Goal: Task Accomplishment & Management: Manage account settings

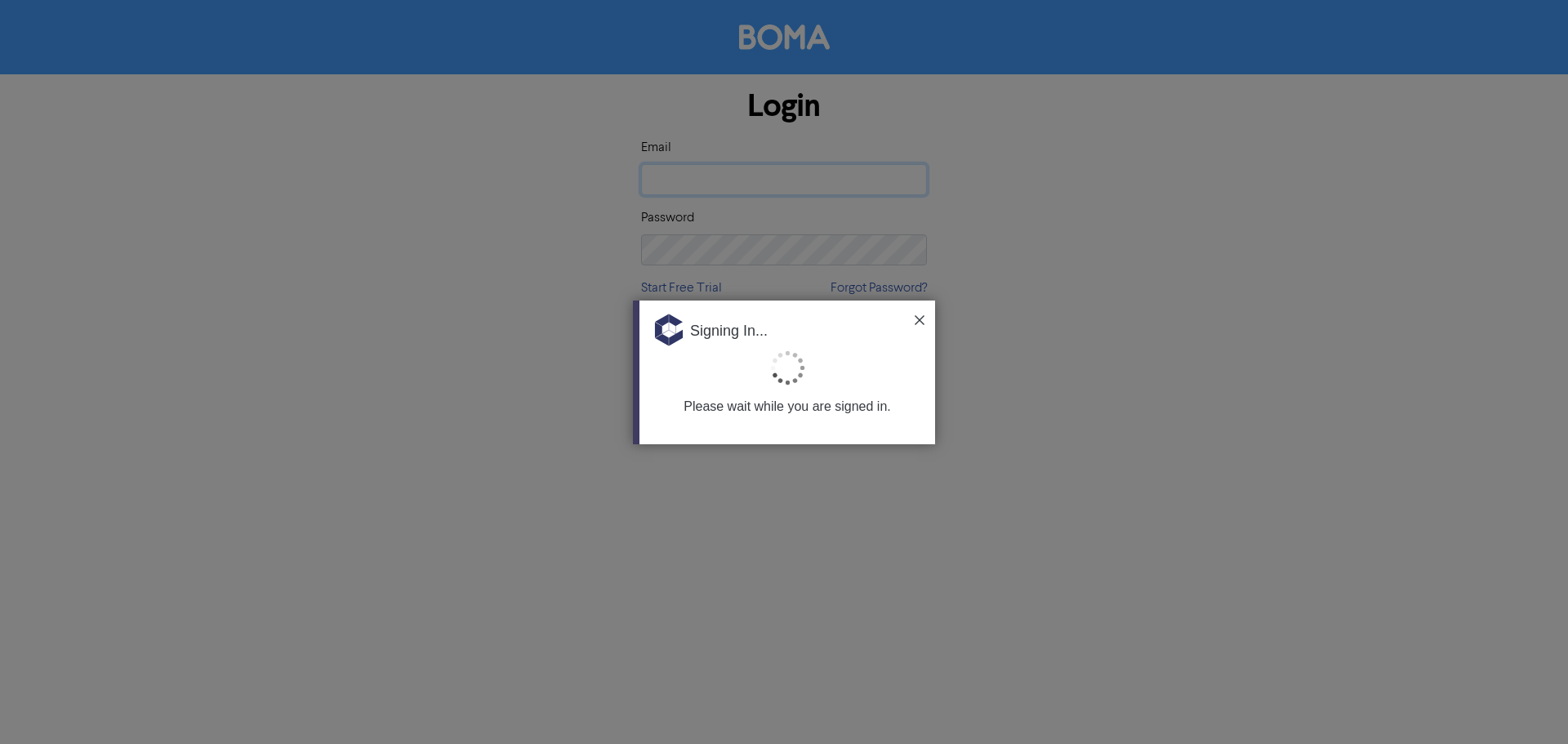
type input "[PERSON_NAME][EMAIL_ADDRESS][DOMAIN_NAME]"
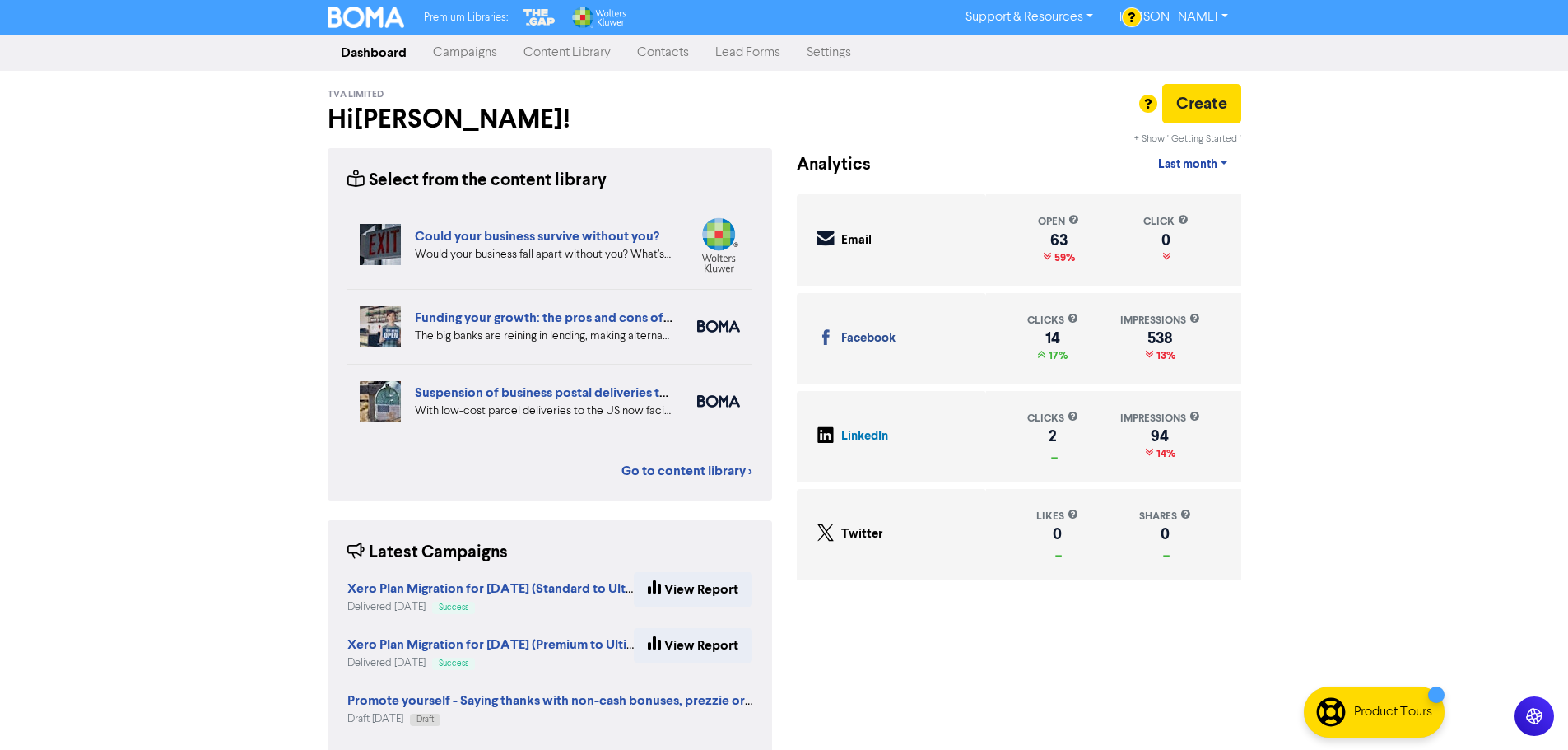
click at [845, 54] on link "Settings" at bounding box center [829, 52] width 71 height 33
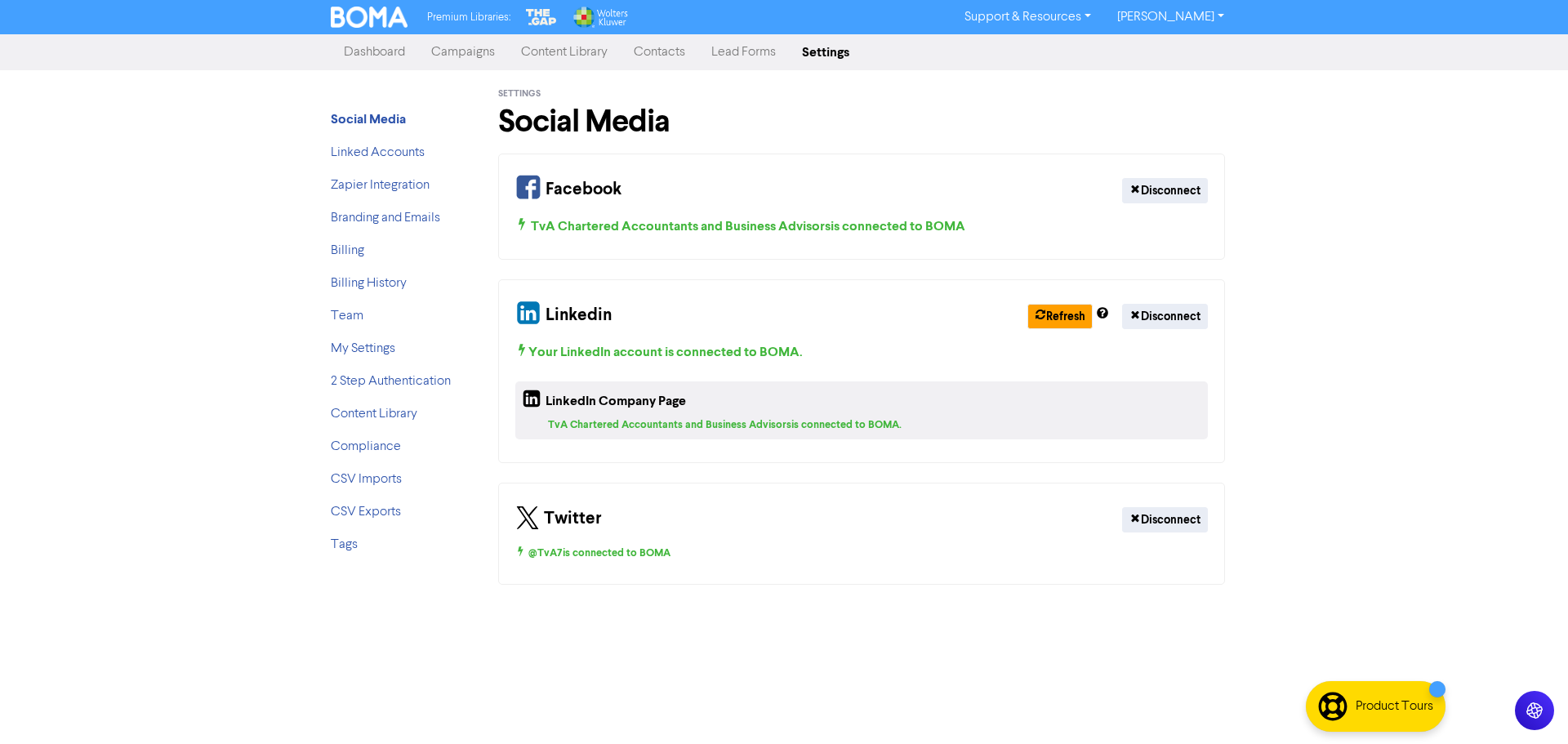
click at [469, 49] on link "Campaigns" at bounding box center [462, 52] width 89 height 33
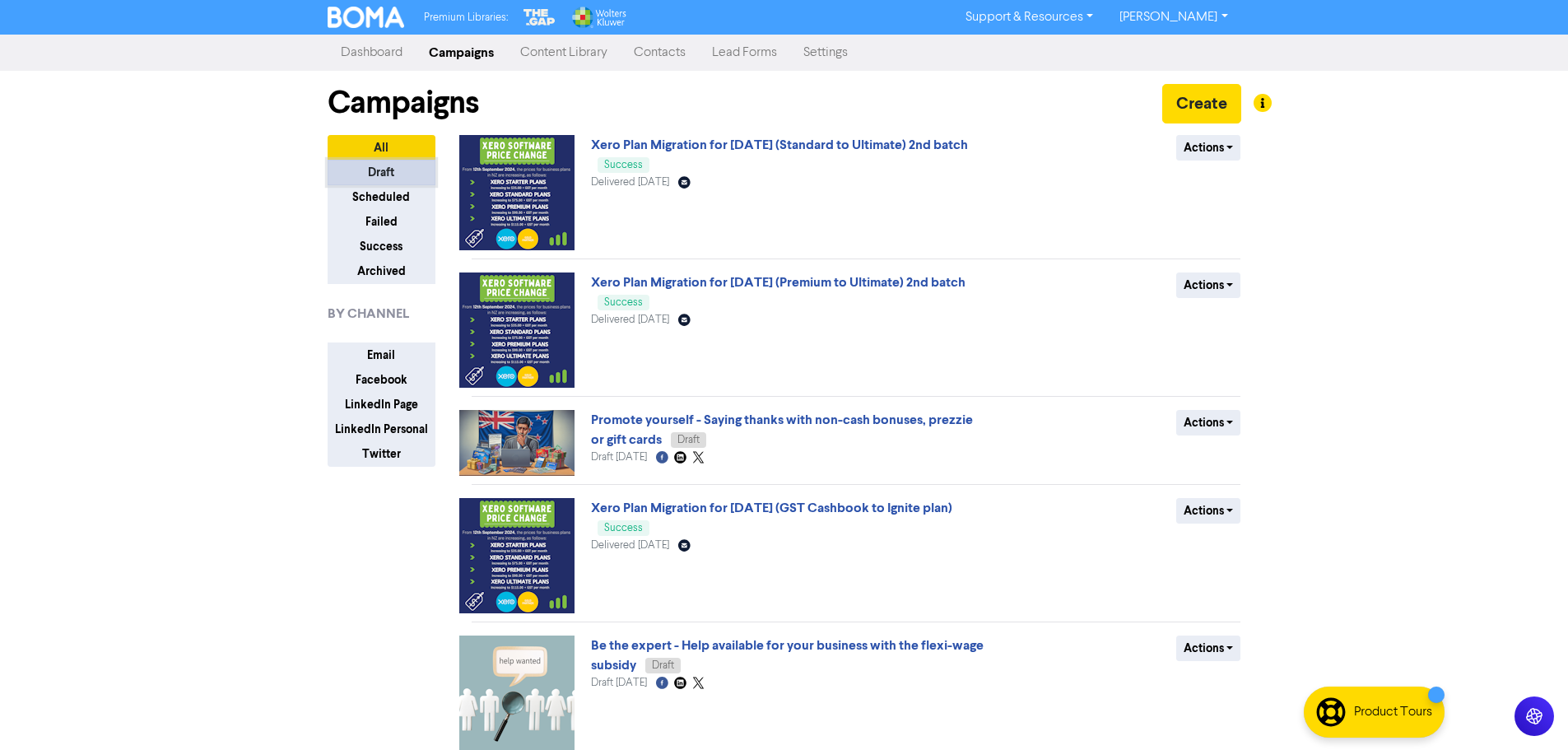
click at [386, 173] on button "Draft" at bounding box center [382, 172] width 108 height 26
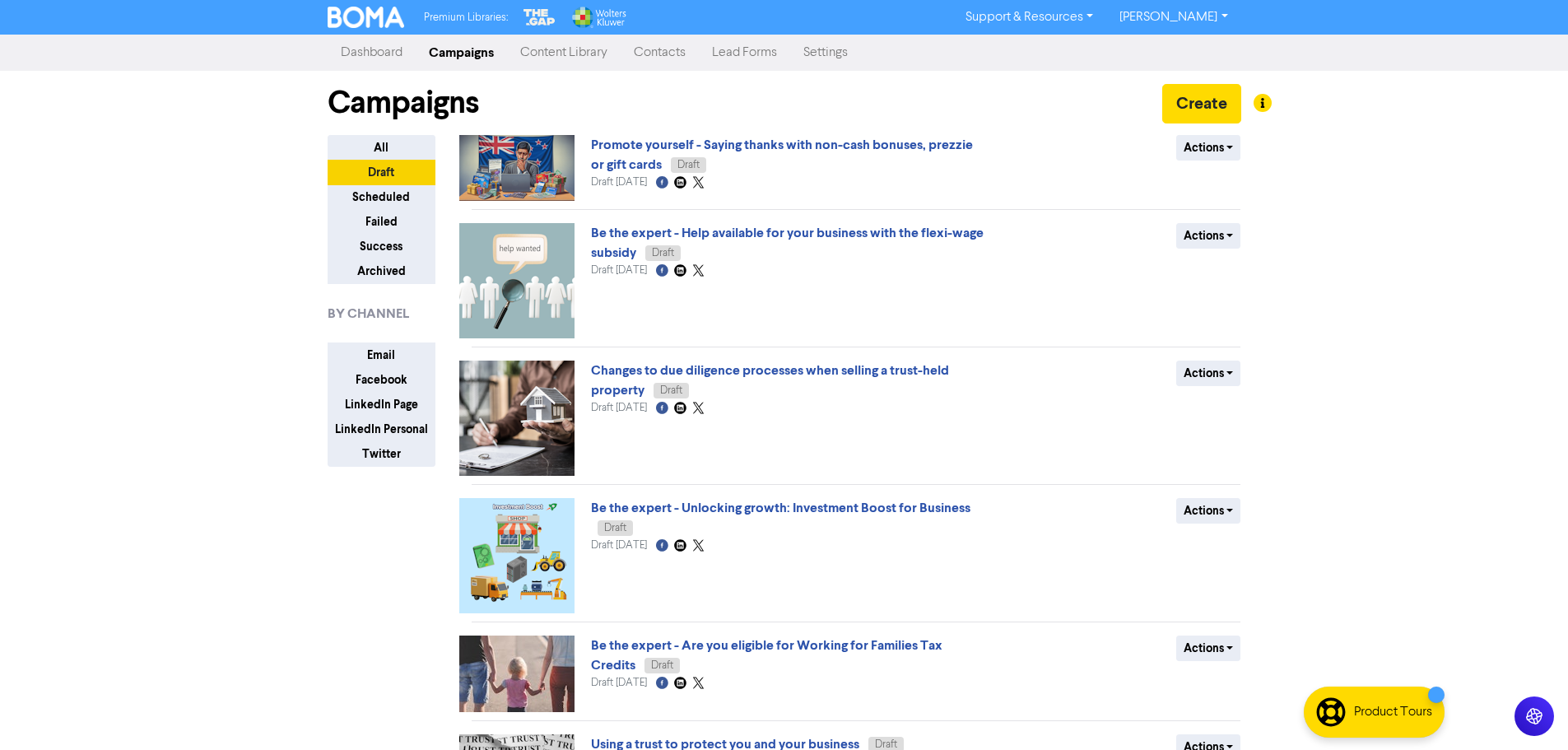
click at [811, 150] on link "Promote yourself - Saying thanks with non-cash bonuses, prezzie or gift cards" at bounding box center [782, 155] width 382 height 36
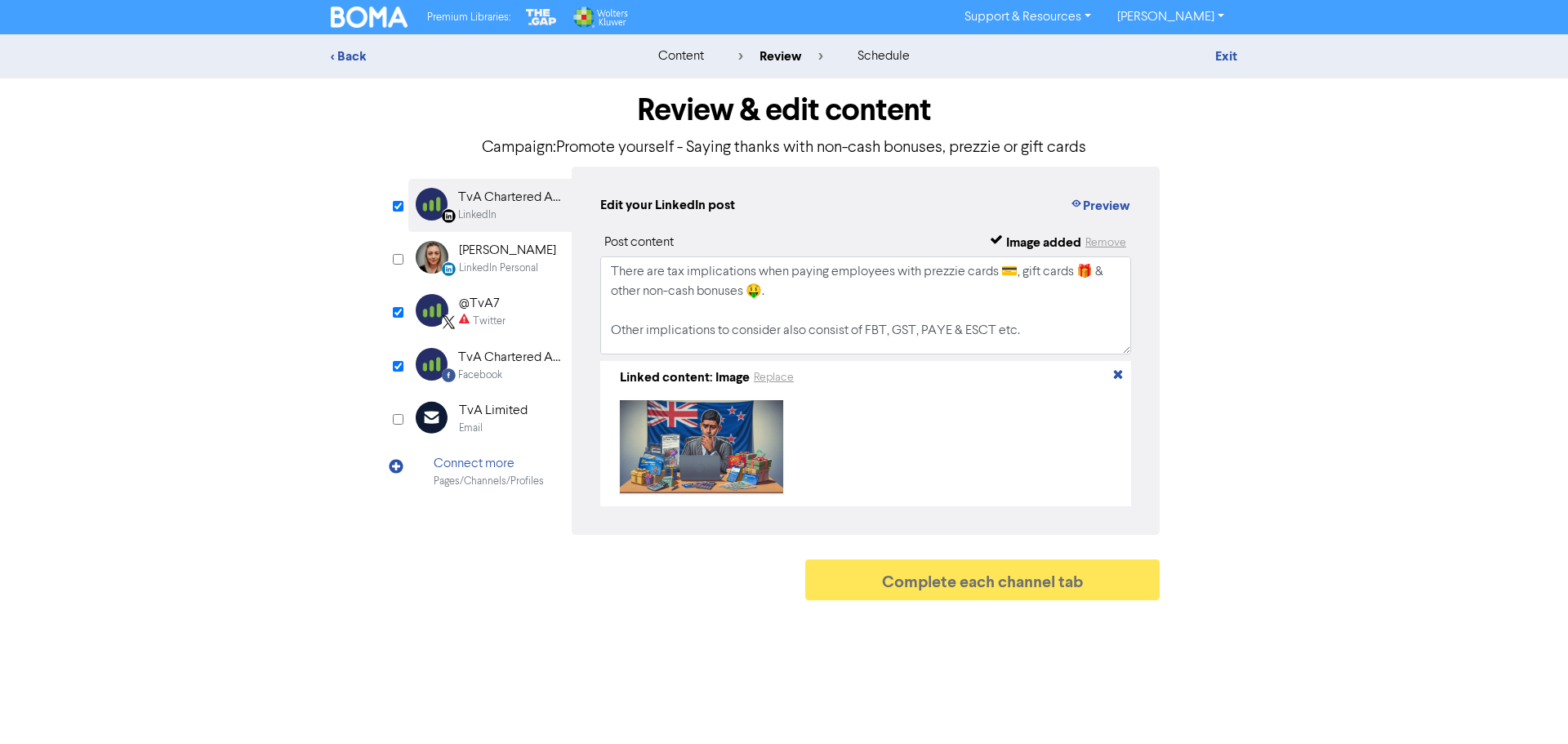
click at [470, 315] on div "Twitter" at bounding box center [481, 321] width 46 height 15
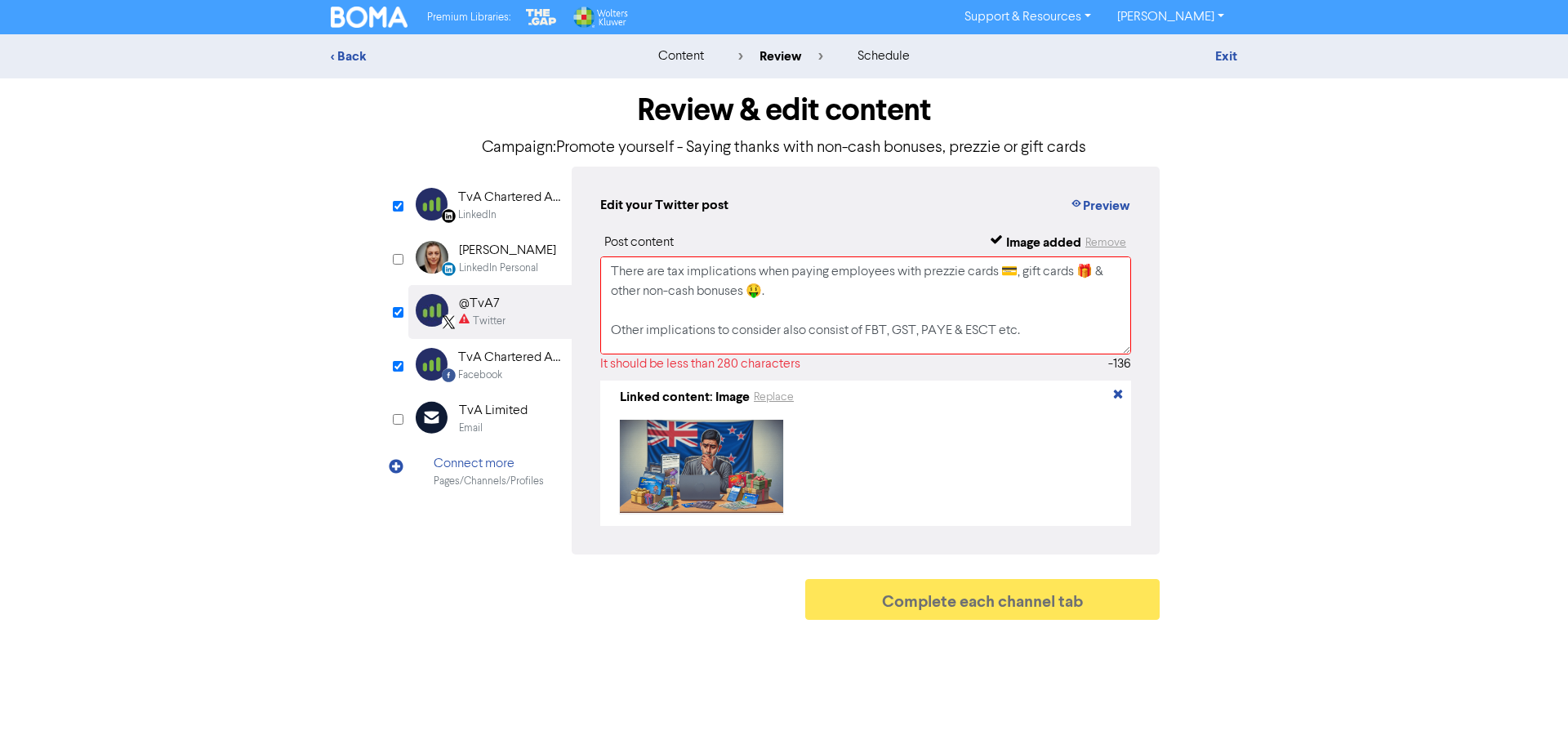
click at [498, 351] on div "TvA Chartered Accountants and Business Advisors" at bounding box center [510, 358] width 105 height 20
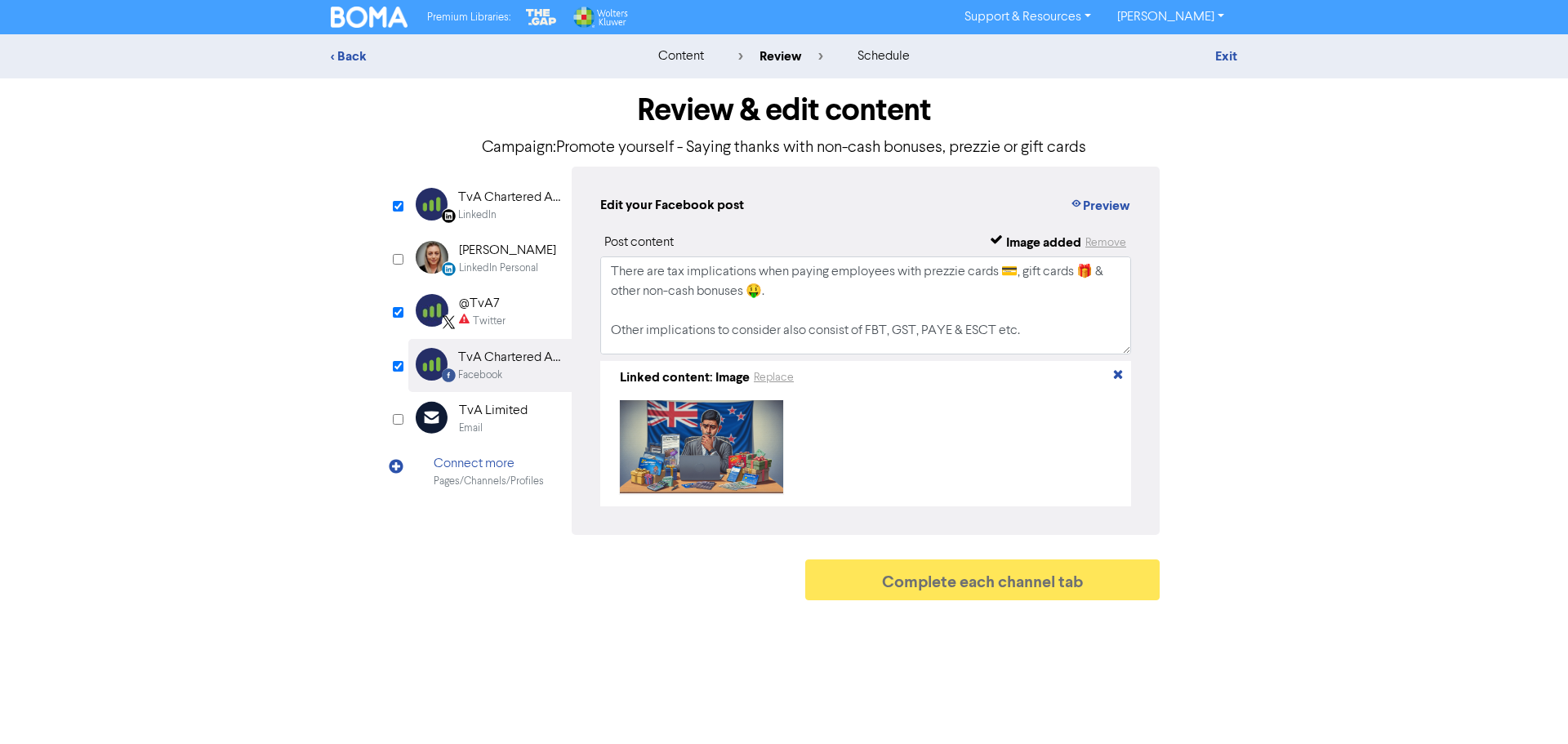
click at [396, 308] on input "checkbox" at bounding box center [397, 312] width 10 height 10
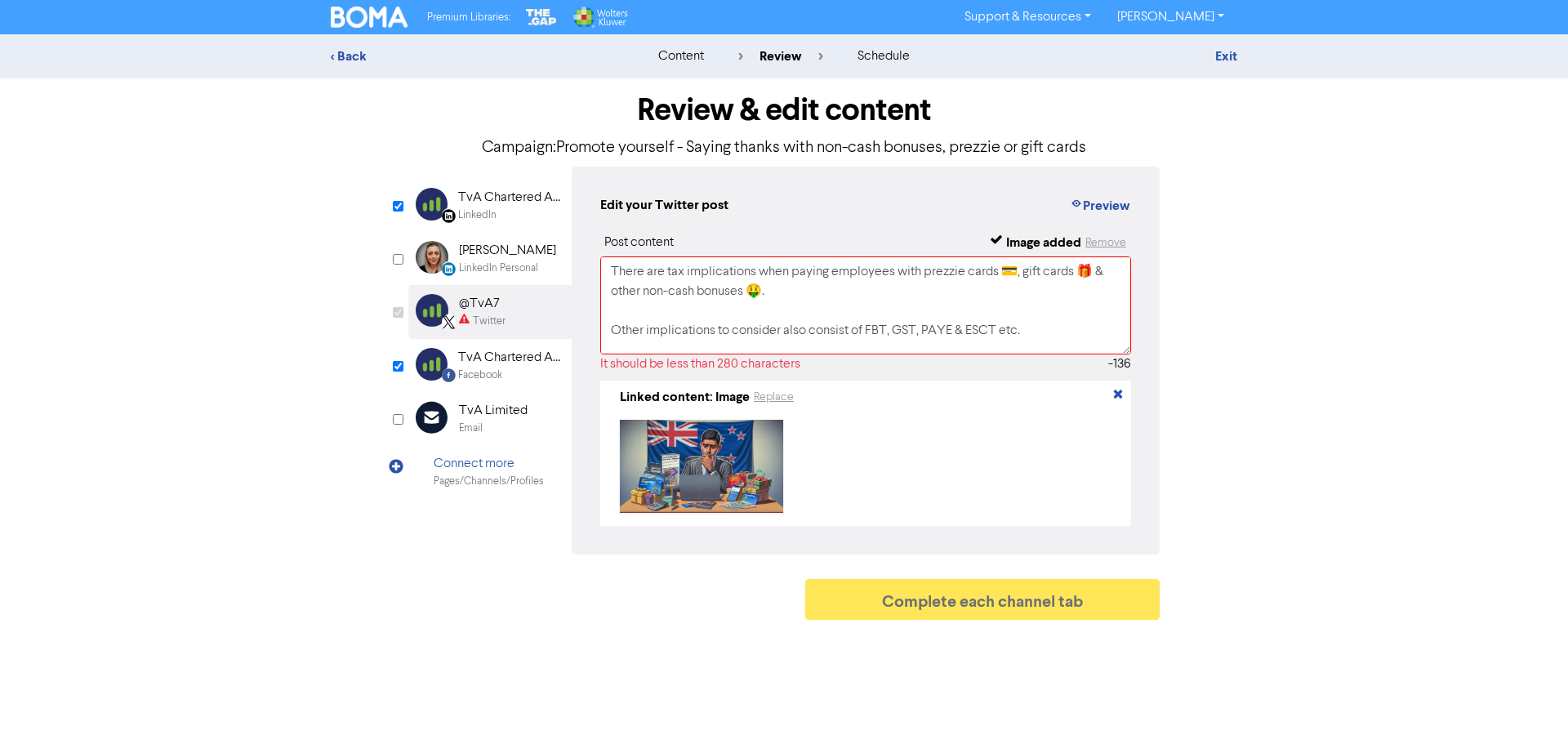
checkbox input "false"
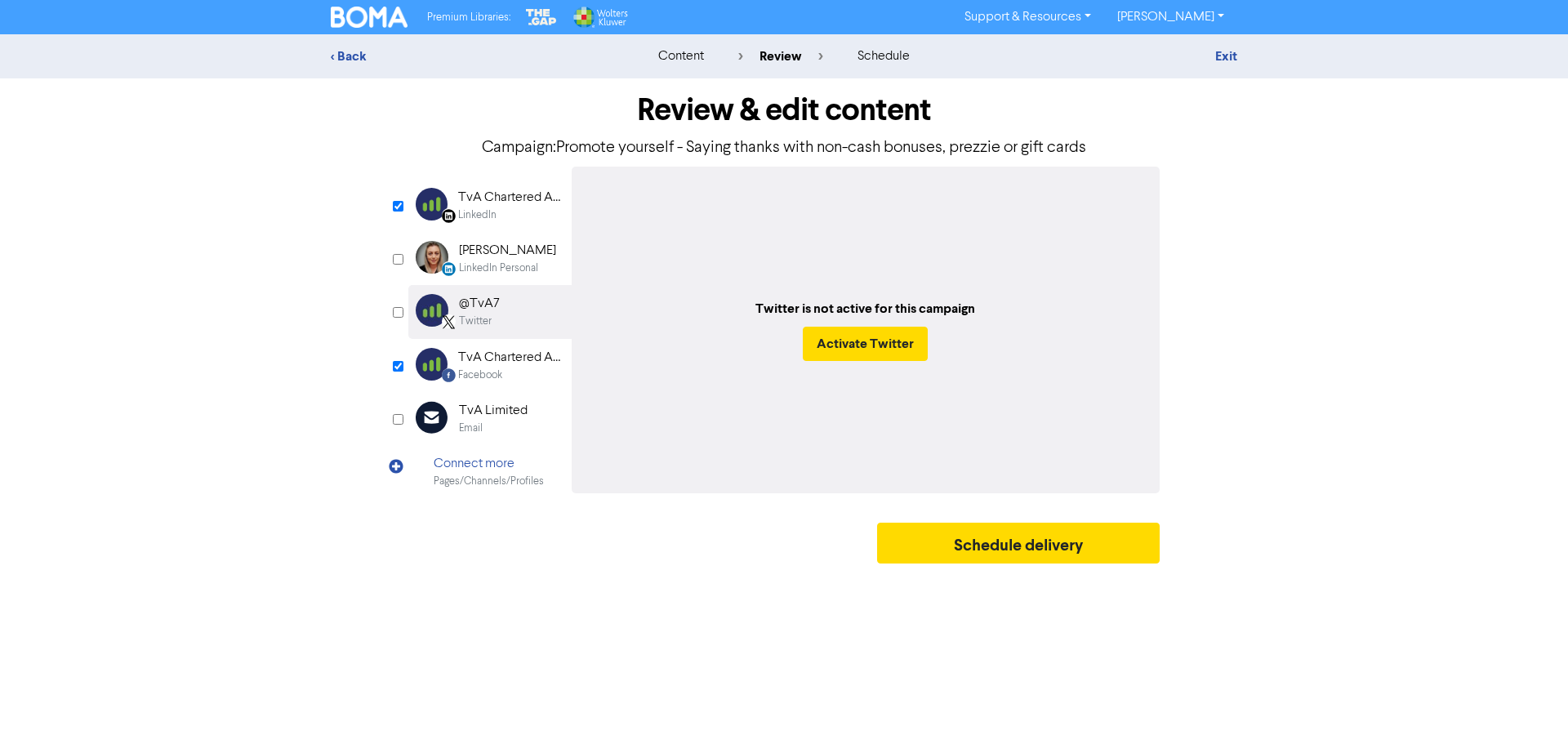
click at [337, 42] on div "< Back content review schedule Exit" at bounding box center [784, 56] width 1568 height 44
click at [349, 57] on div "< Back" at bounding box center [474, 56] width 286 height 20
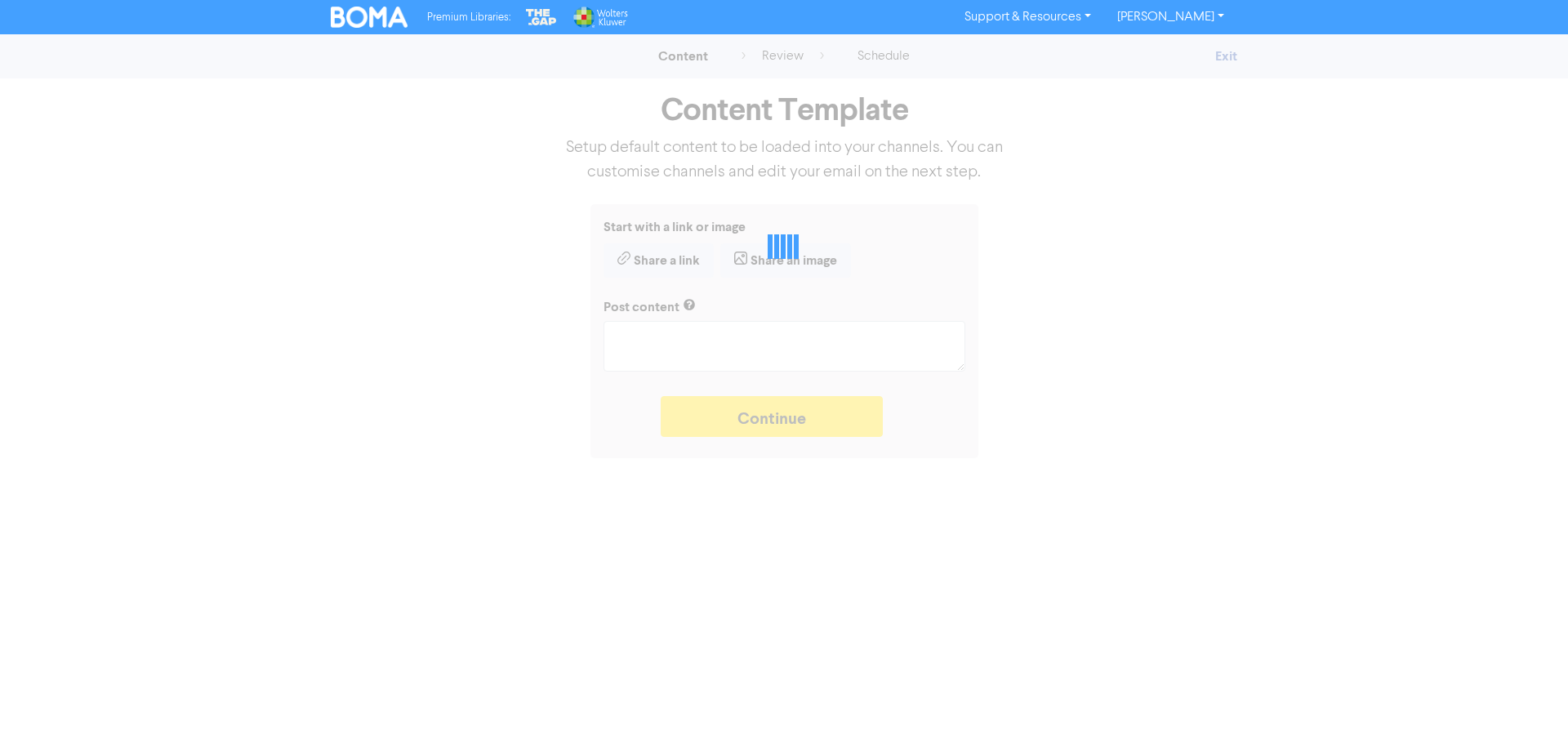
type textarea "x"
type textarea "There are tax implications when paying employees with prezzie cards 💳, gift car…"
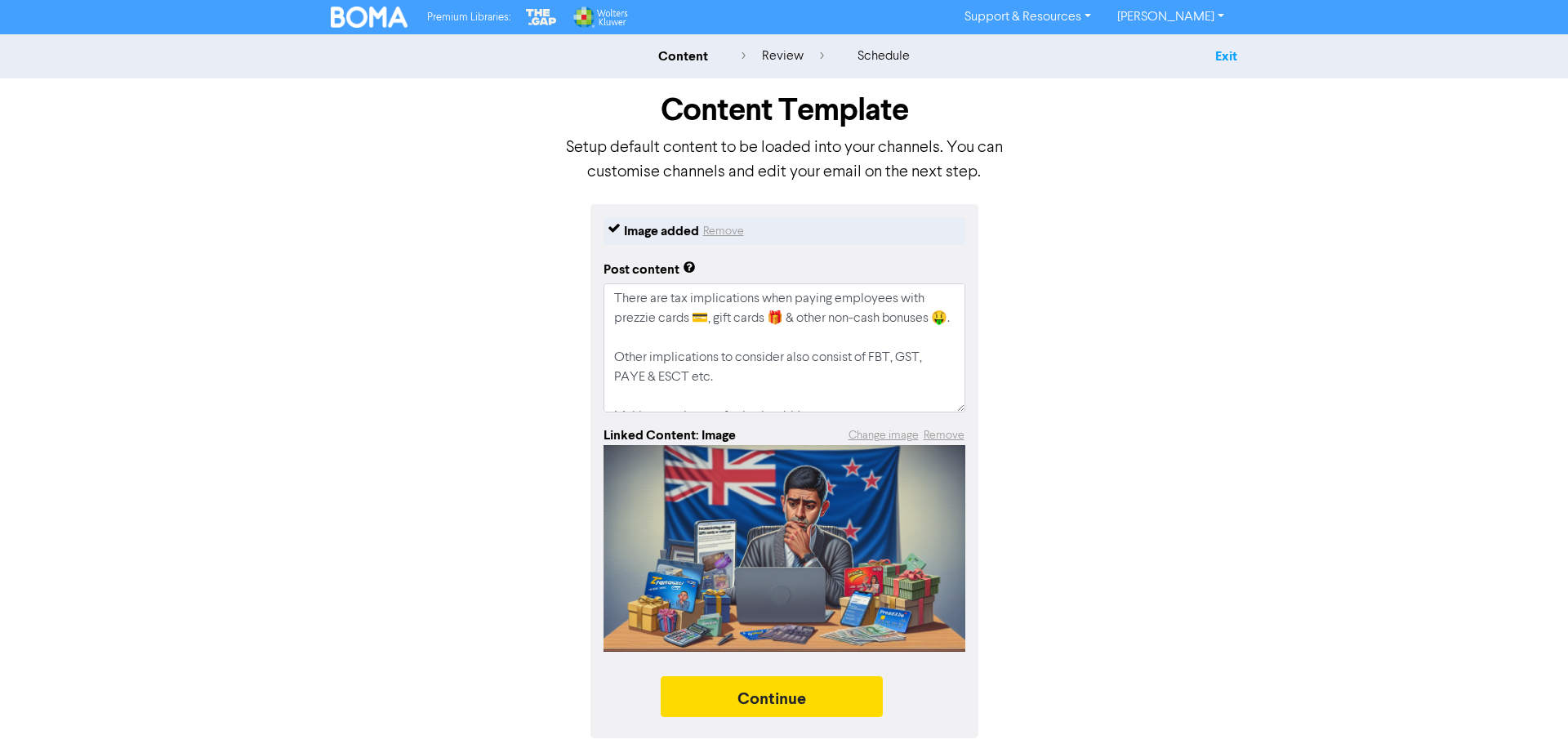
click at [1219, 53] on link "Exit" at bounding box center [1226, 56] width 22 height 16
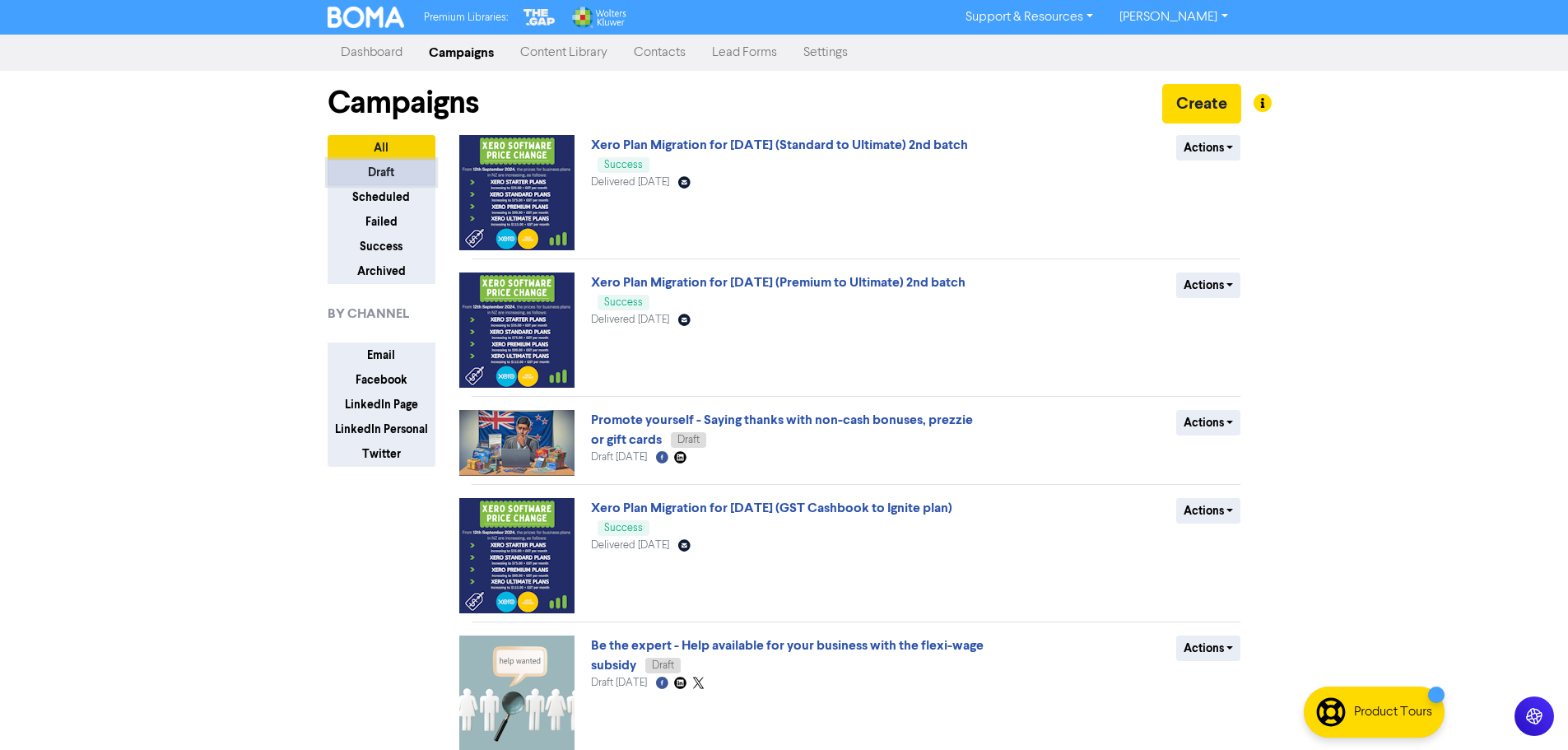
click at [396, 164] on button "Draft" at bounding box center [382, 172] width 108 height 26
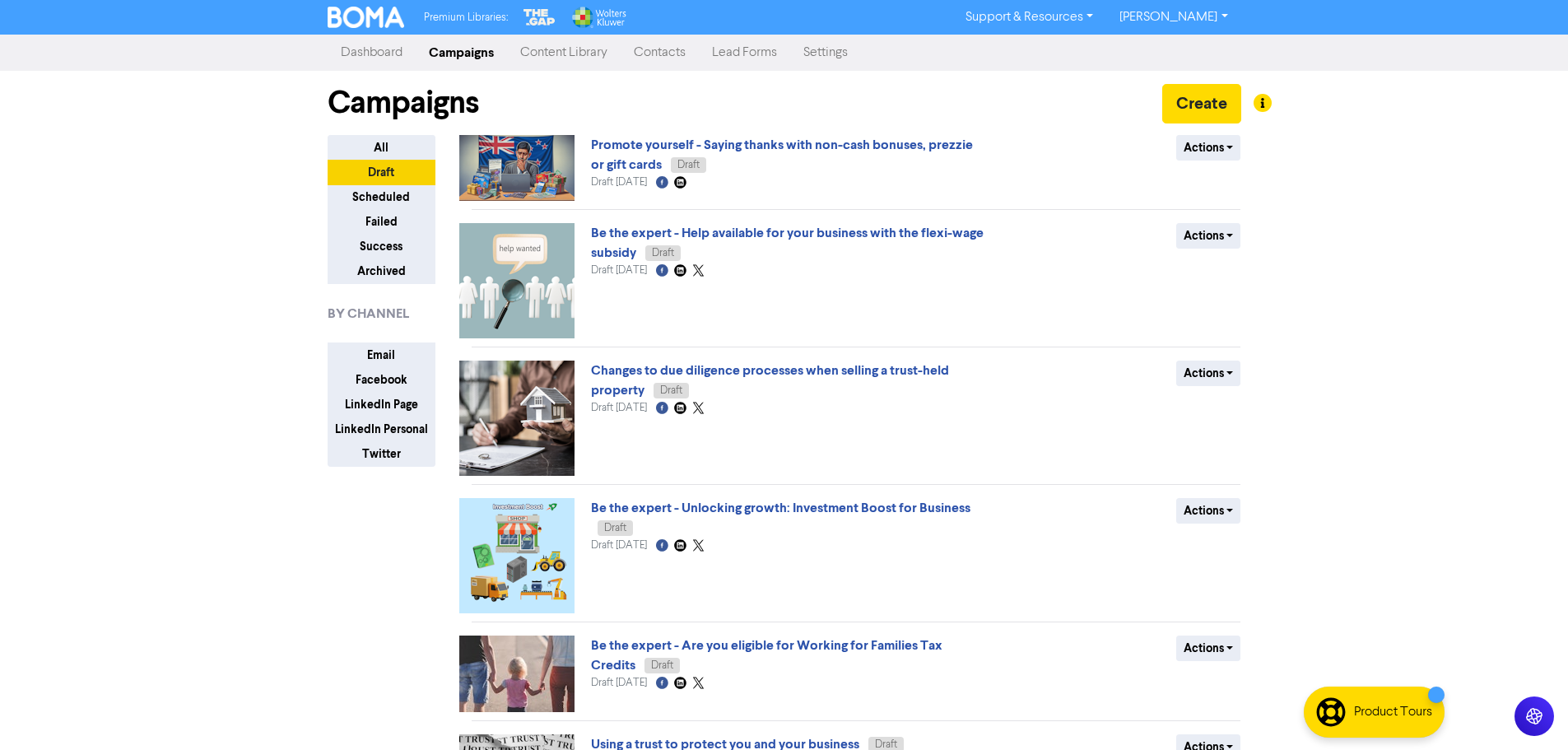
click at [582, 58] on link "Content Library" at bounding box center [564, 52] width 114 height 33
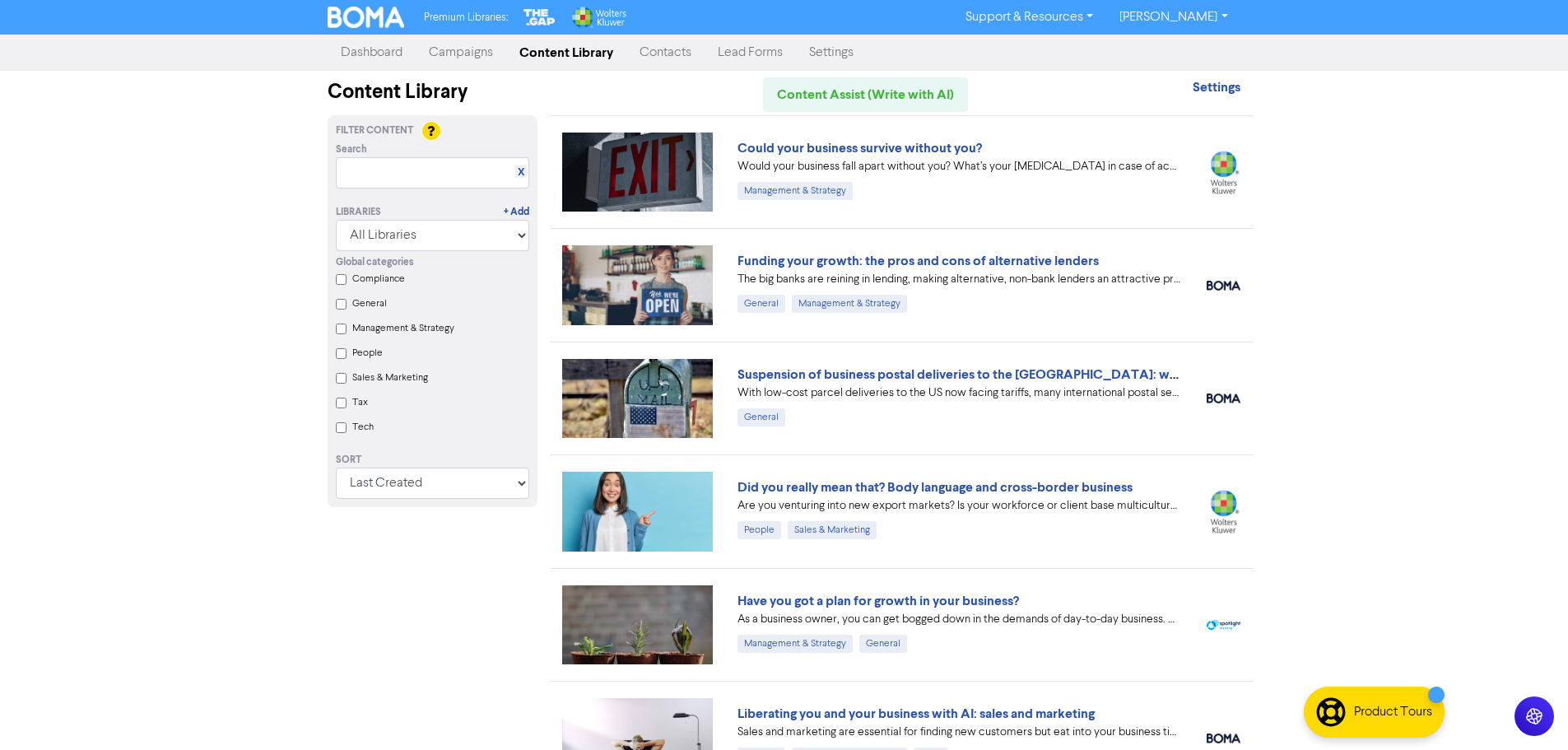
click at [450, 47] on link "Campaigns" at bounding box center [460, 52] width 90 height 33
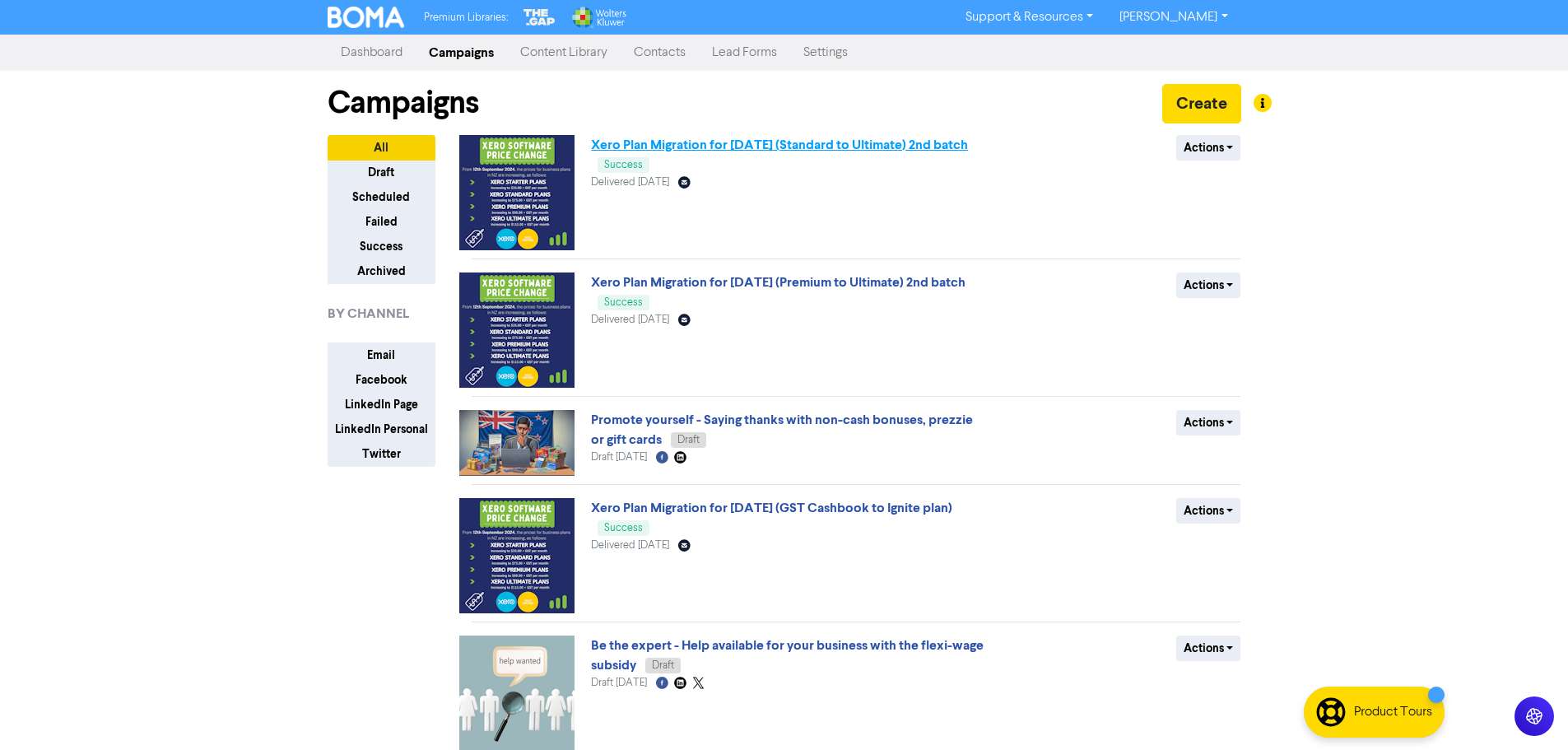
click at [757, 144] on link "Xero Plan Migration for [DATE] (Standard to Ultimate) 2nd batch" at bounding box center [779, 144] width 377 height 16
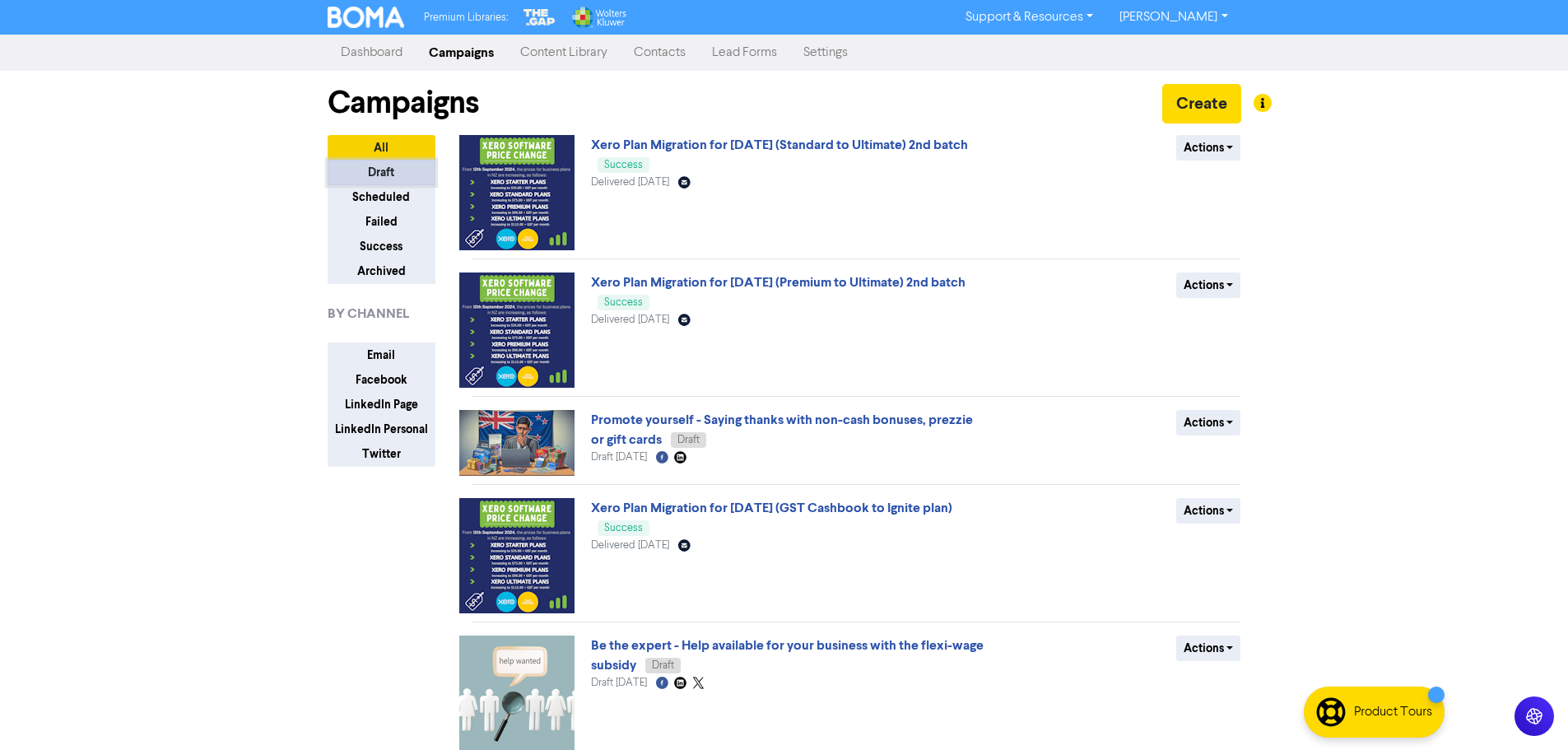
click at [373, 171] on button "Draft" at bounding box center [382, 172] width 108 height 26
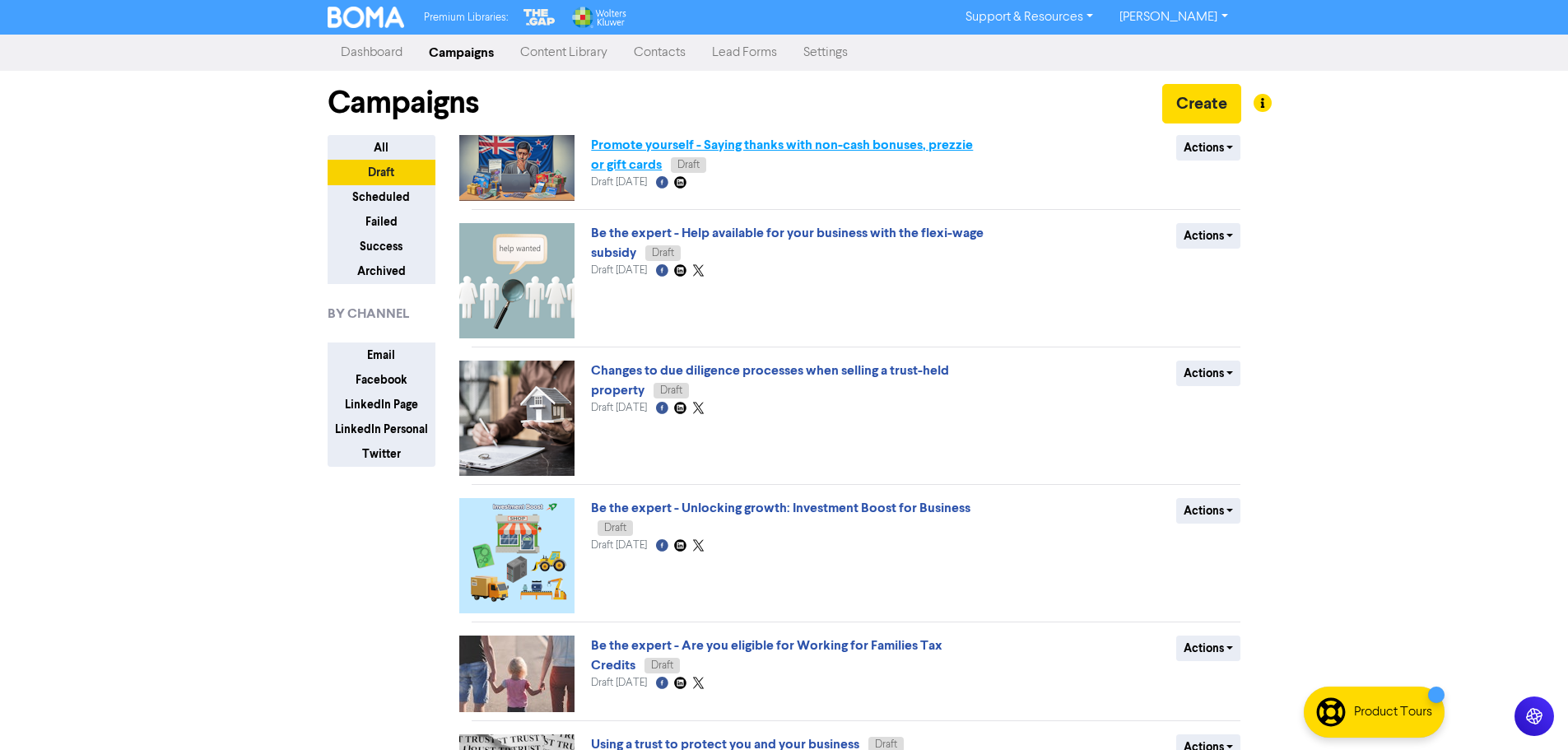
click at [762, 141] on link "Promote yourself - Saying thanks with non-cash bonuses, prezzie or gift cards" at bounding box center [782, 155] width 382 height 36
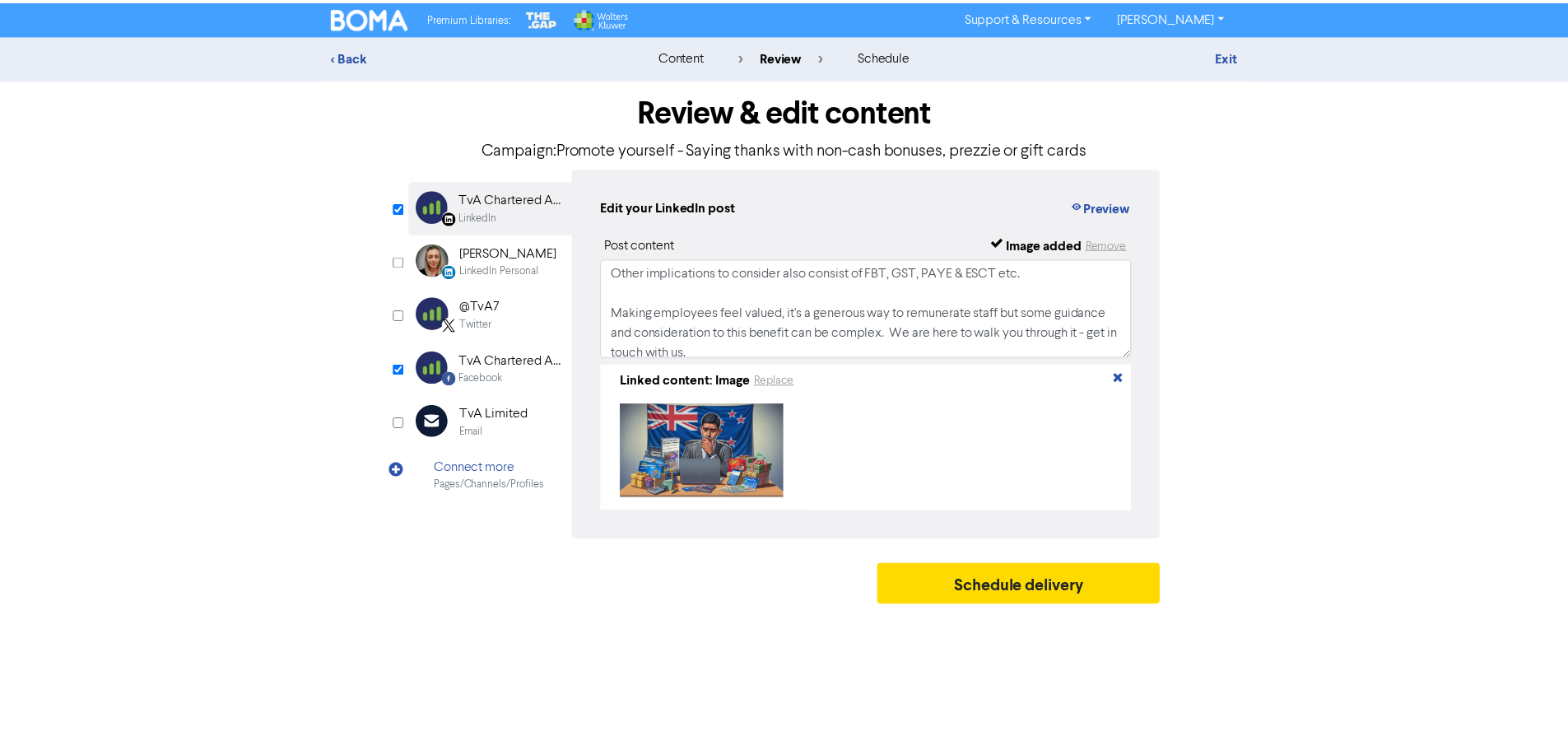
scroll to position [110, 0]
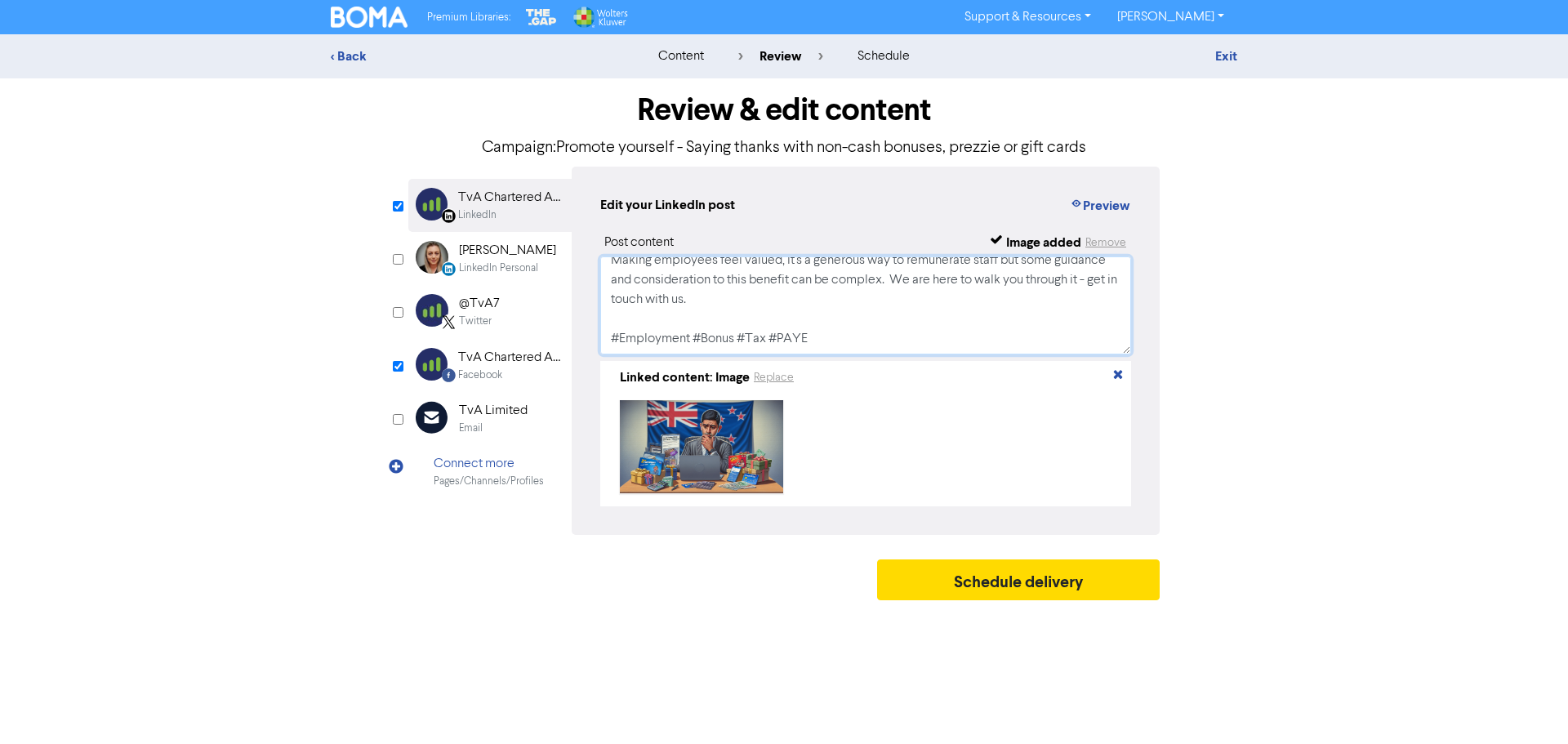
click at [843, 343] on textarea "There are tax implications when paying employees with prezzie cards 💳, gift car…" at bounding box center [866, 305] width 531 height 98
click at [1220, 57] on link "Exit" at bounding box center [1226, 56] width 22 height 16
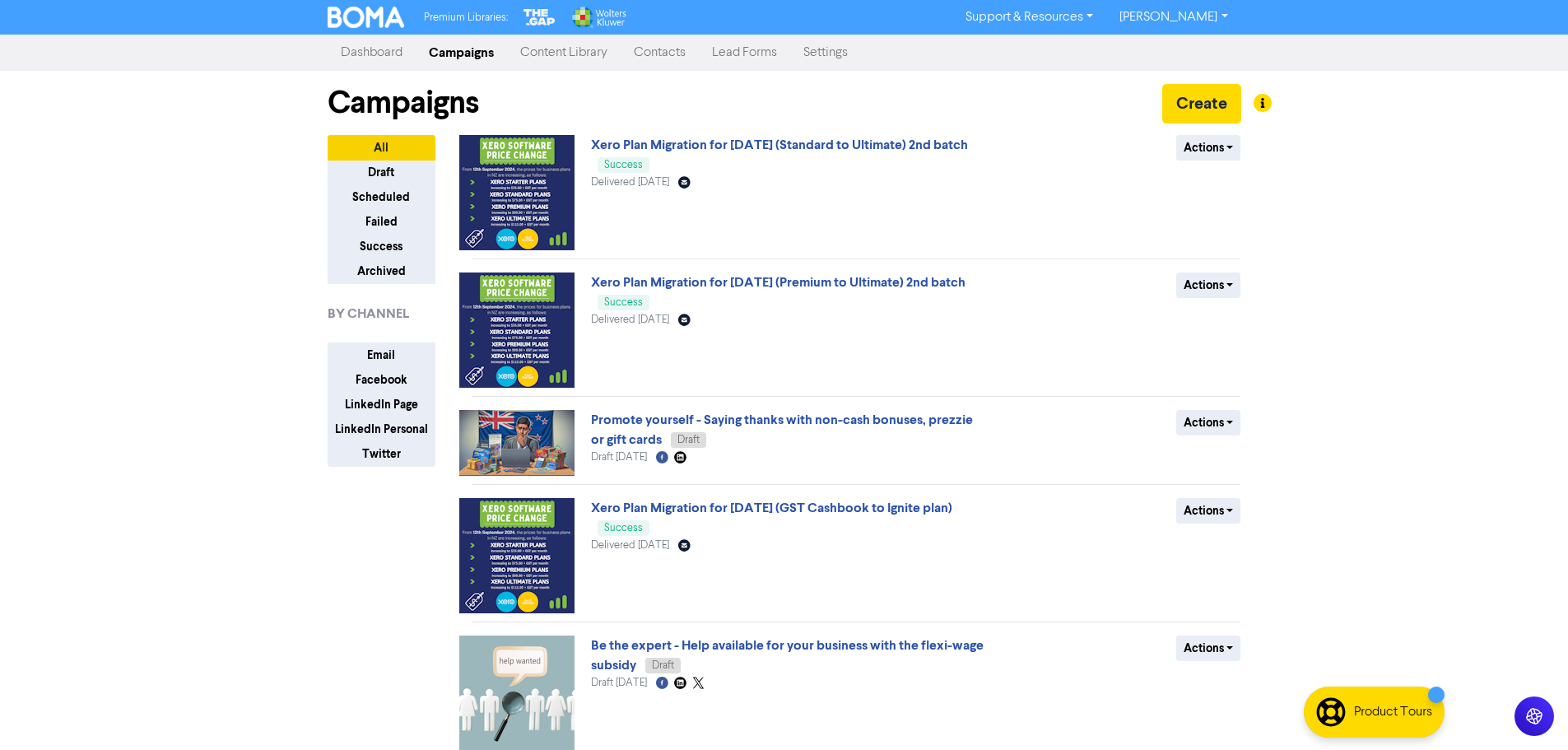
click at [598, 53] on link "Content Library" at bounding box center [564, 52] width 114 height 33
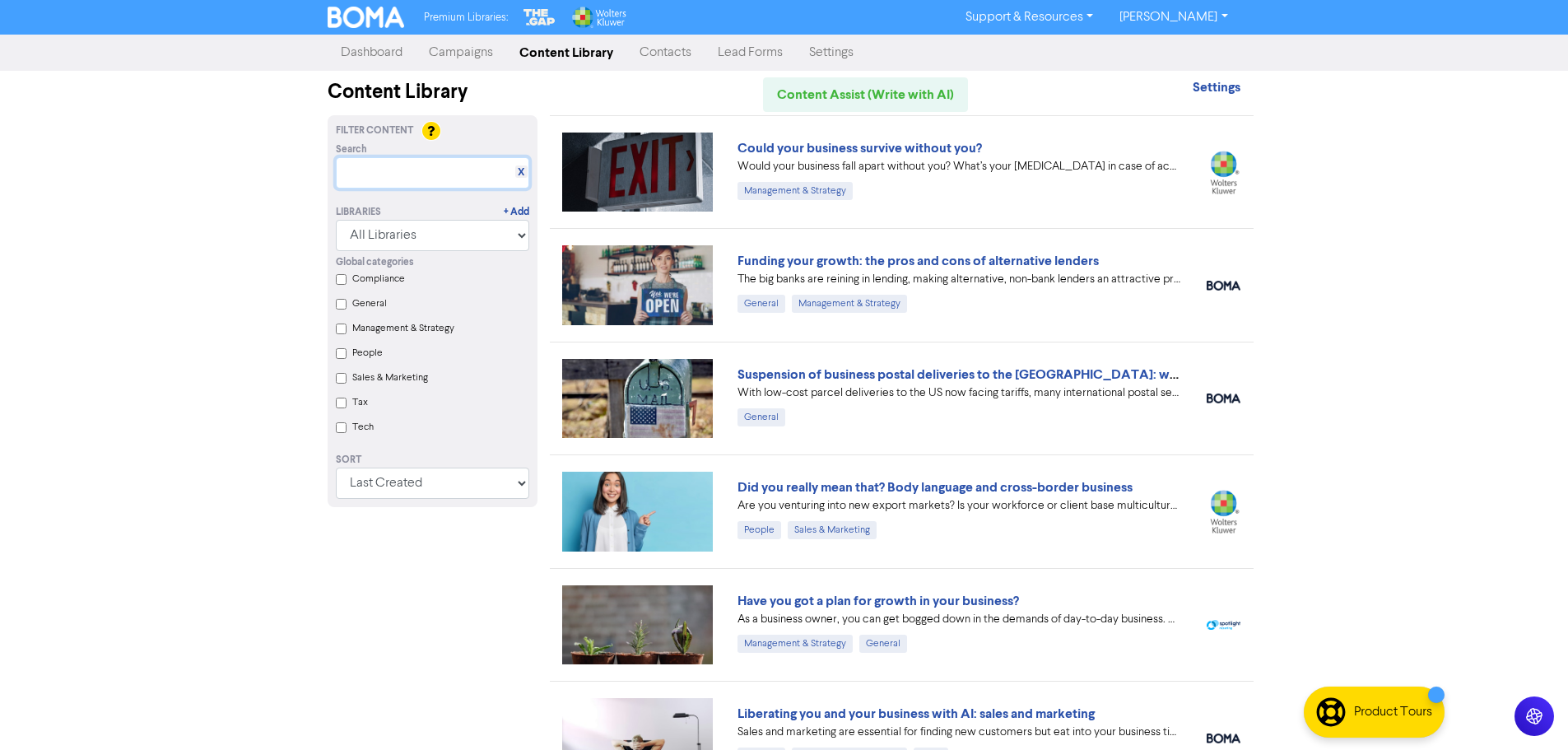
click at [406, 178] on input "text" at bounding box center [433, 173] width 194 height 31
click at [440, 55] on link "Campaigns" at bounding box center [460, 52] width 90 height 33
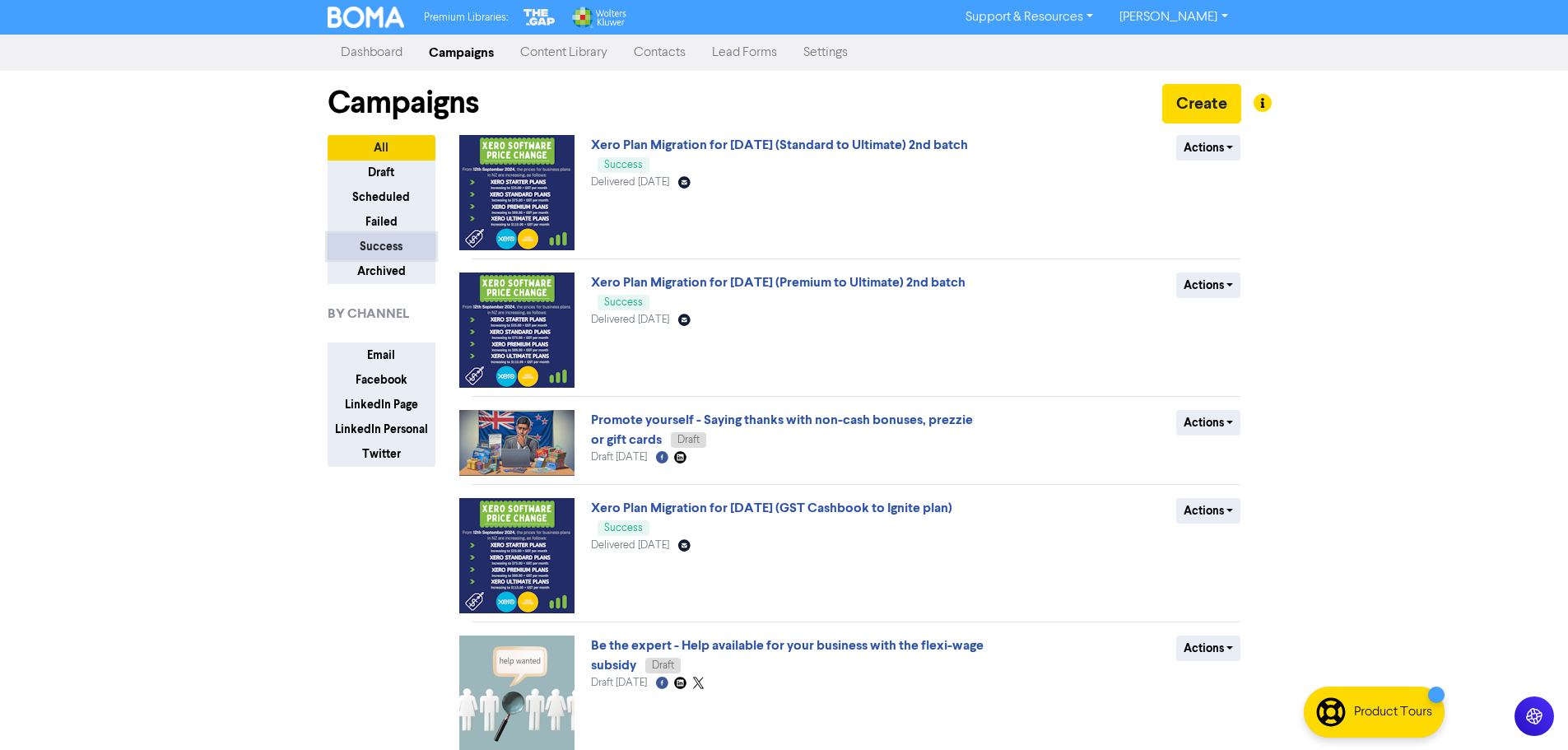
click at [396, 239] on button "Success" at bounding box center [382, 246] width 108 height 26
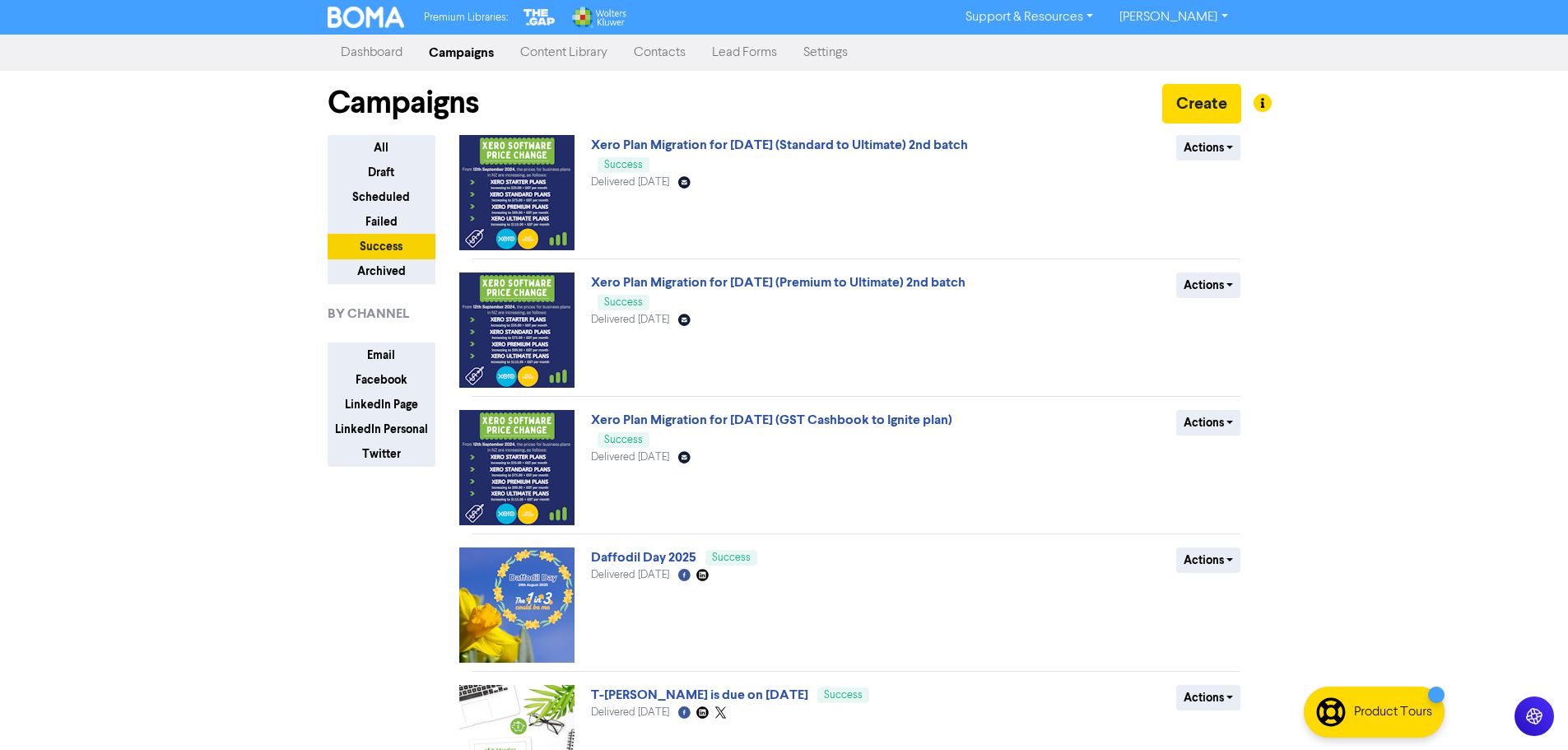
click at [558, 47] on link "Content Library" at bounding box center [564, 52] width 114 height 33
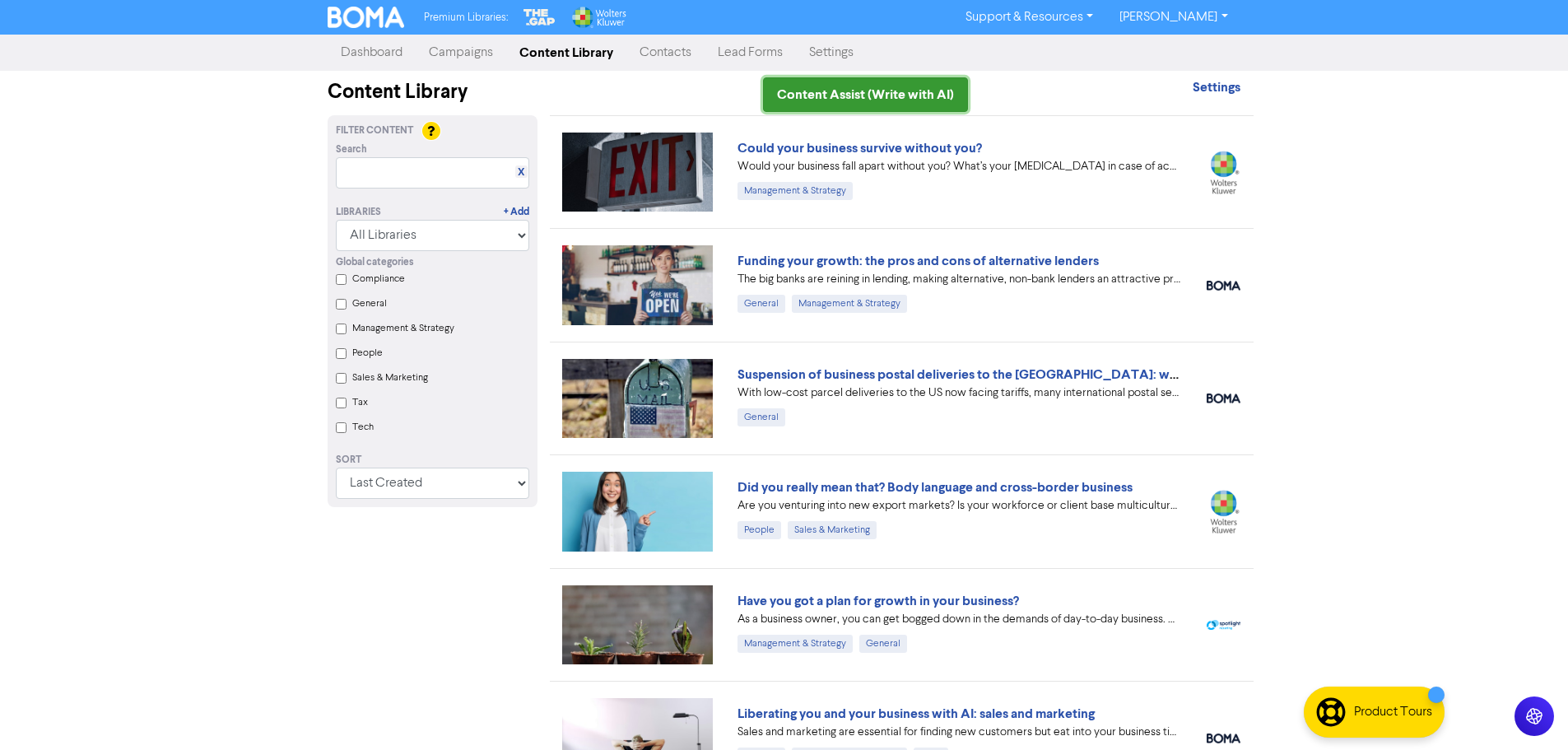
click at [924, 87] on link "Content Assist (Write with AI)" at bounding box center [866, 95] width 205 height 34
click at [480, 53] on link "Campaigns" at bounding box center [460, 52] width 90 height 33
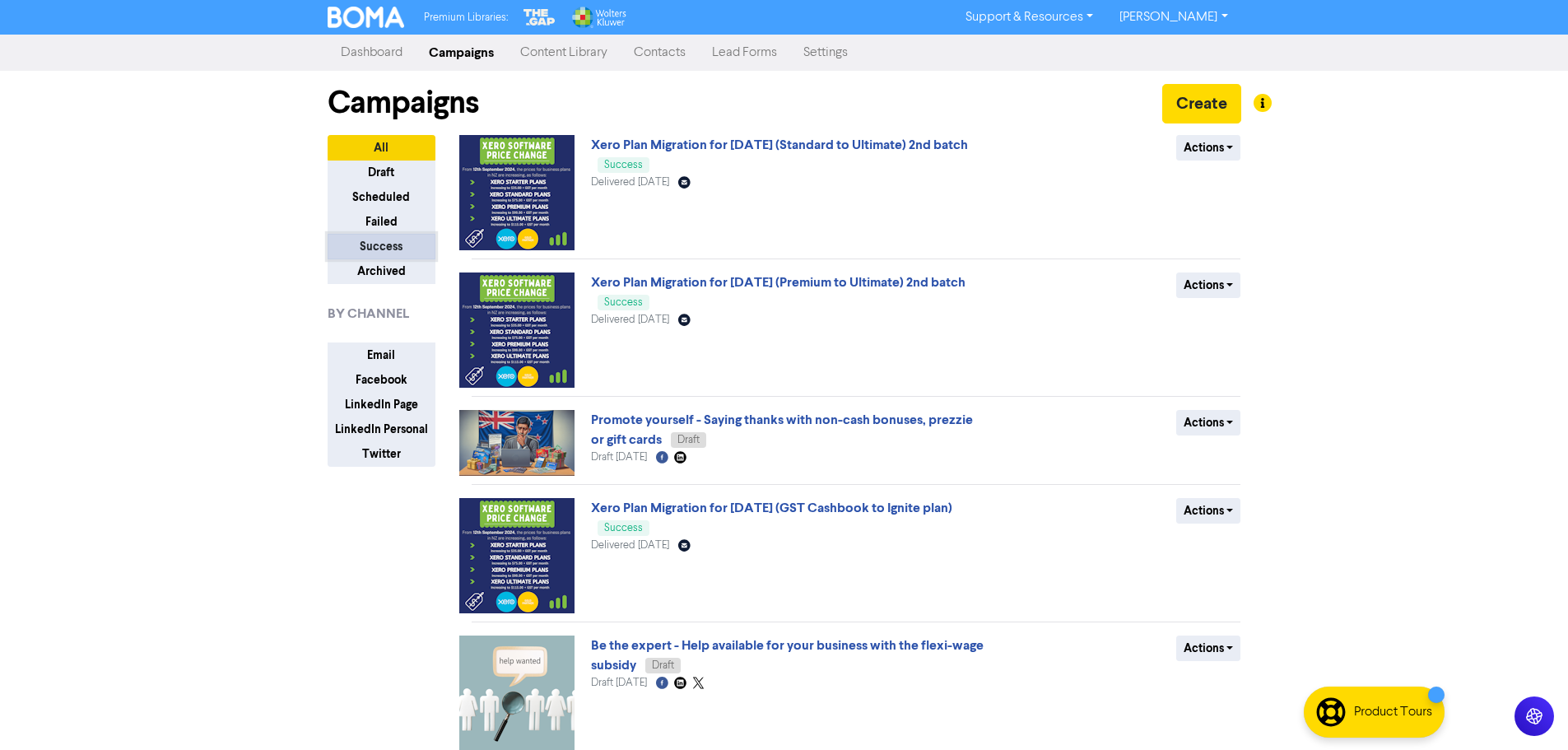
click at [400, 242] on button "Success" at bounding box center [382, 246] width 108 height 26
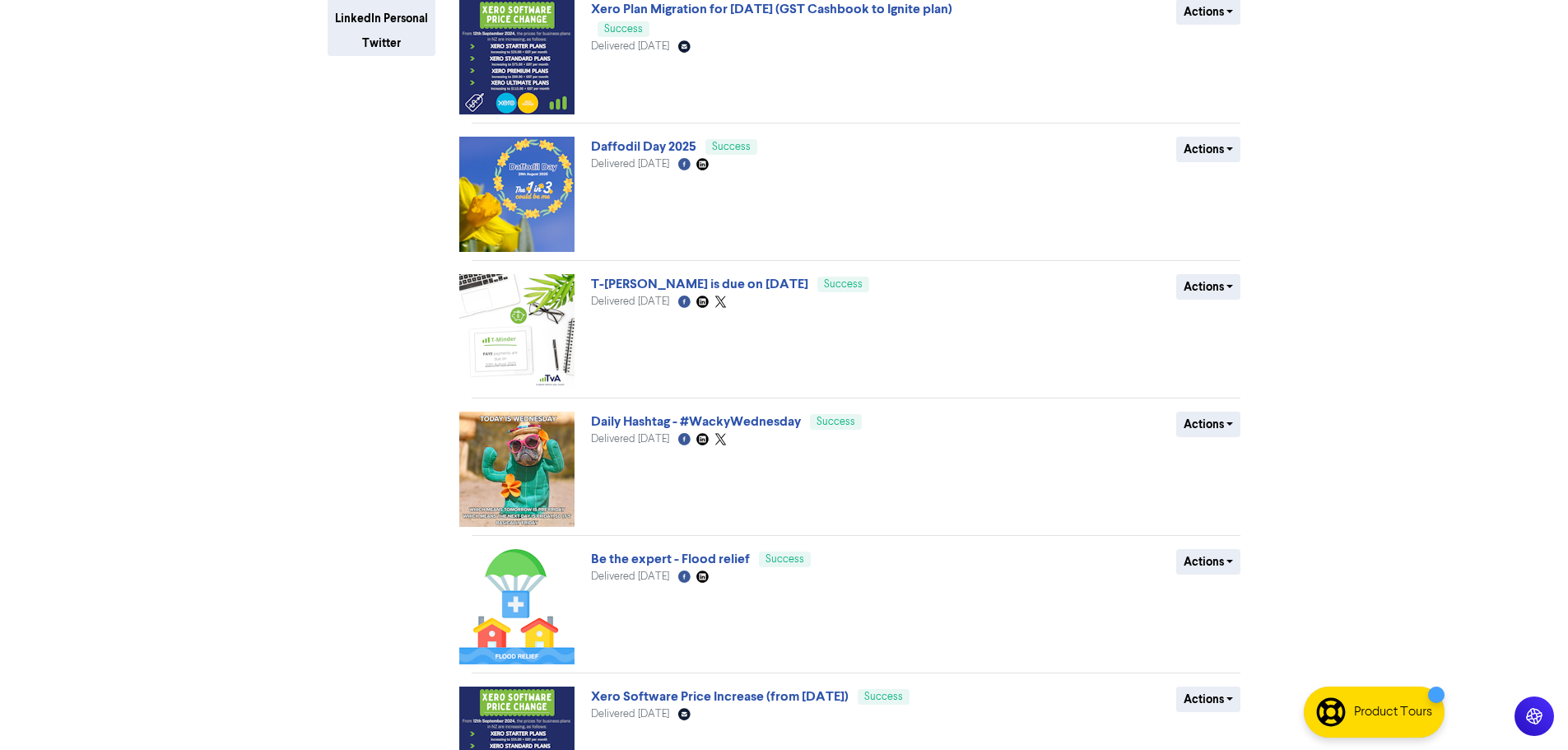
scroll to position [412, 0]
click at [1225, 289] on button "Actions" at bounding box center [1209, 286] width 65 height 26
click at [1222, 325] on button "Duplicate" at bounding box center [1241, 321] width 130 height 27
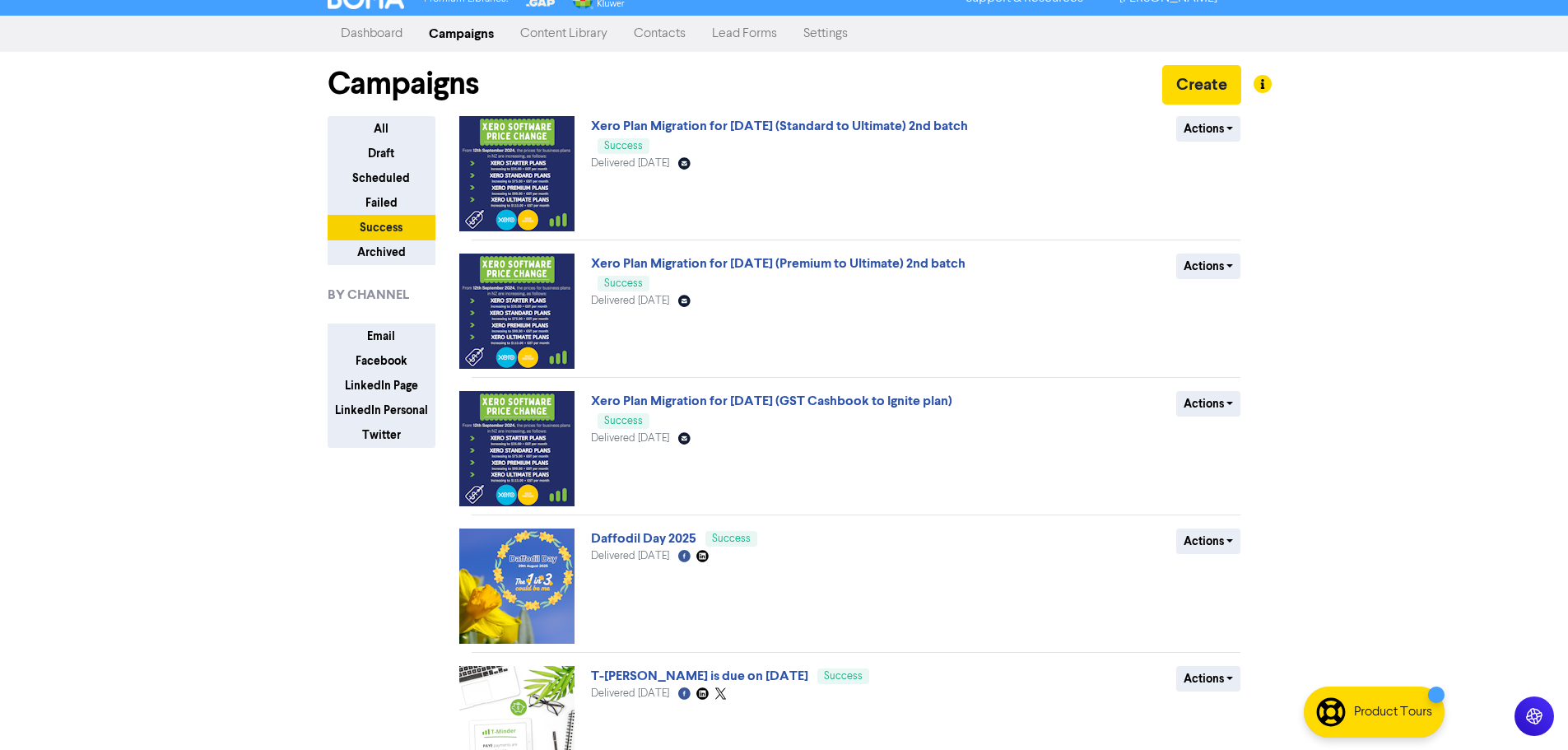
scroll to position [0, 0]
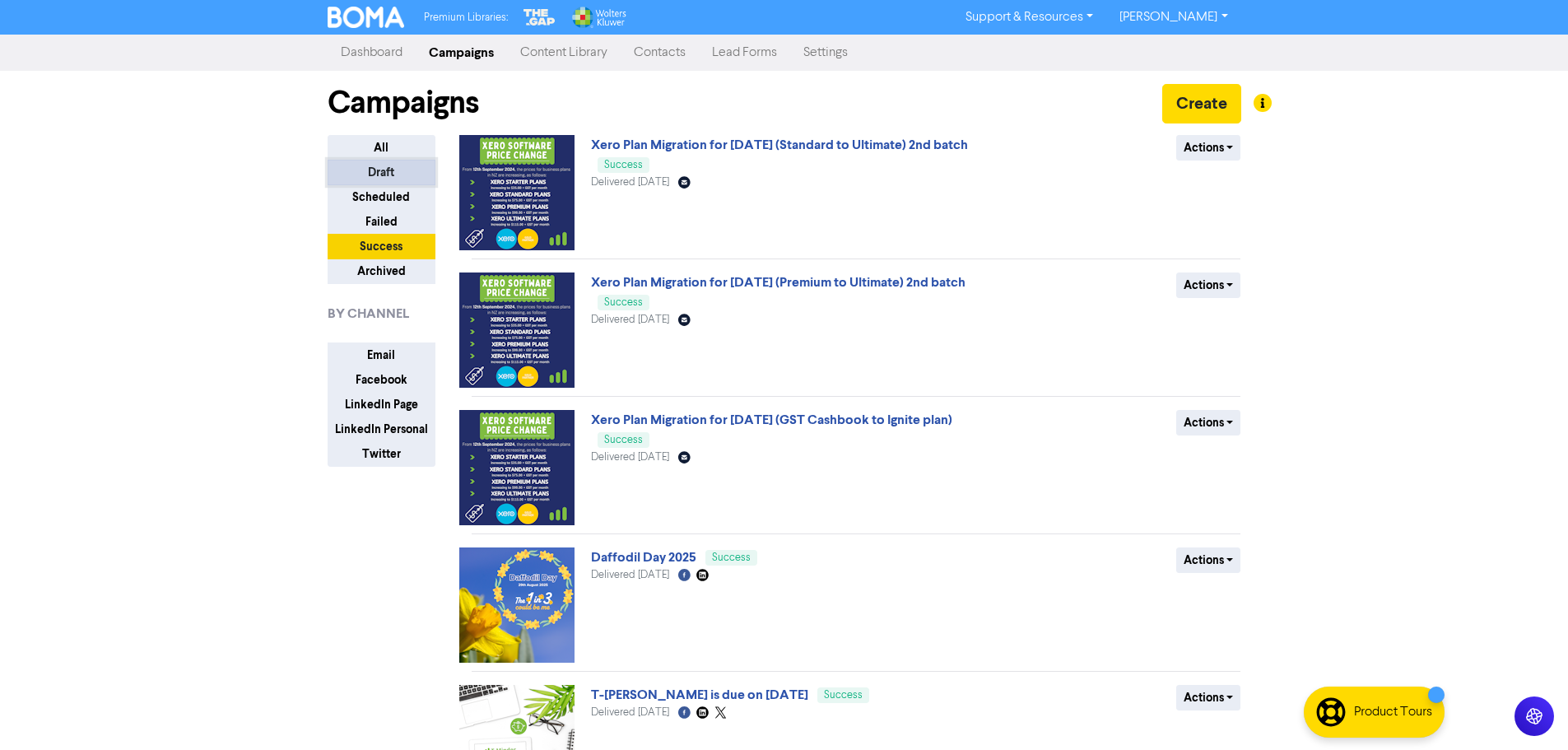
click at [389, 175] on button "Draft" at bounding box center [382, 172] width 108 height 26
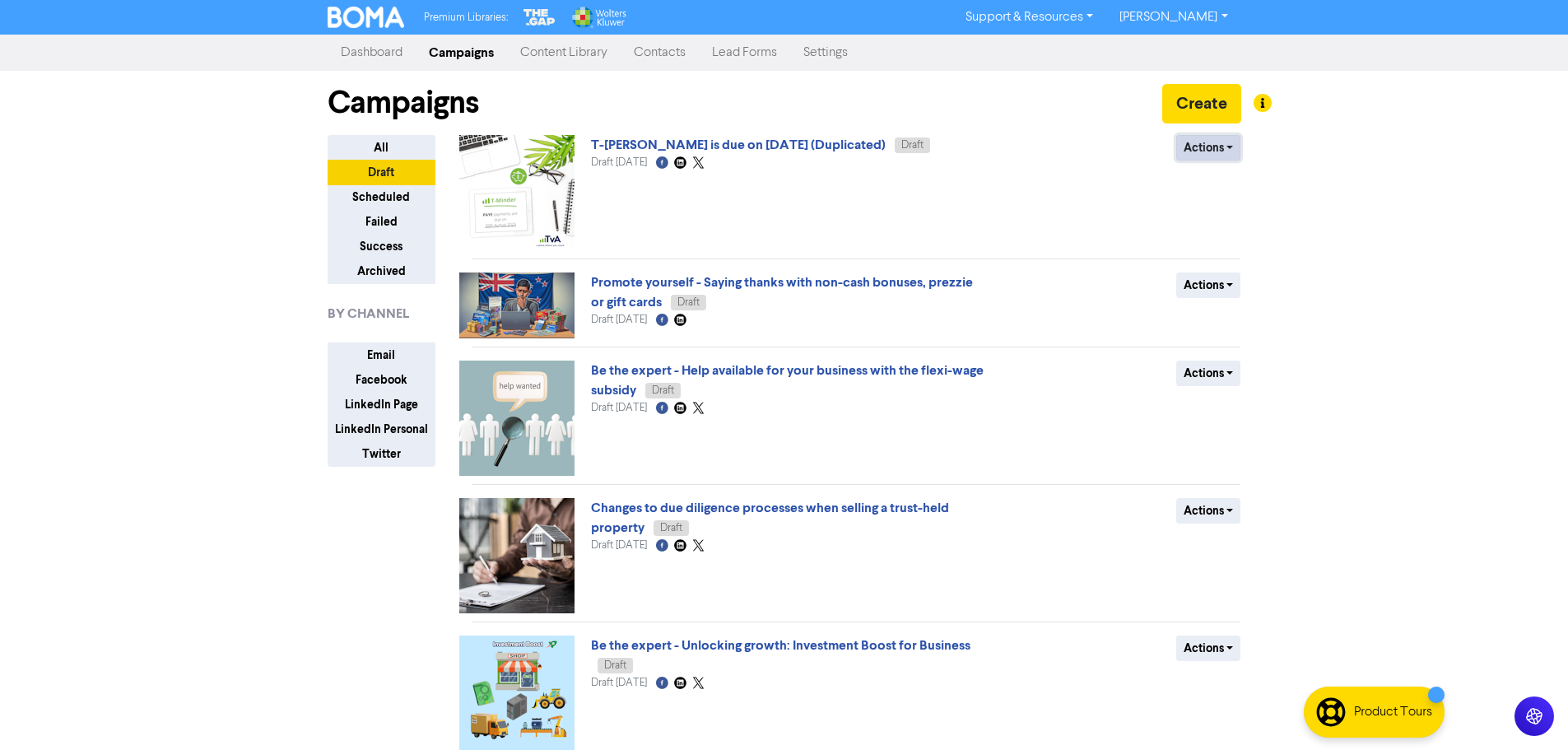
click at [1204, 149] on button "Actions" at bounding box center [1209, 147] width 65 height 26
click at [1204, 233] on button "Rename" at bounding box center [1241, 235] width 130 height 27
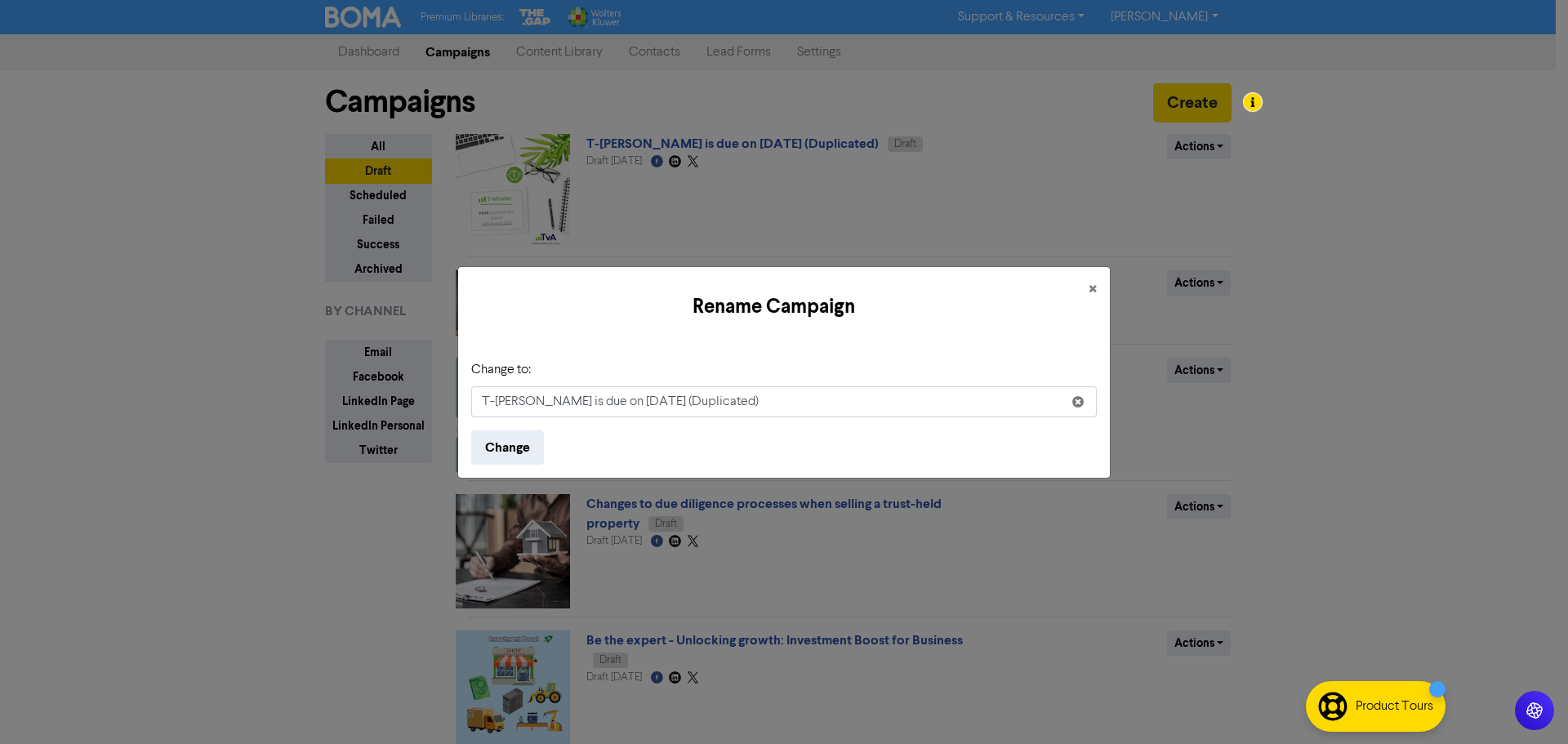
drag, startPoint x: 841, startPoint y: 392, endPoint x: 822, endPoint y: 400, distance: 20.6
click at [822, 400] on input "T-[PERSON_NAME] is due on [DATE] (Duplicated)" at bounding box center [784, 401] width 625 height 31
drag, startPoint x: 815, startPoint y: 401, endPoint x: 668, endPoint y: 404, distance: 147.0
click at [668, 404] on input "T-[PERSON_NAME] is due on [DATE] (Duplicated)" at bounding box center [784, 401] width 625 height 31
type input "T-[PERSON_NAME] is due on [DATE]"
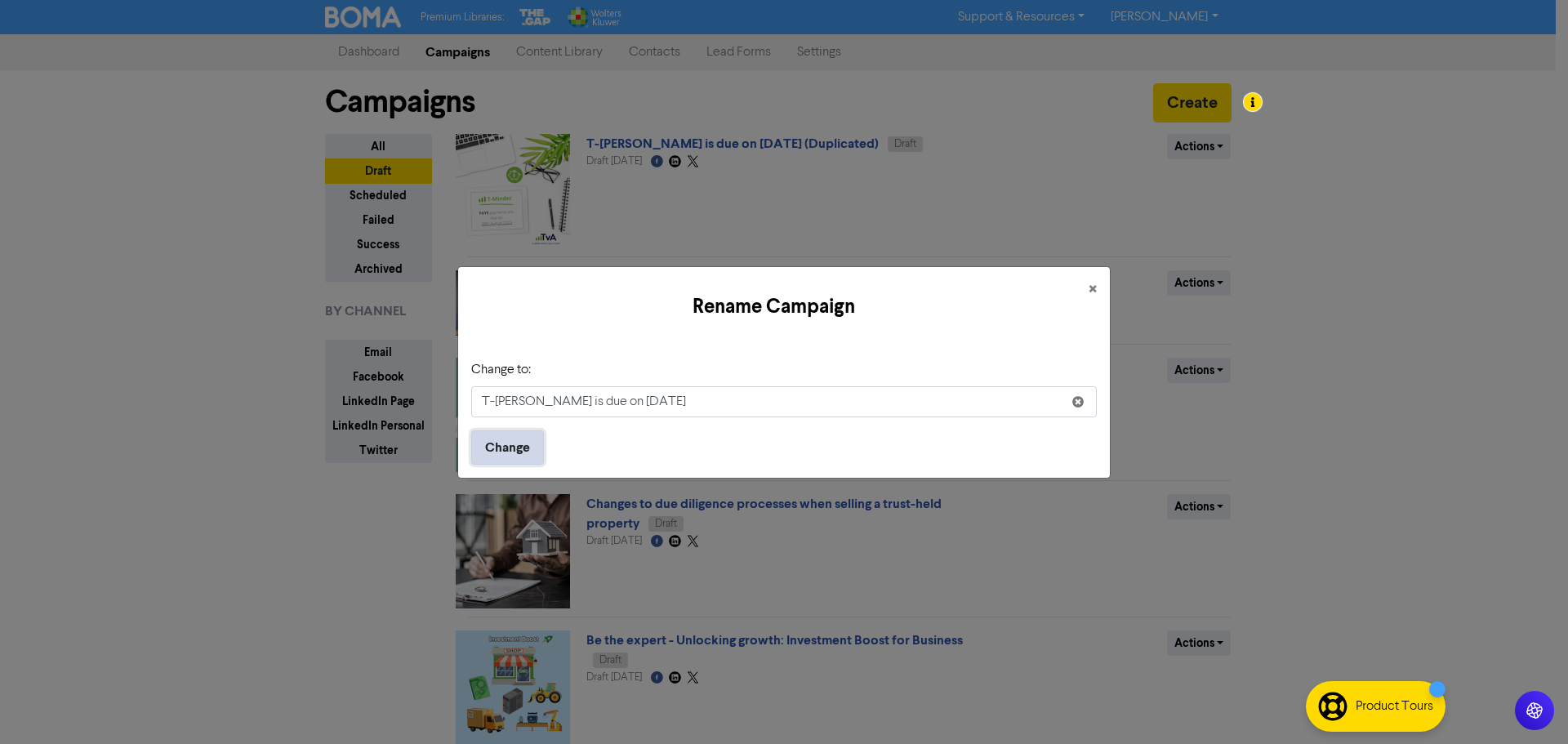
click at [539, 445] on button "Change" at bounding box center [507, 447] width 73 height 34
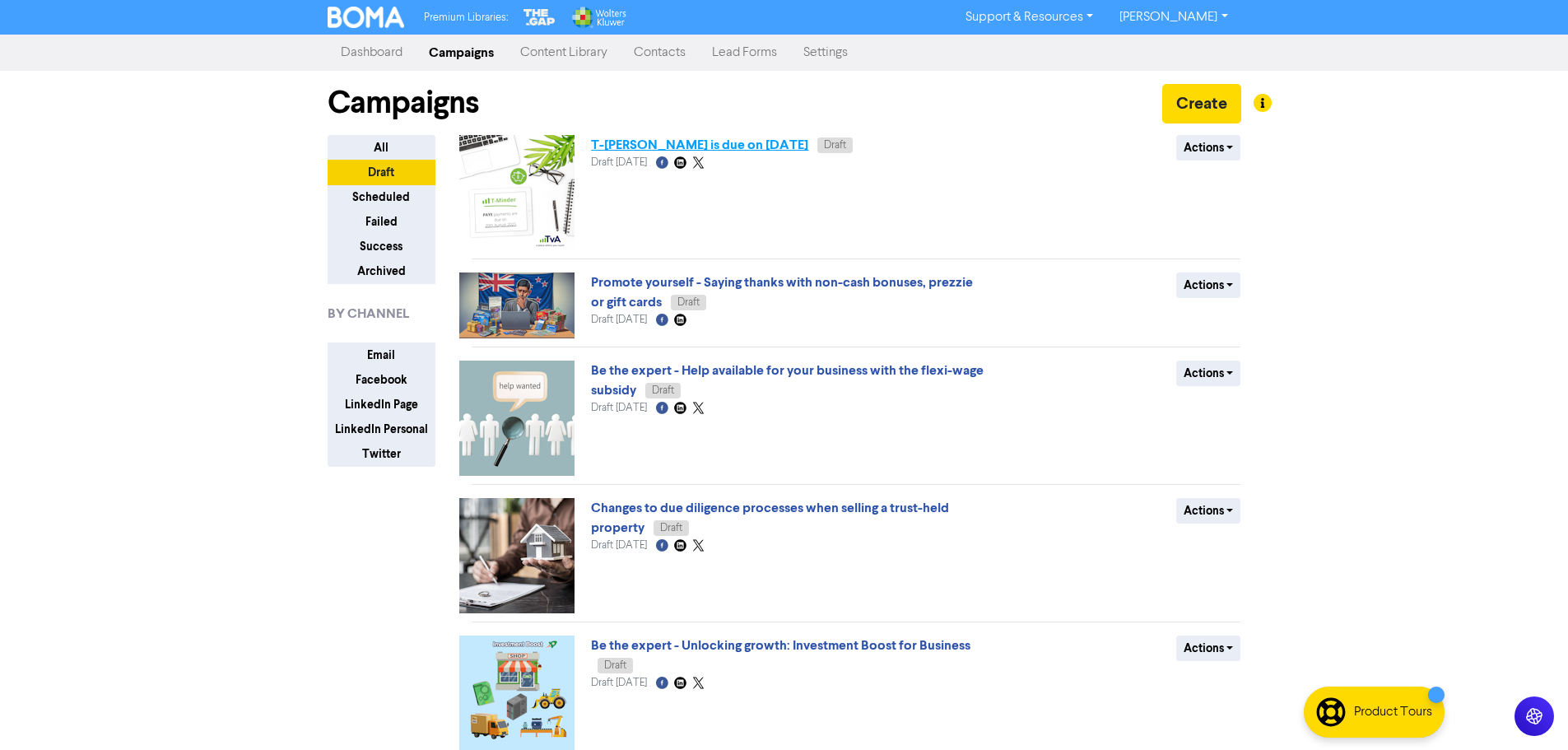
click at [653, 140] on link "T-[PERSON_NAME] is due on [DATE]" at bounding box center [700, 144] width 217 height 16
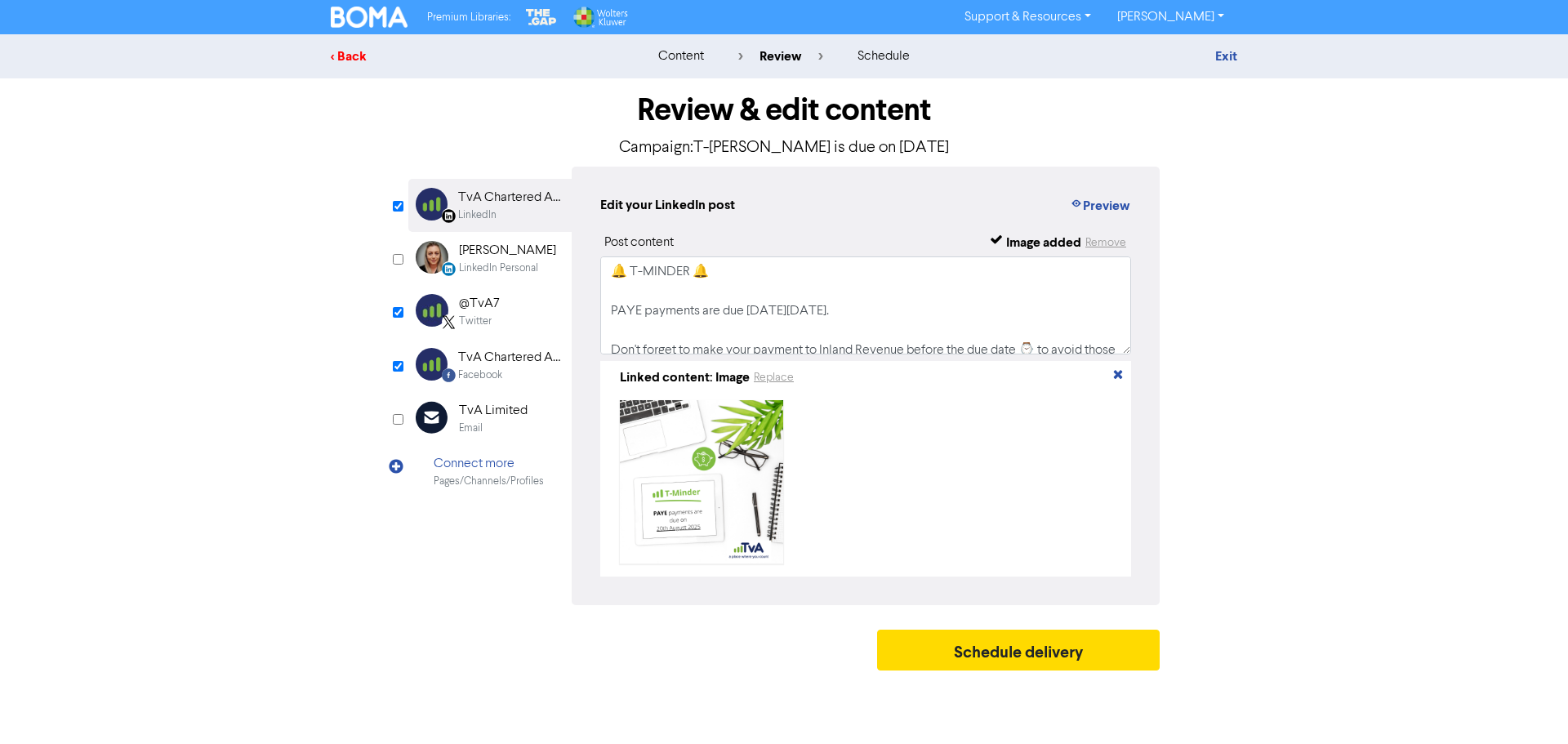
click at [351, 59] on div "< Back" at bounding box center [474, 56] width 286 height 20
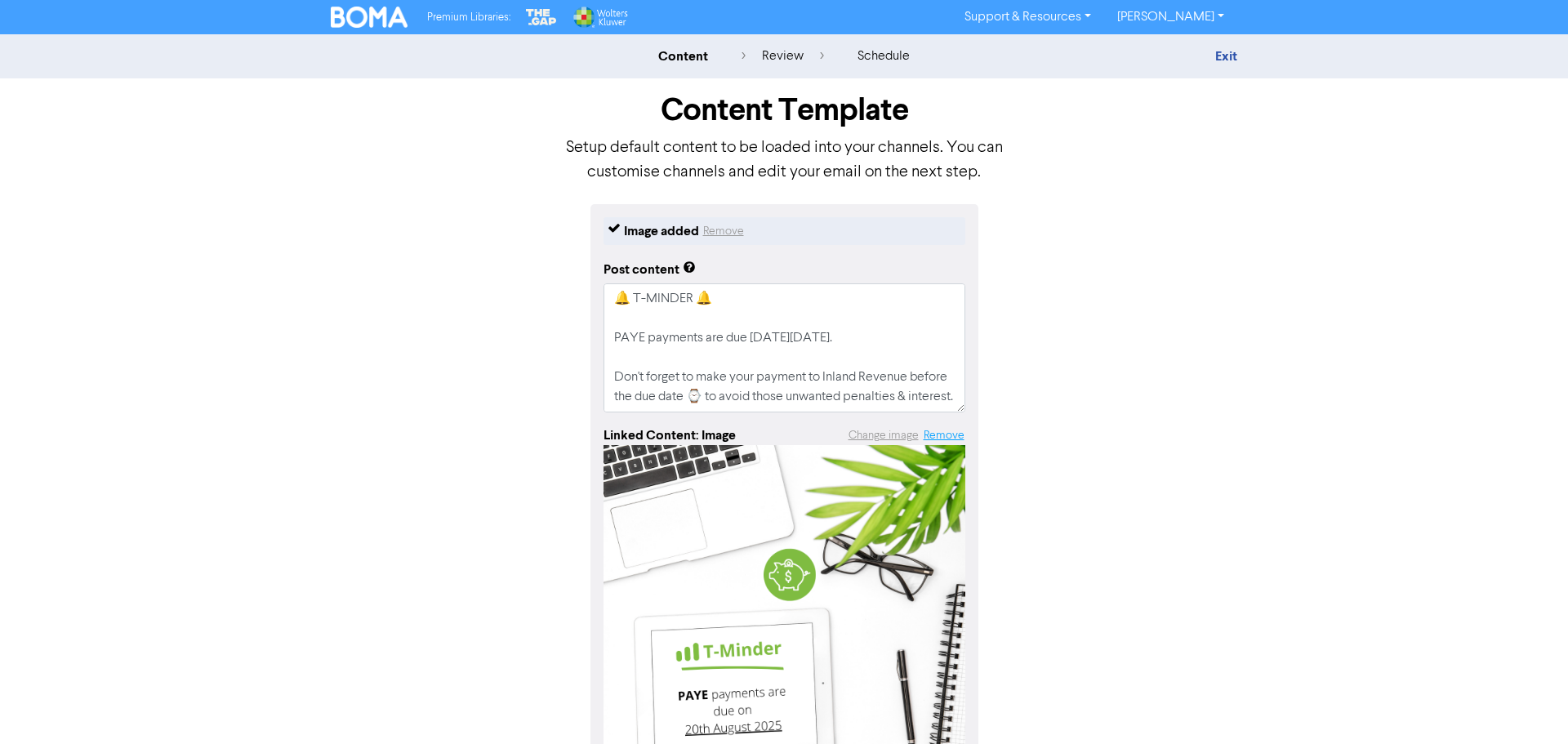
click at [951, 441] on button "Remove" at bounding box center [944, 436] width 42 height 19
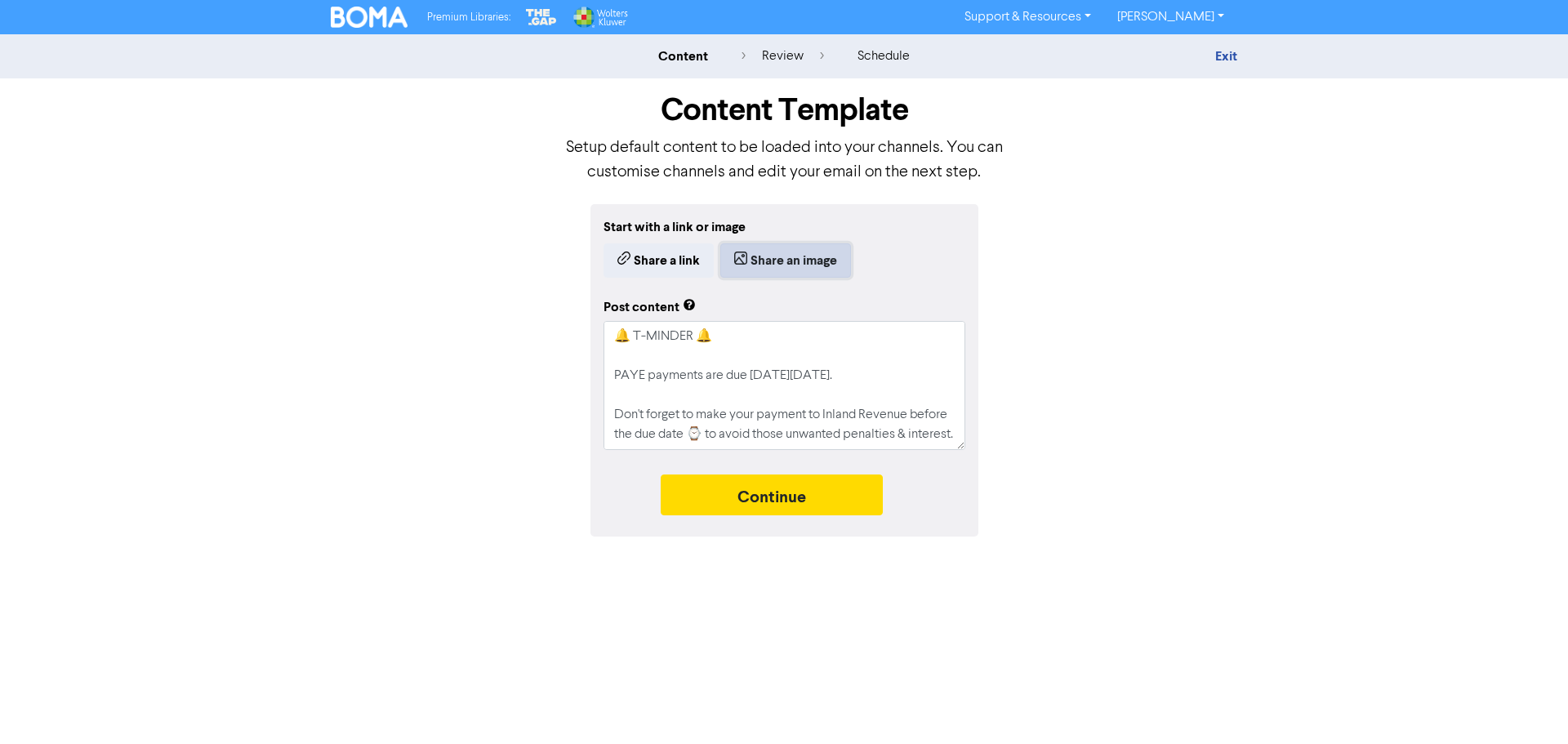
click at [800, 252] on button "Share an image" at bounding box center [785, 260] width 131 height 34
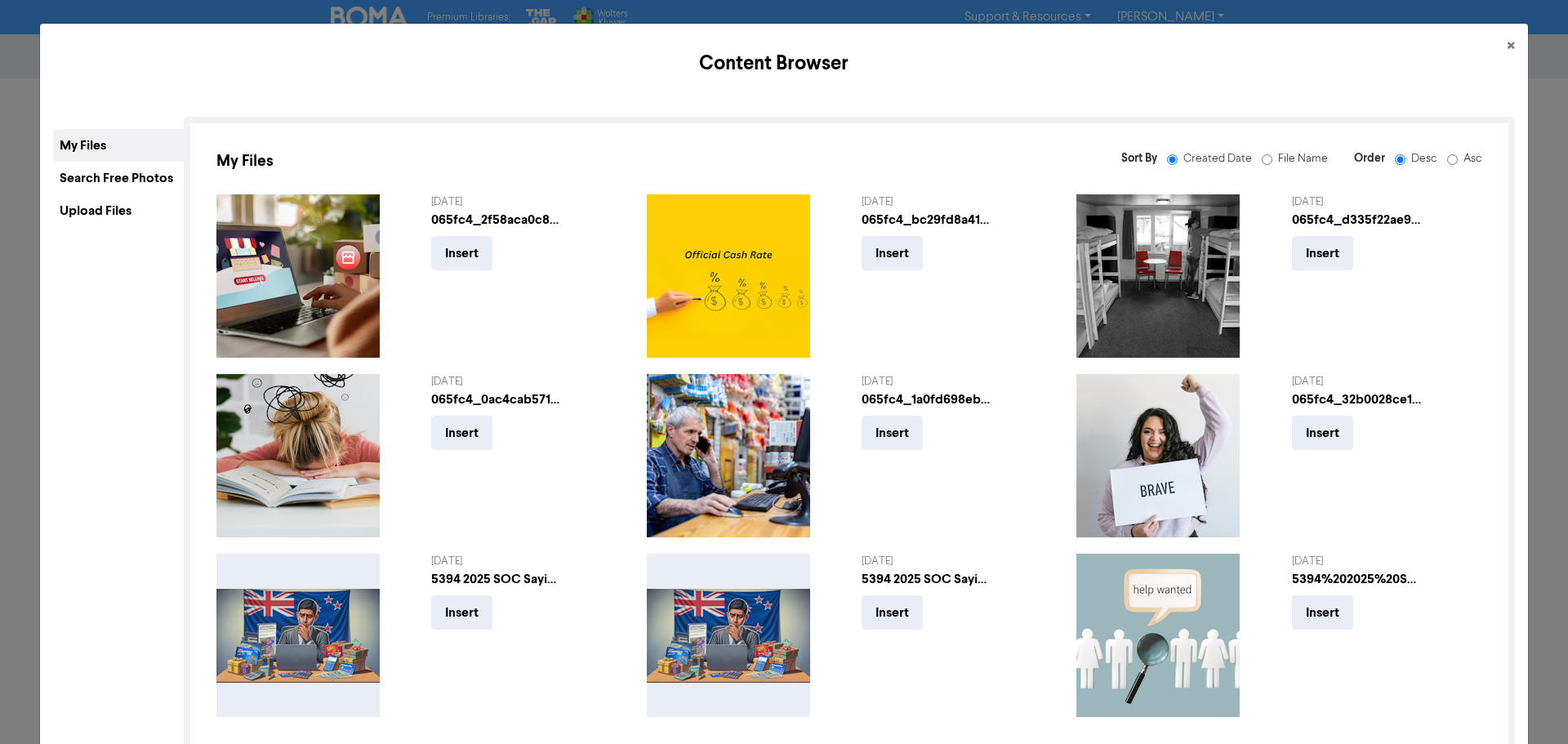
click at [107, 205] on div "Upload Files" at bounding box center [118, 210] width 131 height 33
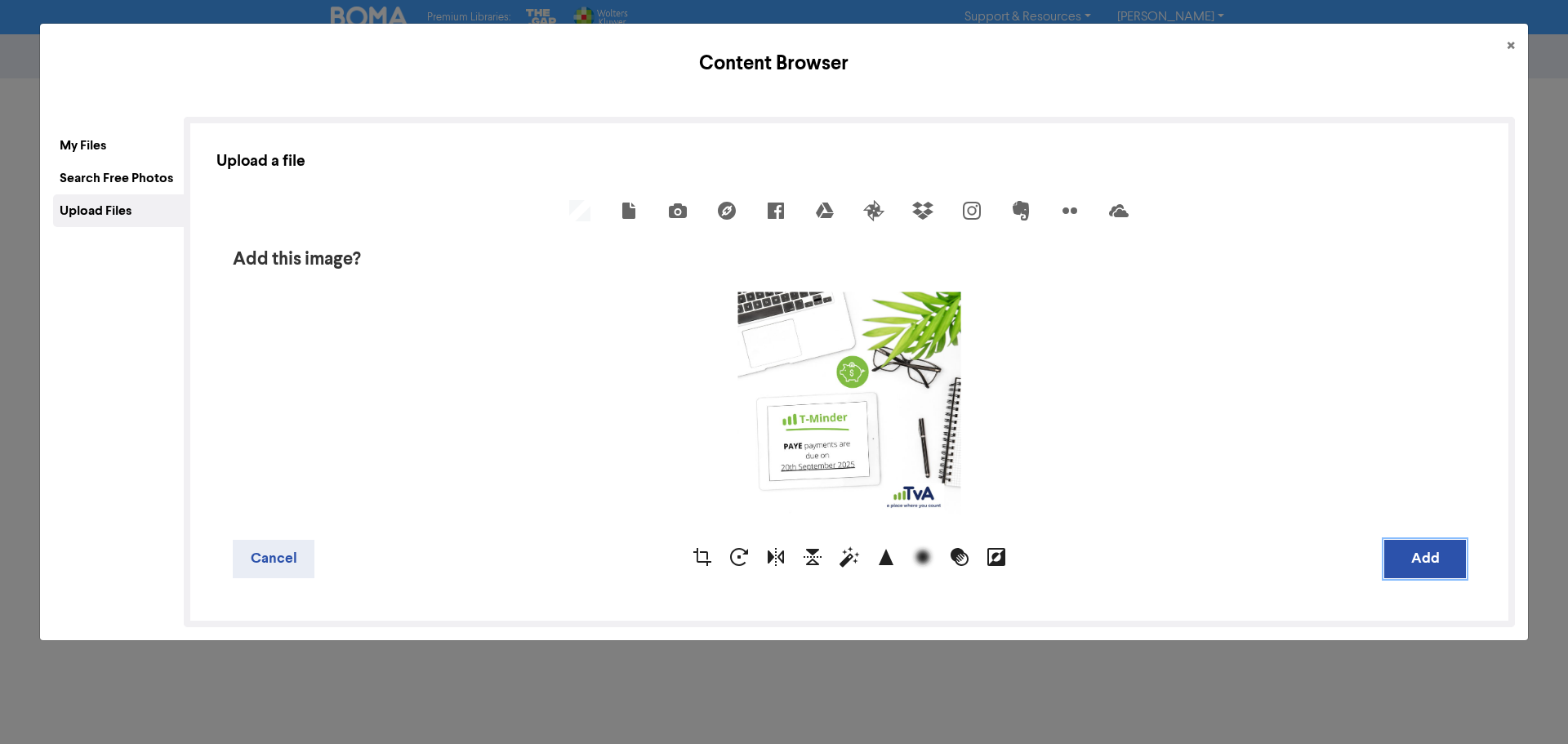
click at [1436, 558] on button "Add" at bounding box center [1425, 558] width 82 height 39
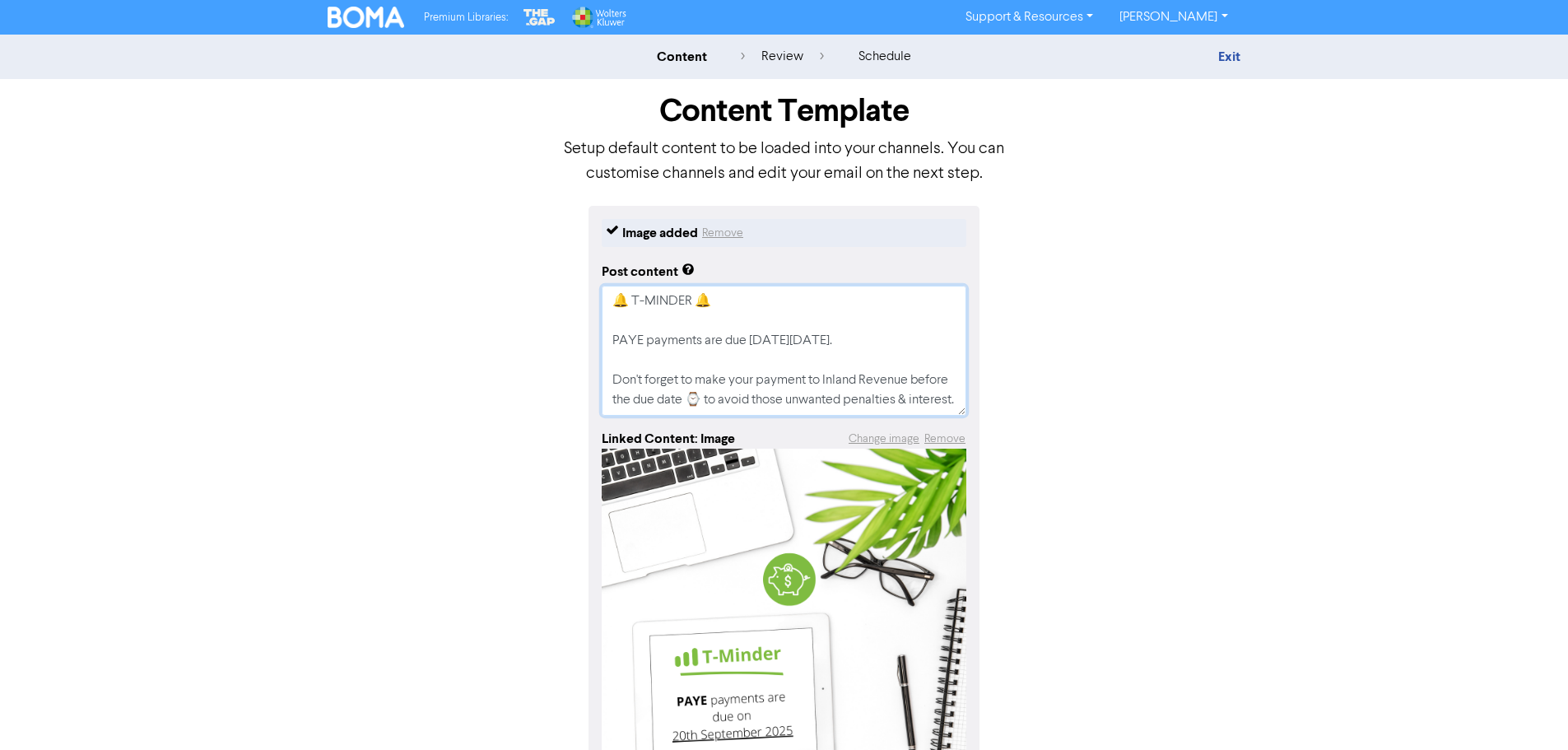
click at [816, 346] on textarea "🔔 T-MINDER 🔔 PAYE payments are due [DATE][DATE]. Don't forget to make your paym…" at bounding box center [784, 350] width 364 height 130
drag, startPoint x: 777, startPoint y: 334, endPoint x: 848, endPoint y: 331, distance: 71.1
click at [779, 334] on textarea "🔔 T-MINDER 🔔 PAYE payments are due [DATE][DATE]. Don't forget to make your paym…" at bounding box center [784, 350] width 364 height 130
drag, startPoint x: 940, startPoint y: 342, endPoint x: 607, endPoint y: 332, distance: 333.2
click at [607, 332] on textarea "🔔 T-MINDER 🔔 PAYE payments are due [DATE][DATE]. Don't forget to make your paym…" at bounding box center [784, 350] width 364 height 130
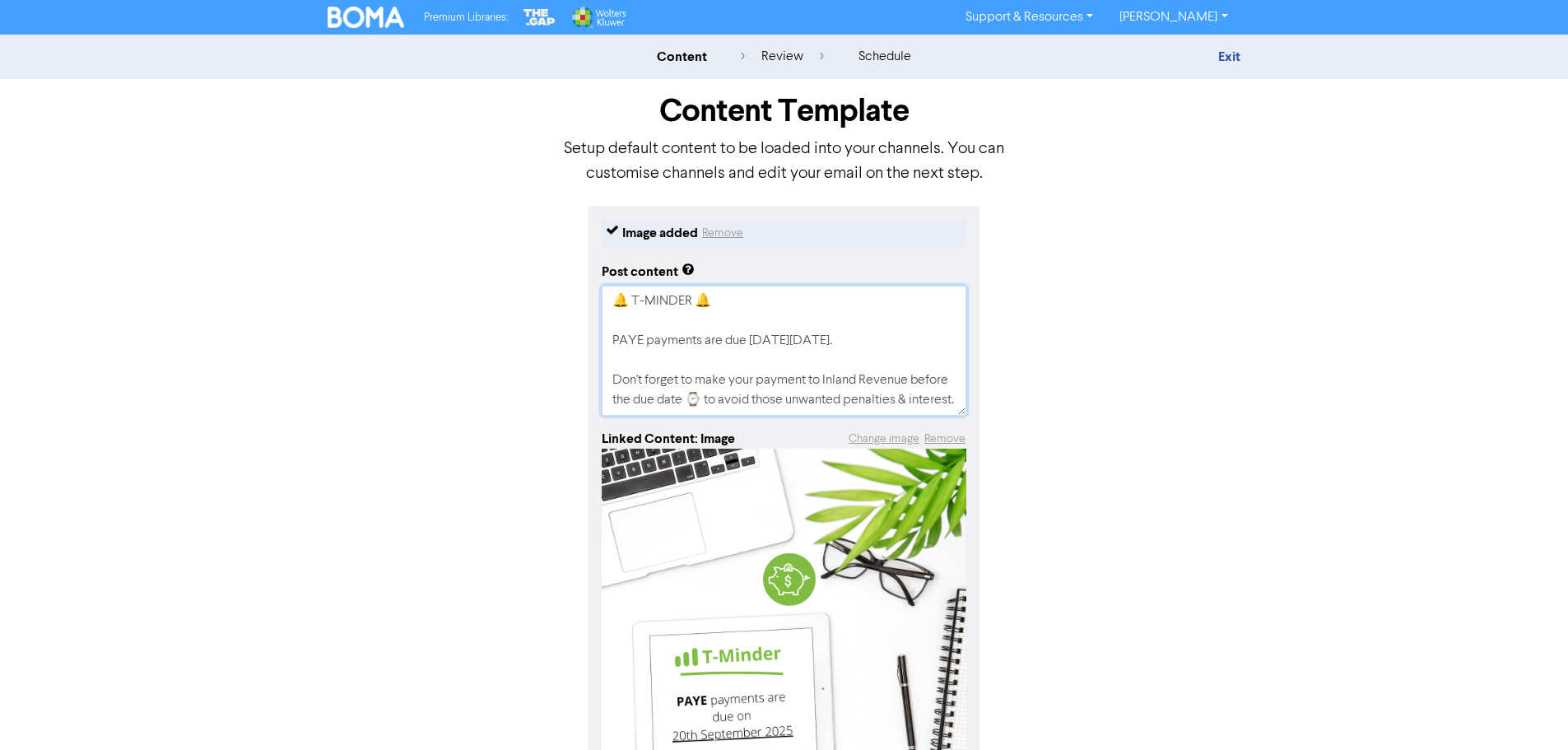
paste textarea "[DATE]. Since this falls on a weekend and [DATE] is a public holiday, your paym…"
type textarea "x"
type textarea "🔔 T-MINDER 🔔 PAYE payments are due [DATE][DATE]. Since this falls on a weekend …"
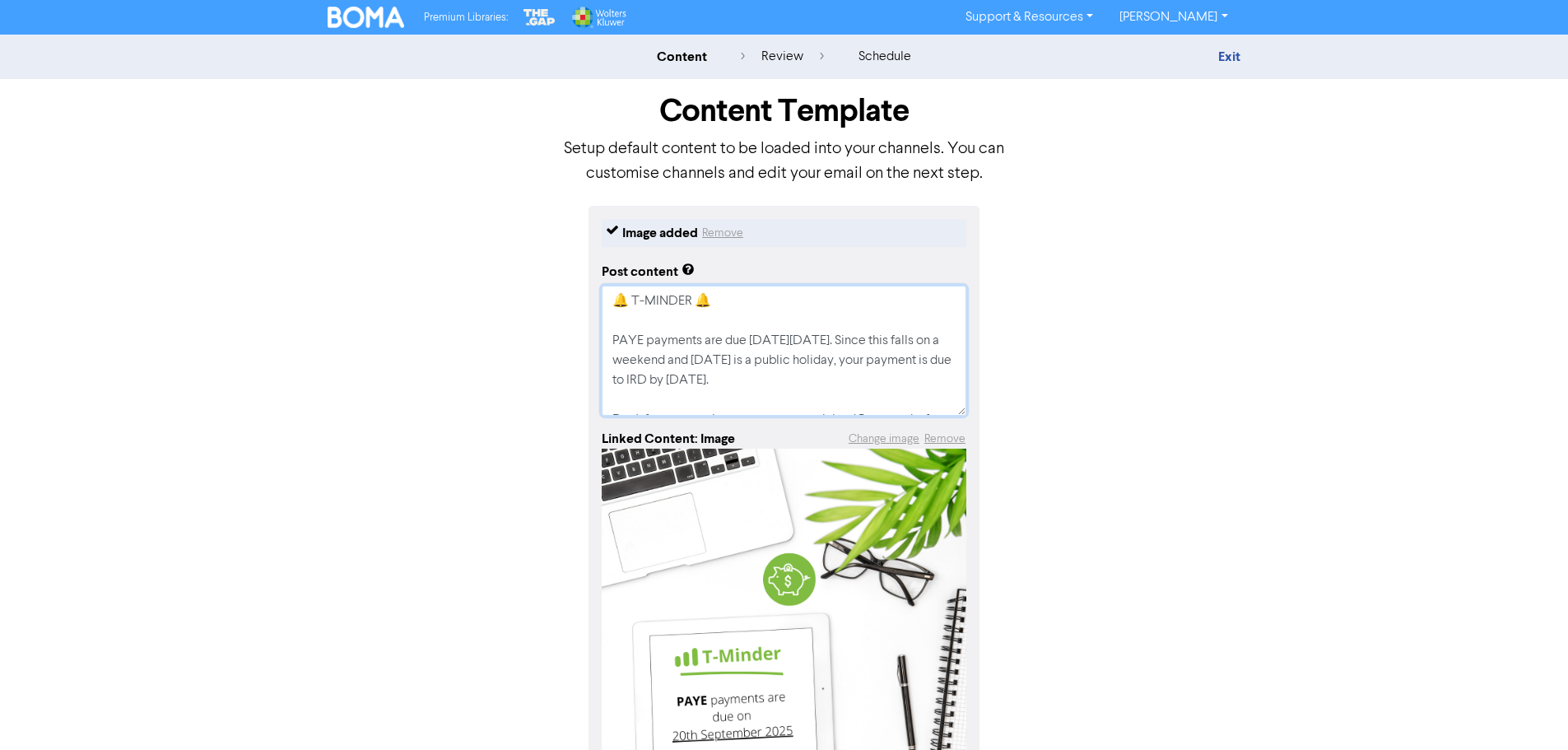
drag, startPoint x: 893, startPoint y: 340, endPoint x: 776, endPoint y: 342, distance: 117.0
click at [776, 342] on textarea "🔔 T-MINDER 🔔 PAYE payments are due [DATE][DATE]. Since this falls on a weekend …" at bounding box center [784, 350] width 364 height 130
type textarea "x"
type textarea "🔔 T-MINDER 🔔 PAYE payments are due on Sa. Since this falls on a weekend and [DA…"
type textarea "x"
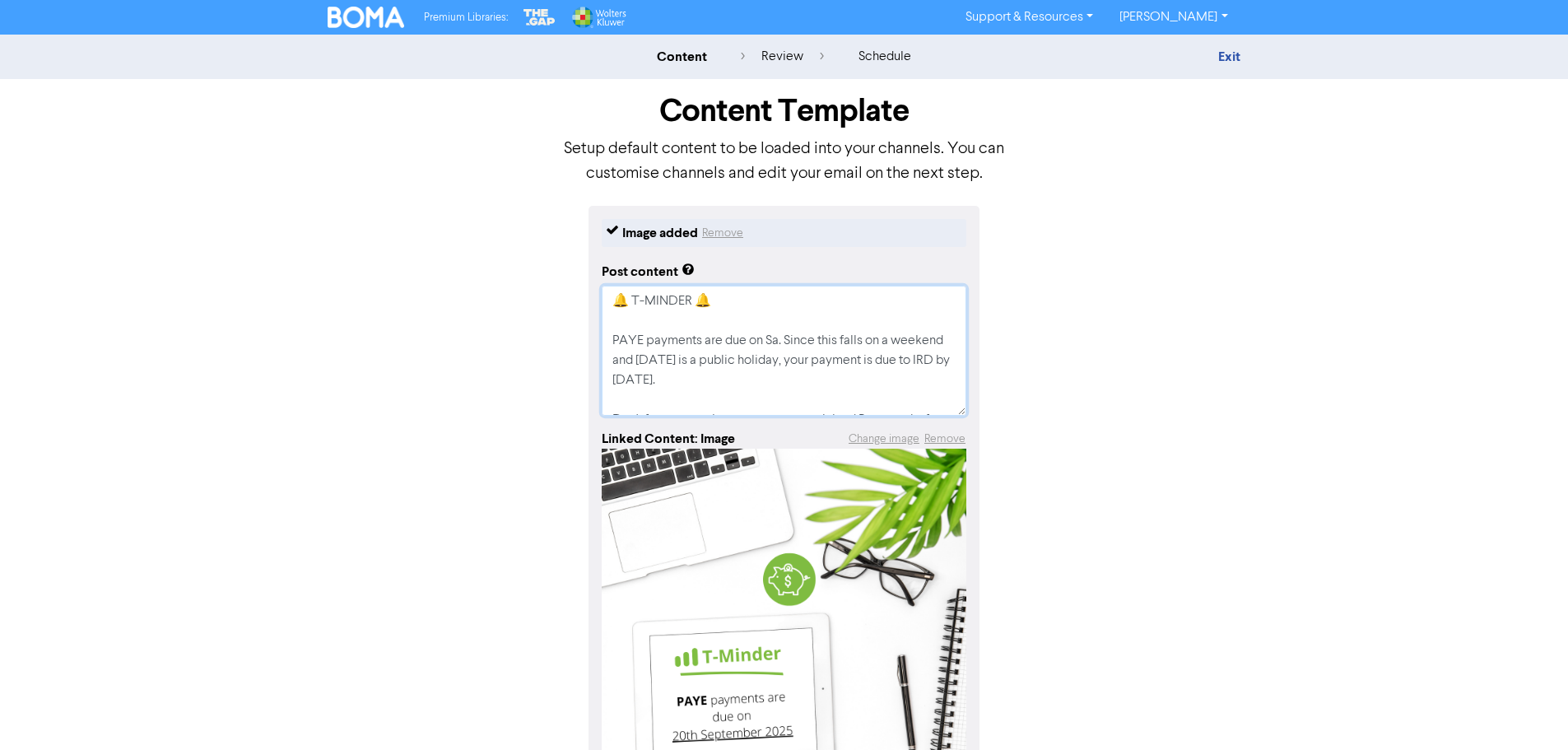
type textarea "🔔 T-MINDER 🔔 PAYE payments are due [DATE]. Since this falls on a weekend and [D…"
type textarea "x"
type textarea "🔔 T-MINDER 🔔 PAYE payments are due on Satu. Since this falls on a weekend and […"
type textarea "x"
type textarea "🔔 T-MINDER 🔔 PAYE payments are due on Satur. Since this falls on a weekend and …"
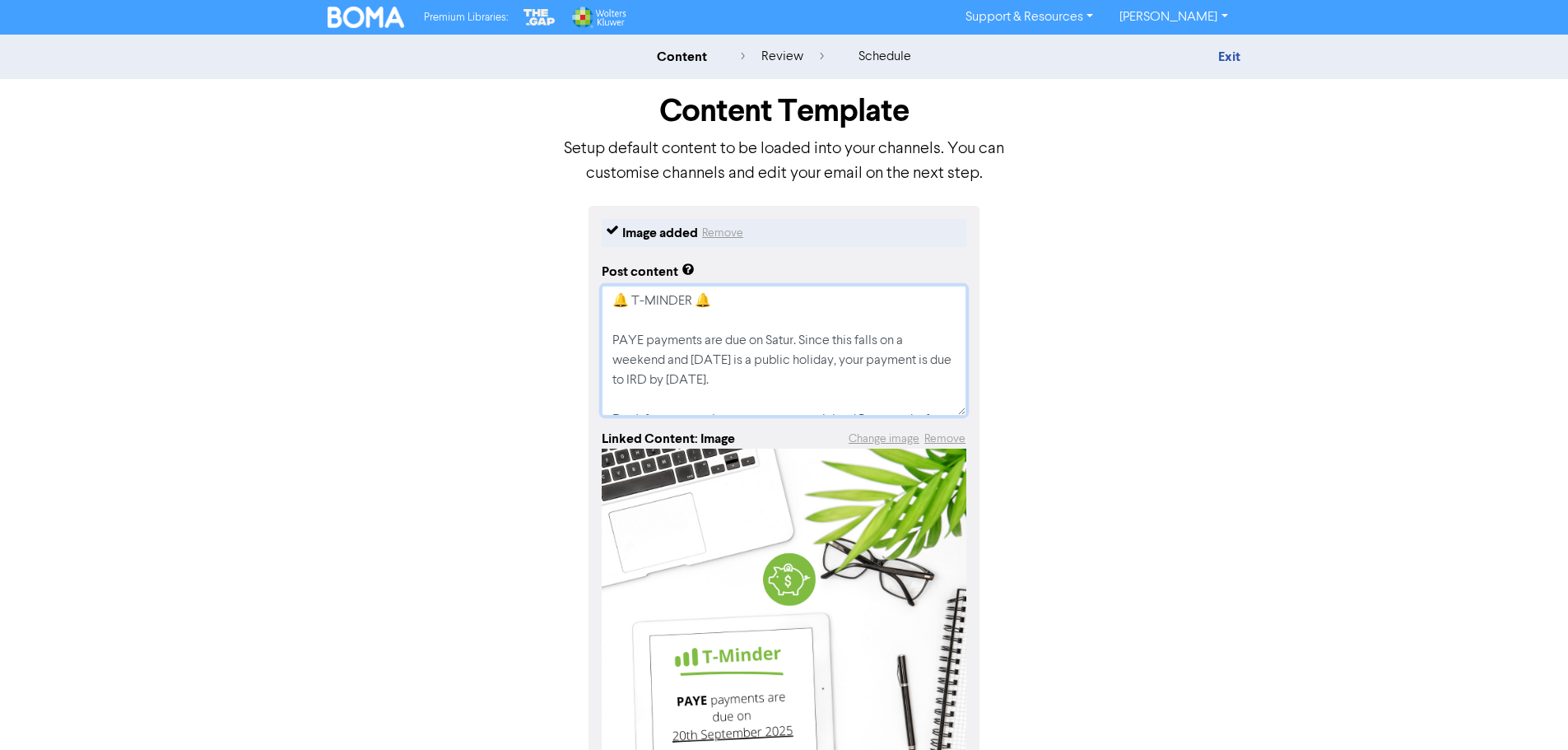
type textarea "x"
type textarea "🔔 T-MINDER 🔔 PAYE payments are due on Saturda. Since this falls on a weekend an…"
type textarea "x"
type textarea "🔔 T-MINDER 🔔 PAYE payments are due [DATE]. Since this falls on a weekend and [D…"
type textarea "x"
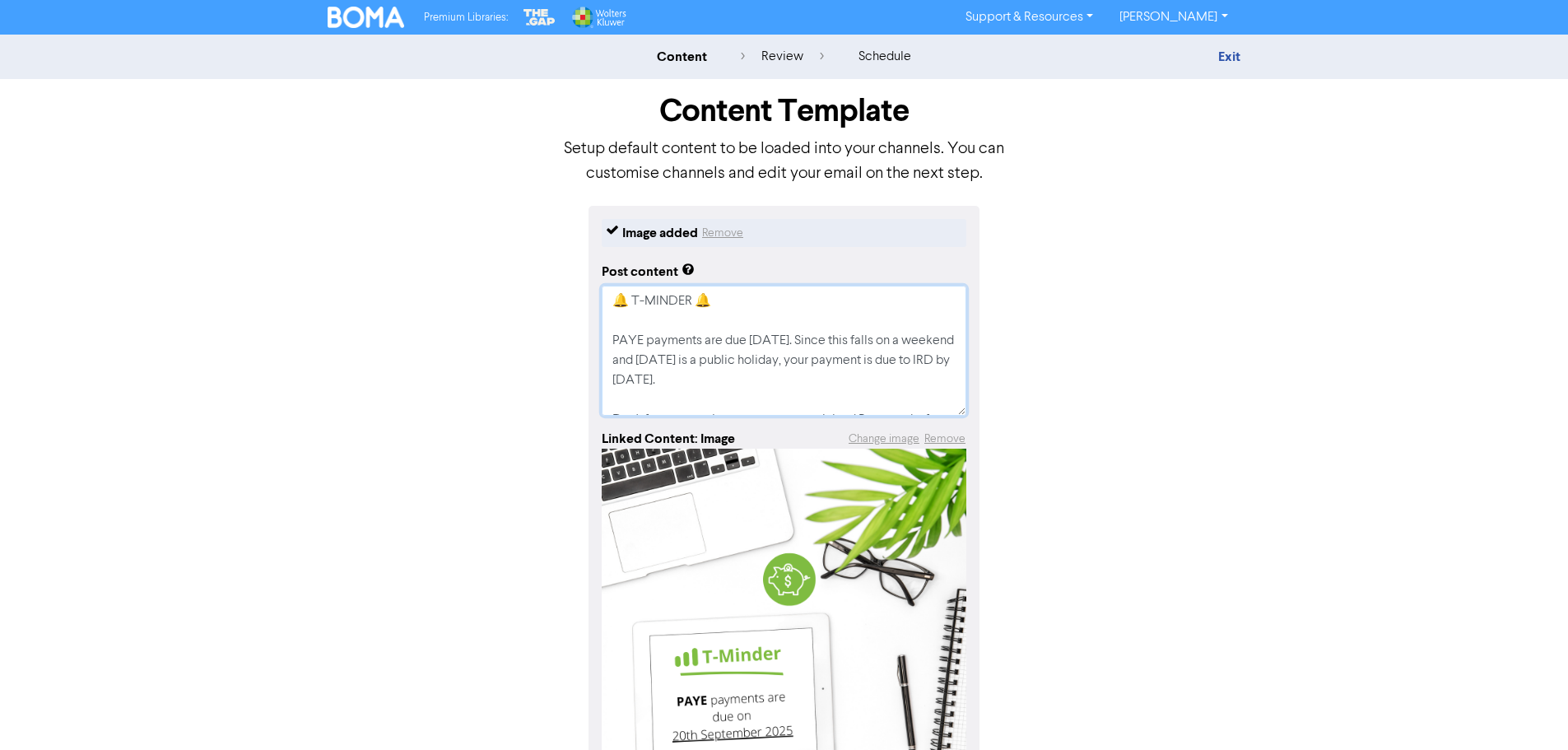
type textarea "🔔 T-MINDER 🔔 PAYE payments are due [DATE] . Since this falls on a weekend and […"
type textarea "x"
type textarea "🔔 T-MINDER 🔔 PAYE payments are due [DATE] 2. Since this falls on a weekend and …"
type textarea "x"
type textarea "🔔 T-MINDER 🔔 PAYE payments are due [DATE] 20. Since this falls on a weekend and…"
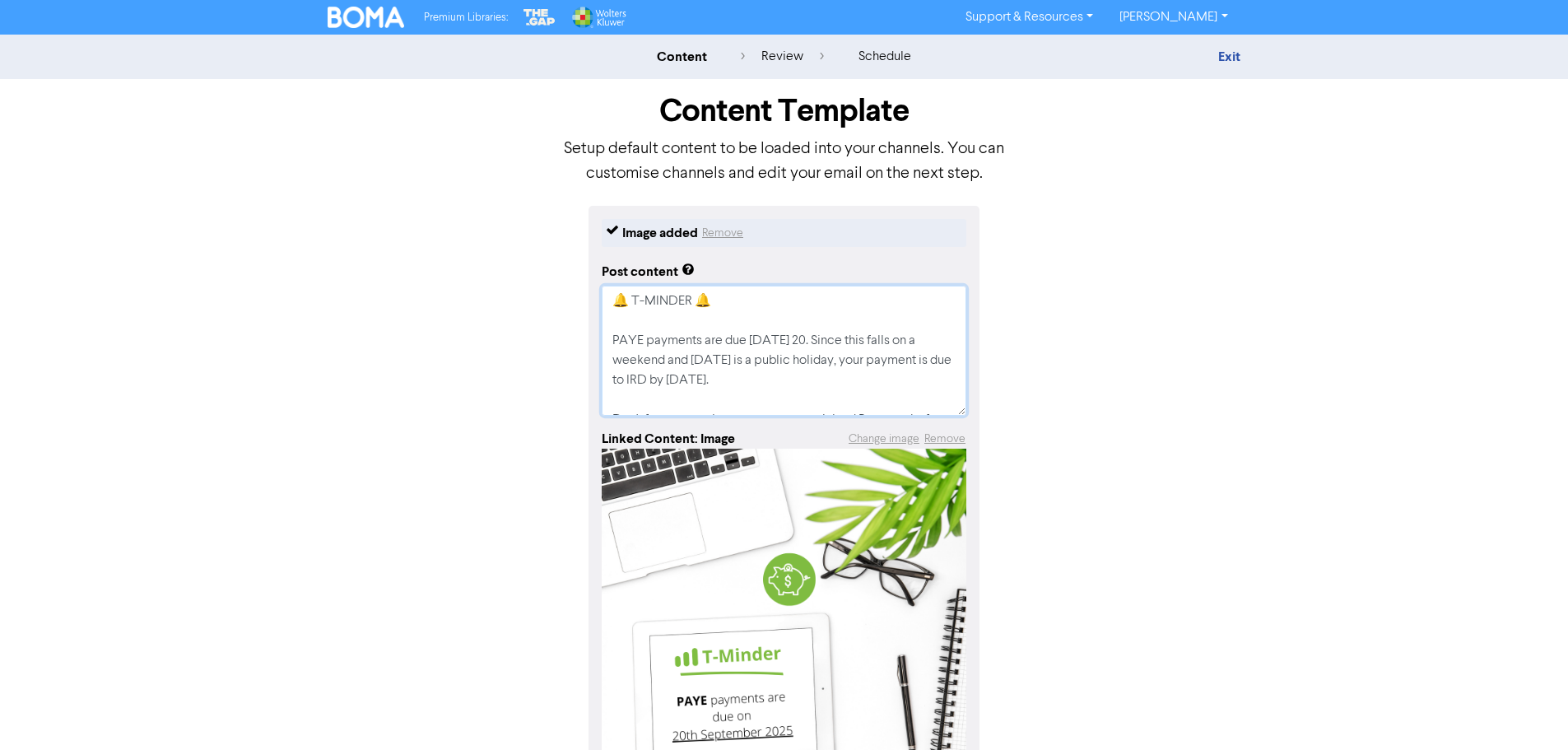
type textarea "x"
type textarea "🔔 T-MINDER 🔔 PAYE payments are due [DATE] 20t. Since this falls on a weekend an…"
type textarea "x"
type textarea "🔔 T-MINDER 🔔 PAYE payments are due [DATE] 20th. Since this falls on a weekend a…"
type textarea "x"
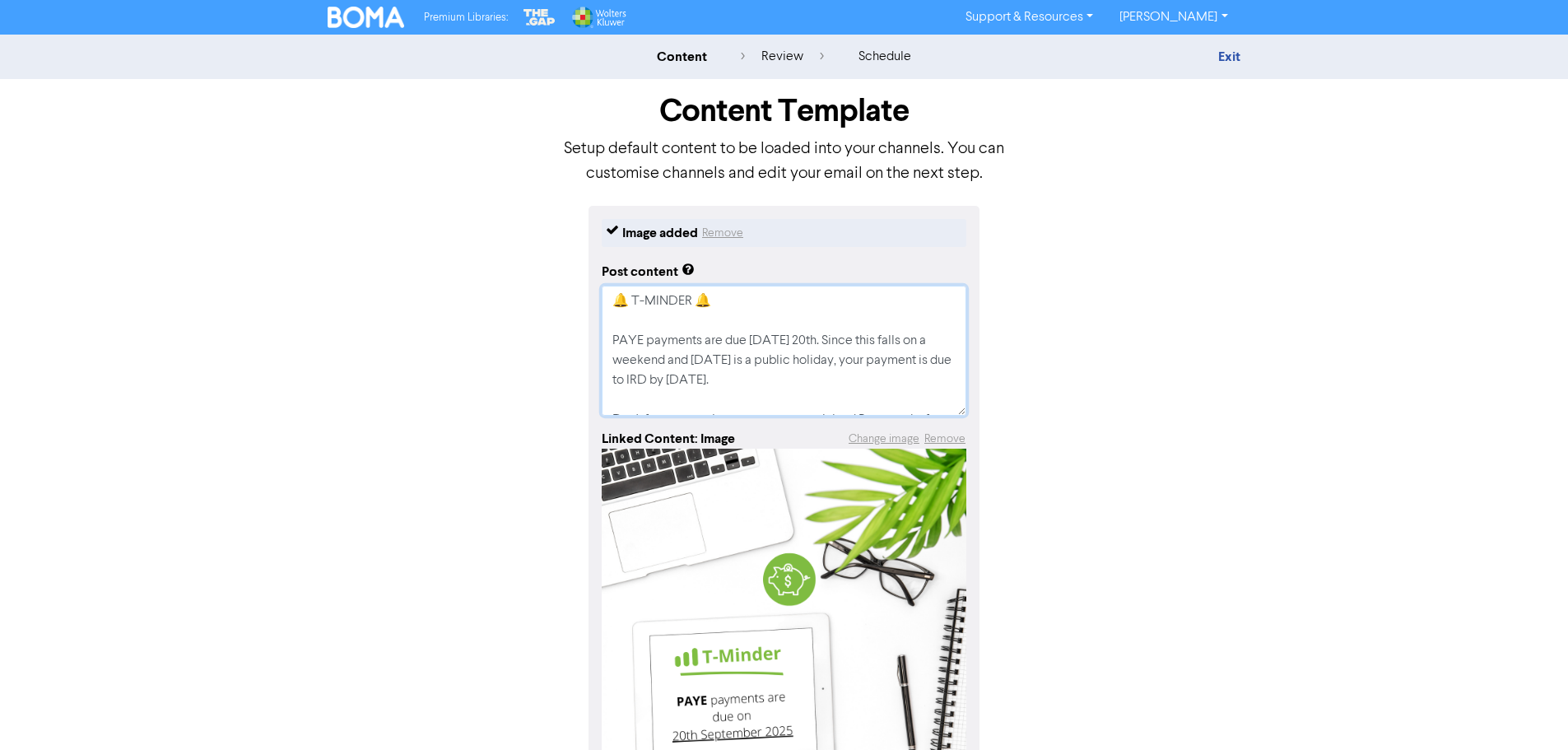
type textarea "🔔 T-MINDER 🔔 PAYE payments are due [DATE] 20th . Since this falls on a weekend …"
type textarea "x"
type textarea "🔔 T-MINDER 🔔 PAYE payments are due [DATE] 20th S. Since this falls on a weekend…"
type textarea "x"
type textarea "🔔 T-MINDER 🔔 PAYE payments are due [DATE] 20th Se. Since this falls on a weeken…"
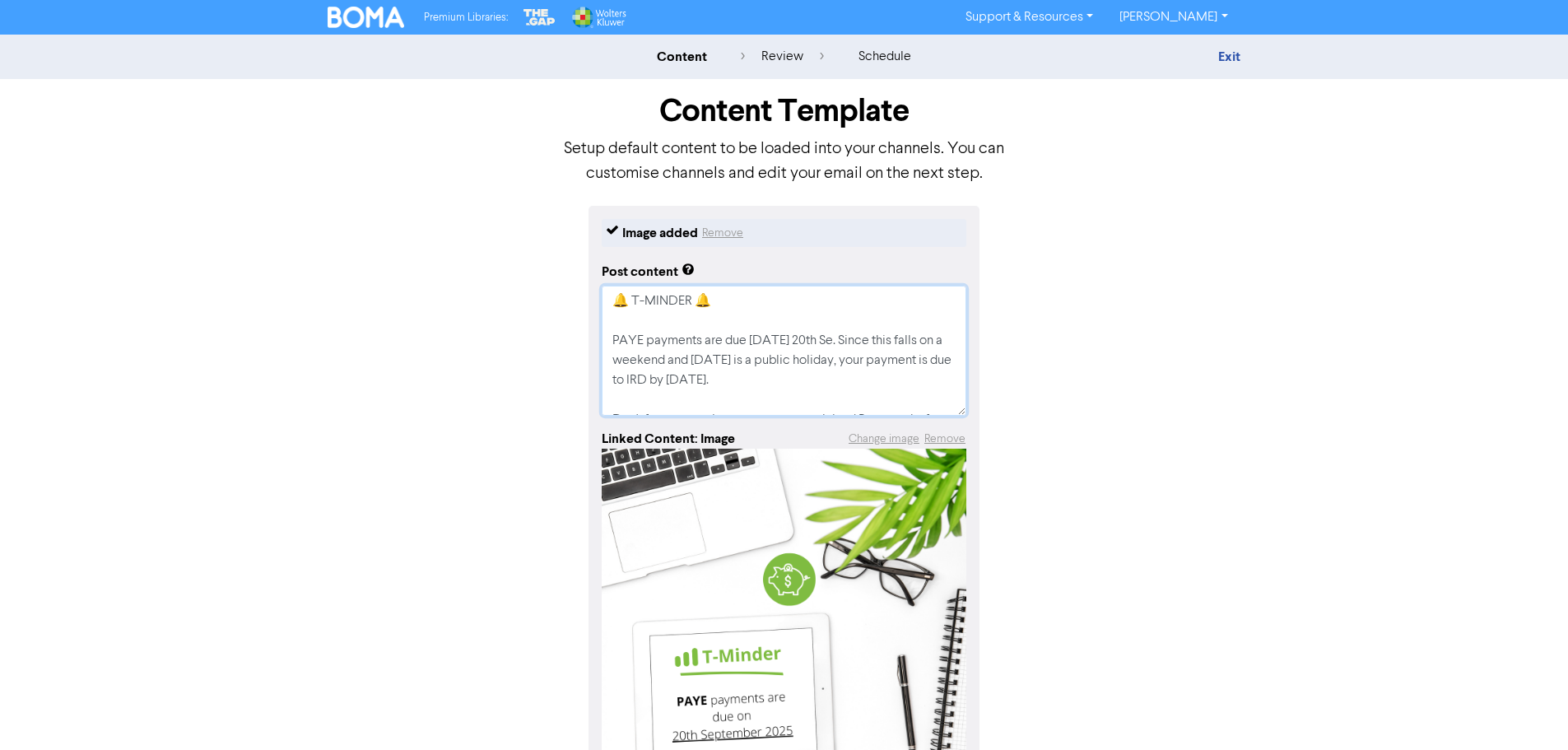
type textarea "x"
type textarea "🔔 T-MINDER 🔔 PAYE payments are due [DATE][DATE] Since this falls on a weekend a…"
type textarea "x"
type textarea "🔔 T-MINDER 🔔 PAYE payments are due [DATE][DATE] Since this falls on a weekend a…"
type textarea "x"
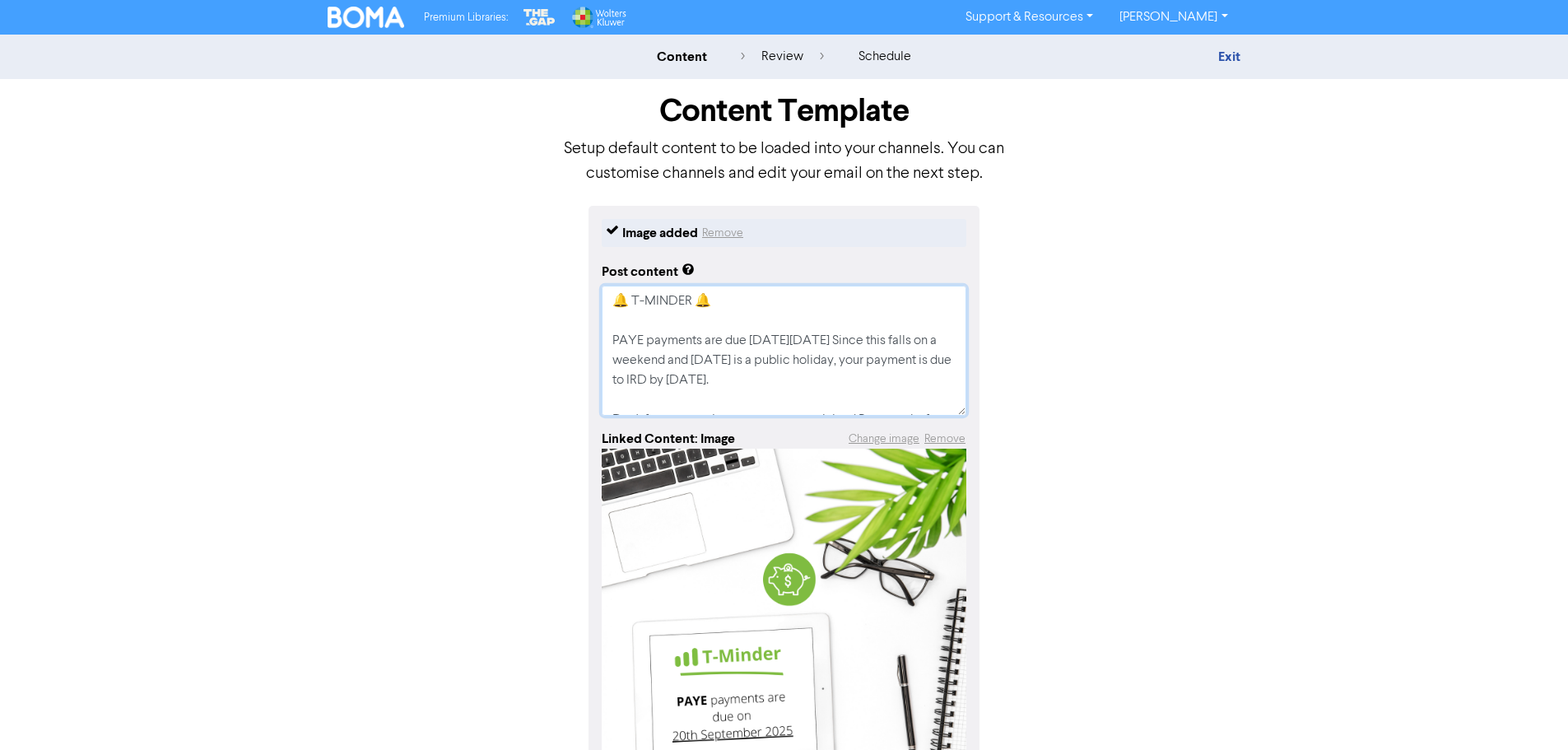
type textarea "🔔 T-MINDER 🔔 PAYE payments are due [DATE] 20th Septm. Since this falls on a wee…"
type textarea "x"
type textarea "🔔 T-MINDER 🔔 PAYE payments are due [DATE] 20th Septmb. Since this falls on a we…"
type textarea "x"
type textarea "🔔 T-MINDER 🔔 PAYE payments are due [DATE] 20th Septm. Since this falls on a wee…"
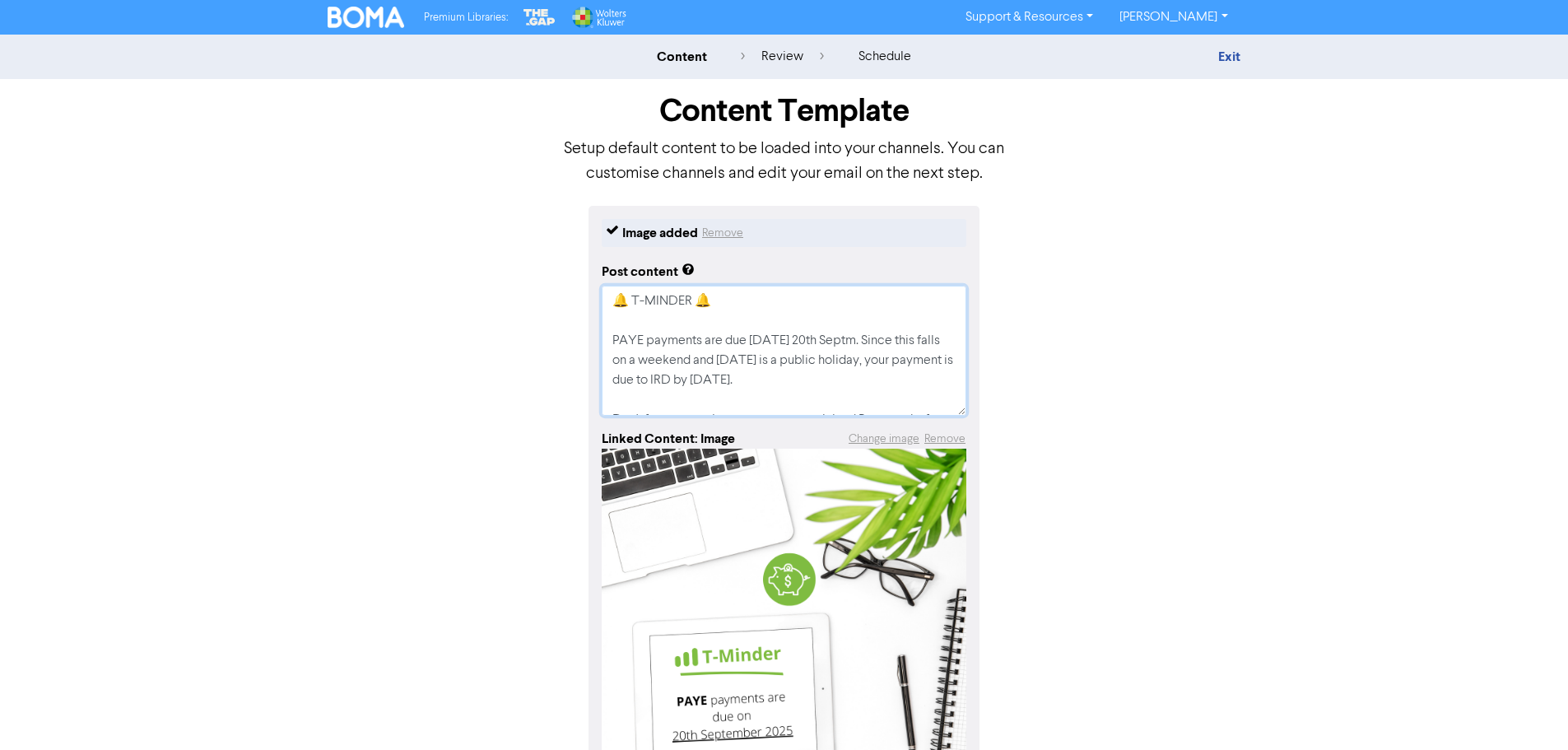
type textarea "x"
type textarea "🔔 T-MINDER 🔔 PAYE payments are due [DATE][DATE] Since this falls on a weekend a…"
type textarea "x"
type textarea "🔔 T-MINDER 🔔 PAYE payments are due [DATE] 20th Septe. Since this falls on a wee…"
type textarea "x"
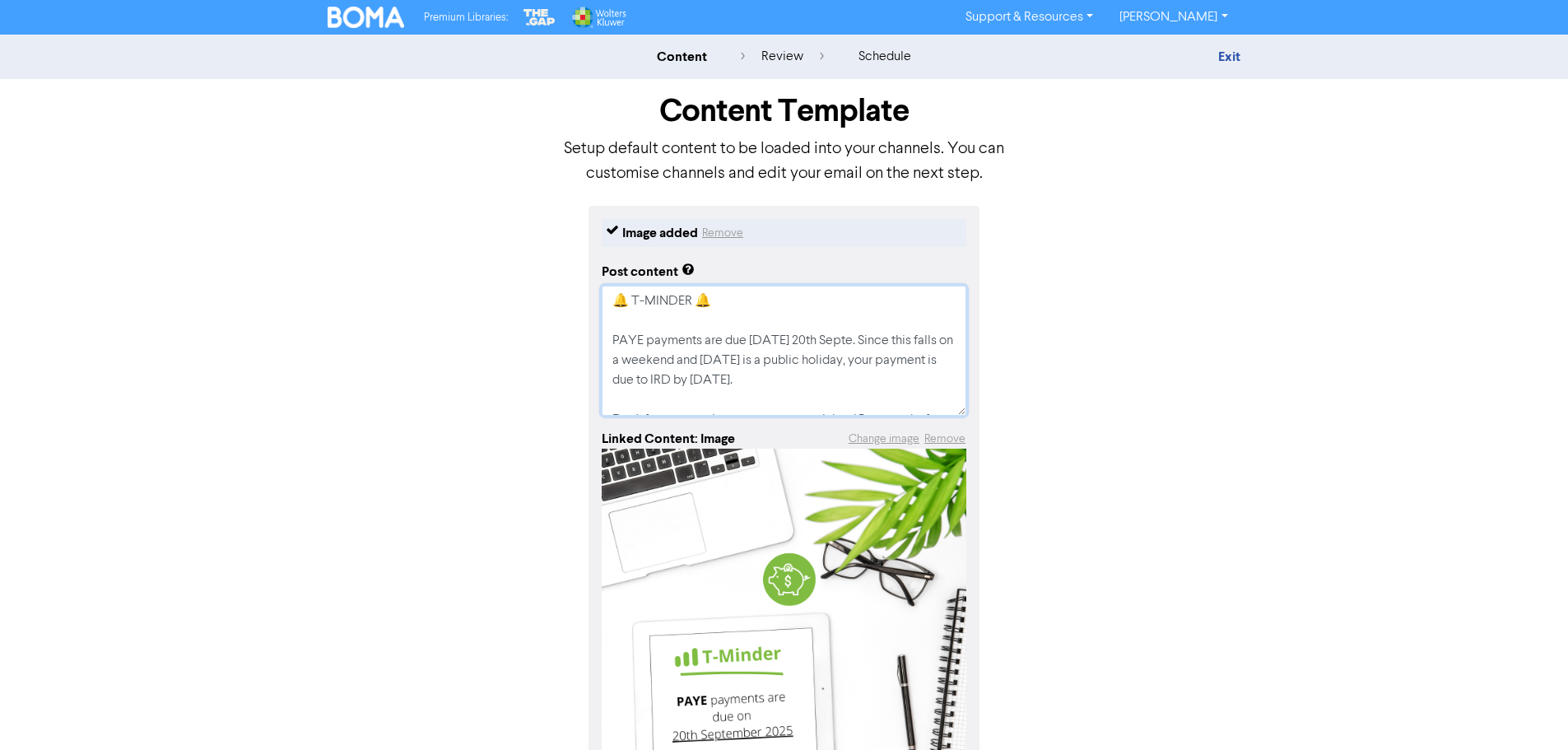
type textarea "🔔 T-MINDER 🔔 PAYE payments are due [DATE] 20th Septem. Since this falls on a we…"
type textarea "x"
type textarea "🔔 T-MINDER 🔔 PAYE payments are due [DATE] 20th Septemb. Since this falls on a w…"
type textarea "x"
type textarea "🔔 T-MINDER 🔔 PAYE payments are due [DATE] 20th Septembe. Since this falls on a …"
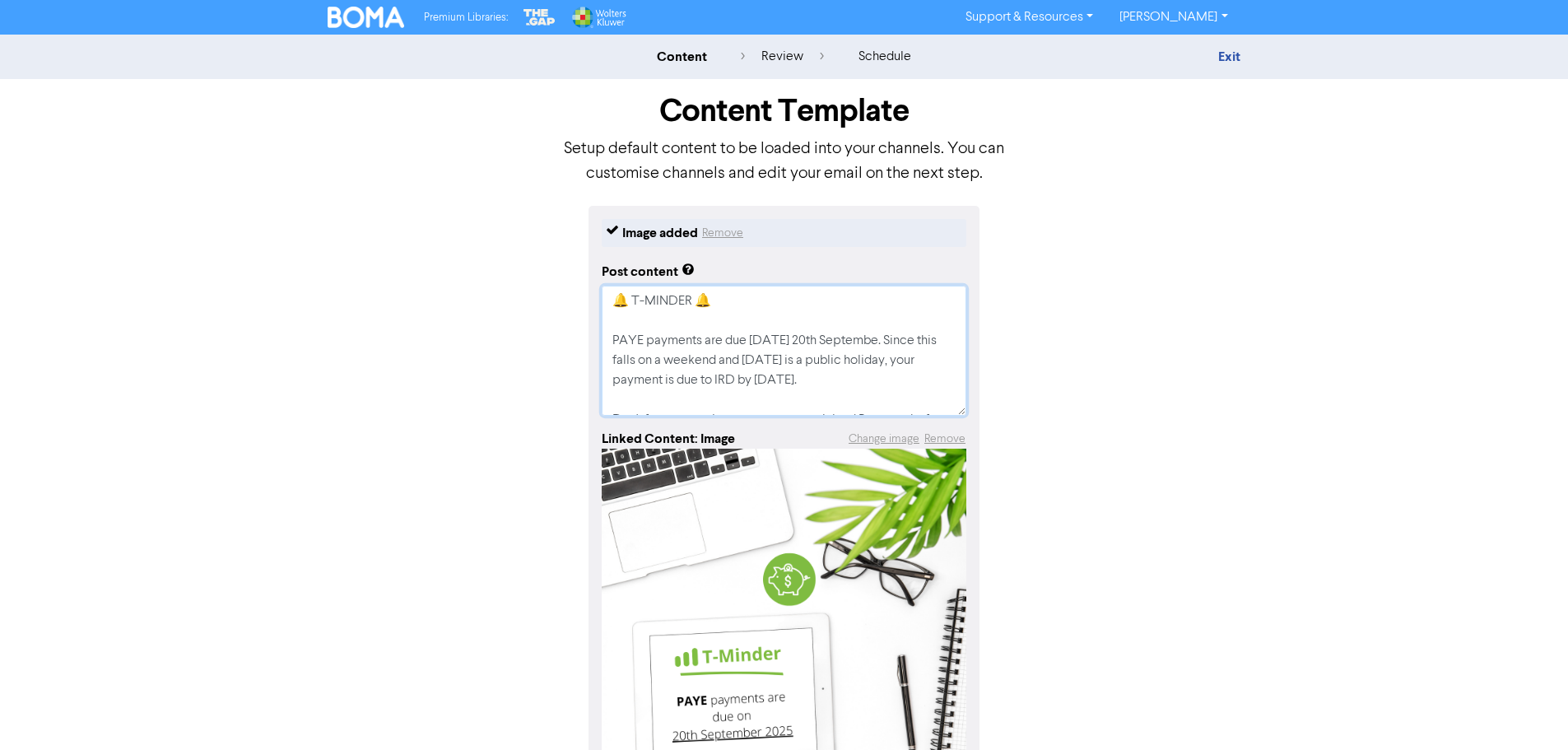
type textarea "x"
type textarea "🔔 T-MINDER 🔔 PAYE payments are due [DATE][DATE]. Since this falls on a weekend …"
type textarea "x"
type textarea "🔔 T-MINDER 🔔 PAYE payments are due [DATE][DATE] . Since this falls on a weekend…"
type textarea "x"
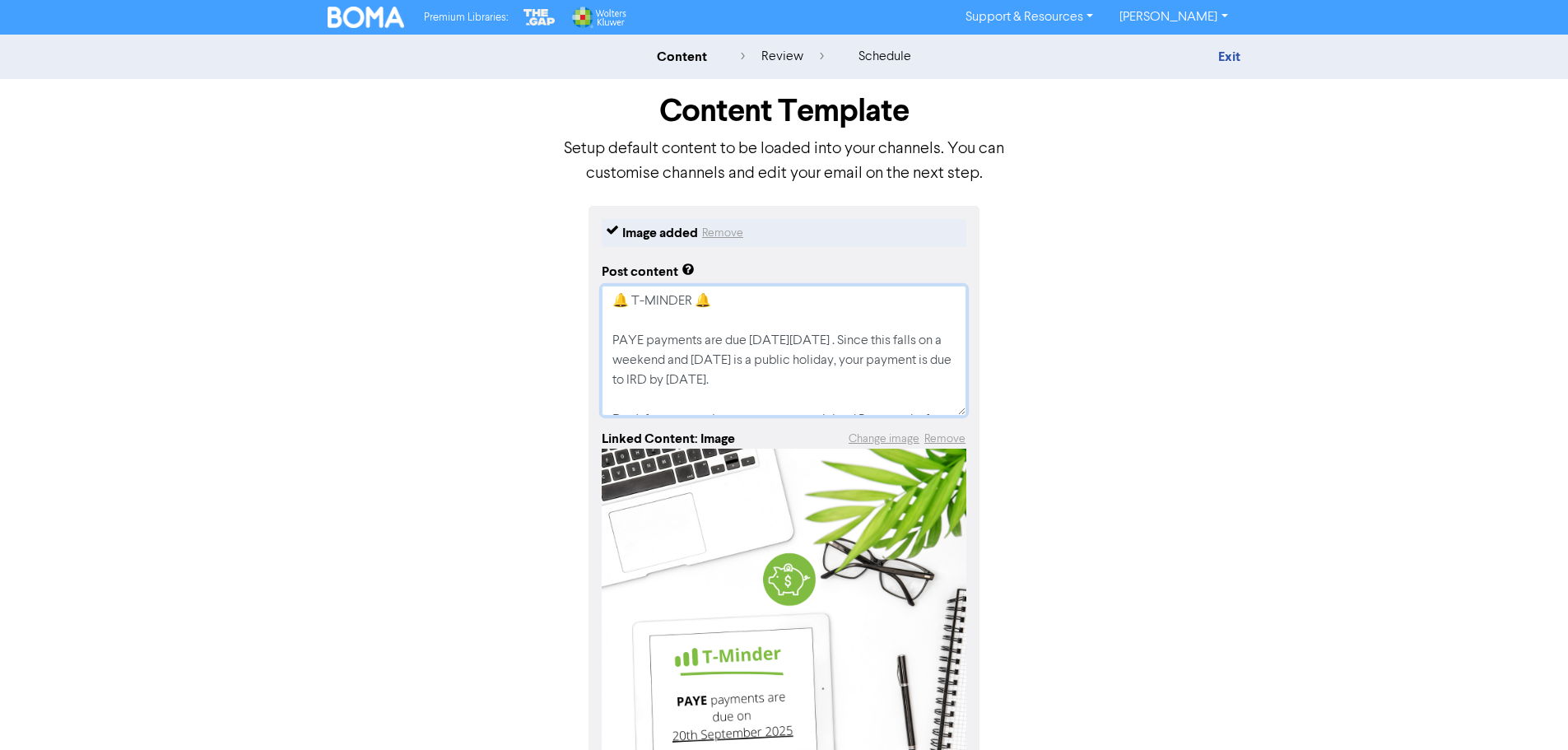
type textarea "🔔 T-MINDER 🔔 PAYE payments are due [DATE][DATE] 2. Since this falls on a weeken…"
type textarea "x"
type textarea "🔔 T-MINDER 🔔 PAYE payments are due [DATE][DATE]. Since this falls on a weekend …"
type textarea "x"
type textarea "🔔 T-MINDER 🔔 PAYE payments are due [DATE][DATE]. Since this falls on a weekend …"
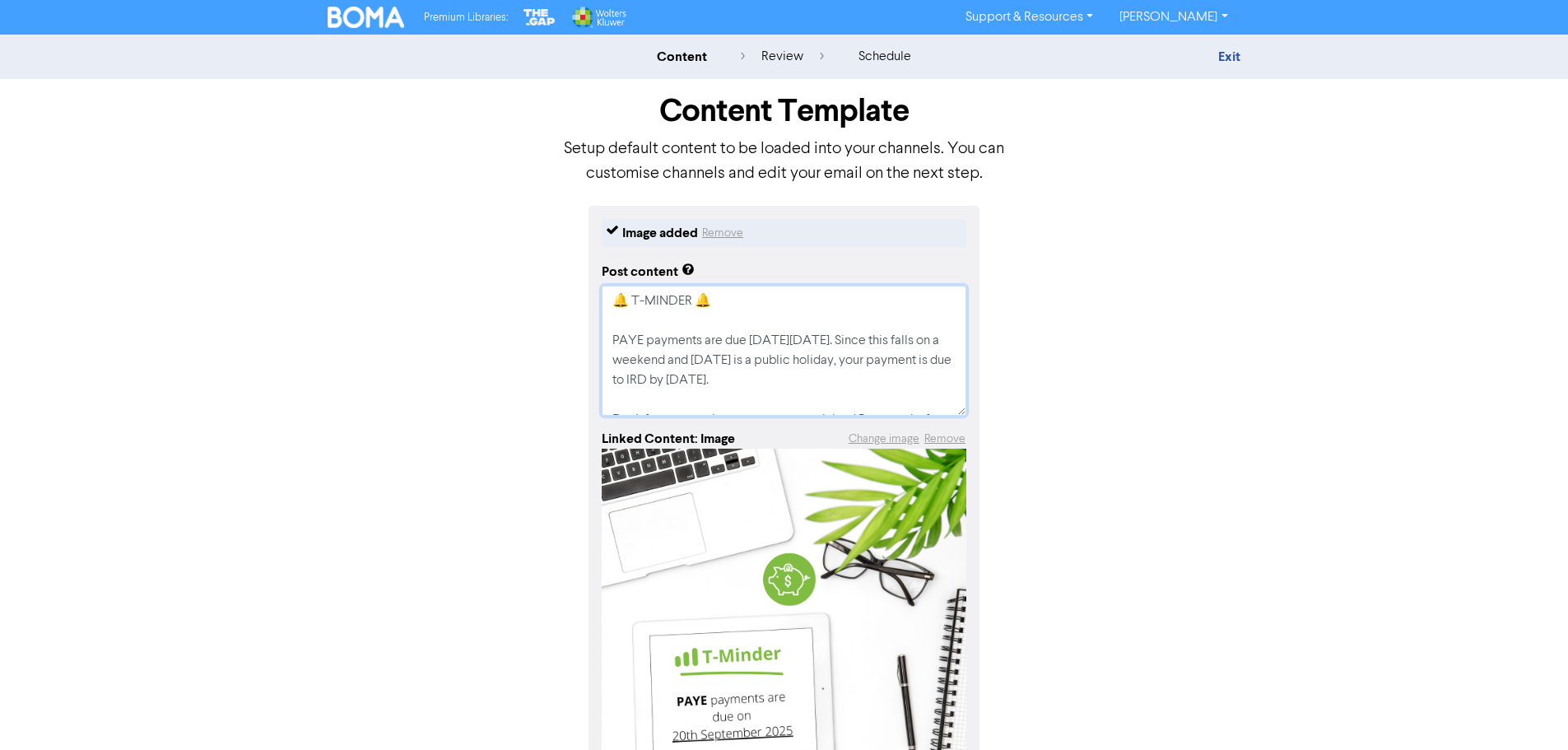
type textarea "x"
type textarea "🔔 T-MINDER 🔔 PAYE payments are due [DATE][DATE]. Since this falls on a weekend …"
drag, startPoint x: 694, startPoint y: 382, endPoint x: 774, endPoint y: 357, distance: 83.8
click at [774, 357] on textarea "🔔 T-MINDER 🔔 PAYE payments are due [DATE][DATE]. Since this falls on a weekend …" at bounding box center [784, 350] width 364 height 130
type textarea "x"
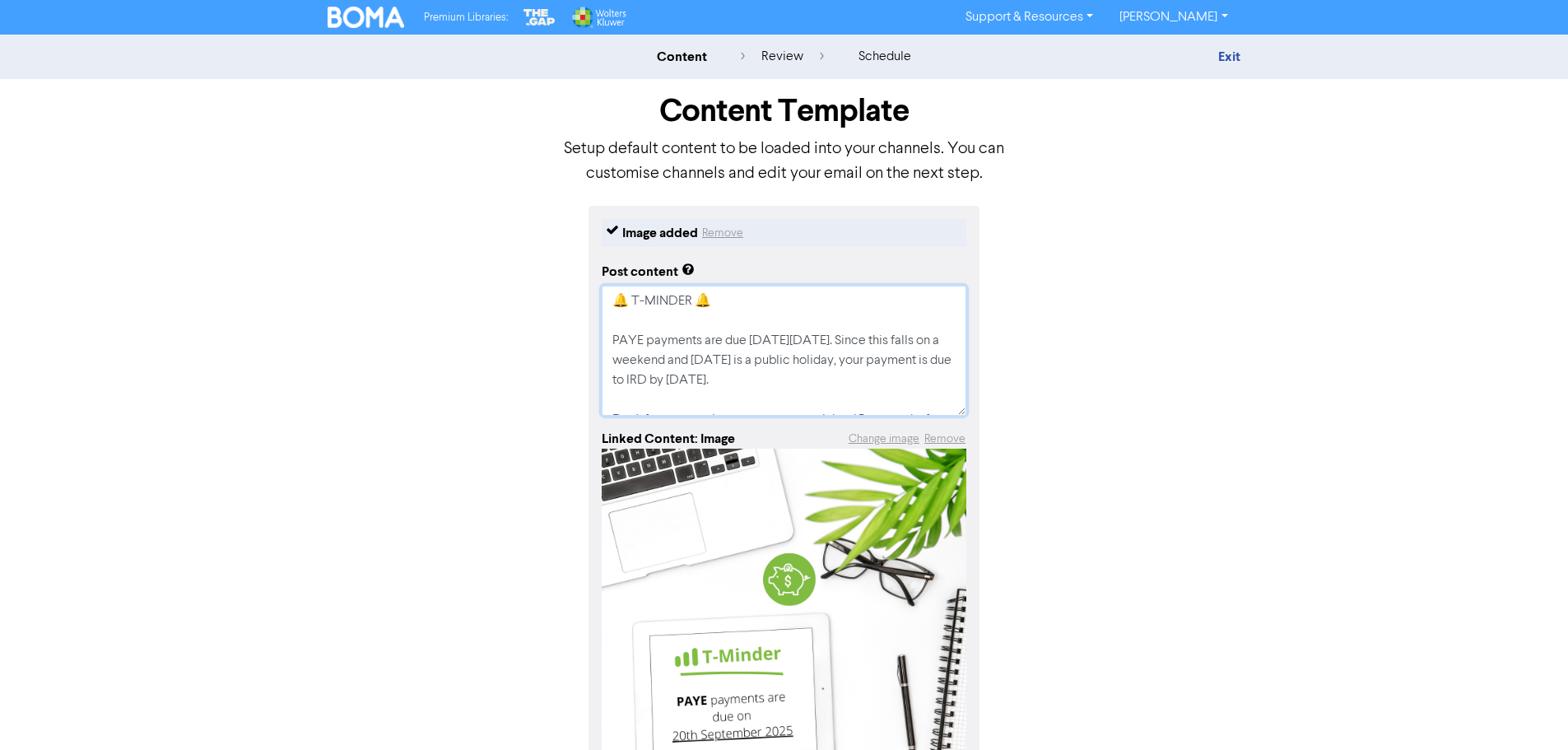
type textarea "🔔 T-MINDER 🔔 PAYE payments are due [DATE][DATE]. Since this falls on a weekend …"
drag, startPoint x: 779, startPoint y: 380, endPoint x: 629, endPoint y: 381, distance: 150.0
click at [629, 381] on textarea "🔔 T-MINDER 🔔 PAYE payments are due [DATE][DATE]. Since this falls on a weekend …" at bounding box center [784, 350] width 364 height 130
type textarea "x"
type textarea "🔔 T-MINDER 🔔 PAYE payments are due [DATE][DATE]. Since this falls on a weekend …"
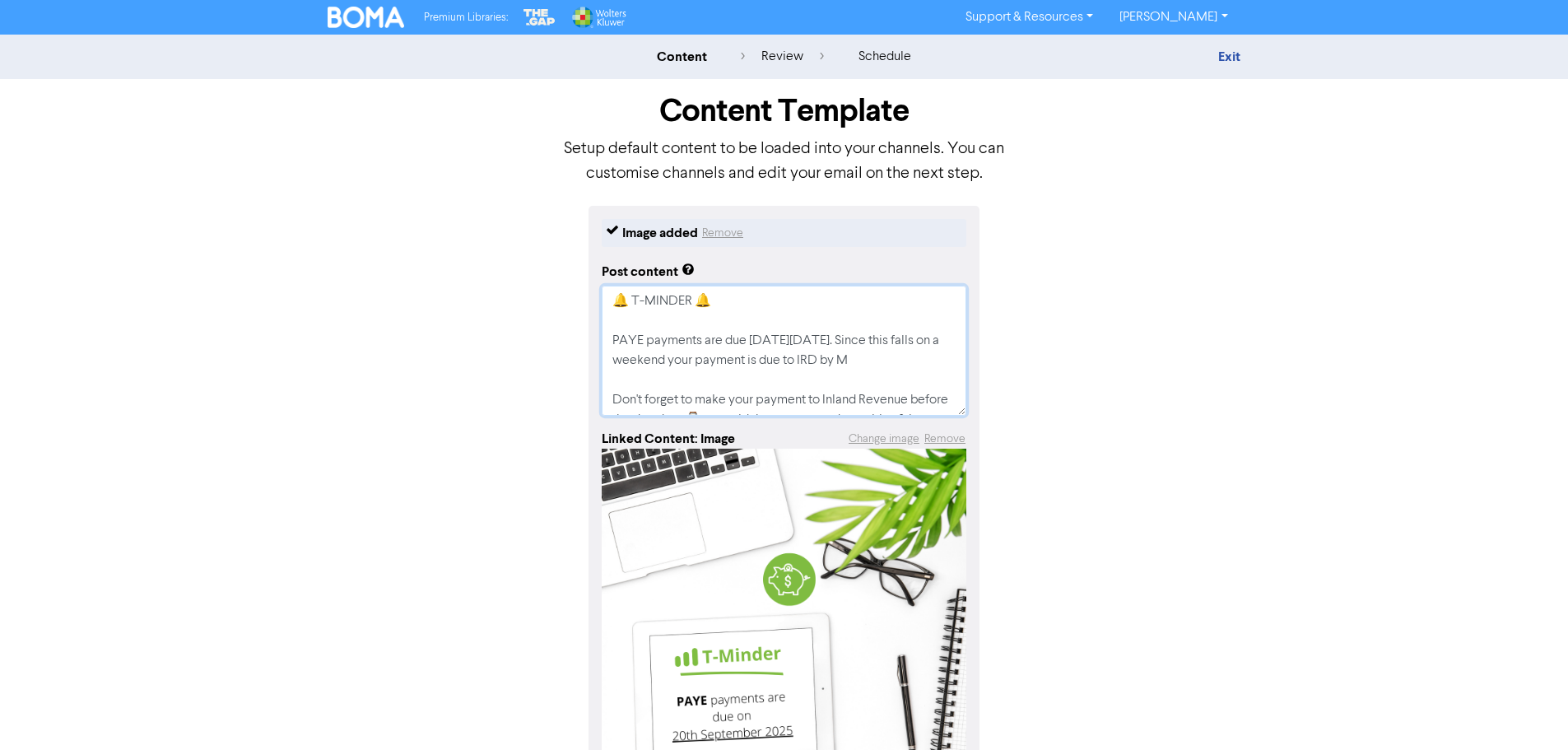
type textarea "x"
type textarea "🔔 T-MINDER 🔔 PAYE payments are due [DATE][DATE]. Since this falls on a weekend …"
type textarea "x"
type textarea "🔔 T-MINDER 🔔 PAYE payments are due [DATE][DATE]. Since this falls on a weekend …"
type textarea "x"
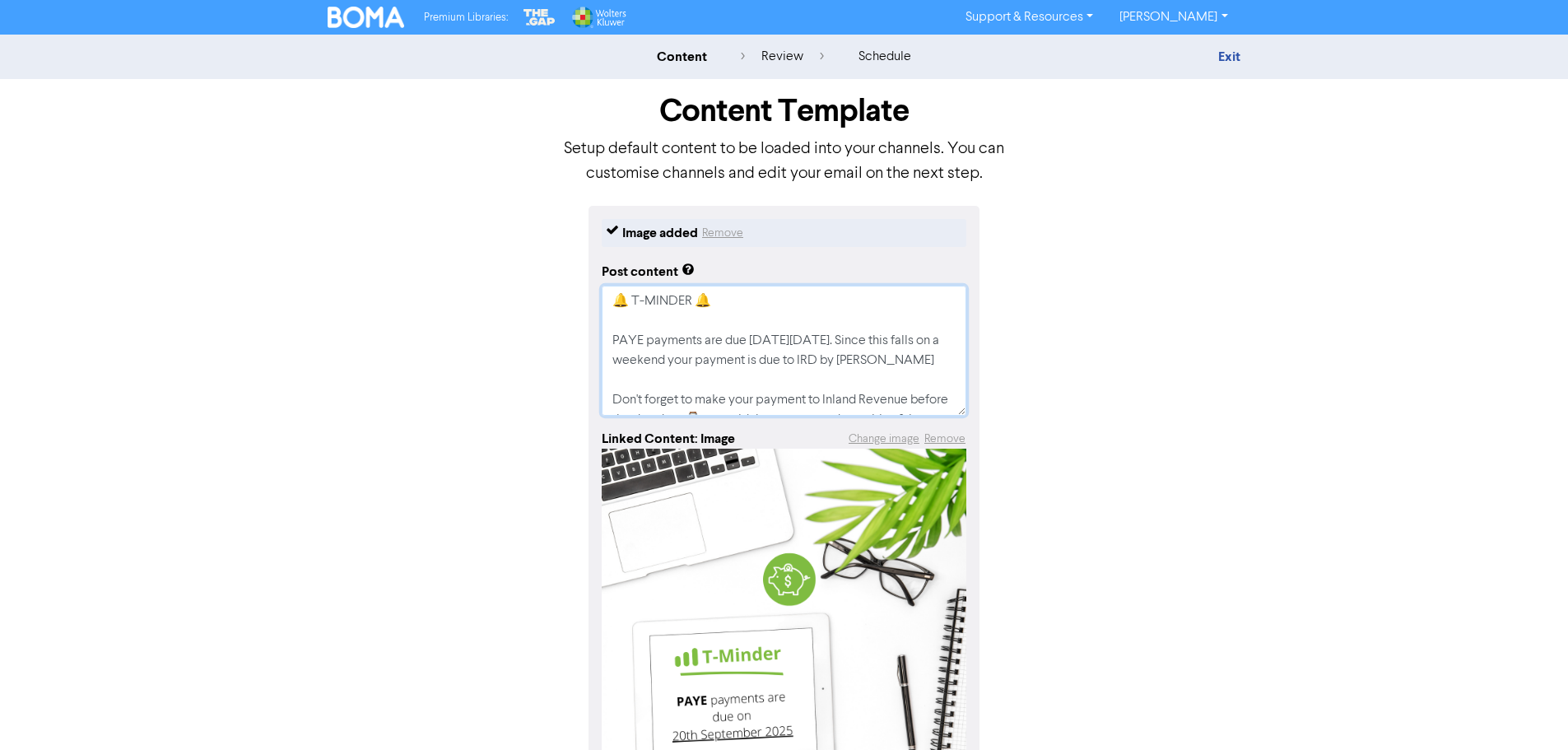
type textarea "🔔 T-MINDER 🔔 PAYE payments are due [DATE][DATE]. Since this falls on a weekend …"
type textarea "x"
type textarea "🔔 T-MINDER 🔔 PAYE payments are due [DATE][DATE]. Since this falls on a weekend …"
type textarea "x"
type textarea "🔔 T-MINDER 🔔 PAYE payments are due [DATE][DATE]. Since this falls on a weekend …"
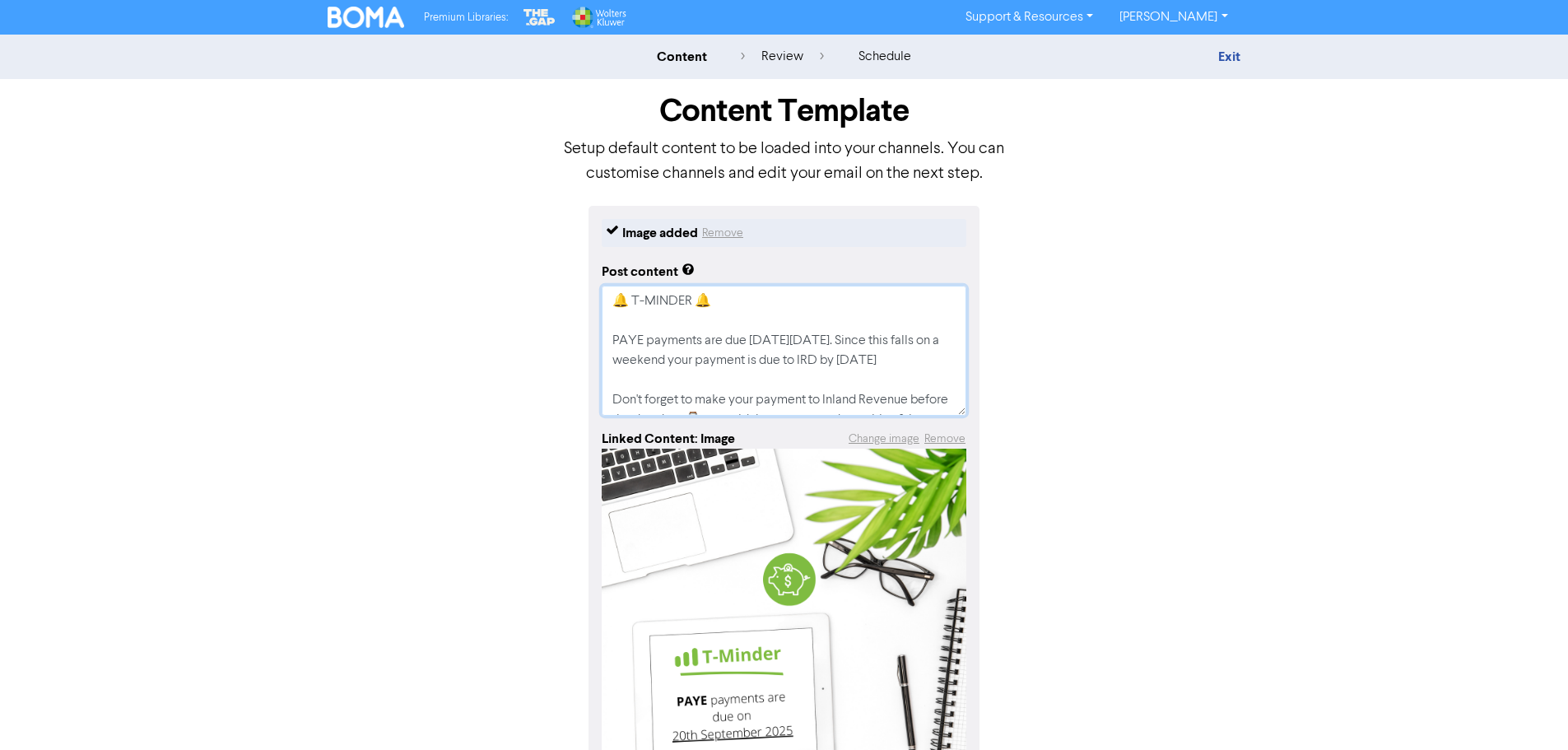
type textarea "x"
type textarea "🔔 T-MINDER 🔔 PAYE payments are due [DATE][DATE]. Since this falls on a weekend …"
type textarea "x"
type textarea "🔔 T-MINDER 🔔 PAYE payments are due [DATE][DATE]. Since this falls on a weekend …"
type textarea "x"
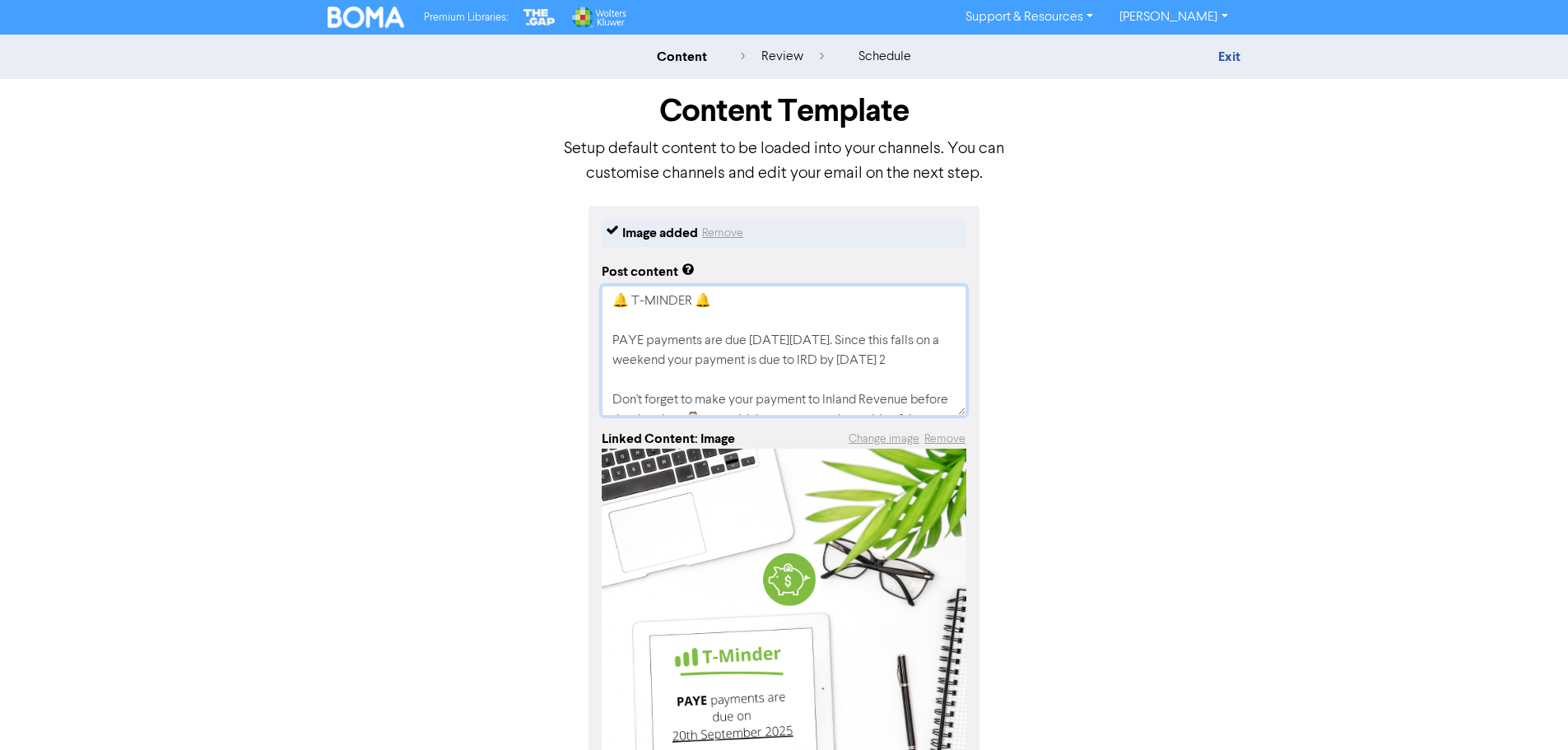
type textarea "🔔 T-MINDER 🔔 PAYE payments are due [DATE][DATE]. Since this falls on a weekend …"
type textarea "x"
type textarea "🔔 T-MINDER 🔔 PAYE payments are due [DATE][DATE]. Since this falls on a weekend …"
type textarea "x"
type textarea "🔔 T-MINDER 🔔 PAYE payments are due [DATE][DATE]. Since this falls on a weekend …"
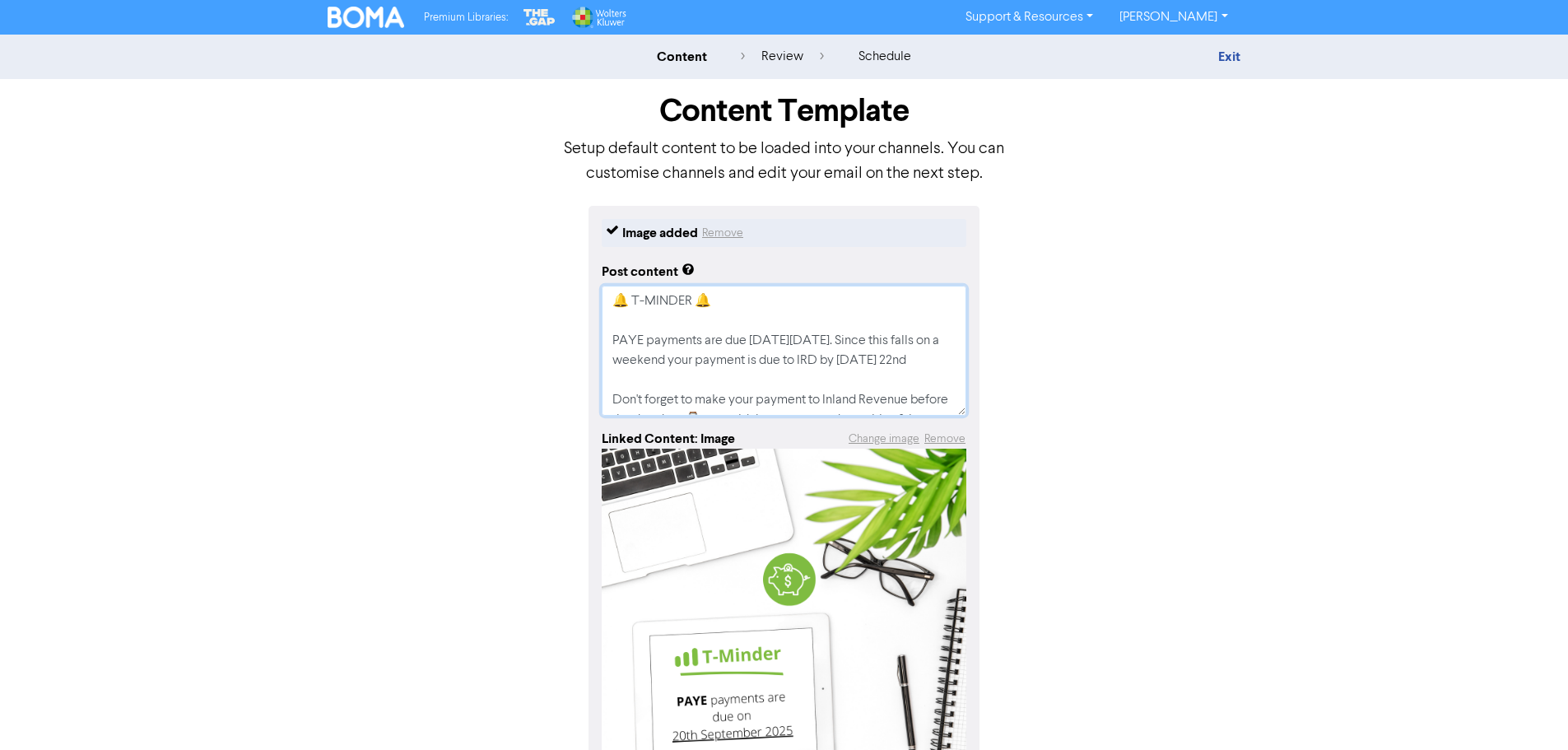
type textarea "x"
type textarea "🔔 T-MINDER 🔔 PAYE payments are due [DATE][DATE]. Since this falls on a weekend …"
type textarea "x"
type textarea "🔔 T-MINDER 🔔 PAYE payments are due [DATE][DATE]. Since this falls on a weekend …"
type textarea "x"
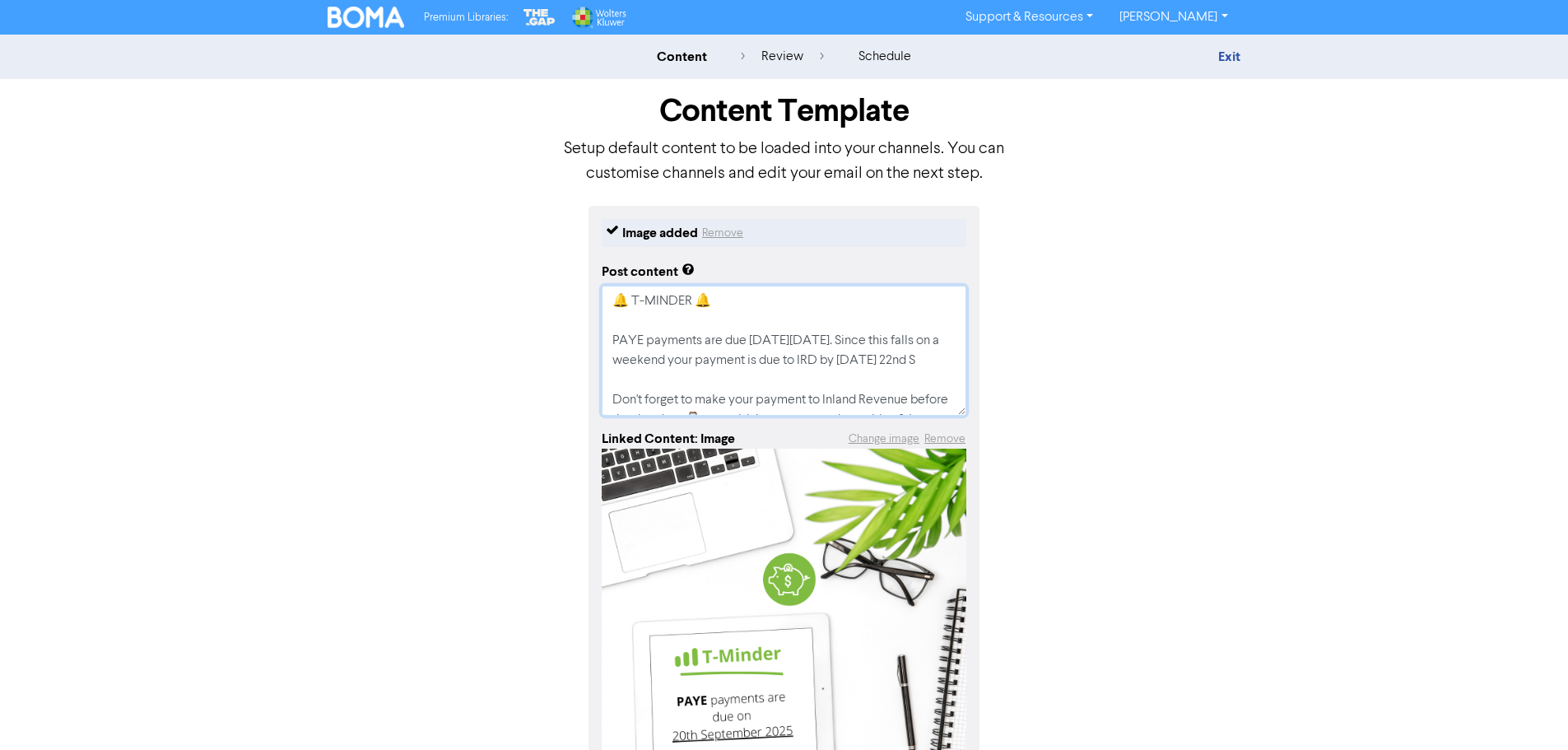
type textarea "🔔 T-MINDER 🔔 PAYE payments are due [DATE][DATE]. Since this falls on a weekend …"
type textarea "x"
type textarea "🔔 T-MINDER 🔔 PAYE payments are due [DATE][DATE]. Since this falls on a weekend …"
type textarea "x"
type textarea "🔔 T-MINDER 🔔 PAYE payments are due [DATE][DATE]. Since this falls on a weekend …"
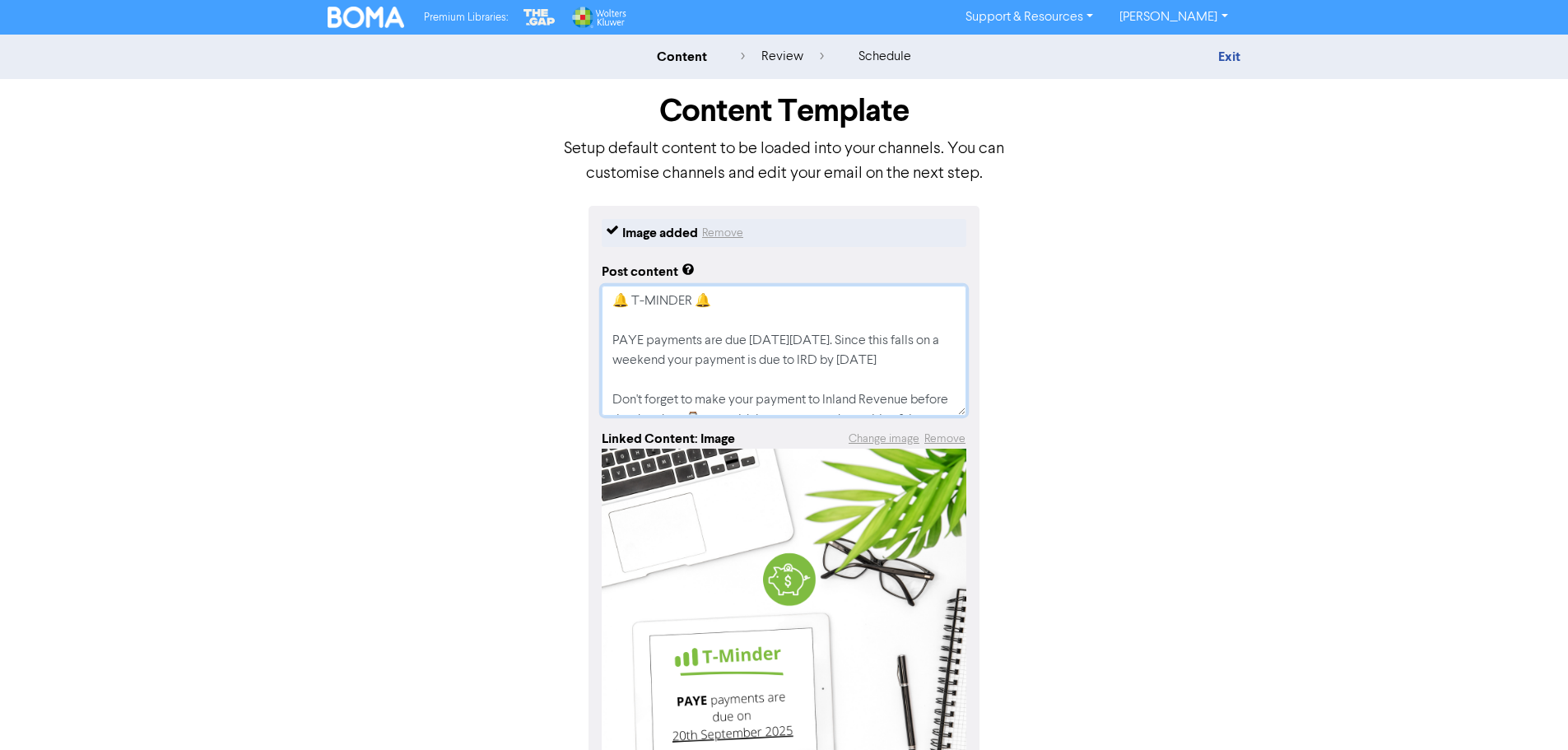
type textarea "x"
type textarea "🔔 T-MINDER 🔔 PAYE payments are due [DATE][DATE]. Since this falls on a weekend …"
type textarea "x"
type textarea "🔔 T-MINDER 🔔 PAYE payments are due [DATE][DATE]. Since this falls on a weekend …"
type textarea "x"
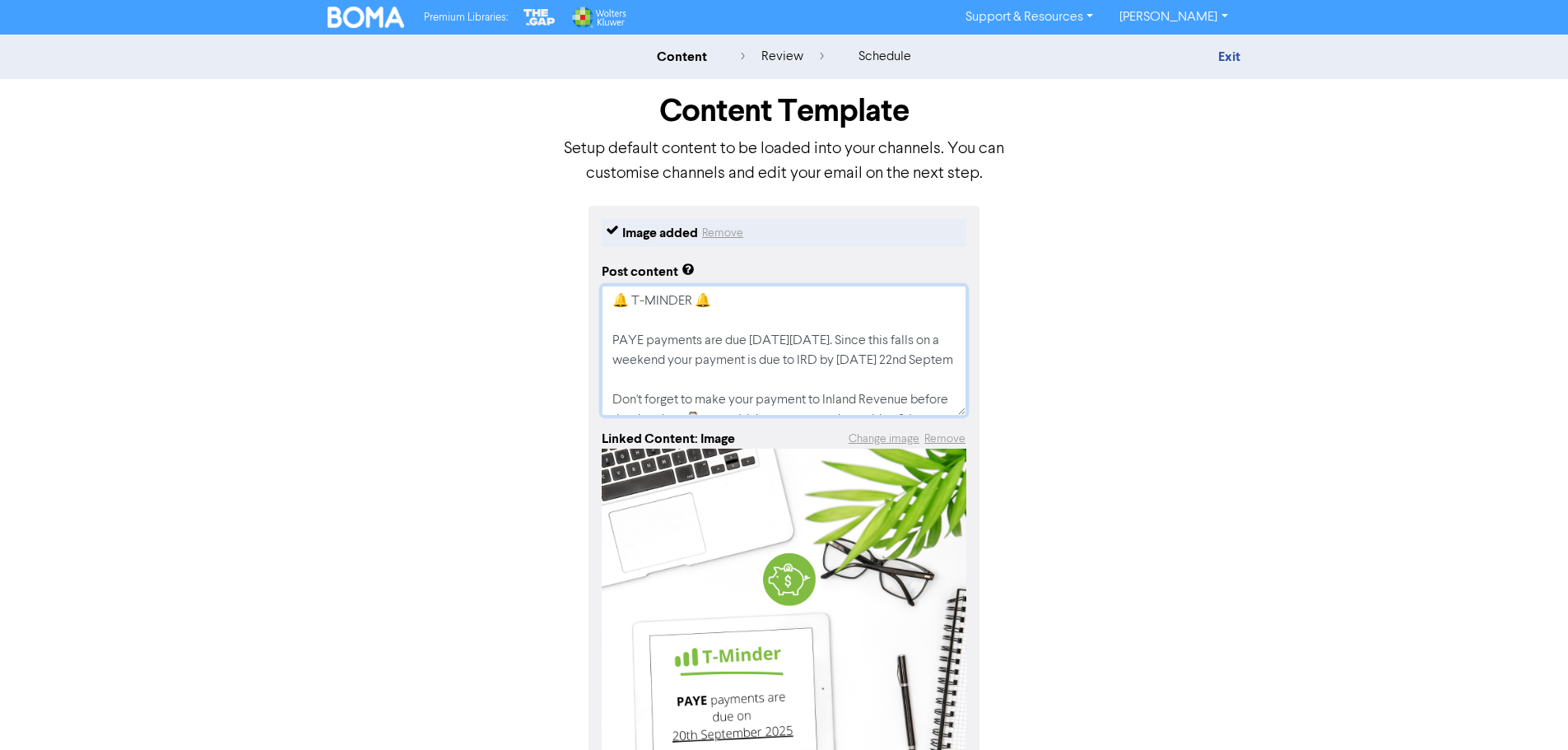
type textarea "🔔 T-MINDER 🔔 PAYE payments are due [DATE][DATE]. Since this falls on a weekend …"
type textarea "x"
type textarea "🔔 T-MINDER 🔔 PAYE payments are due [DATE][DATE]. Since this falls on a weekend …"
type textarea "x"
type textarea "🔔 T-MINDER 🔔 PAYE payments are due [DATE][DATE]. Since this falls on a weekend …"
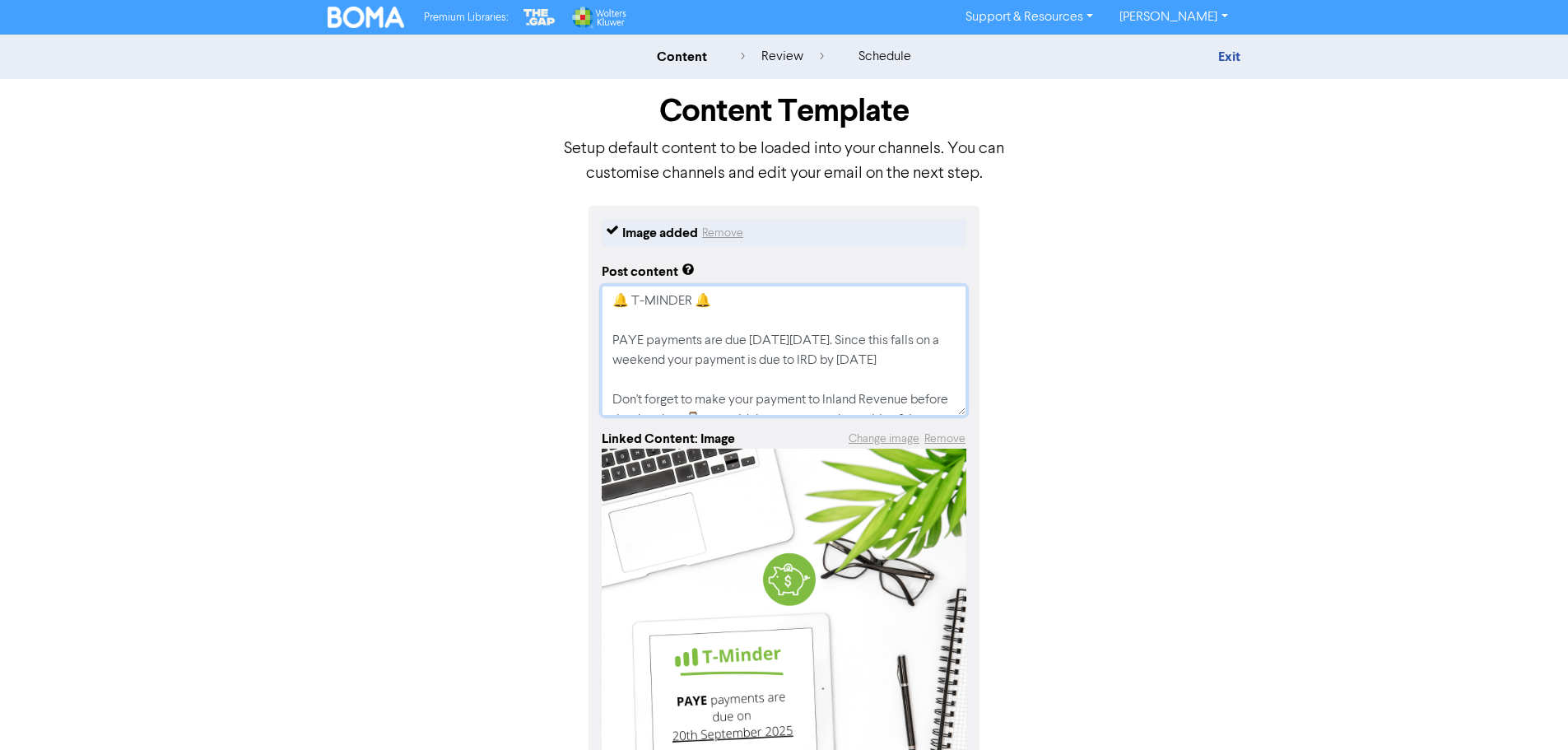
type textarea "x"
type textarea "🔔 T-MINDER 🔔 PAYE payments are due [DATE][DATE]. Since this falls on a weekend …"
type textarea "x"
type textarea "🔔 T-MINDER 🔔 PAYE payments are due [DATE][DATE]. Since this falls on a weekend …"
type textarea "x"
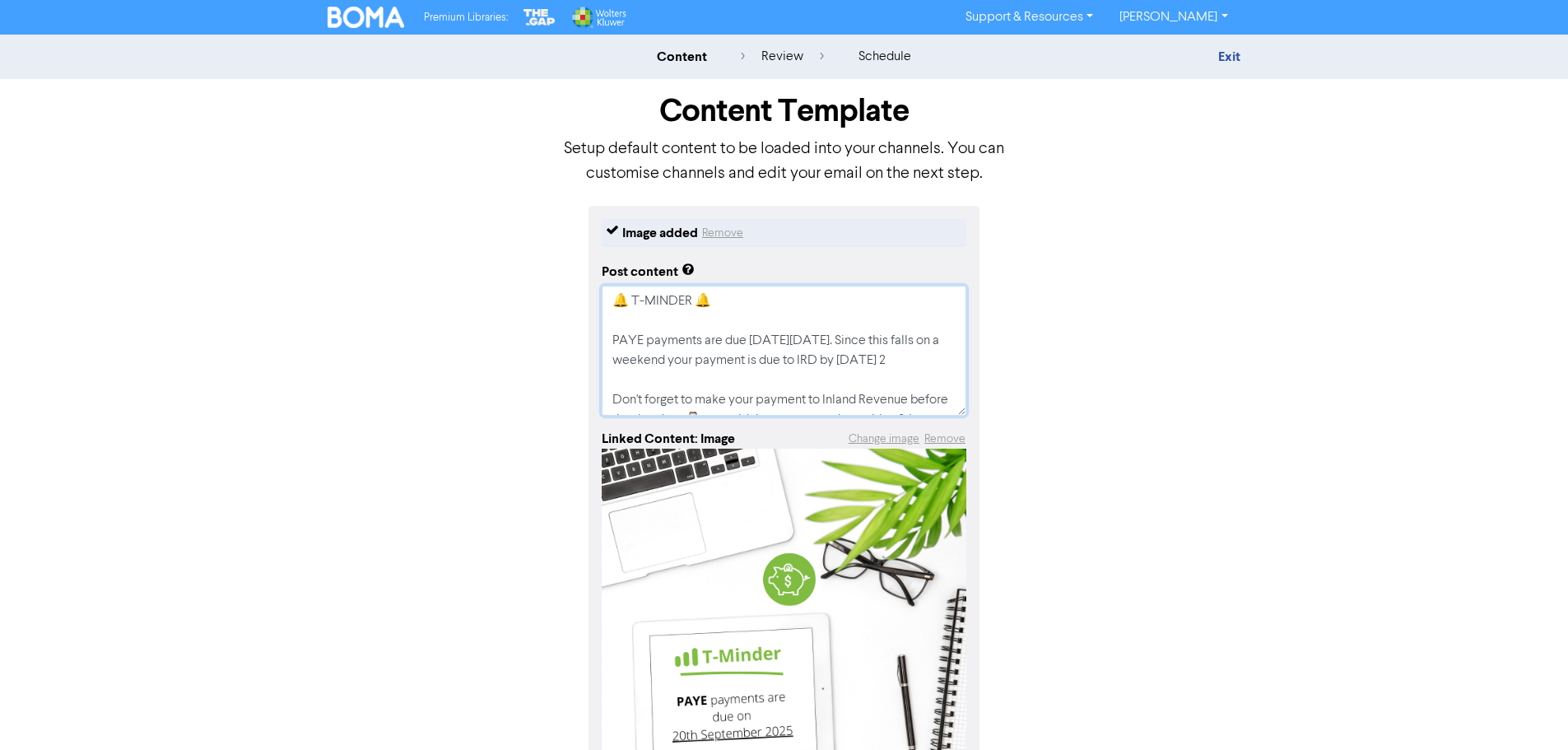
type textarea "🔔 T-MINDER 🔔 PAYE payments are due [DATE][DATE]. Since this falls on a weekend …"
type textarea "x"
type textarea "🔔 T-MINDER 🔔 PAYE payments are due [DATE][DATE]. Since this falls on a weekend …"
type textarea "x"
type textarea "🔔 T-MINDER 🔔 PAYE payments are due [DATE][DATE]. Since this falls on a weekend …"
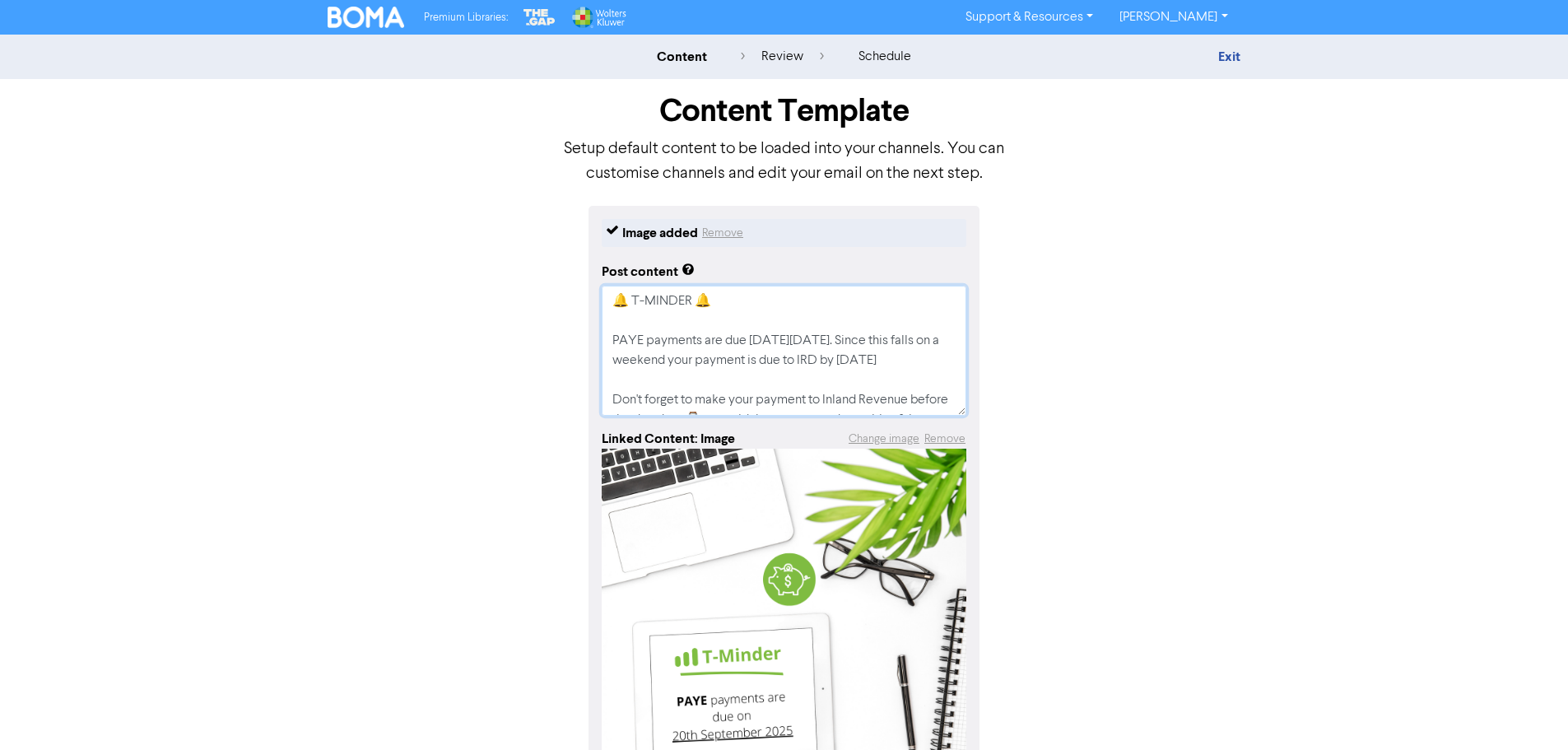
type textarea "x"
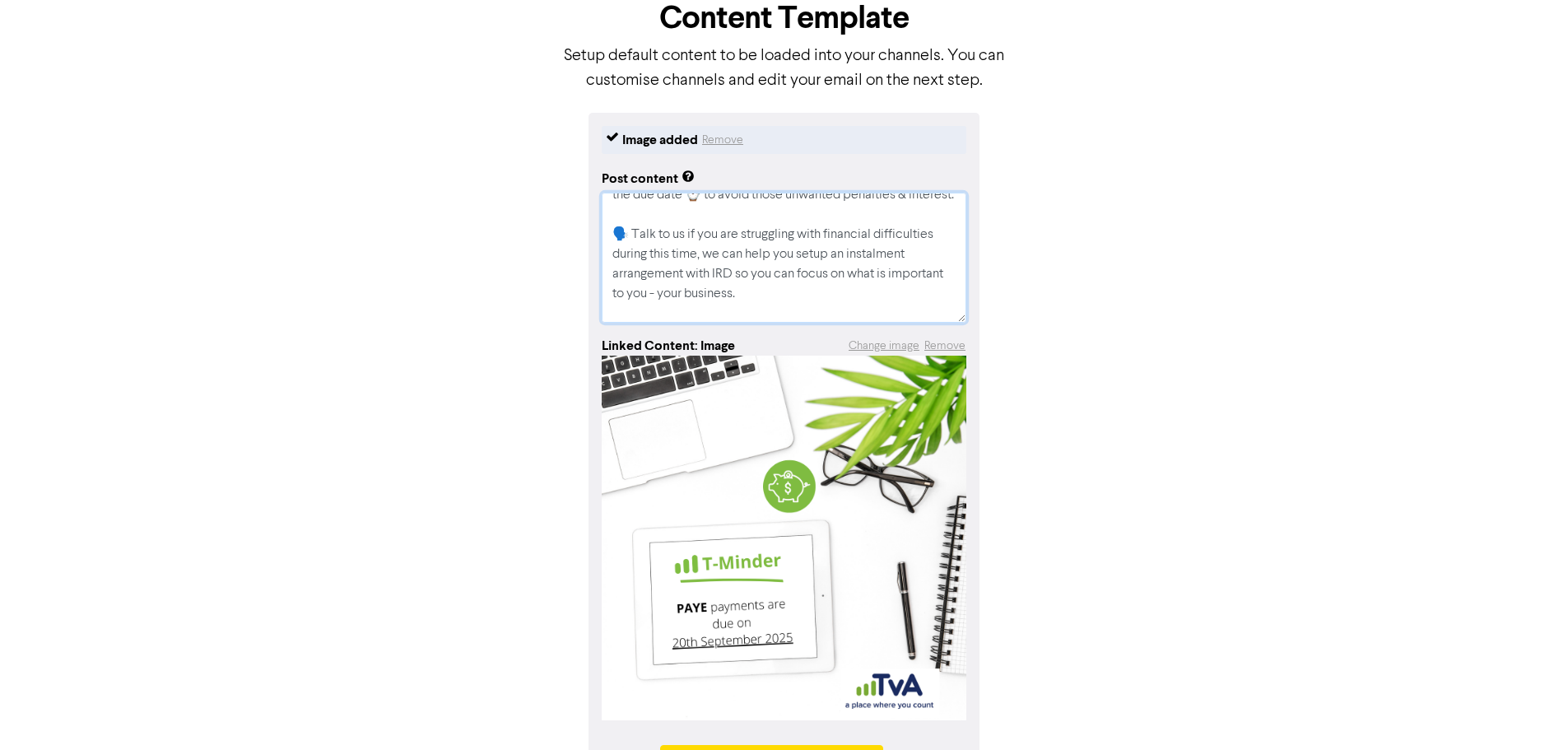
scroll to position [152, 0]
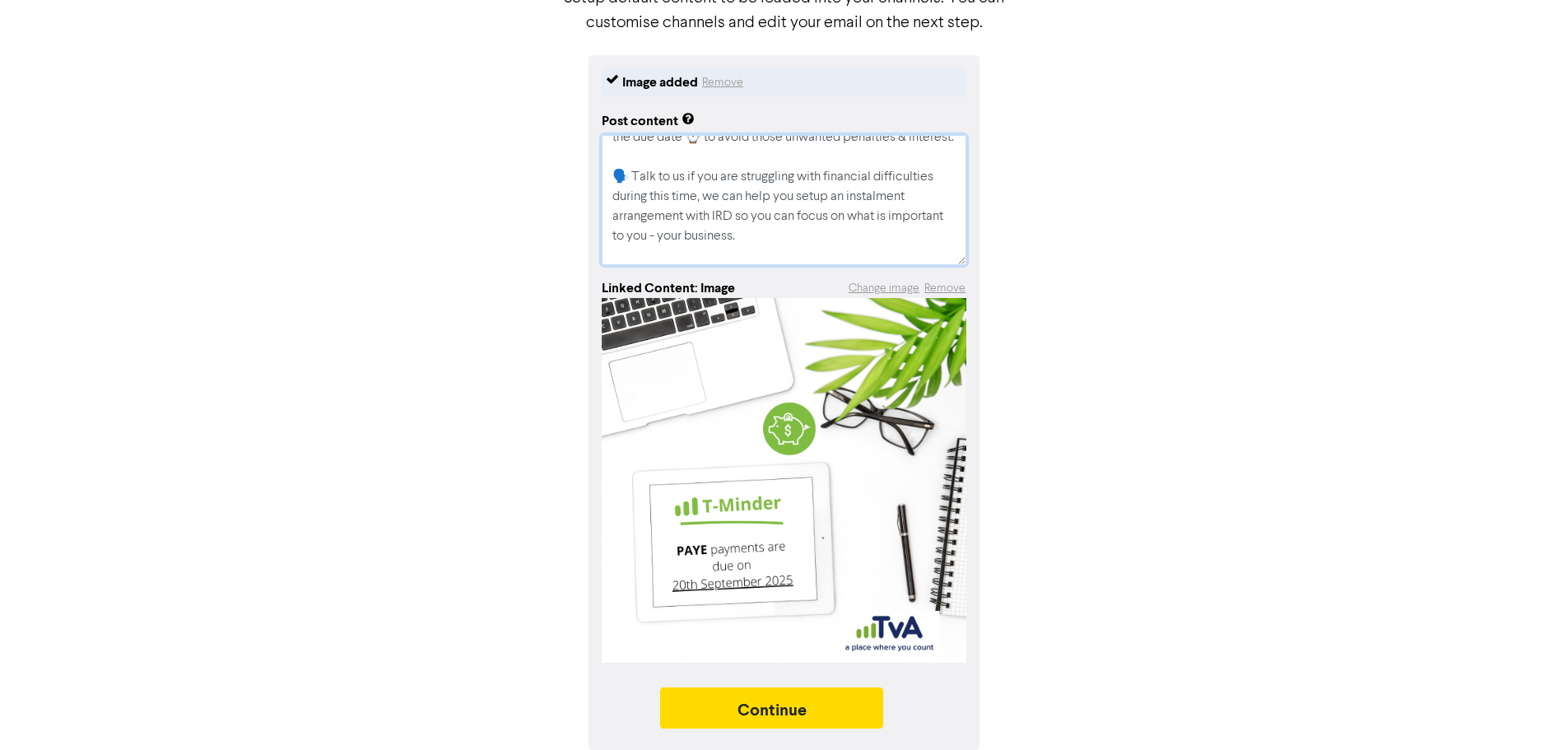
click at [812, 200] on textarea "🔔 T-MINDER 🔔 PAYE payments are due [DATE][DATE]. Since this falls on a weekend …" at bounding box center [784, 199] width 364 height 130
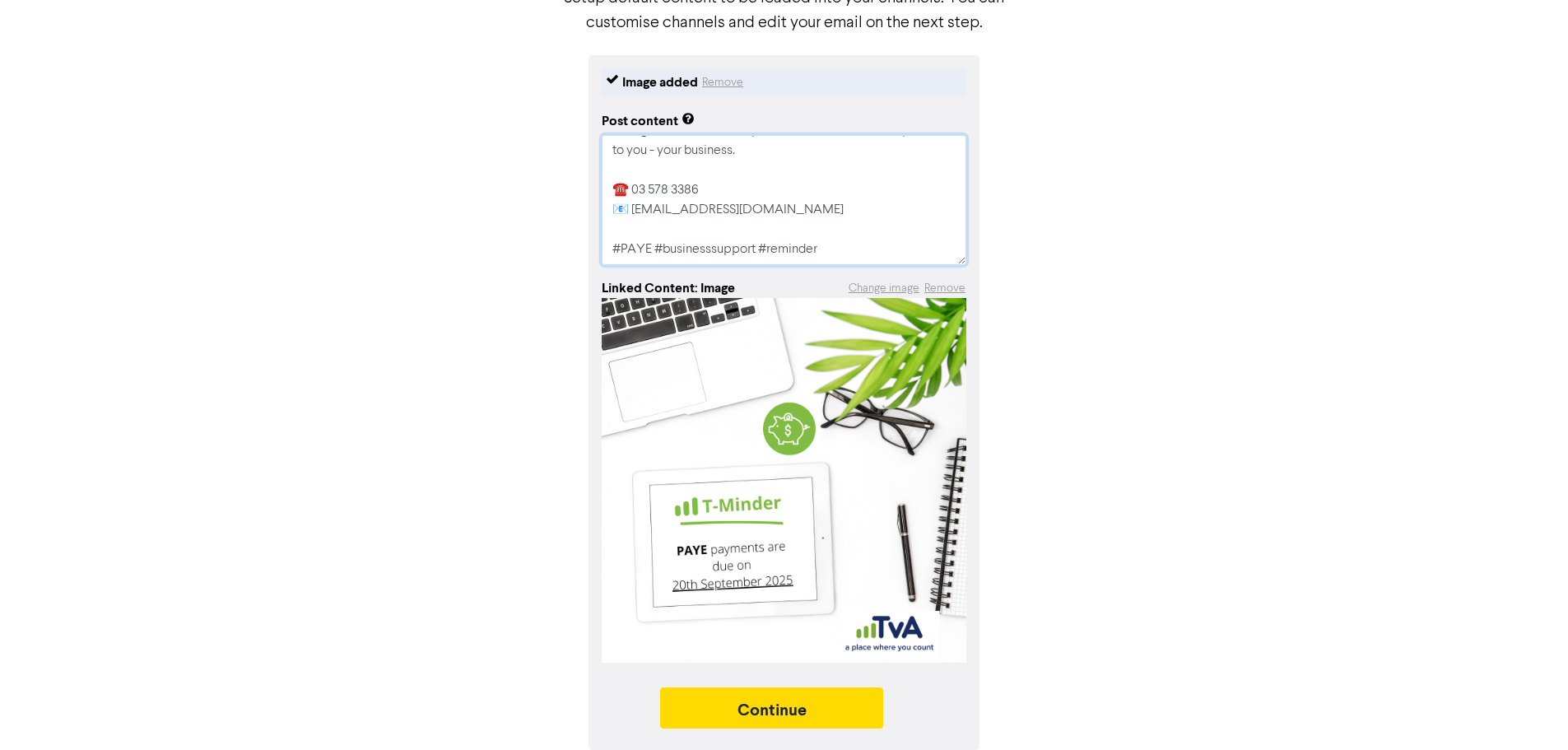
scroll to position [257, 0]
type textarea "🔔 T-MINDER 🔔 PAYE payments are due [DATE][DATE]. Since this falls on a weekend …"
click at [823, 705] on button "Continue" at bounding box center [773, 707] width 224 height 41
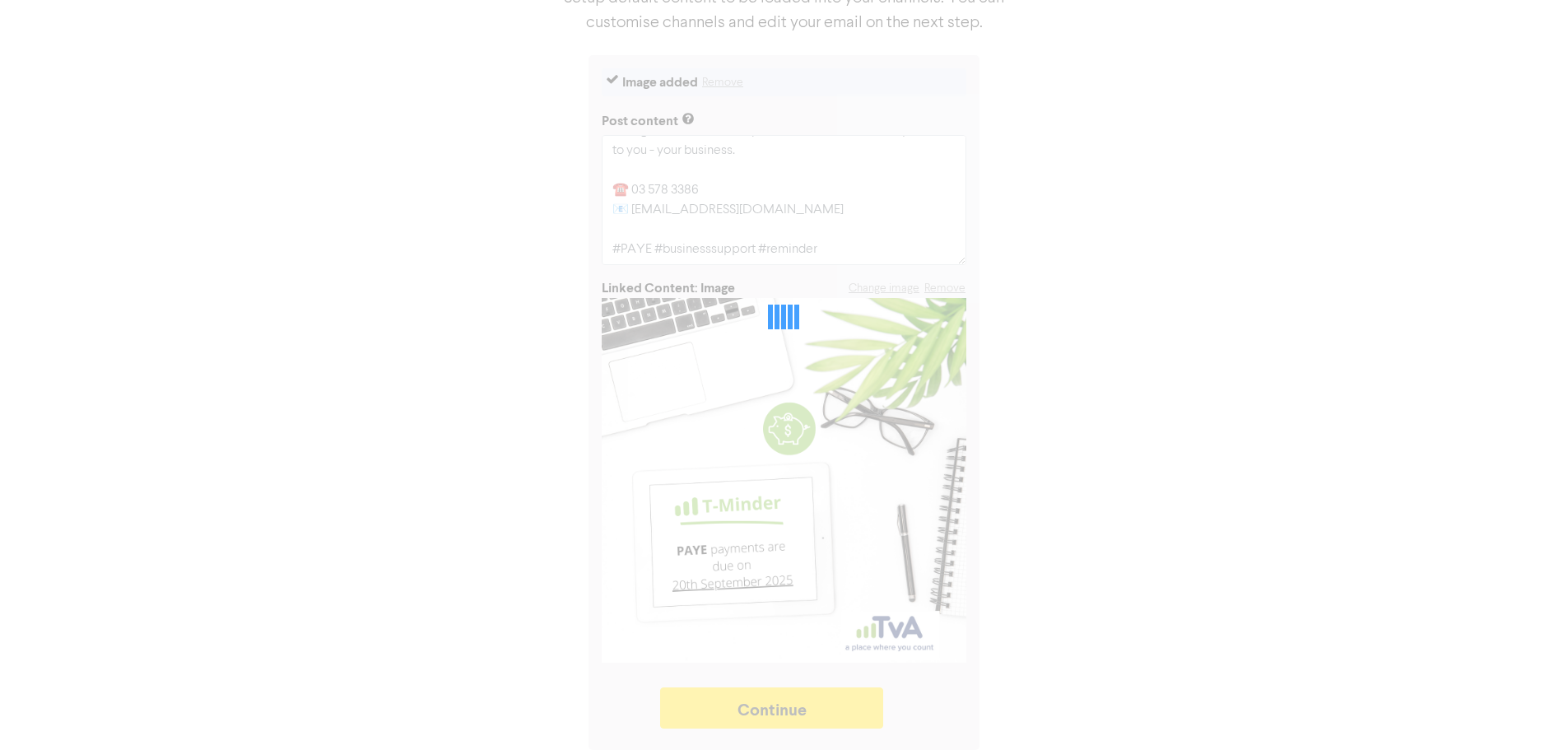
type textarea "x"
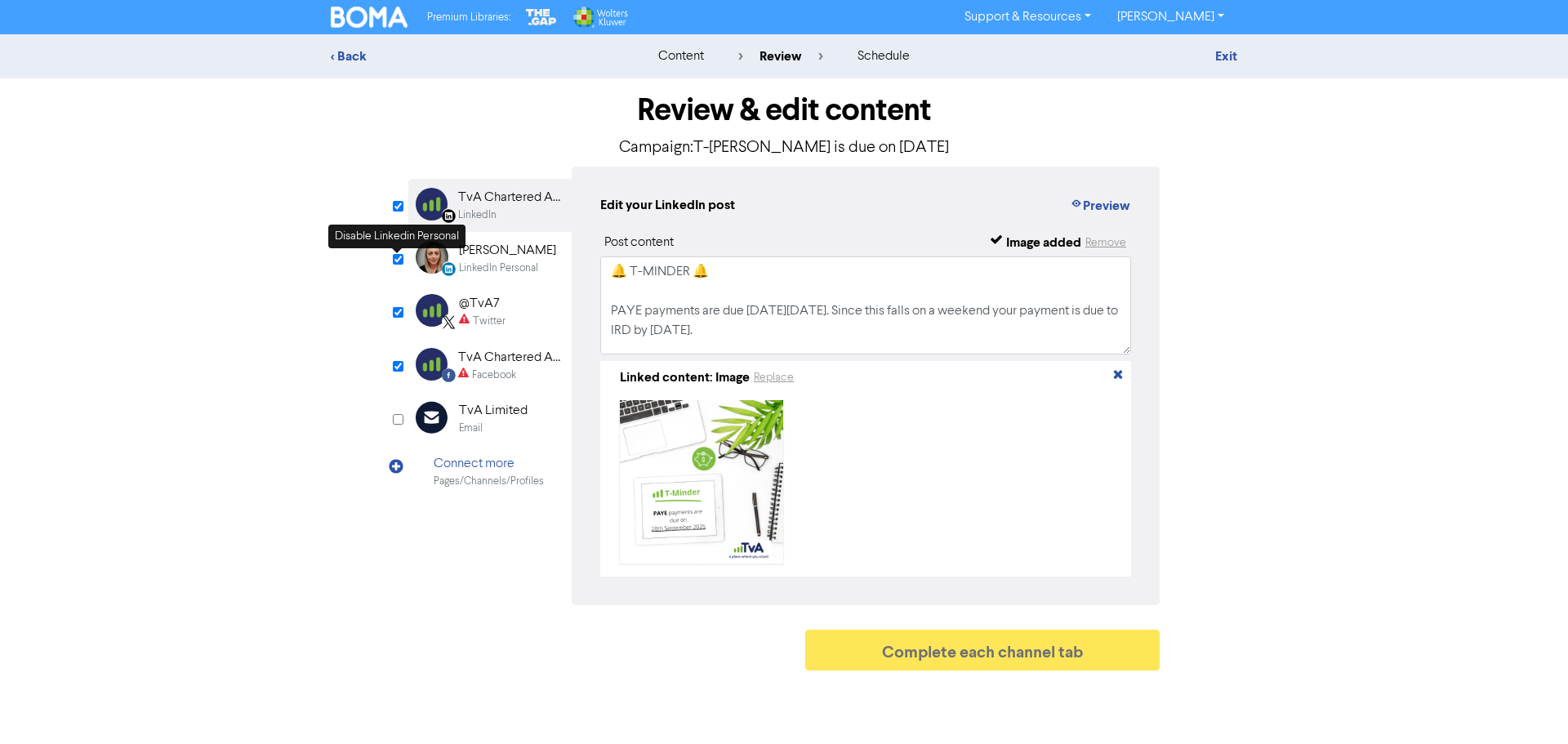
click at [397, 262] on input "checkbox" at bounding box center [397, 259] width 10 height 10
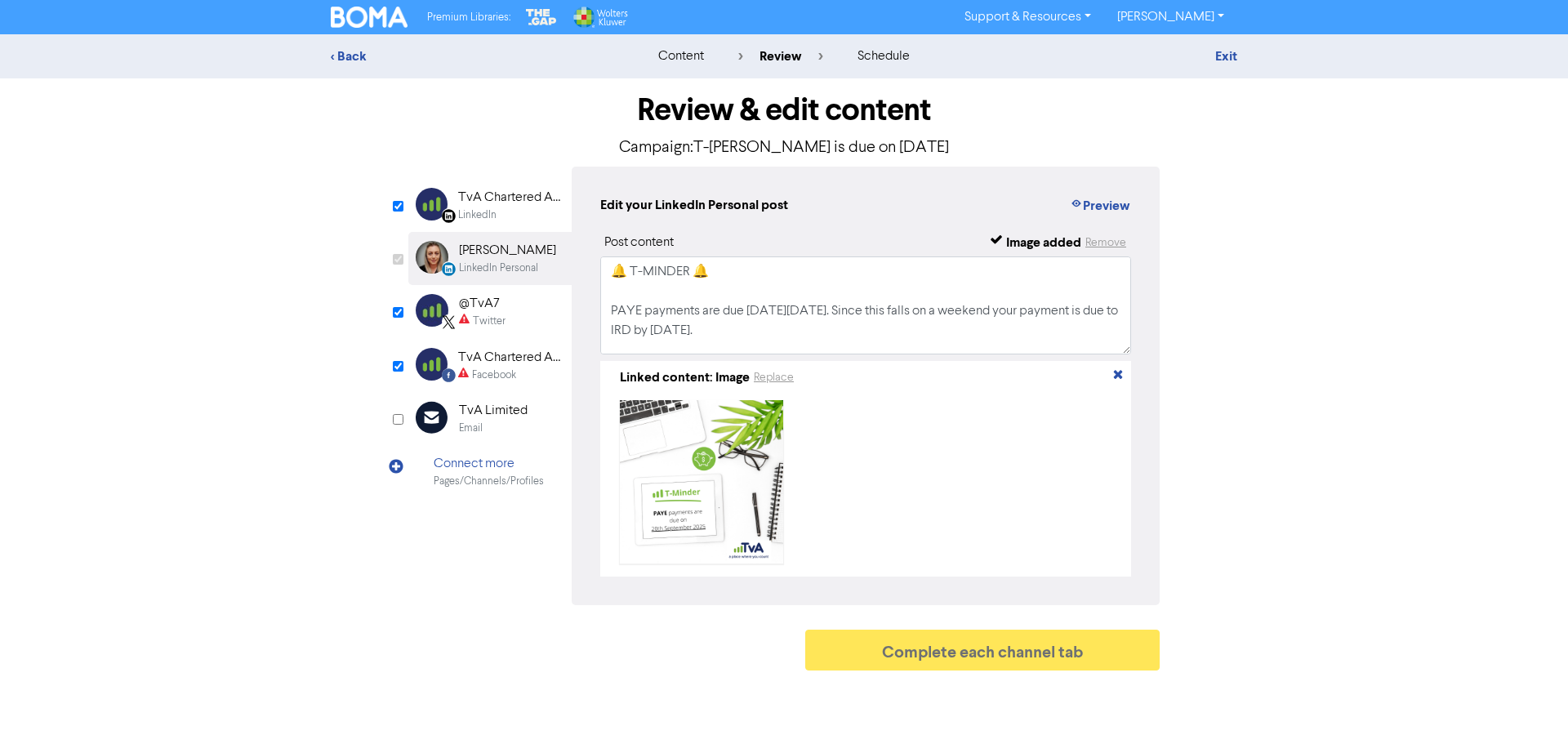
checkbox input "false"
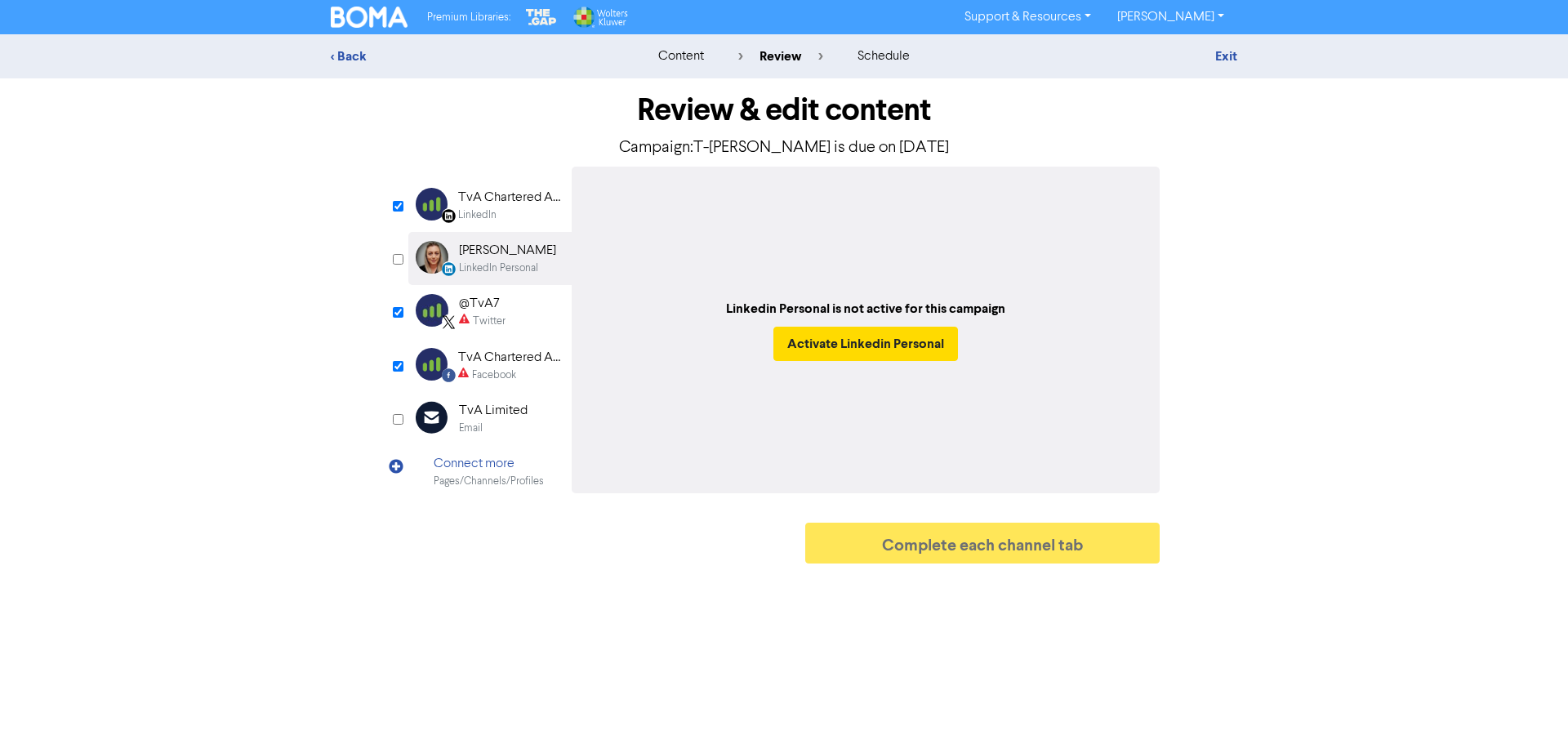
click at [478, 311] on div "@TvA7" at bounding box center [481, 303] width 46 height 20
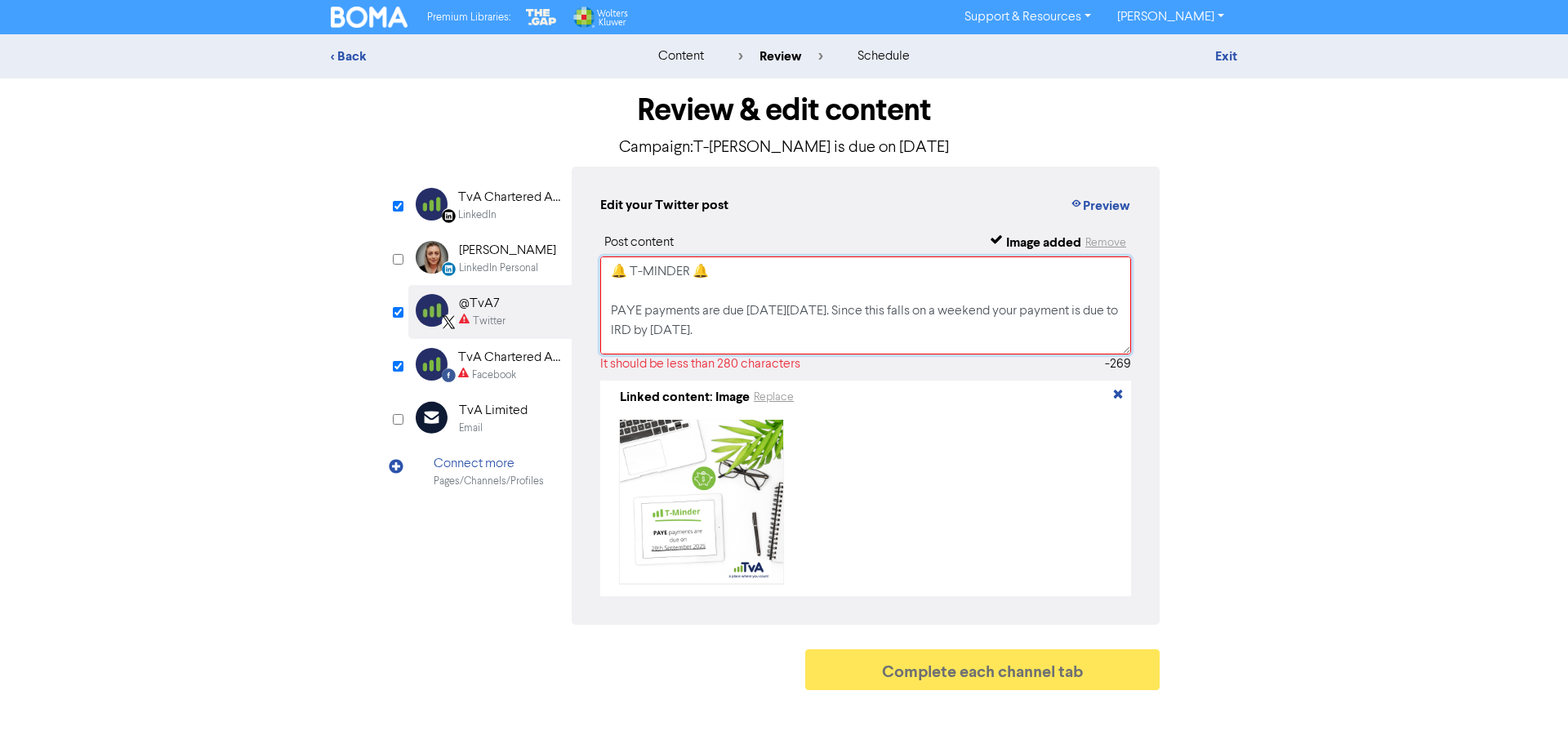
click at [850, 283] on textarea "🔔 T-MINDER 🔔 PAYE payments are due [DATE][DATE]. Since this falls on a weekend …" at bounding box center [866, 305] width 531 height 98
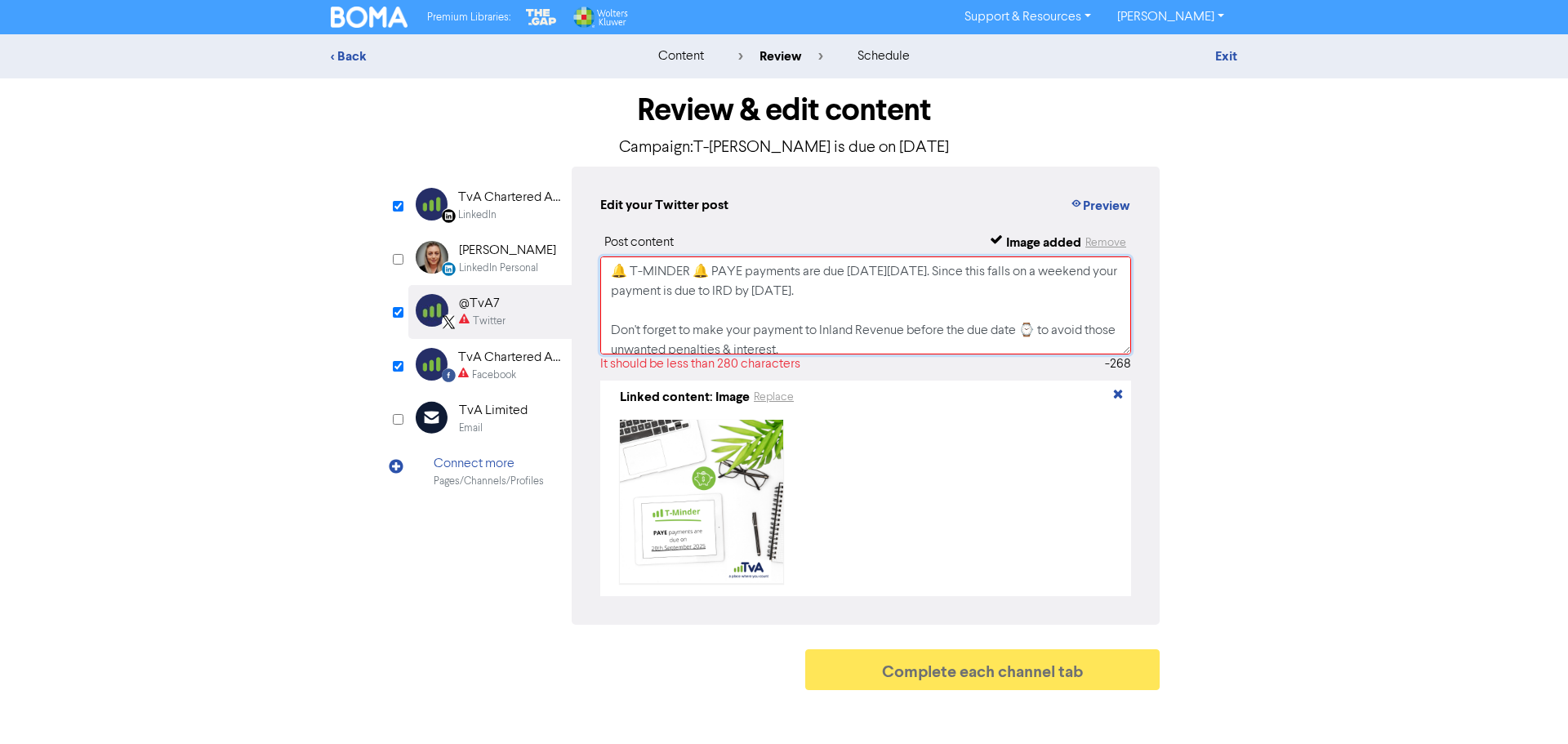
click at [919, 270] on textarea "🔔 T-MINDER 🔔 PAYE payments are due [DATE][DATE]. Since this falls on a weekend …" at bounding box center [866, 305] width 531 height 98
click at [979, 275] on textarea "🔔 T-MINDER 🔔 PAYE payments are due [DATE][DATE]. Since this falls on a weekend …" at bounding box center [866, 305] width 531 height 98
click at [957, 274] on textarea "🔔 T-MINDER 🔔 PAYE payments are due [DATE][DATE]. Since this falls on a weekend …" at bounding box center [866, 305] width 531 height 98
click at [881, 295] on textarea "🔔 T-MINDER 🔔 PAYE payments are due [DATE][DATE]. Since this falls on a weekend …" at bounding box center [866, 305] width 531 height 98
click at [956, 293] on textarea "🔔 T-MINDER 🔔 PAYE payments are due [DATE][DATE]. Since this falls on a weekend …" at bounding box center [866, 305] width 531 height 98
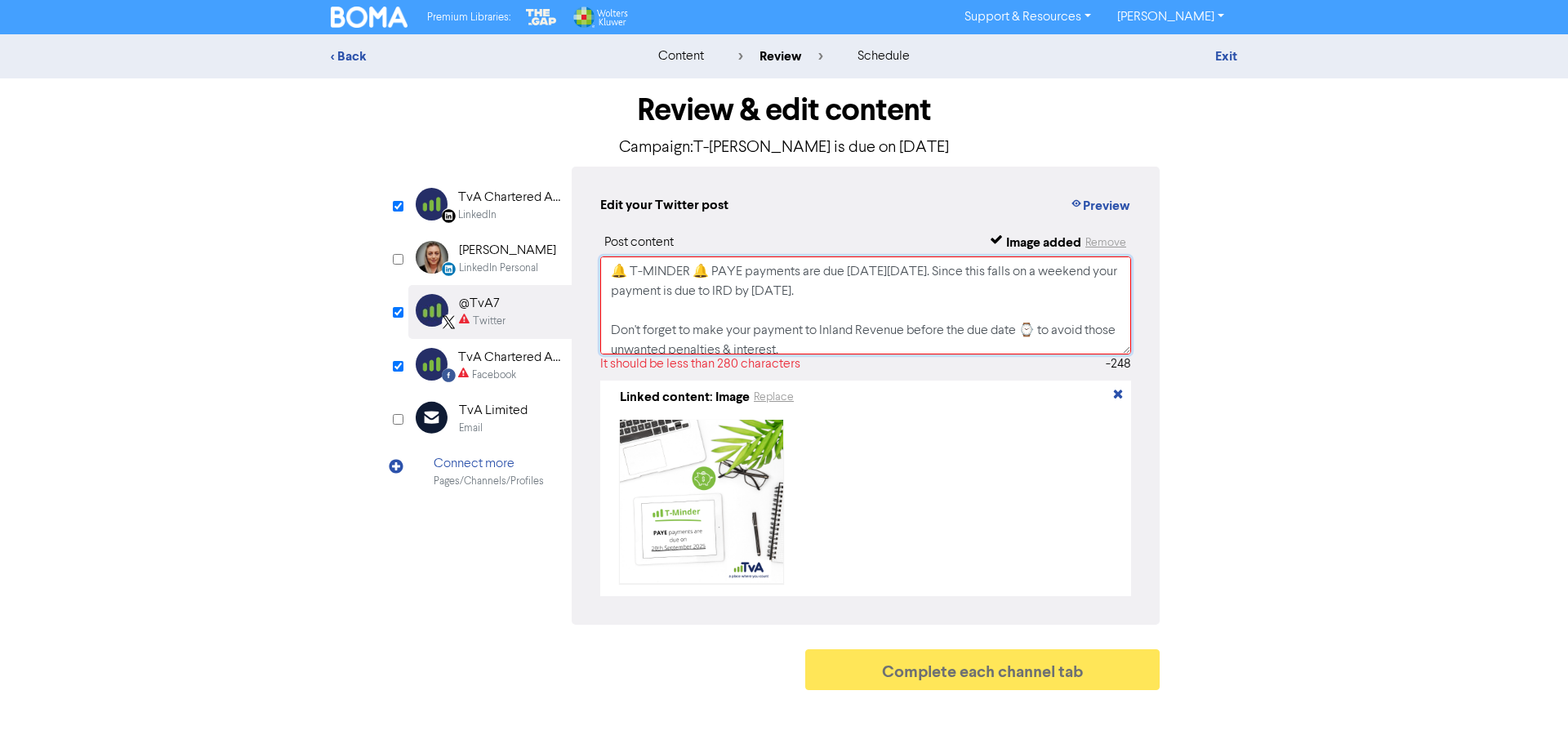
click at [934, 289] on textarea "🔔 T-MINDER 🔔 PAYE payments are due [DATE][DATE]. Since this falls on a weekend …" at bounding box center [866, 305] width 531 height 98
click at [967, 286] on textarea "🔔 T-MINDER 🔔 PAYE payments are due [DATE][DATE]. Since this falls on a weekend …" at bounding box center [866, 305] width 531 height 98
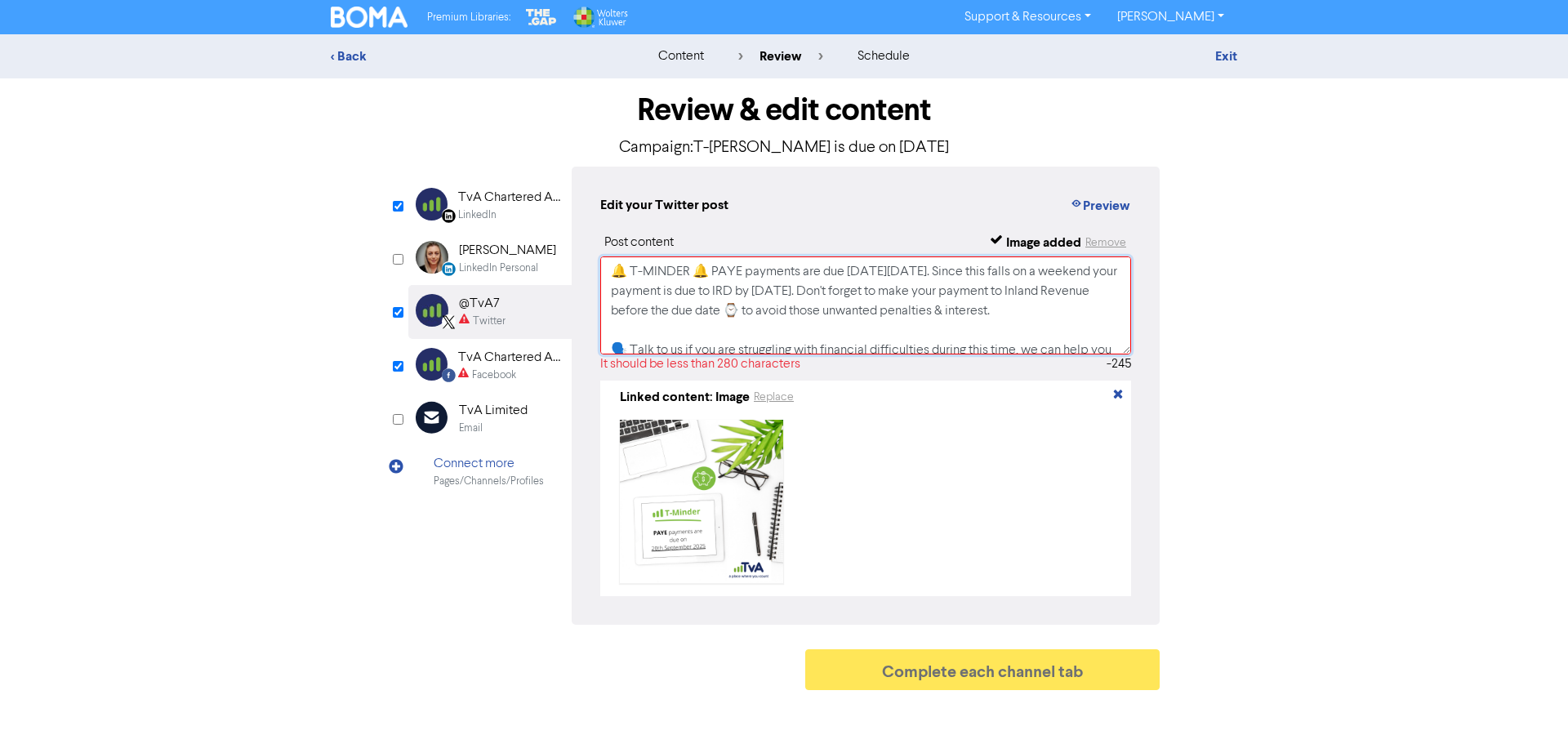
drag, startPoint x: 763, startPoint y: 311, endPoint x: 683, endPoint y: 312, distance: 80.0
click at [683, 312] on textarea "🔔 T-MINDER 🔔 PAYE payments are due [DATE][DATE]. Since this falls on a weekend …" at bounding box center [866, 305] width 531 height 98
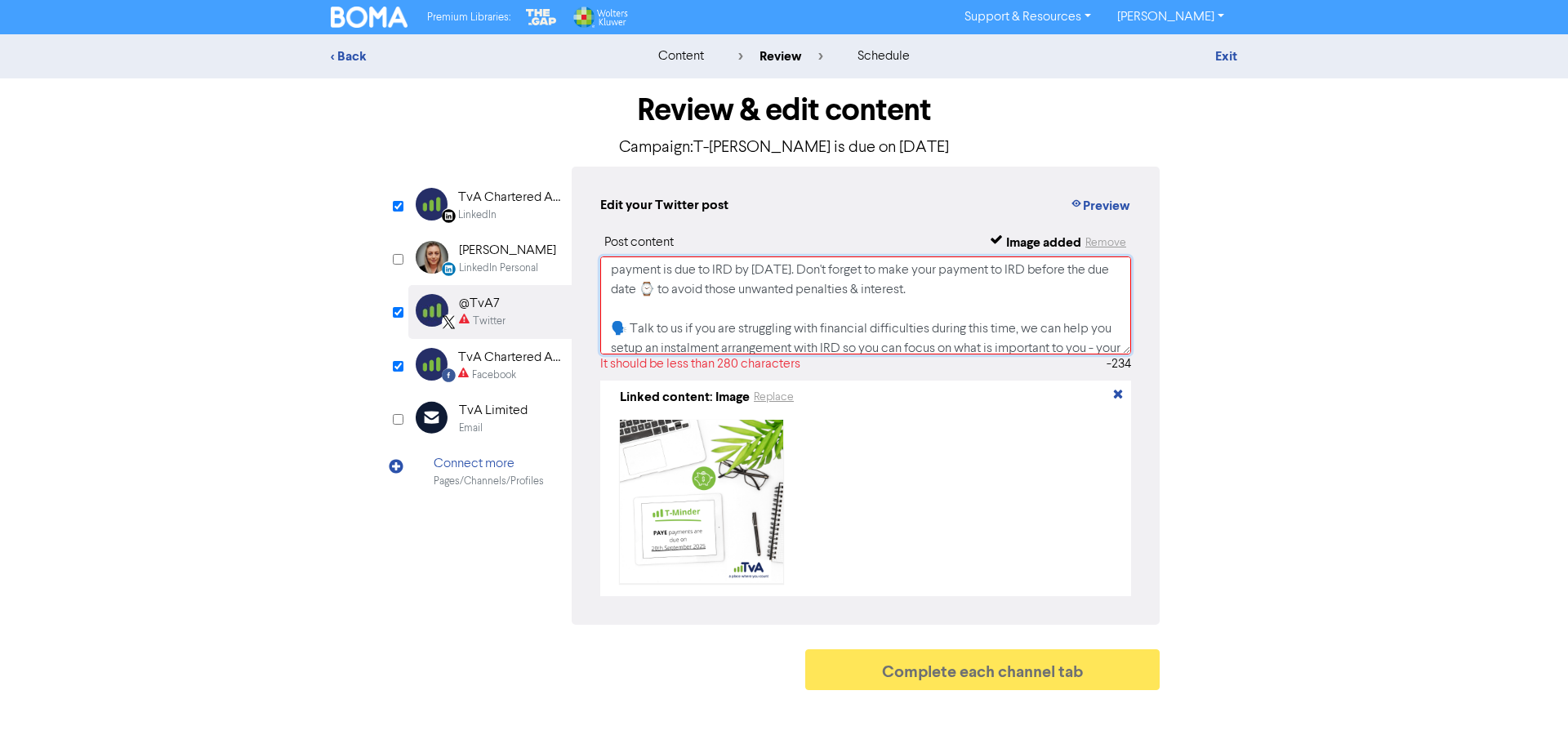
scroll to position [33, 0]
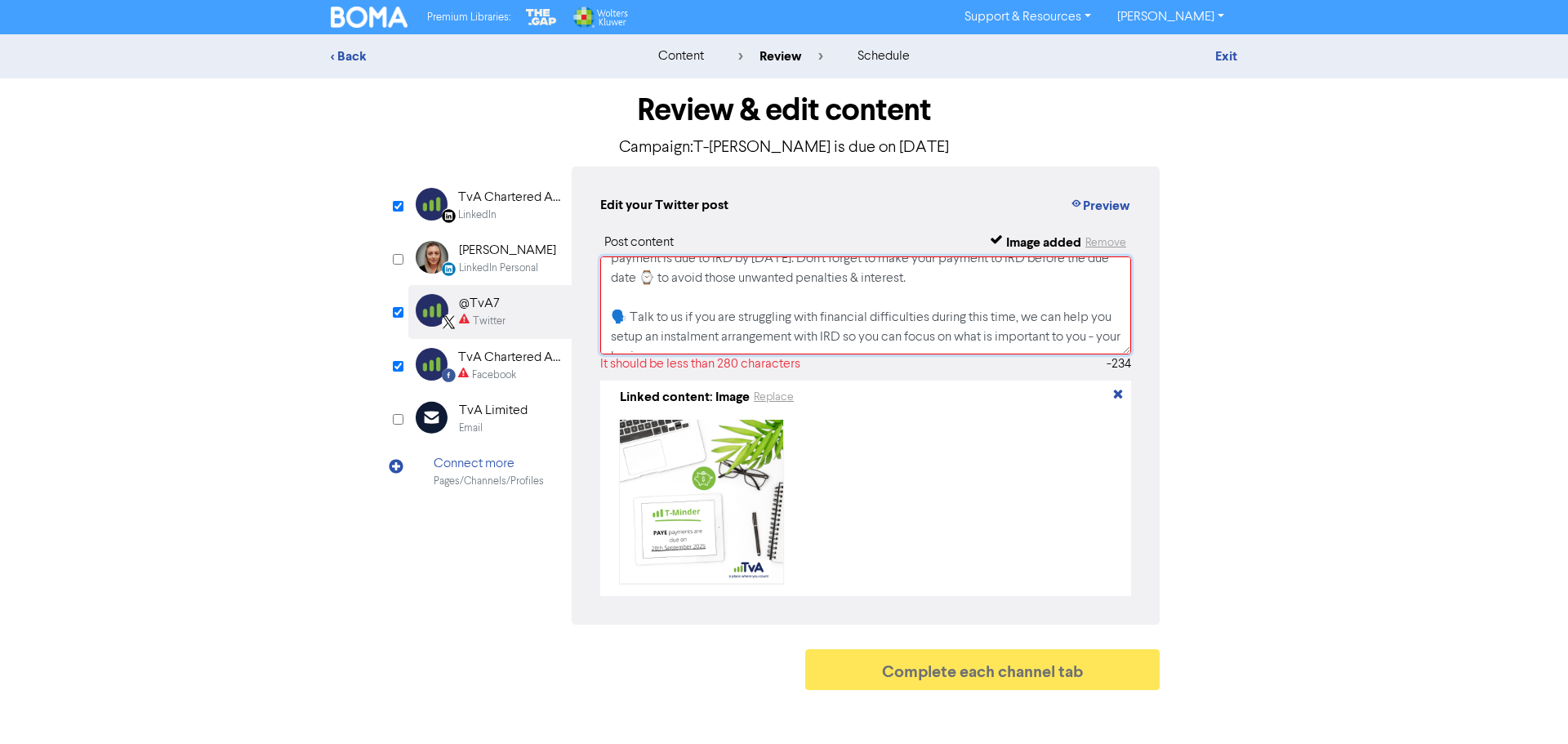
click at [1107, 286] on textarea "🔔 T-MINDER 🔔 PAYE payments are due [DATE][DATE]. Since this falls on a weekend …" at bounding box center [866, 305] width 531 height 98
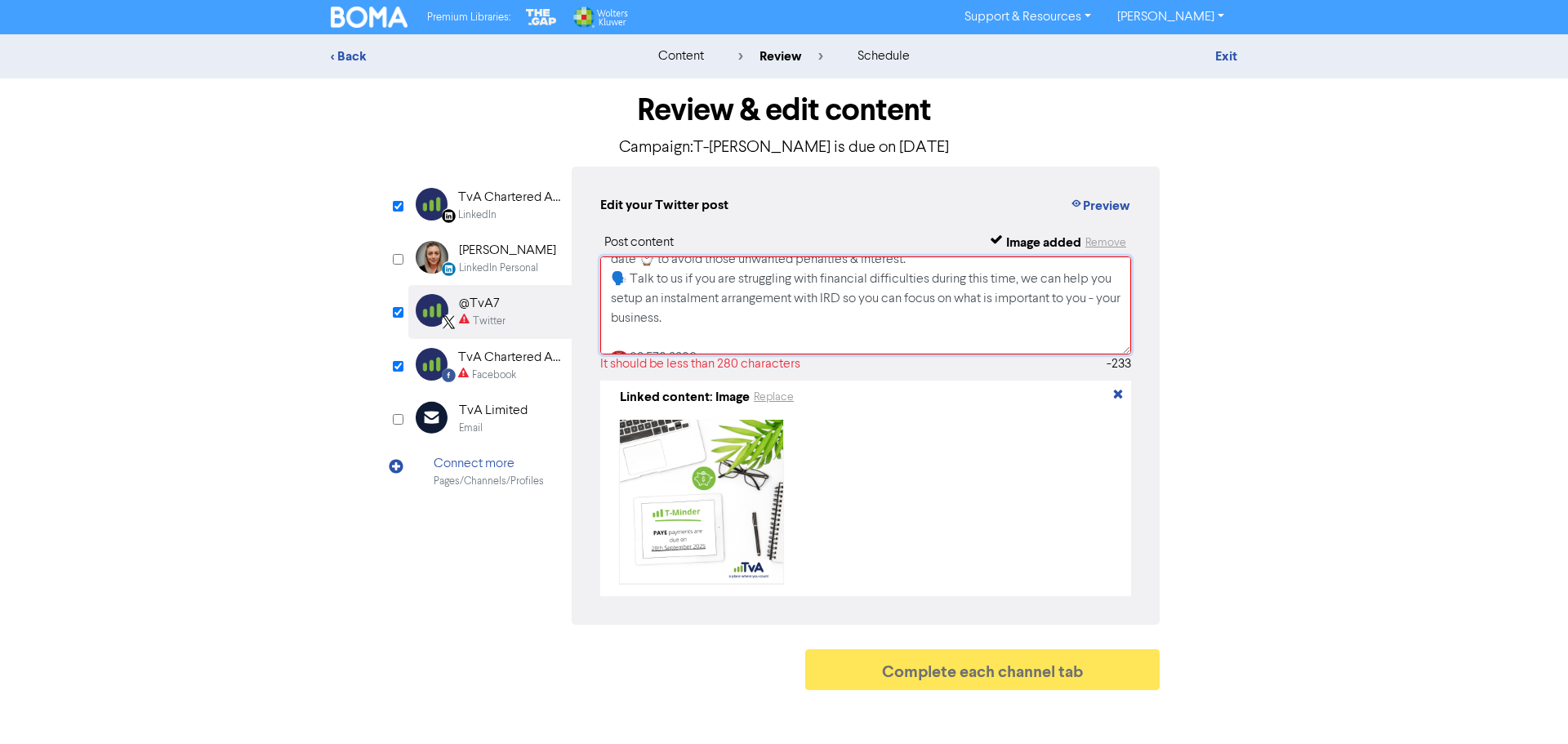
scroll to position [37, 0]
drag, startPoint x: 796, startPoint y: 318, endPoint x: 744, endPoint y: 331, distance: 53.6
click at [744, 331] on textarea "🔔 T-MINDER 🔔 PAYE payments are due [DATE][DATE]. Since this falls on a weekend …" at bounding box center [866, 305] width 531 height 98
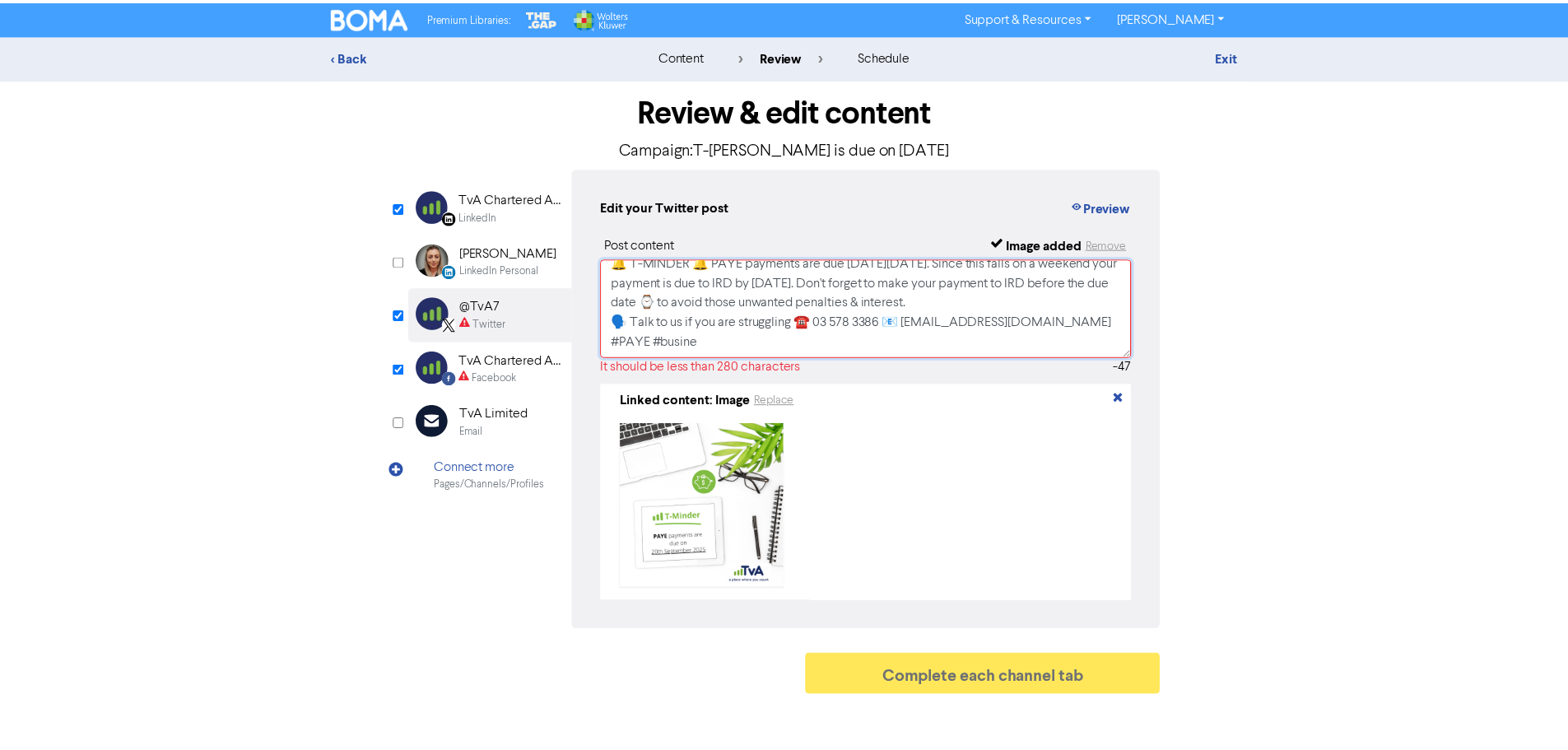
scroll to position [0, 0]
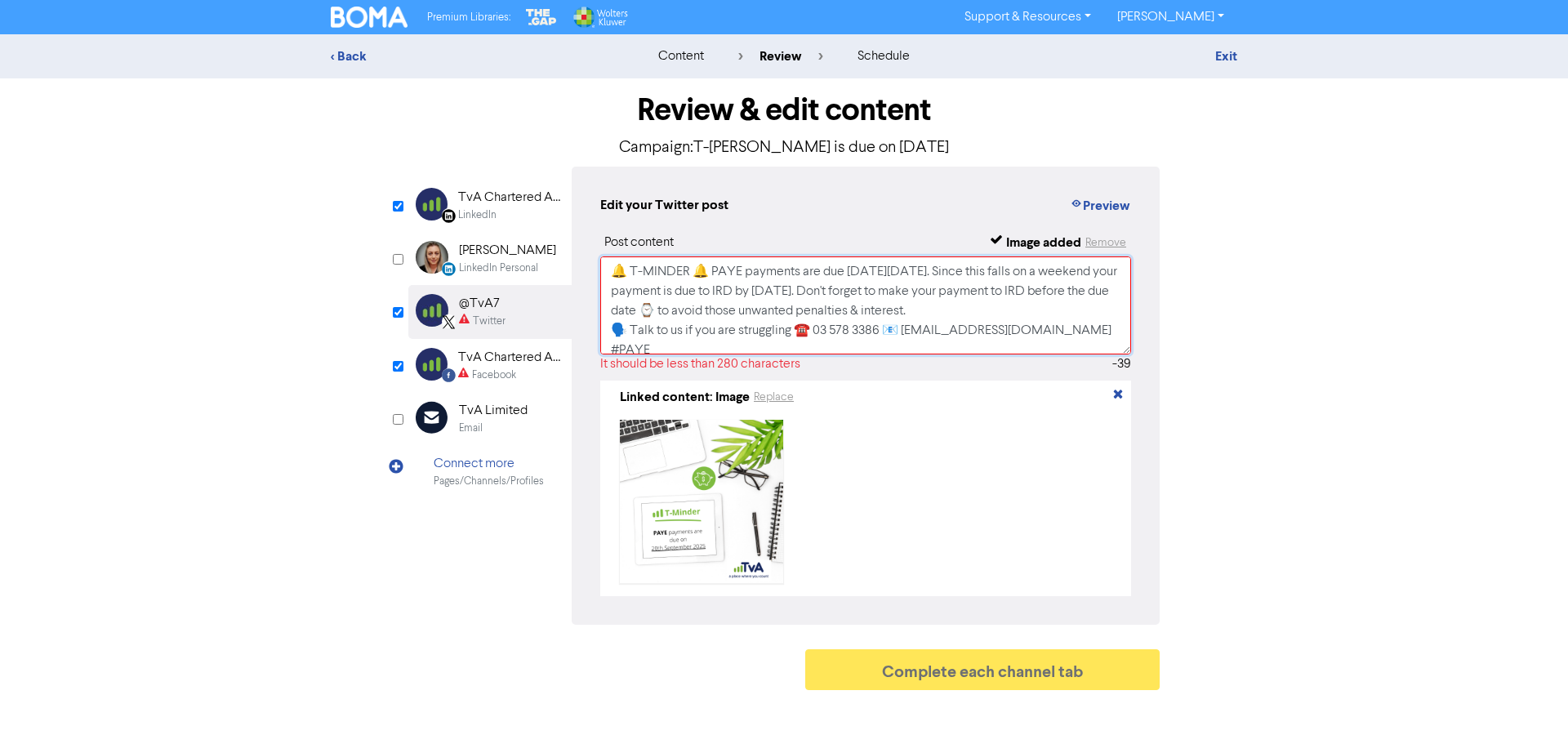
drag, startPoint x: 1093, startPoint y: 305, endPoint x: 945, endPoint y: 284, distance: 149.5
click at [945, 284] on textarea "🔔 T-MINDER 🔔 PAYE payments are due [DATE][DATE]. Since this falls on a weekend …" at bounding box center [866, 305] width 531 height 98
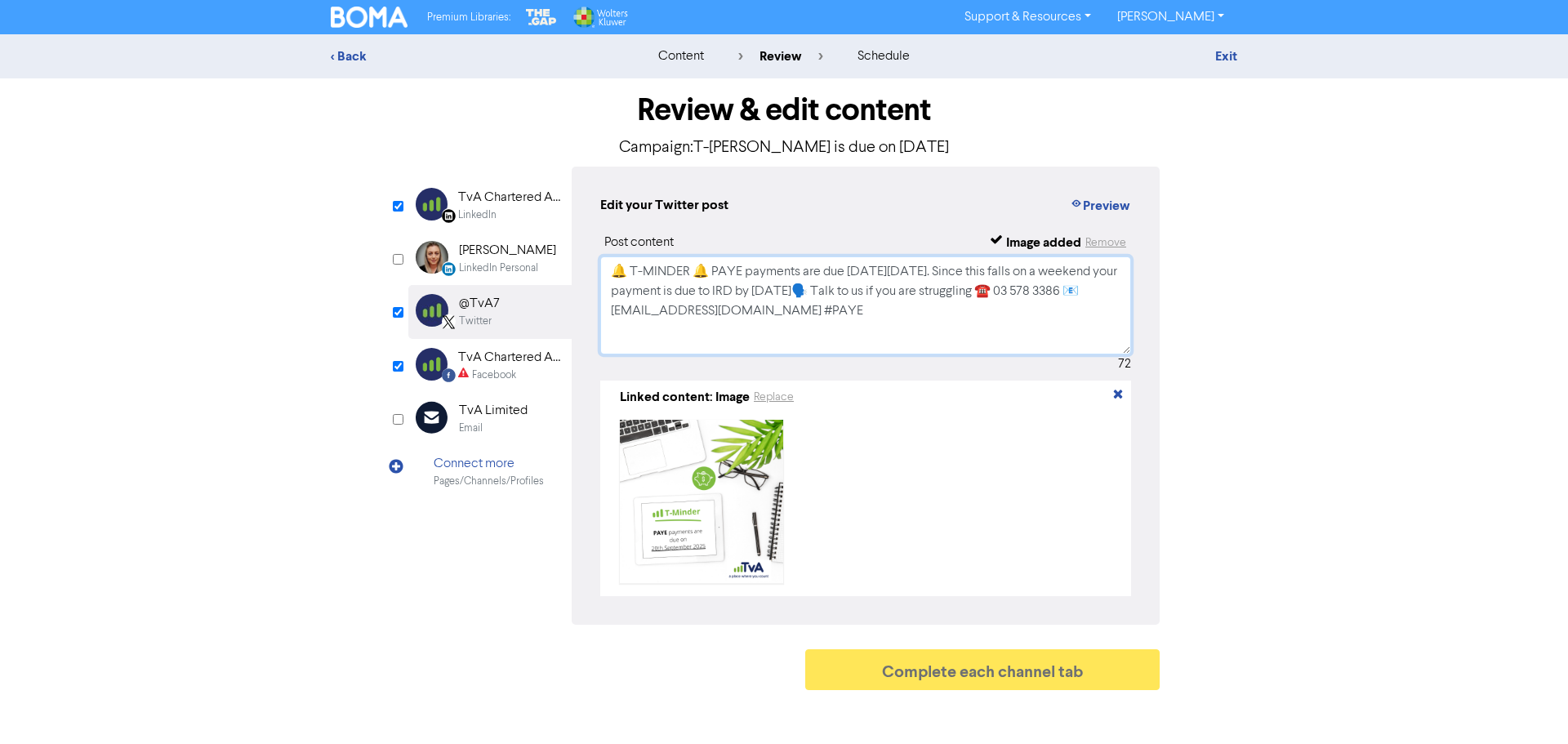
type textarea "🔔 T-MINDER 🔔 PAYE payments are due [DATE][DATE]. Since this falls on a weekend …"
click at [517, 363] on div "TvA Chartered Accountants and Business Advisors" at bounding box center [510, 358] width 105 height 20
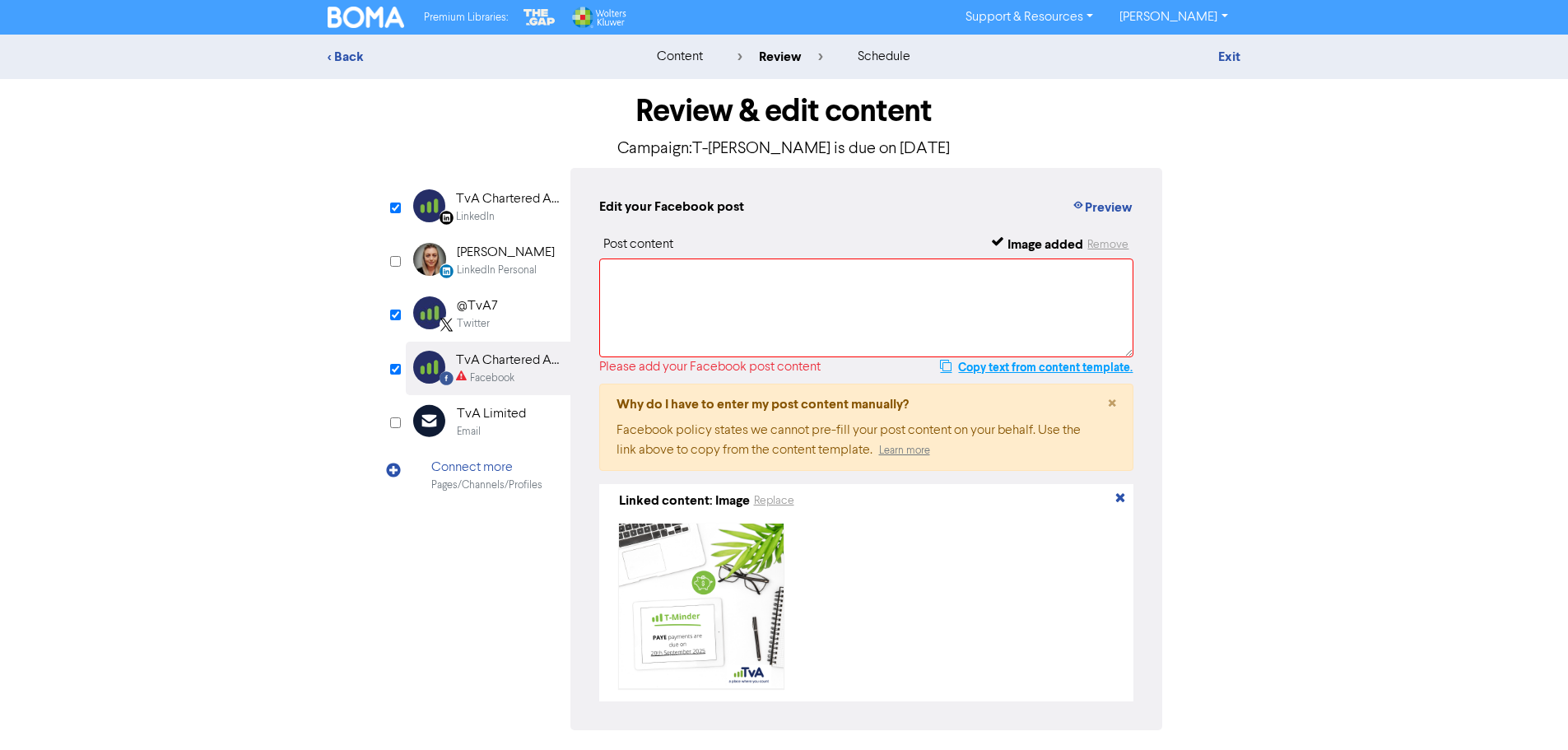
click at [1084, 370] on button "Copy text from content template." at bounding box center [1036, 366] width 195 height 20
click at [912, 306] on textarea at bounding box center [867, 308] width 535 height 99
paste textarea "🔔 T-MINDER 🔔 PAYE payments are due [DATE][DATE]. Since this falls on a weekend …"
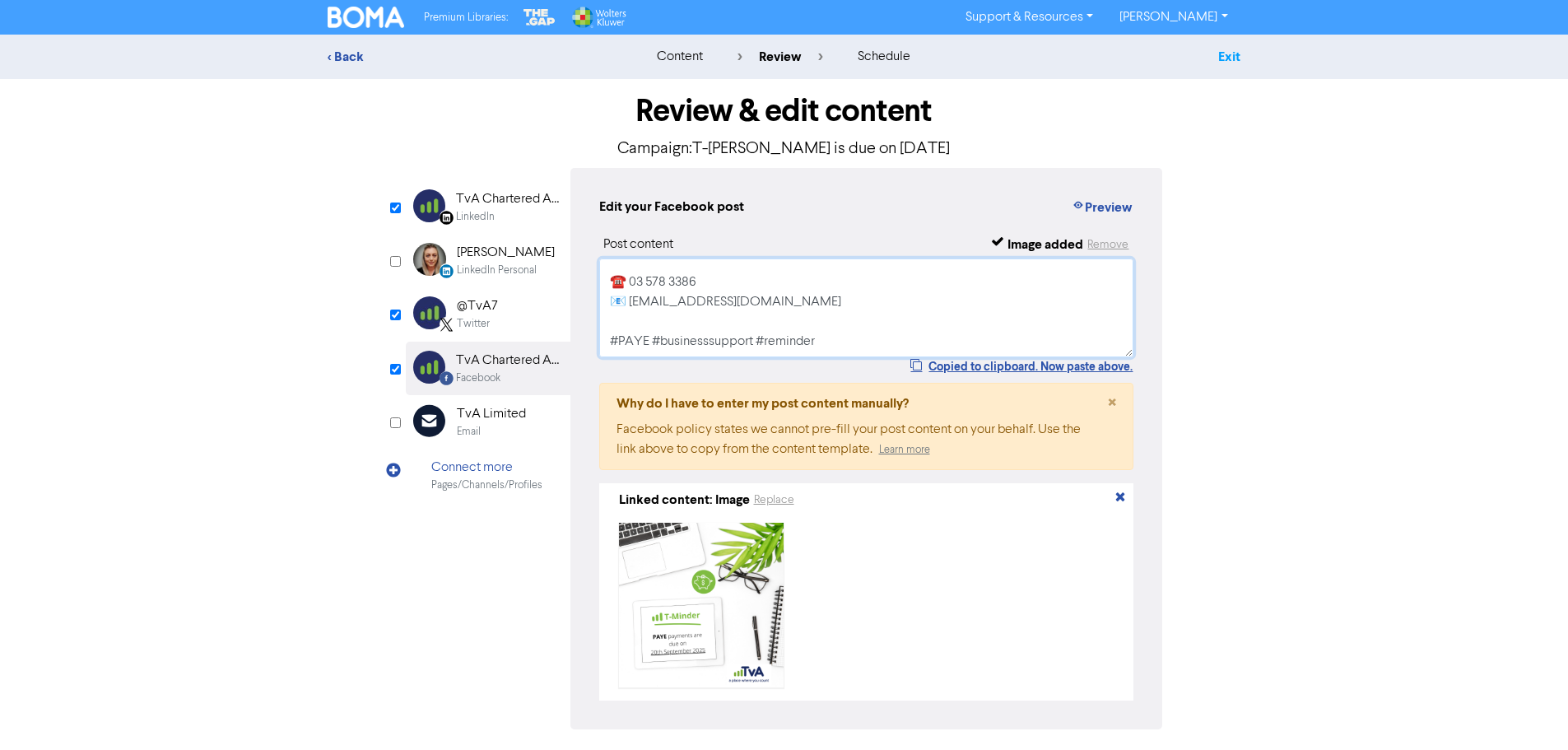
type textarea "🔔 T-MINDER 🔔 PAYE payments are due [DATE][DATE]. Since this falls on a weekend …"
click at [1233, 58] on link "Exit" at bounding box center [1229, 56] width 22 height 16
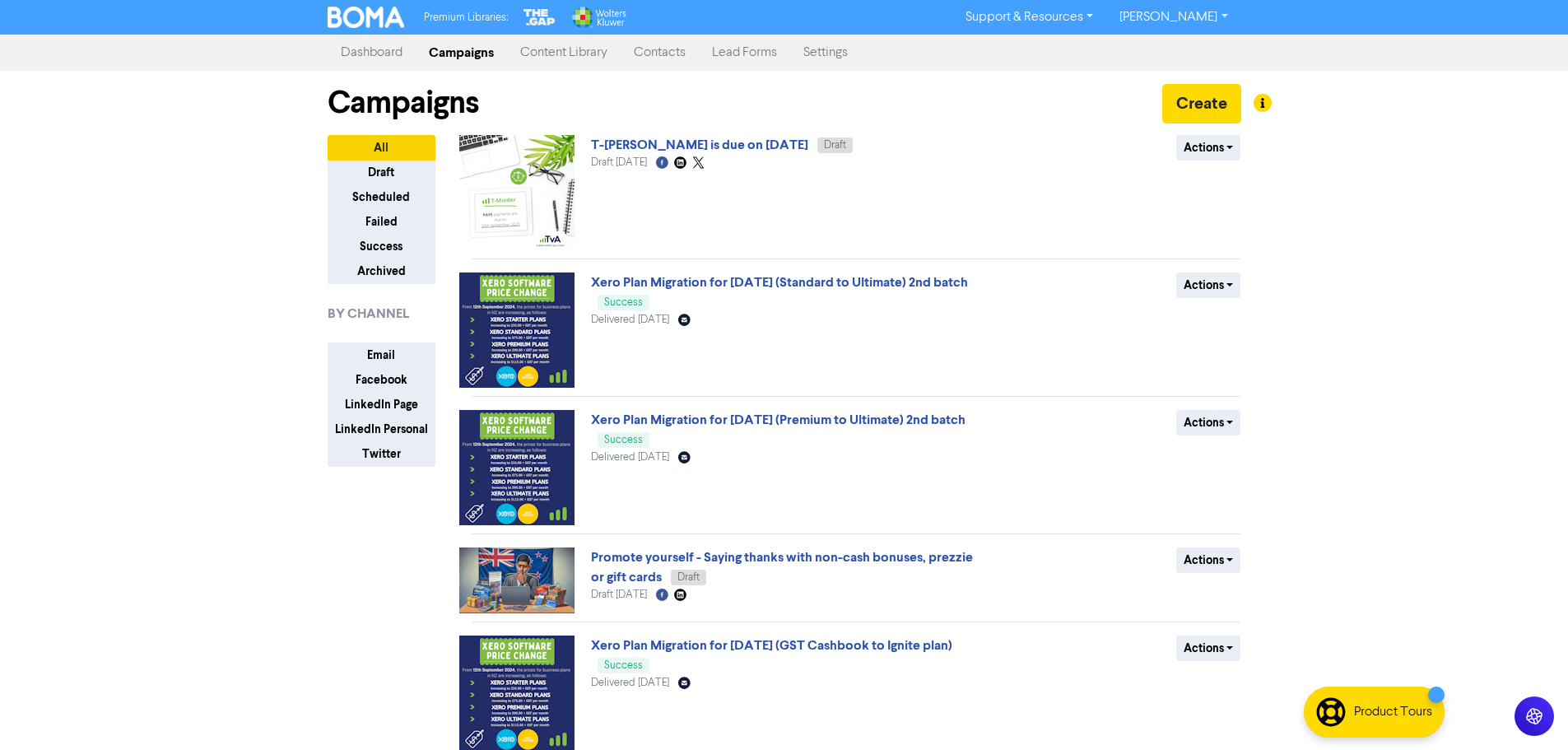
click at [583, 52] on link "Content Library" at bounding box center [564, 52] width 114 height 33
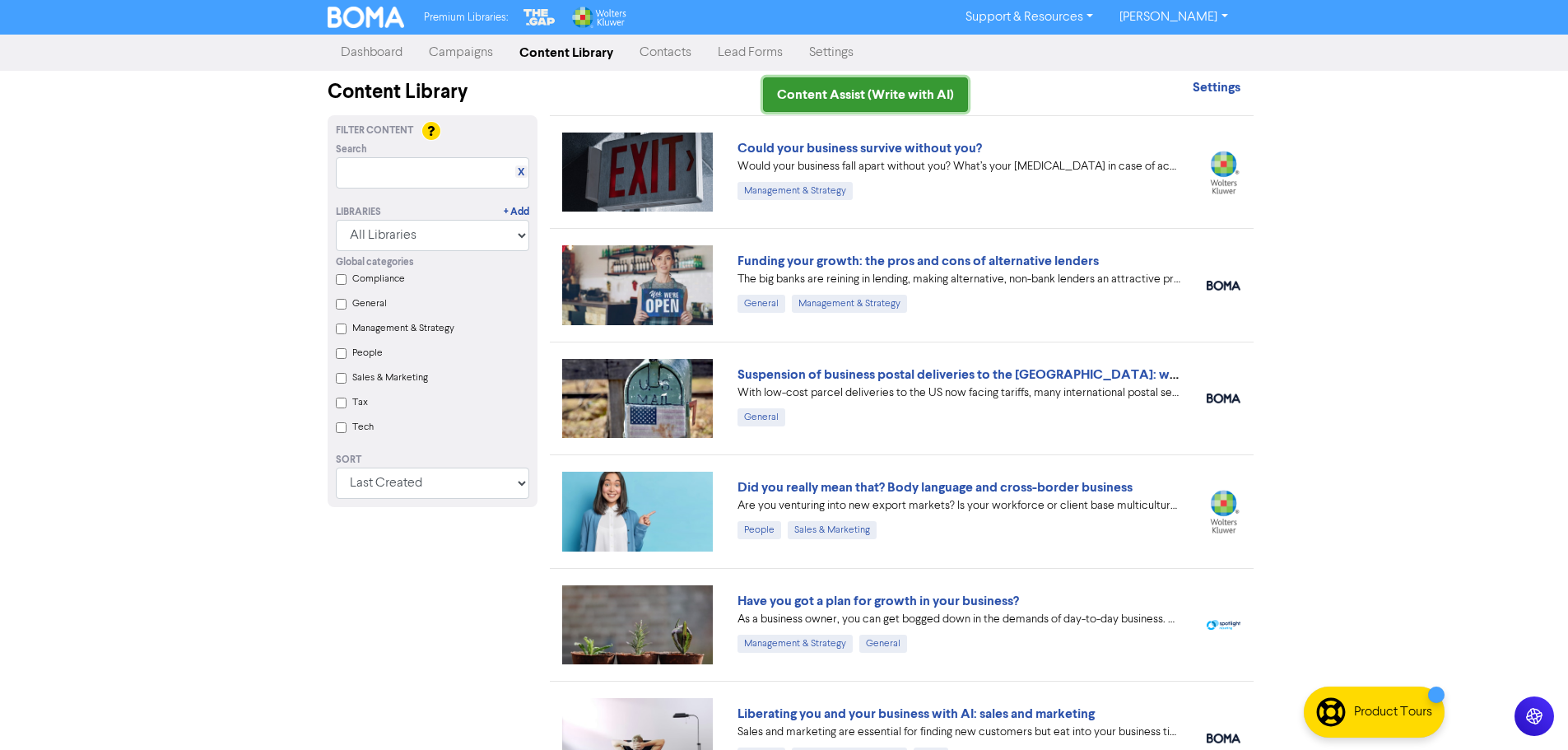
click at [922, 94] on link "Content Assist (Write with AI)" at bounding box center [866, 95] width 205 height 34
click at [476, 51] on link "Campaigns" at bounding box center [460, 52] width 90 height 33
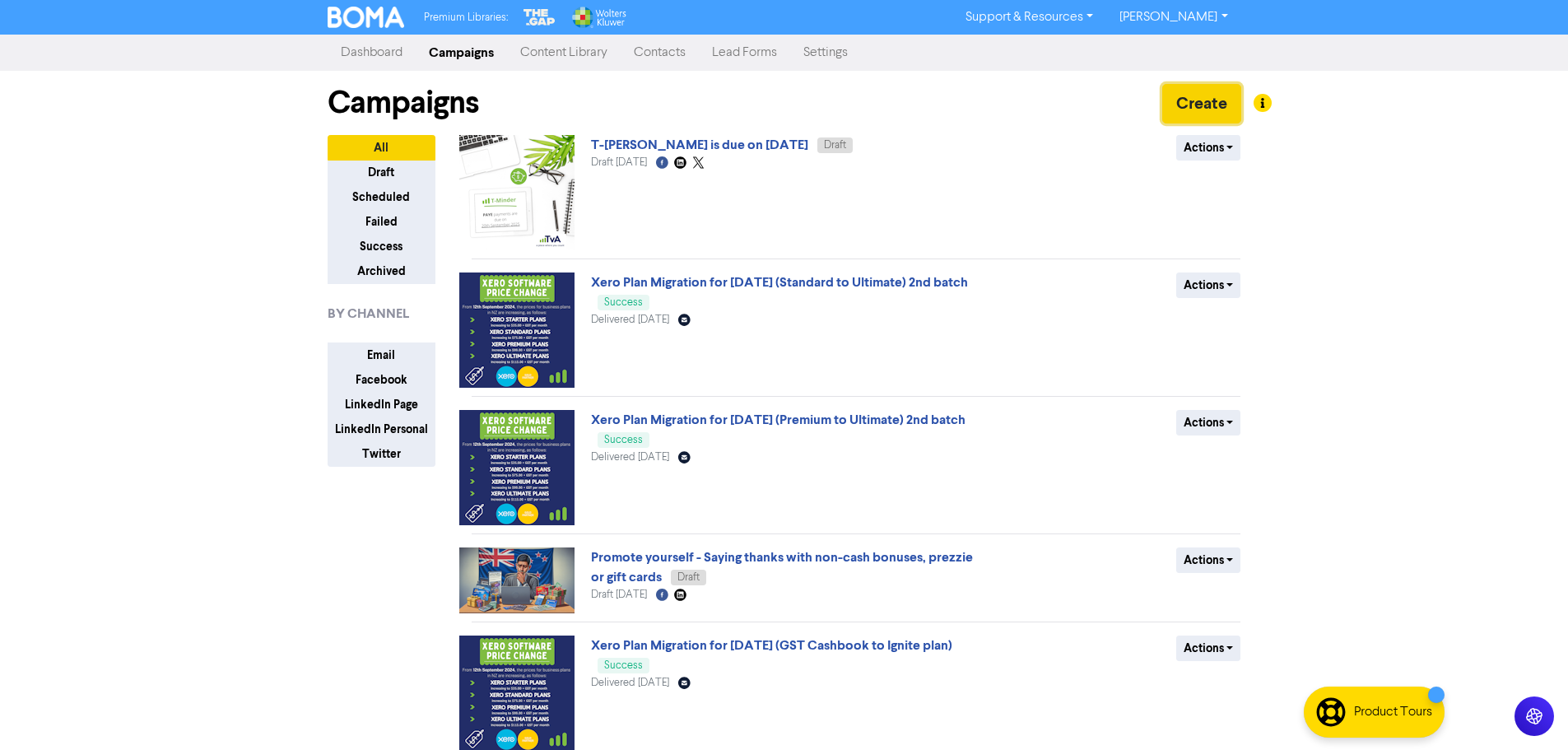
click at [1216, 103] on button "Create" at bounding box center [1202, 103] width 79 height 40
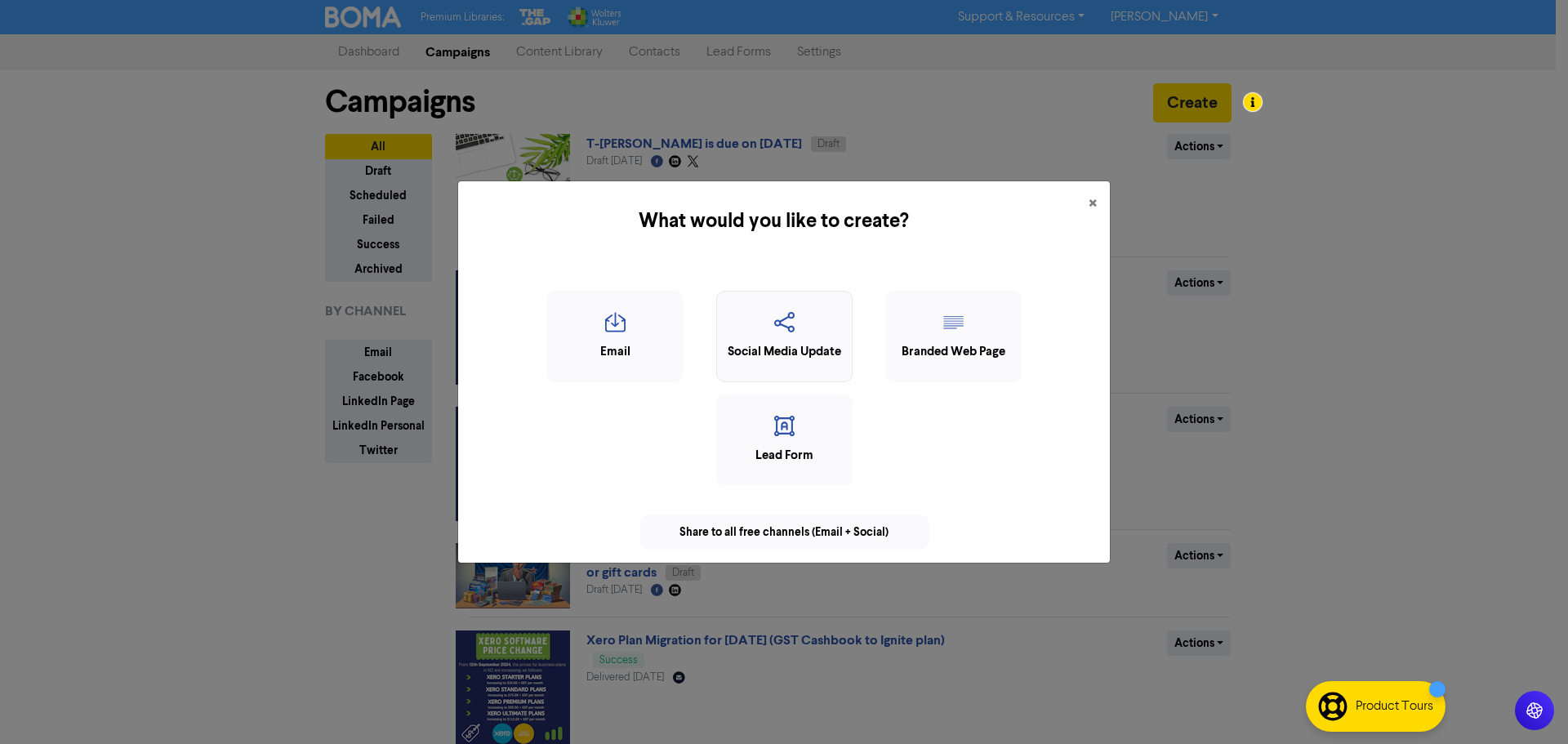
click at [798, 354] on div "Social Media Update" at bounding box center [784, 352] width 119 height 19
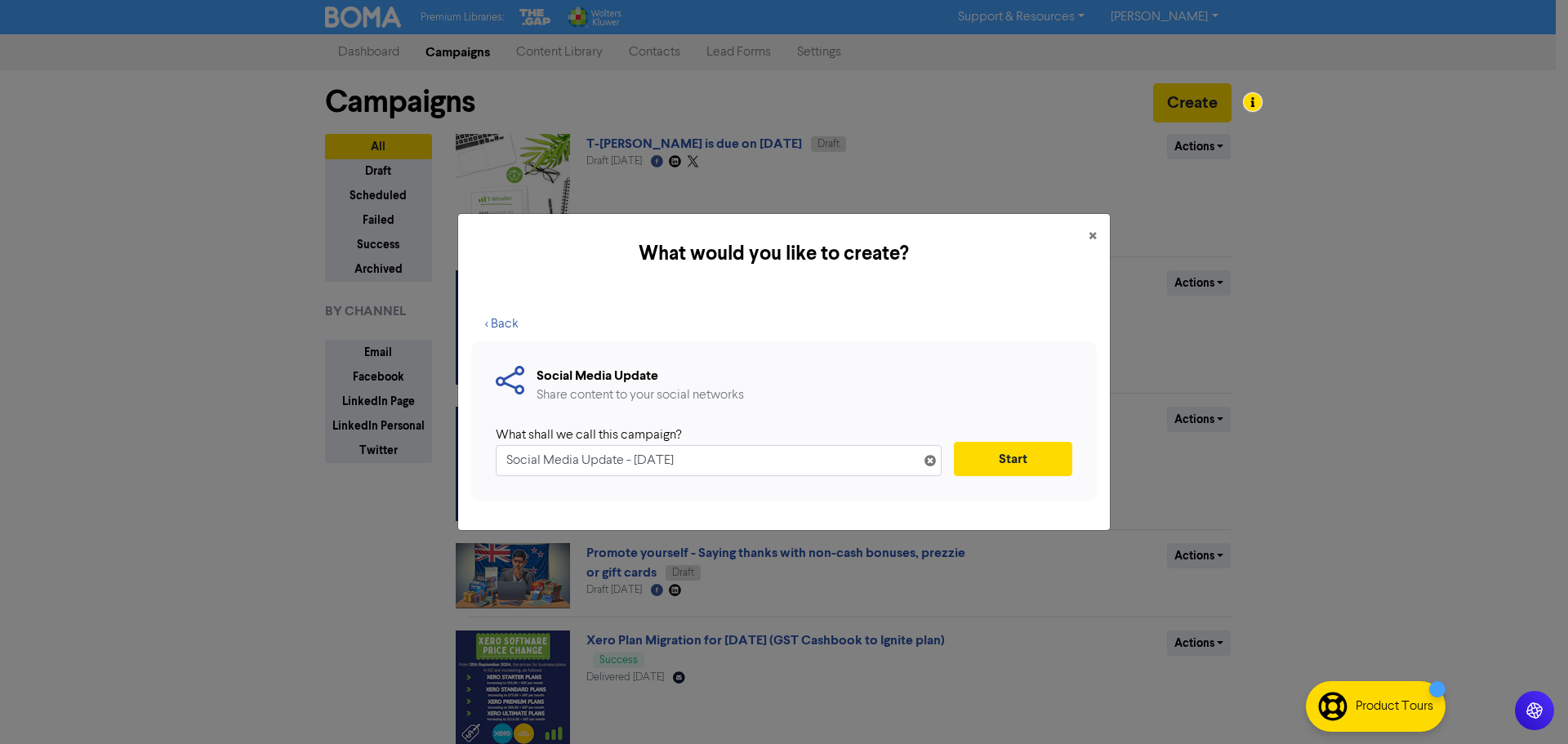
drag, startPoint x: 742, startPoint y: 464, endPoint x: 348, endPoint y: 454, distance: 394.1
click at [348, 454] on div "What would you like to create? × < Back Social Media Update Share content to yo…" at bounding box center [784, 372] width 1568 height 744
type input "F"
type input "Be the expert - FBT due for 2025"
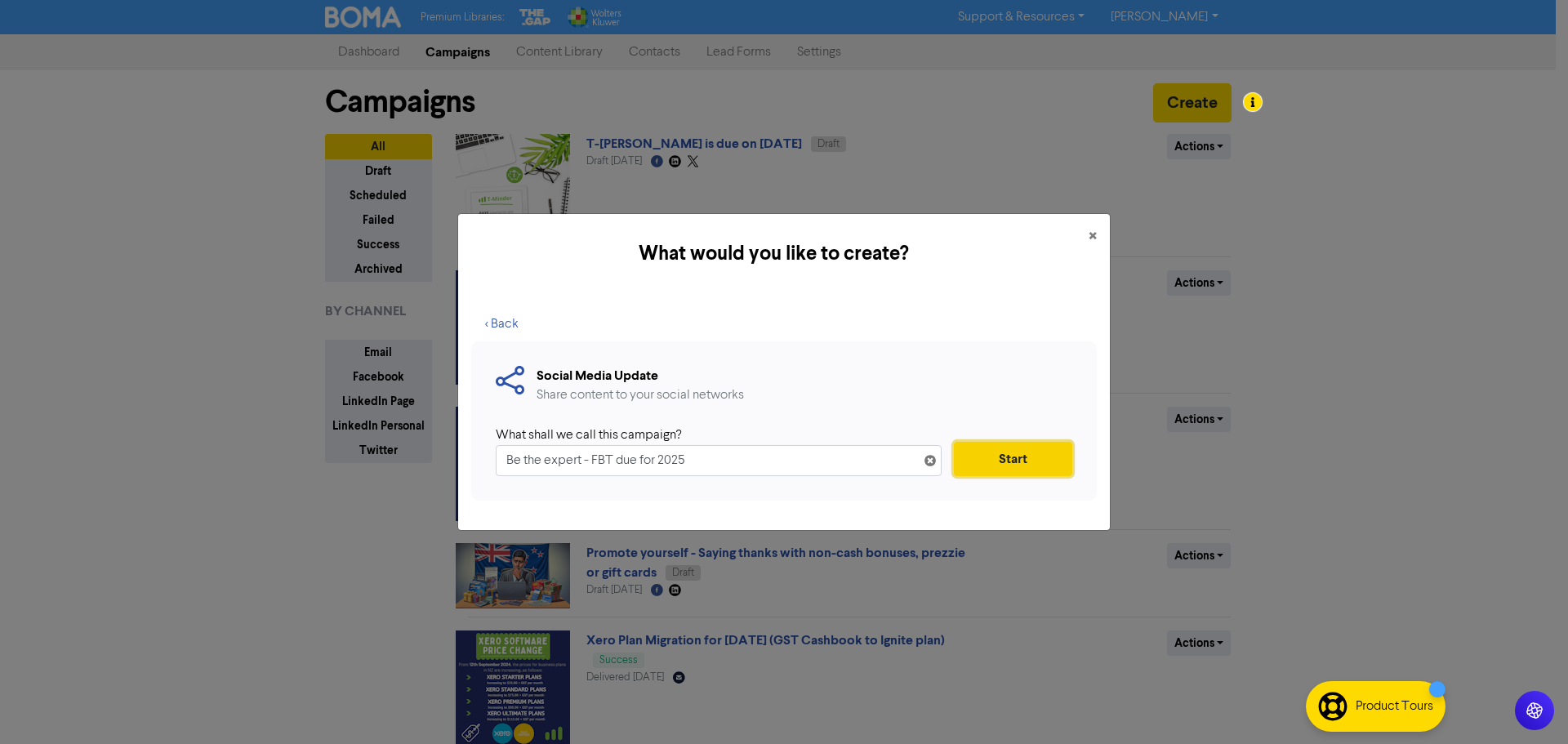
click at [1026, 461] on button "Start" at bounding box center [1013, 459] width 119 height 34
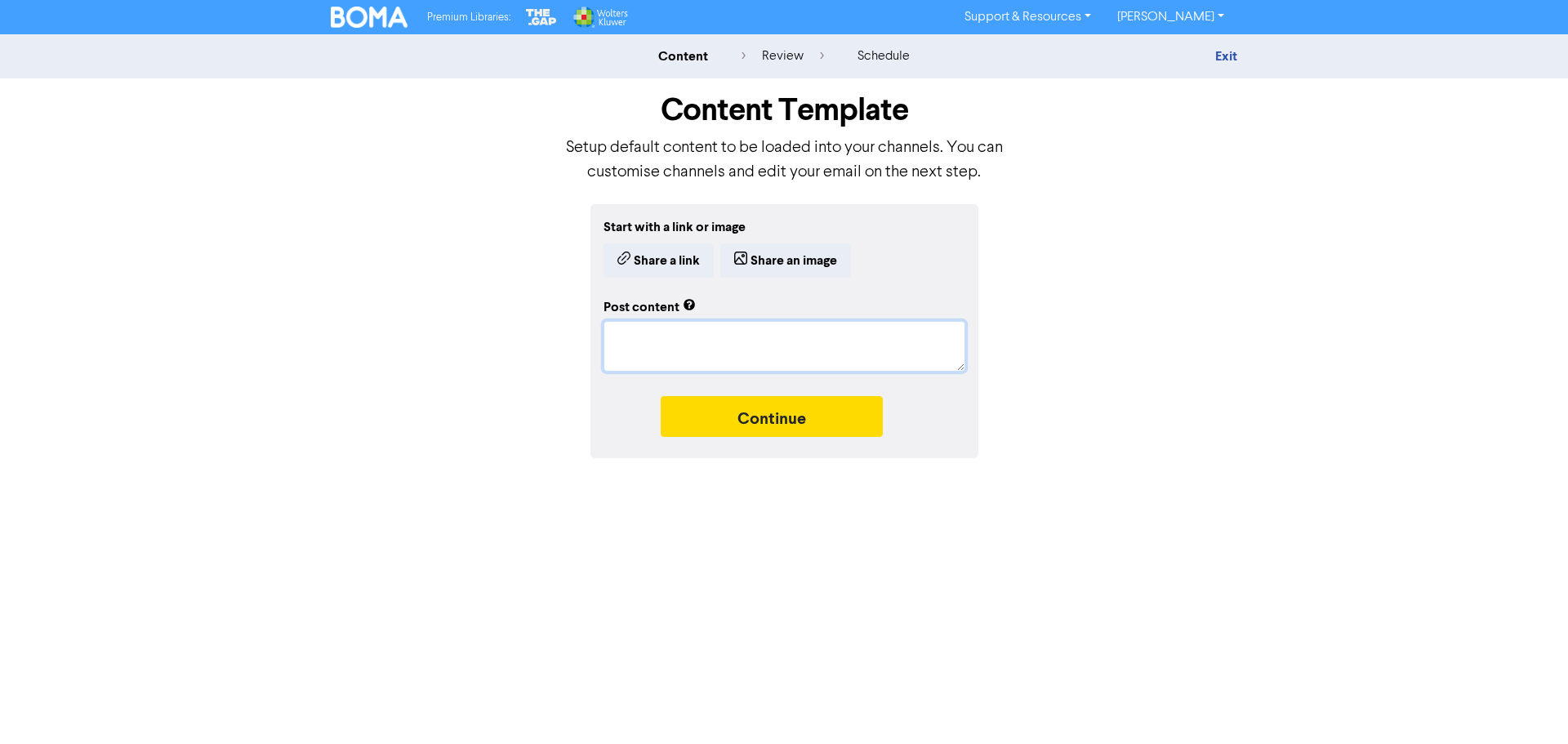
click at [718, 358] on textarea at bounding box center [784, 347] width 362 height 51
type textarea "x"
type textarea "khg"
type textarea "x"
type textarea "khgdsp"
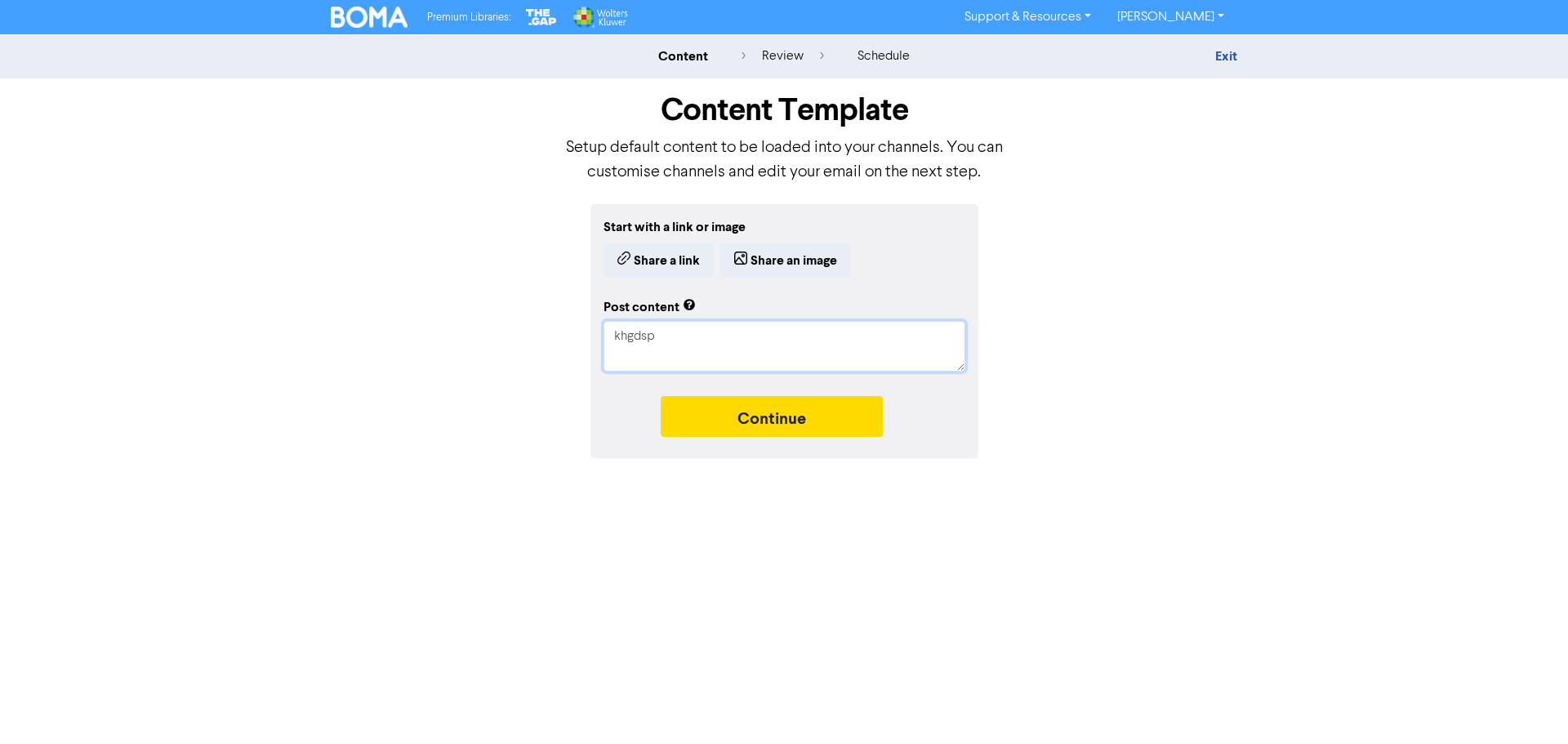
type textarea "x"
type textarea "khgdspo"
type textarea "x"
type textarea "khgdspog"
type textarea "x"
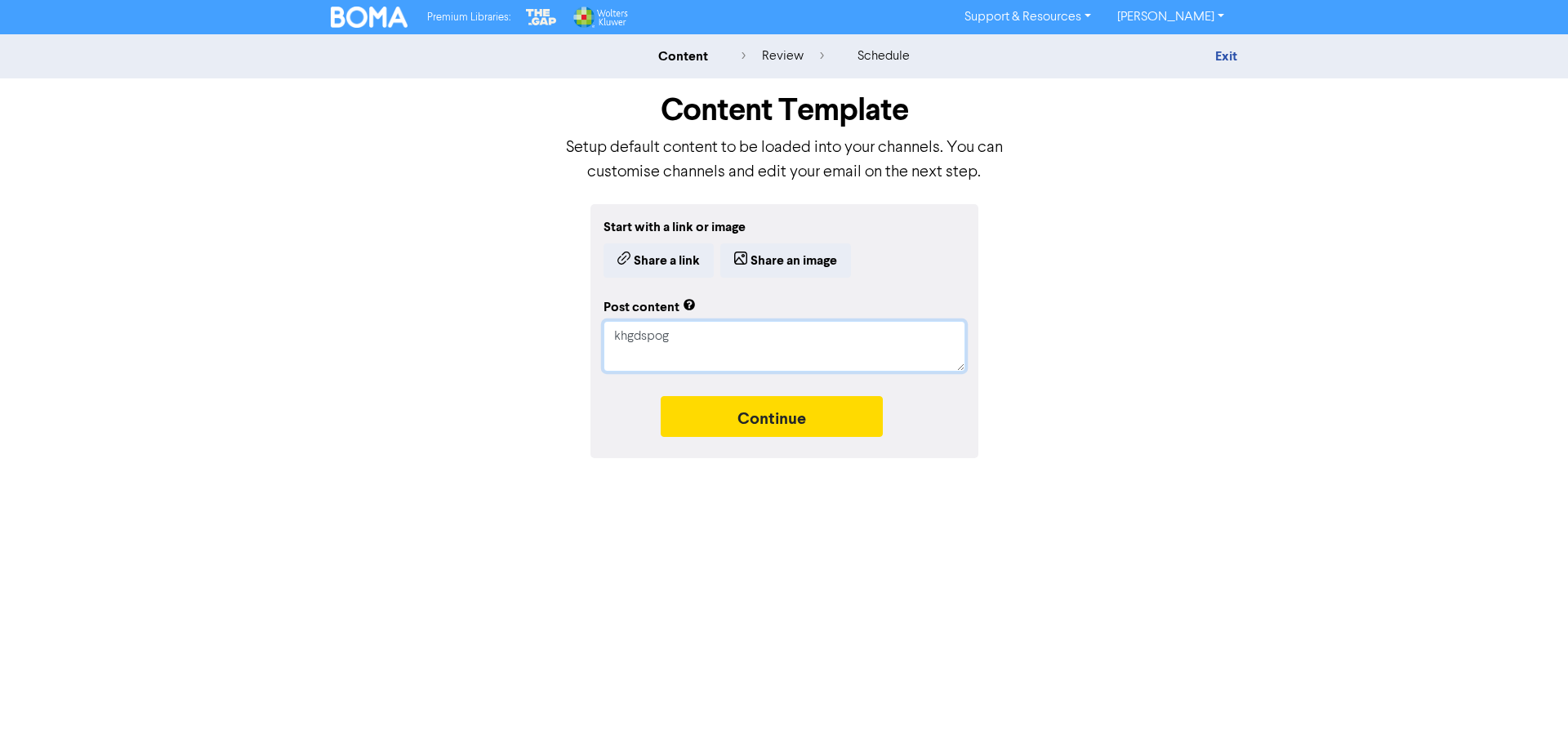
type textarea "khgdspogo"
type textarea "x"
type textarea "khgdspogom"
type textarea "x"
type textarea "khgdspogomnd"
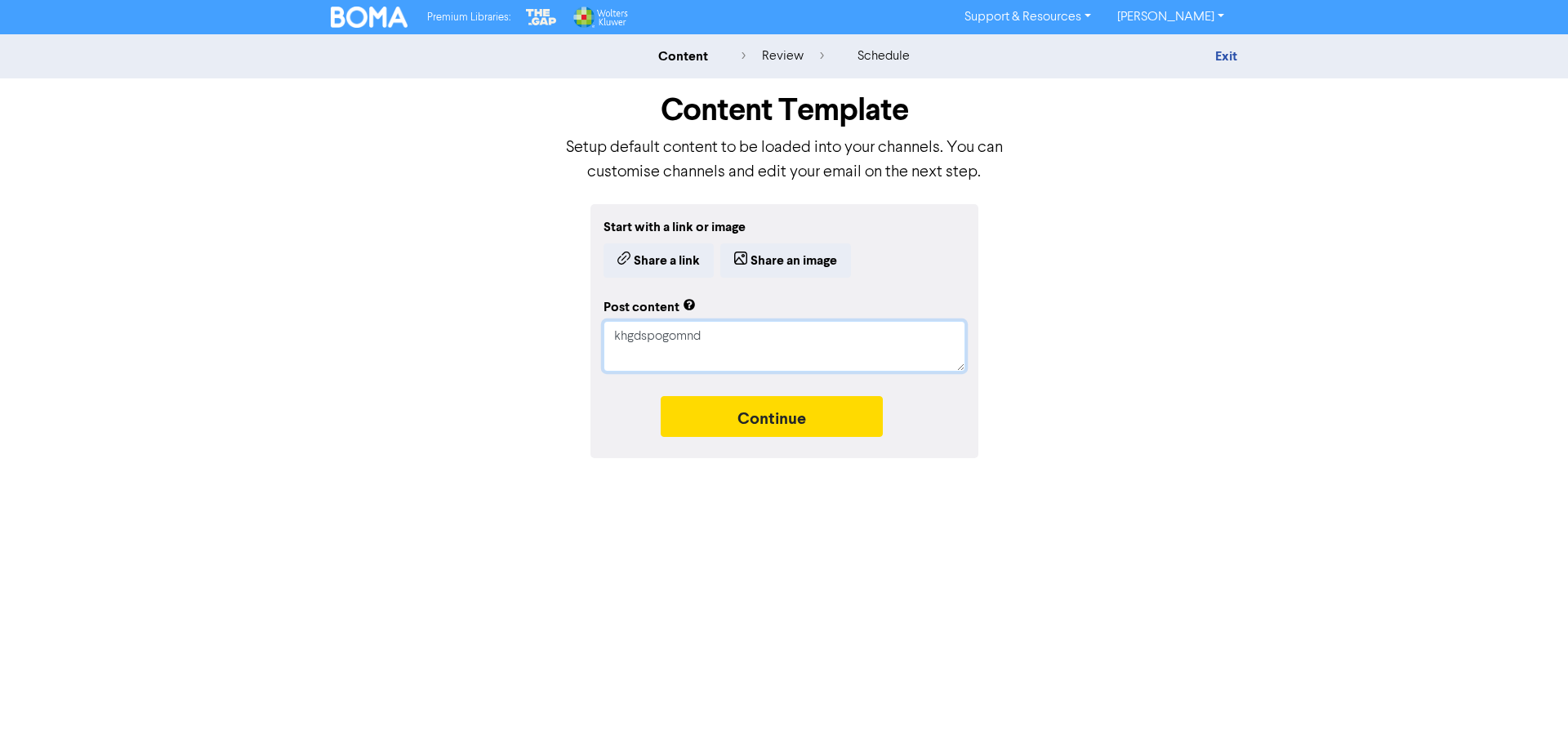
type textarea "x"
type textarea "khgdspogomnd;h"
type textarea "x"
type textarea "khgdspogomnd;hf"
type textarea "x"
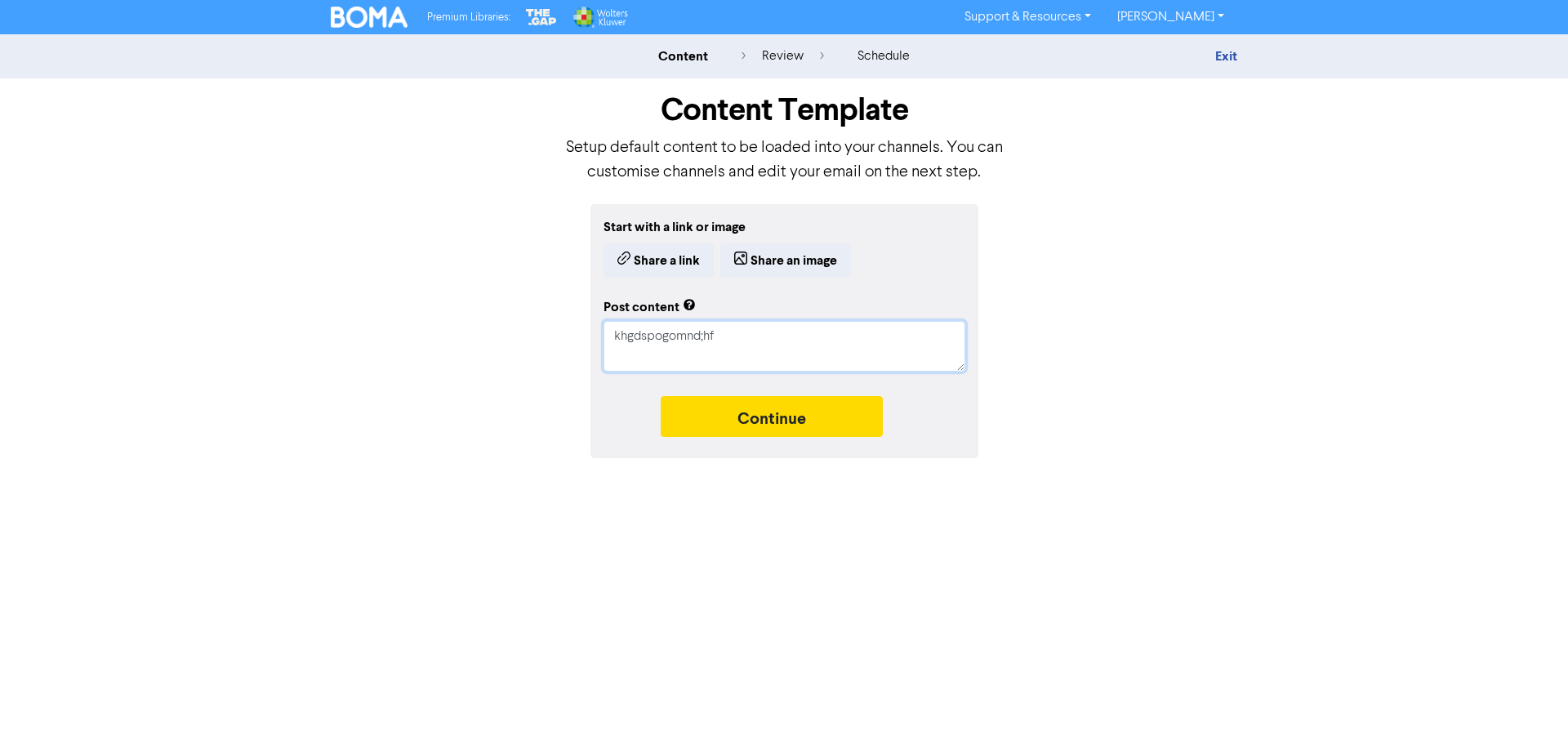
type textarea "khgdspogomnd;hfj"
type textarea "x"
type textarea "khgdspogomnd;hf"
type textarea "x"
type textarea "khgdspogomnd;h"
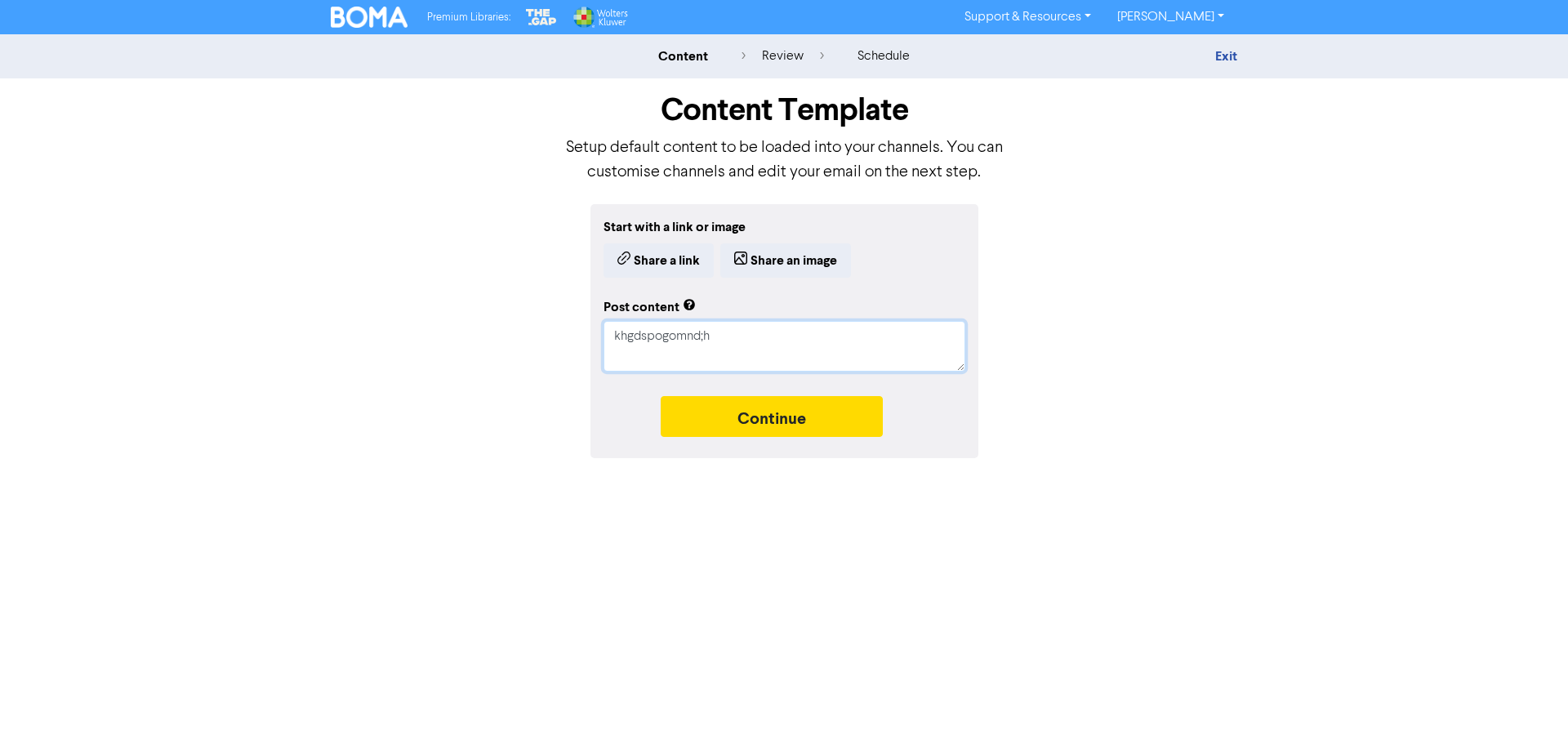
type textarea "x"
type textarea "khgdspogomnd;"
type textarea "x"
type textarea "khgdspogomnd"
type textarea "x"
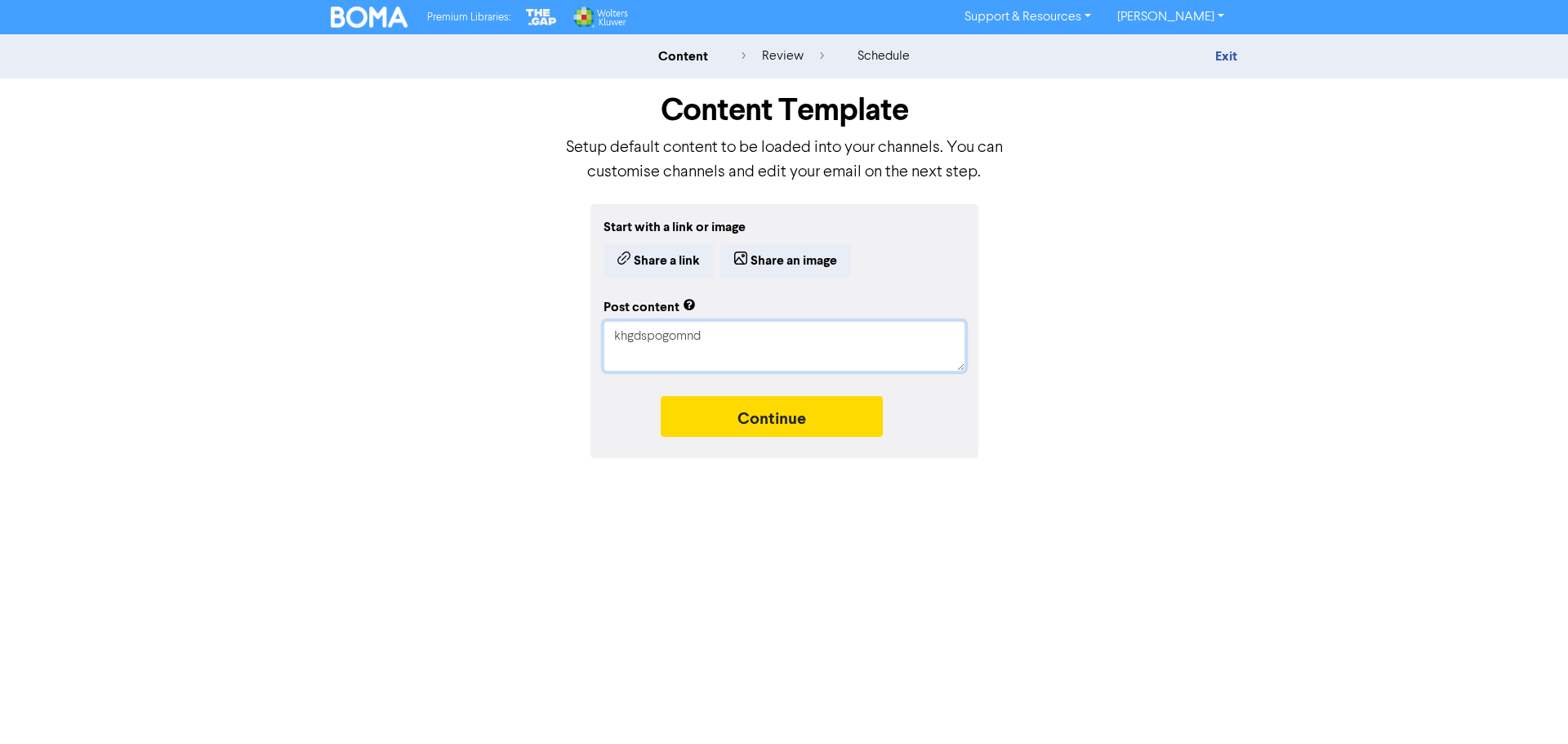
type textarea "khgdspogomn"
type textarea "x"
type textarea "khgdspogom"
type textarea "x"
type textarea "khgdspogo"
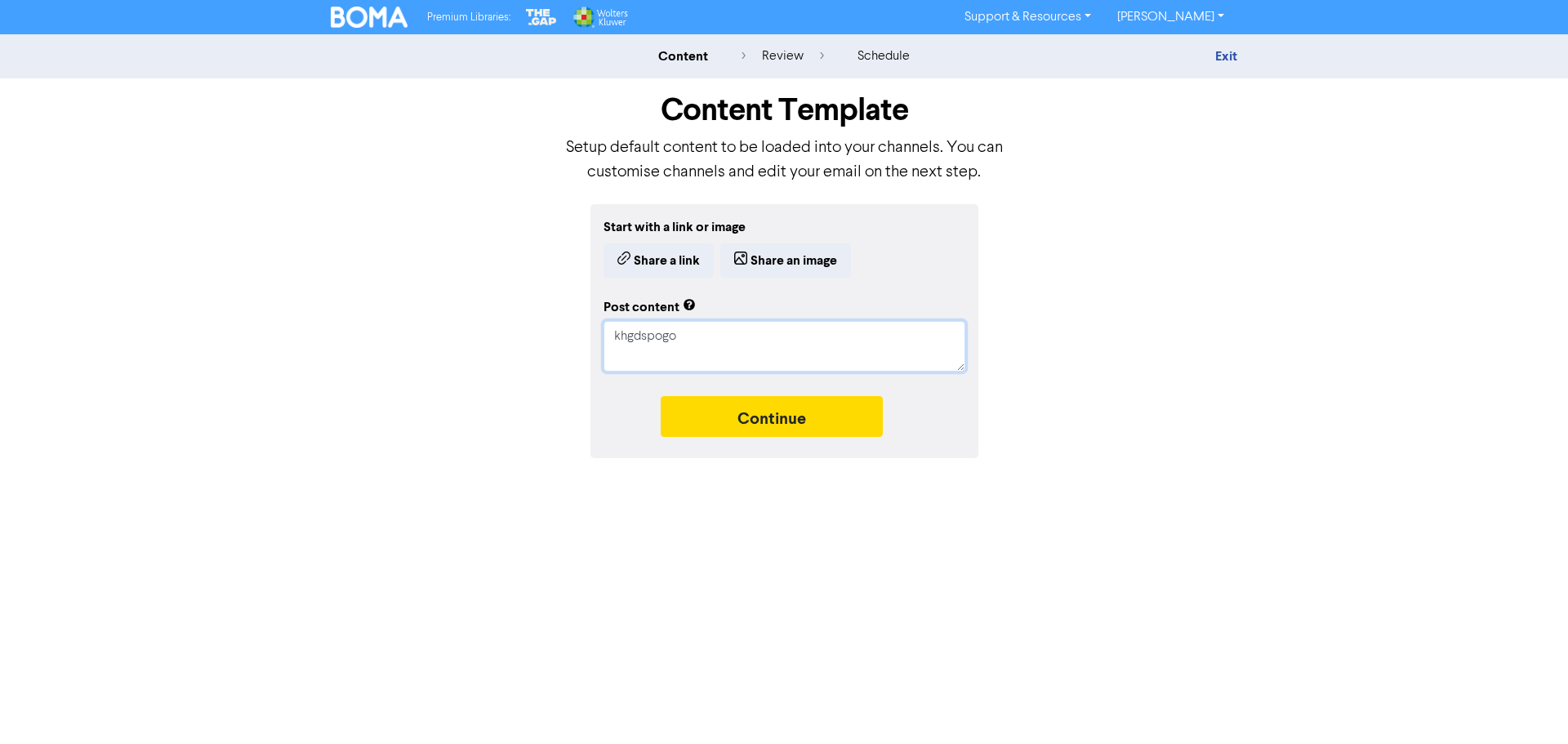
type textarea "x"
type textarea "khgdspog"
type textarea "x"
type textarea "khgdspo"
type textarea "x"
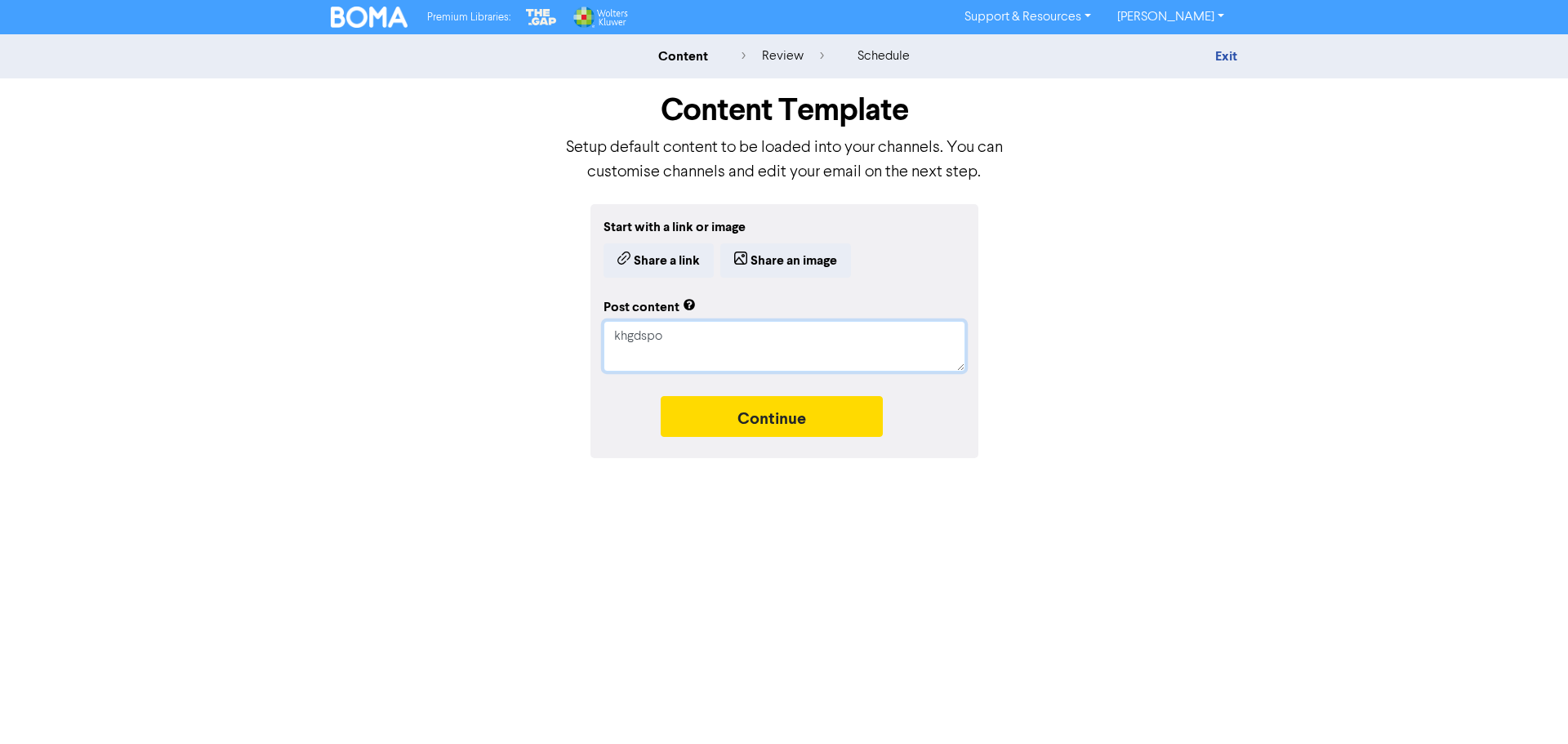
type textarea "khgdsp"
type textarea "x"
type textarea "khgds"
type textarea "x"
type textarea "khgd"
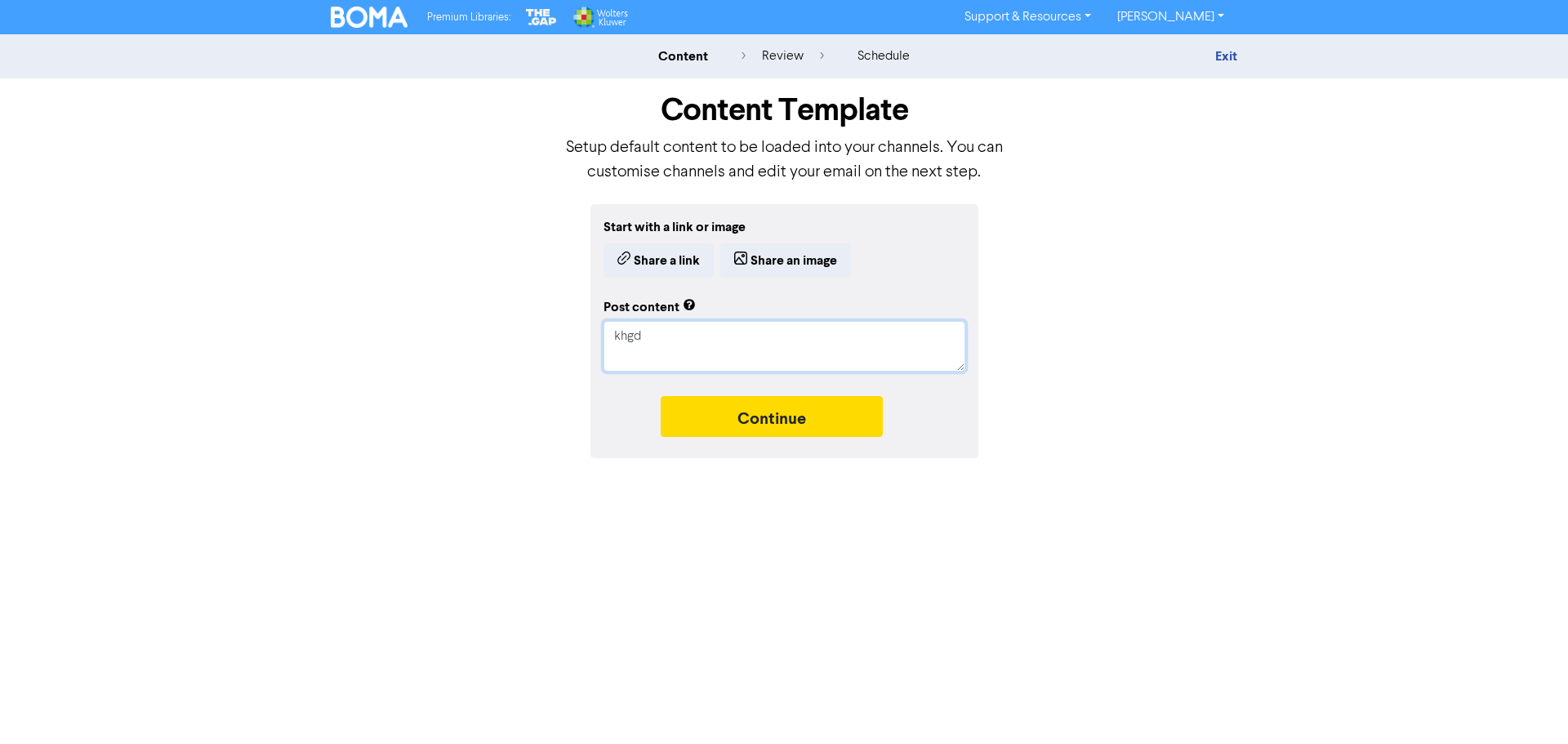
type textarea "x"
type textarea "khg"
type textarea "x"
type textarea "kh"
type textarea "x"
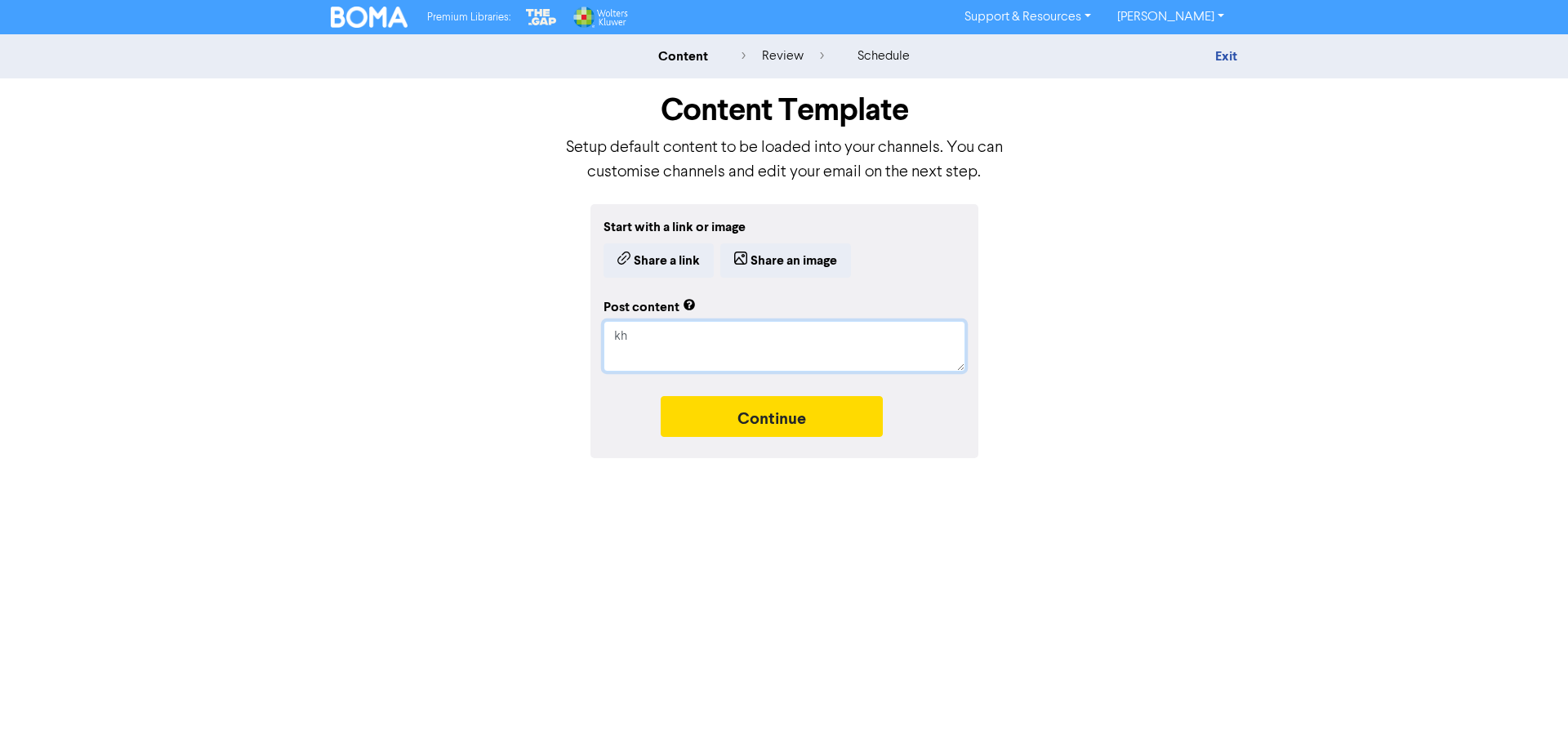
type textarea "k"
click at [783, 420] on button "Continue" at bounding box center [772, 416] width 222 height 40
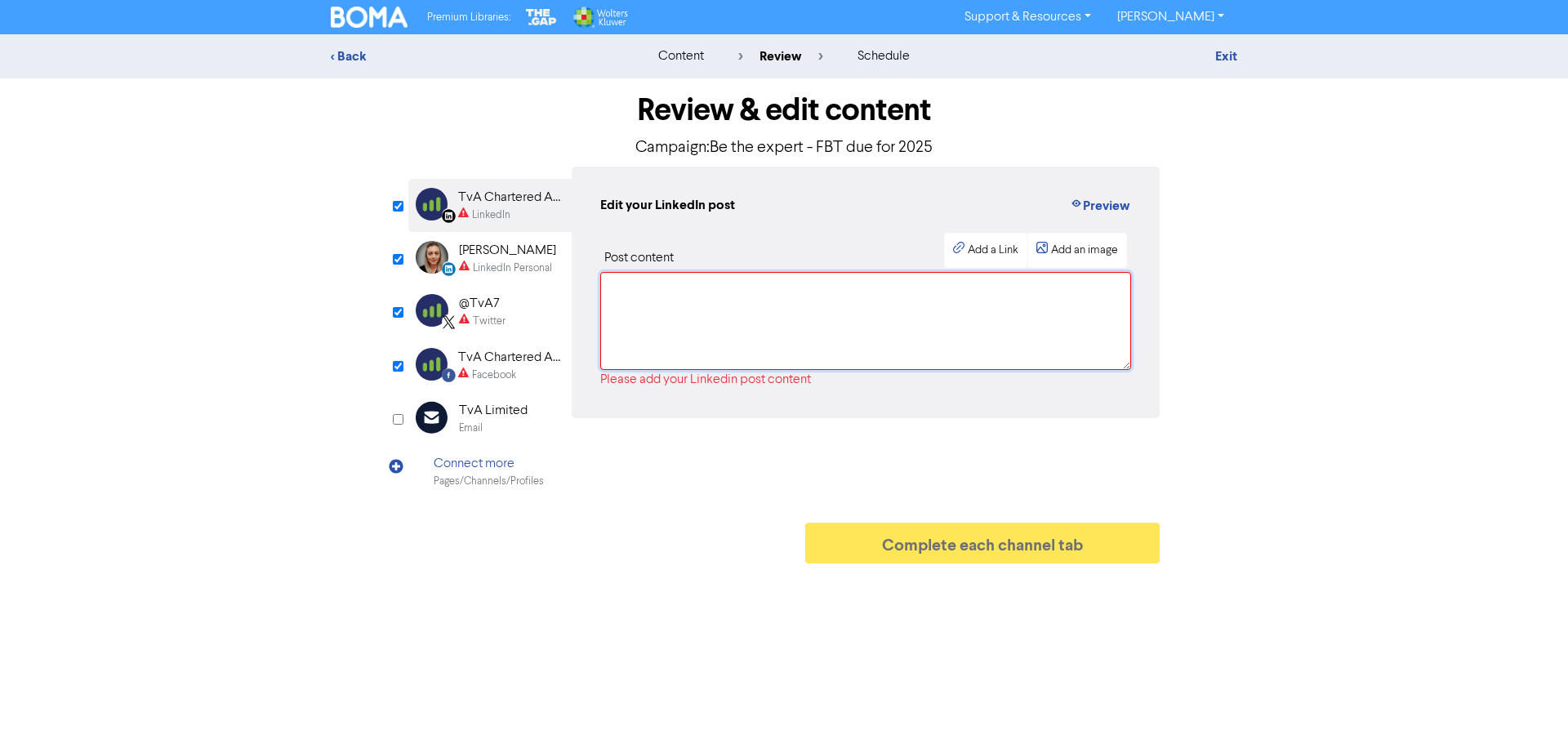
click at [665, 299] on textarea at bounding box center [866, 321] width 531 height 98
click at [1220, 58] on link "Exit" at bounding box center [1226, 56] width 22 height 16
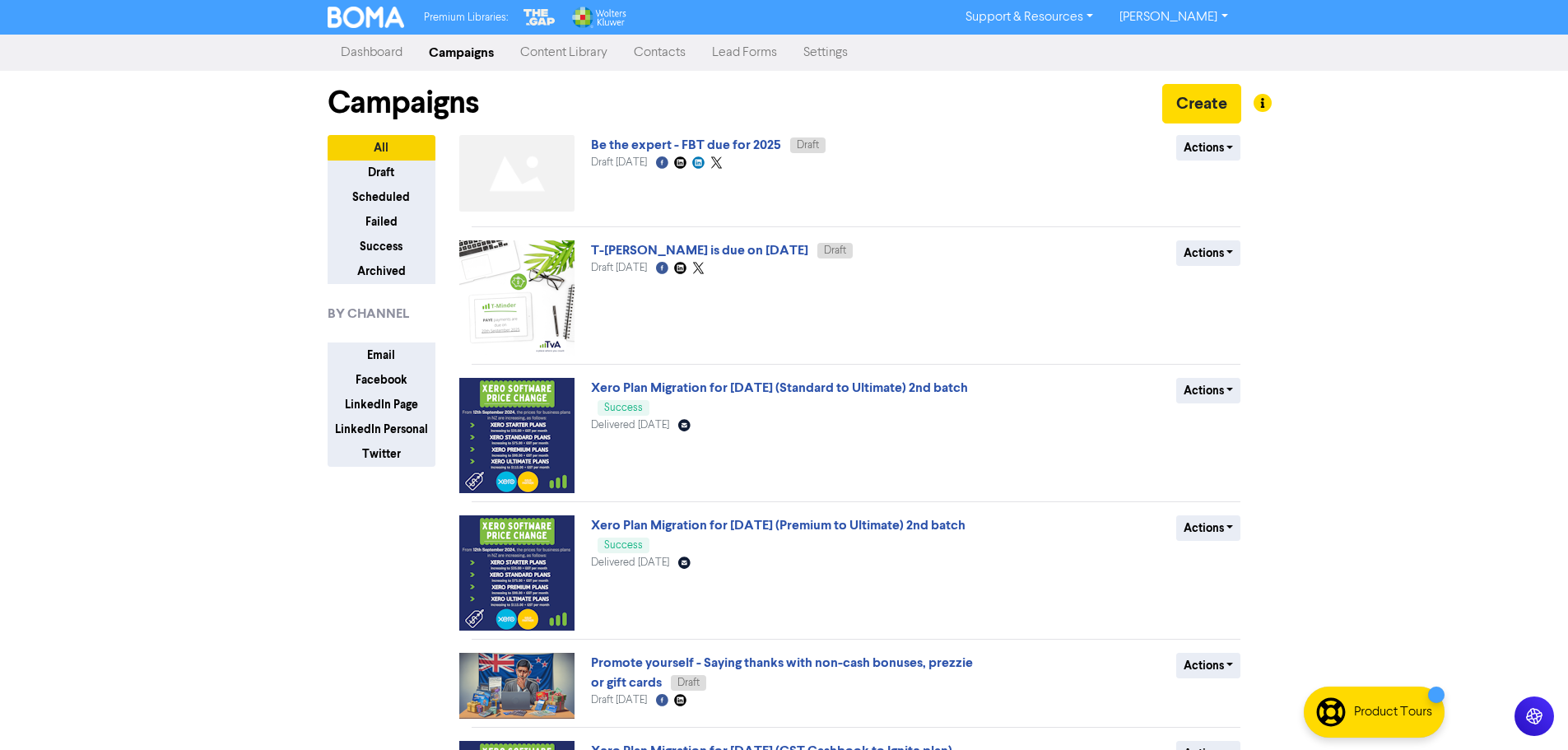
click at [558, 50] on link "Content Library" at bounding box center [564, 52] width 114 height 33
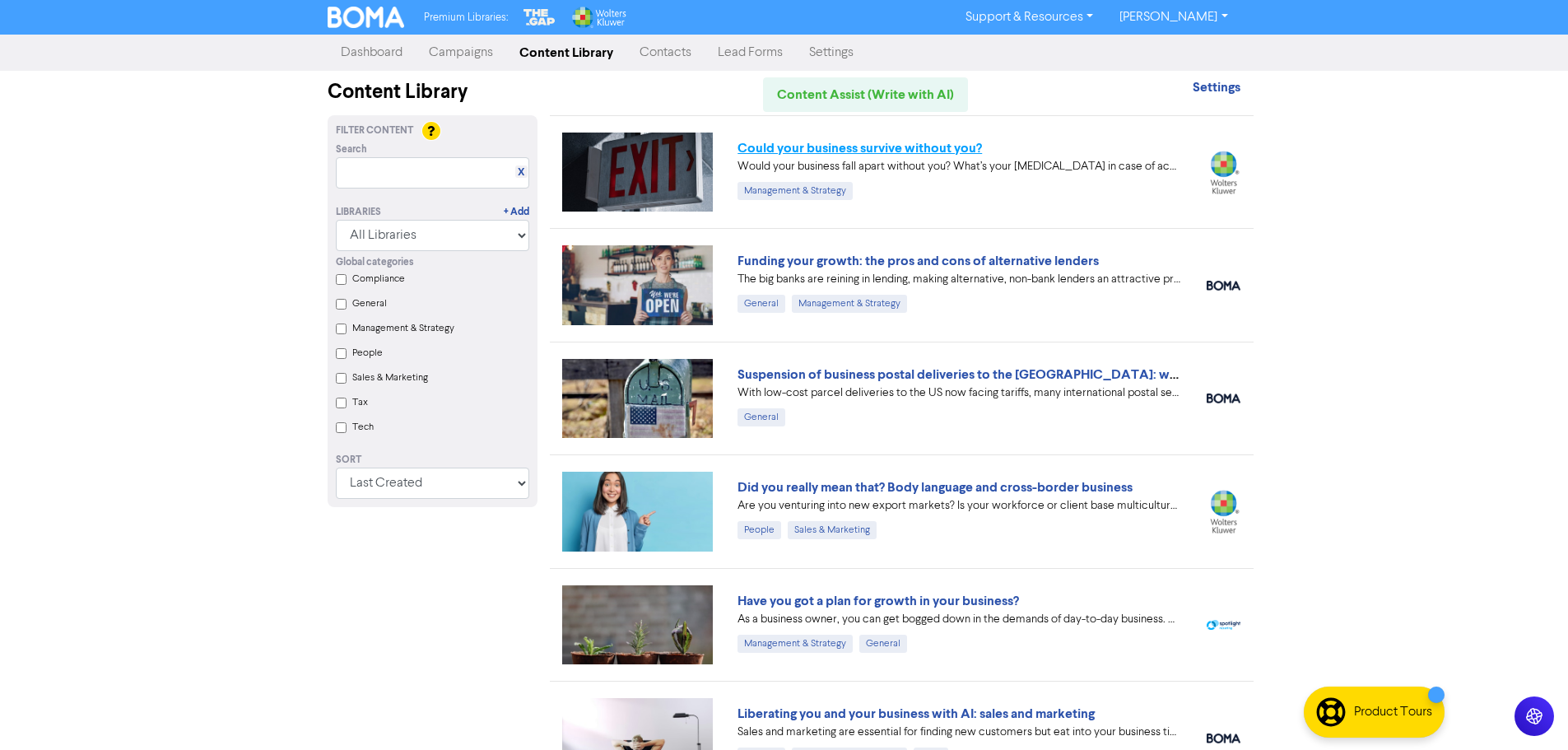
click at [868, 149] on link "Could your business survive without you?" at bounding box center [860, 147] width 245 height 16
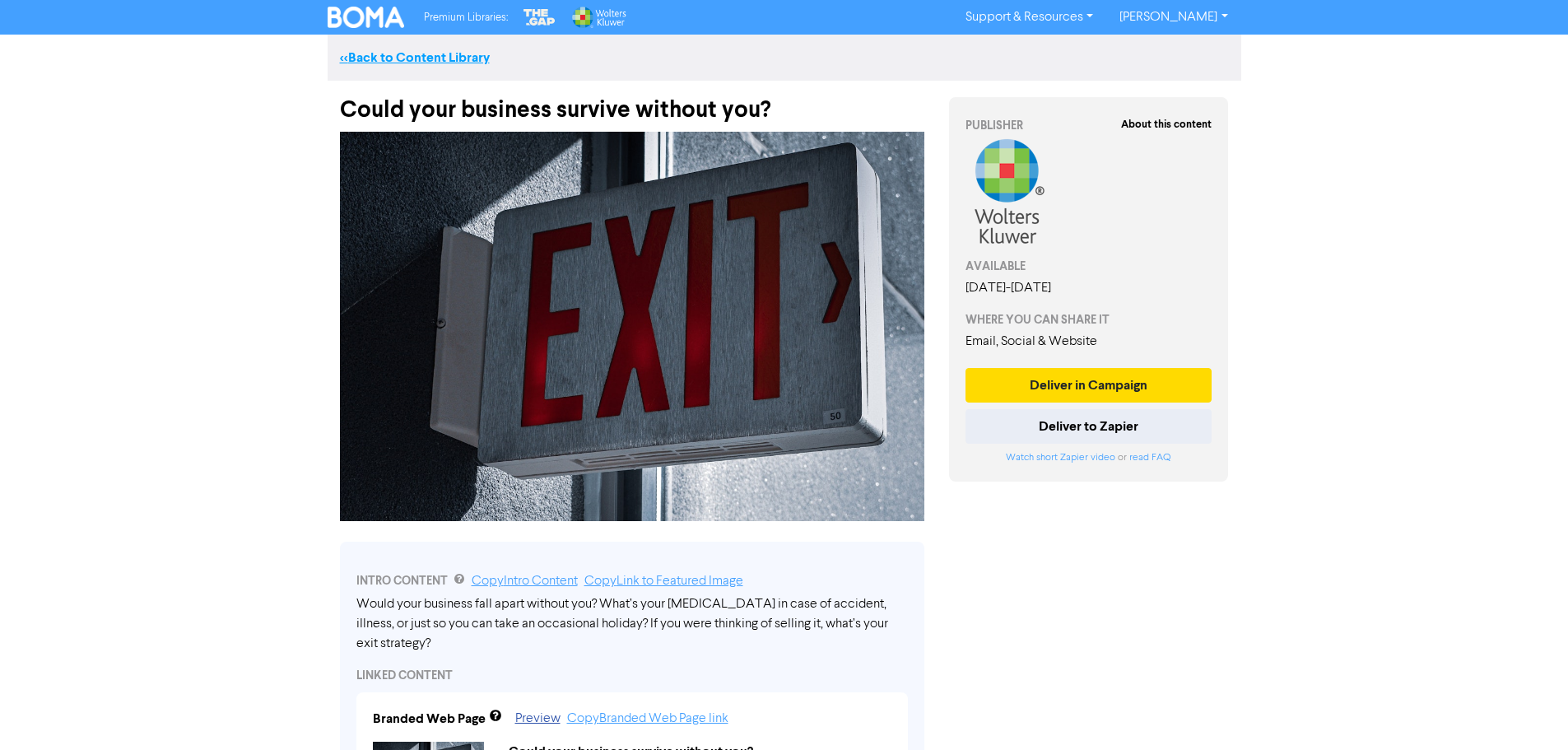
click at [439, 53] on link "<< Back to Content Library" at bounding box center [415, 57] width 150 height 16
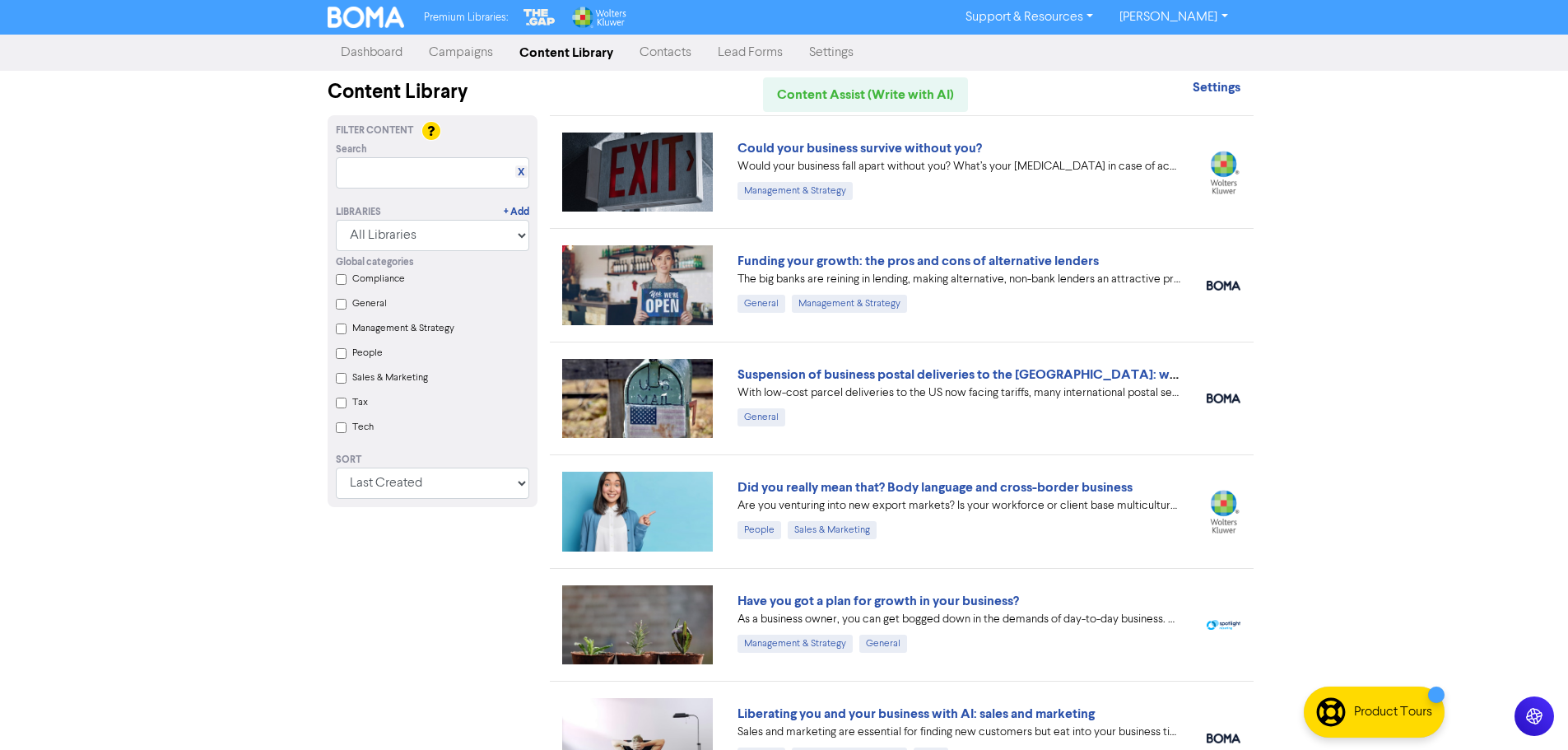
click at [485, 59] on link "Campaigns" at bounding box center [460, 52] width 90 height 33
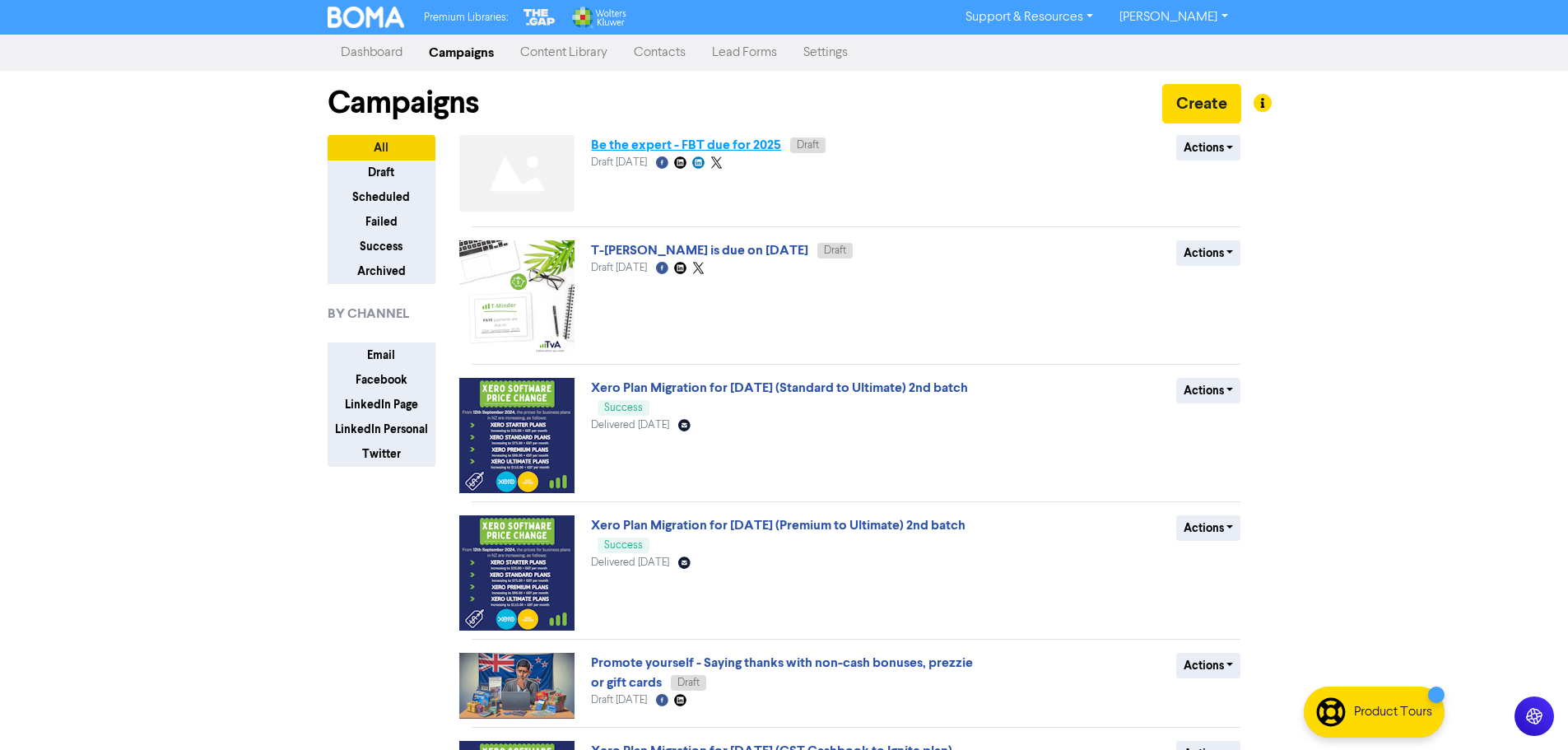
click at [717, 146] on link "Be the expert - FBT due for 2025" at bounding box center [686, 144] width 190 height 16
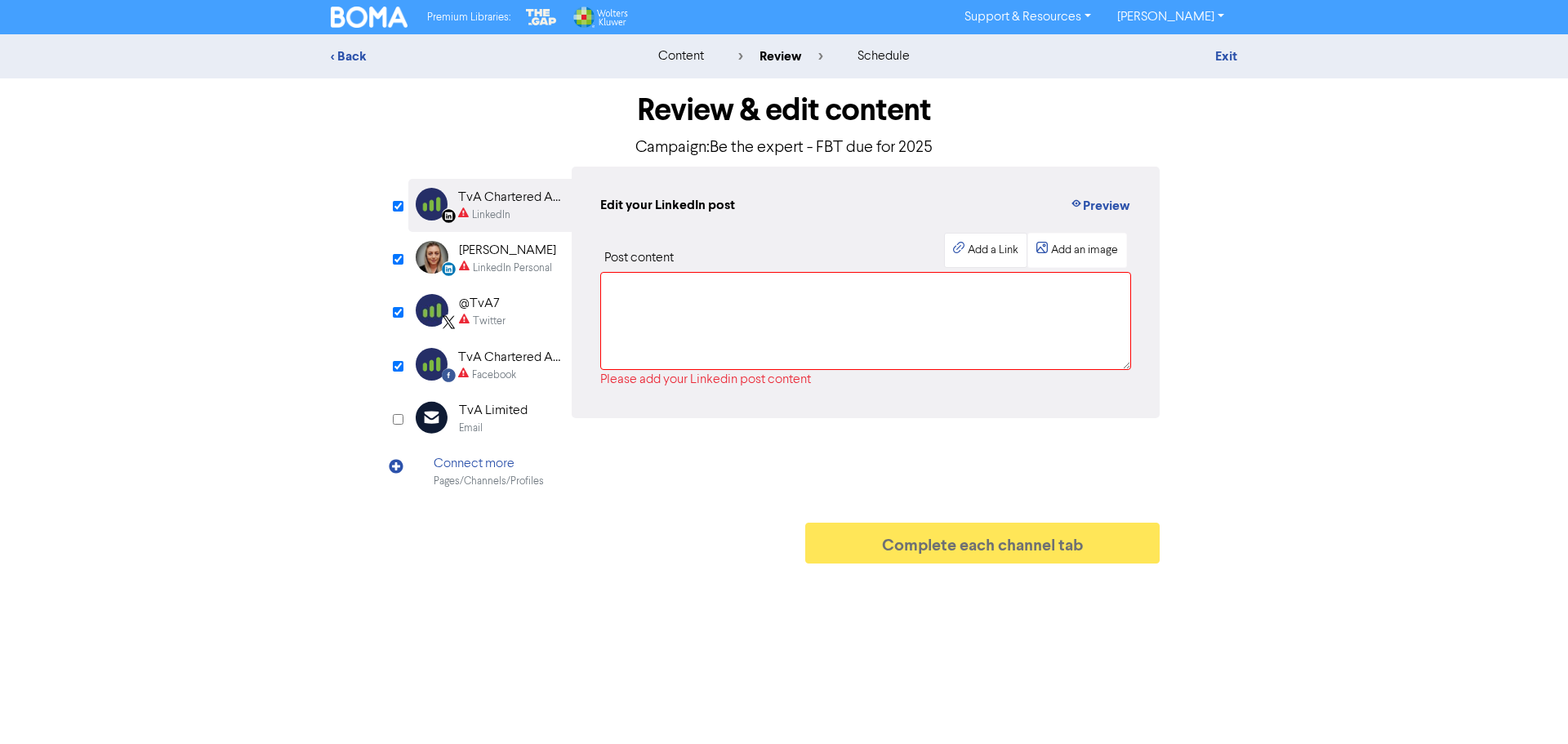
click at [980, 253] on div "Add a Link" at bounding box center [994, 251] width 51 height 17
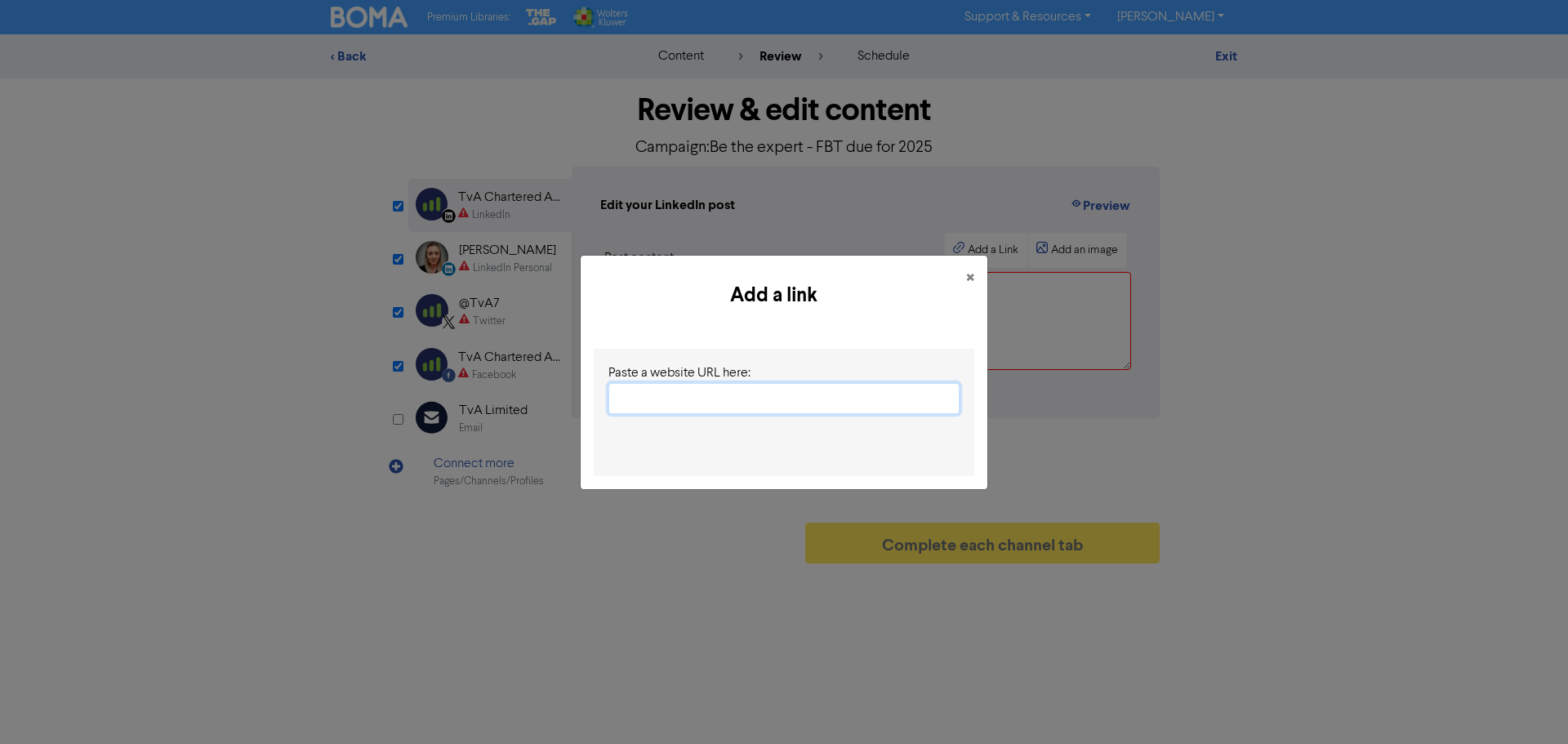
click at [662, 398] on input "text" at bounding box center [784, 398] width 351 height 31
click at [885, 336] on div "Paste a website URL here:" at bounding box center [784, 412] width 407 height 154
click at [972, 268] on span "×" at bounding box center [970, 279] width 8 height 24
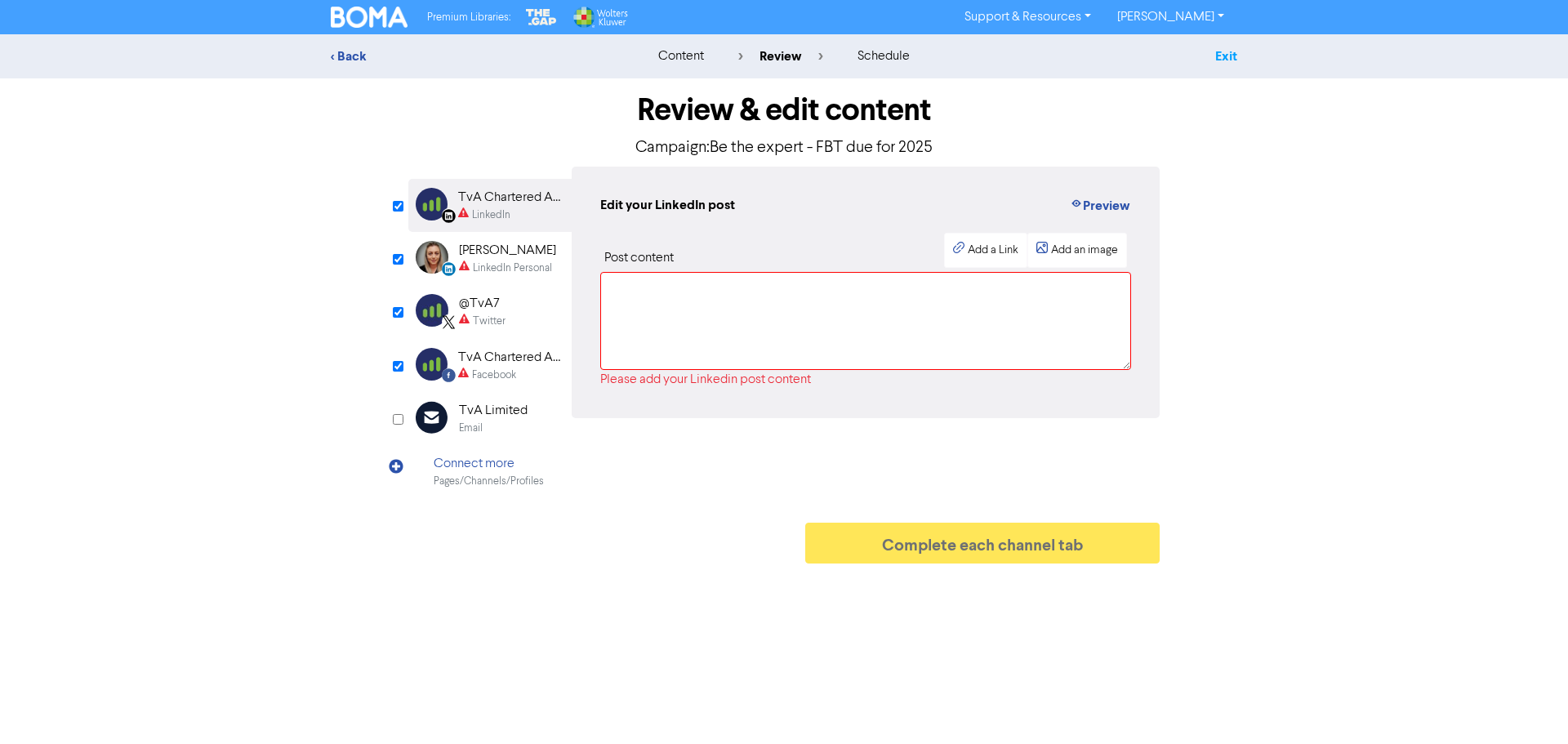
click at [1231, 53] on link "Exit" at bounding box center [1226, 56] width 22 height 16
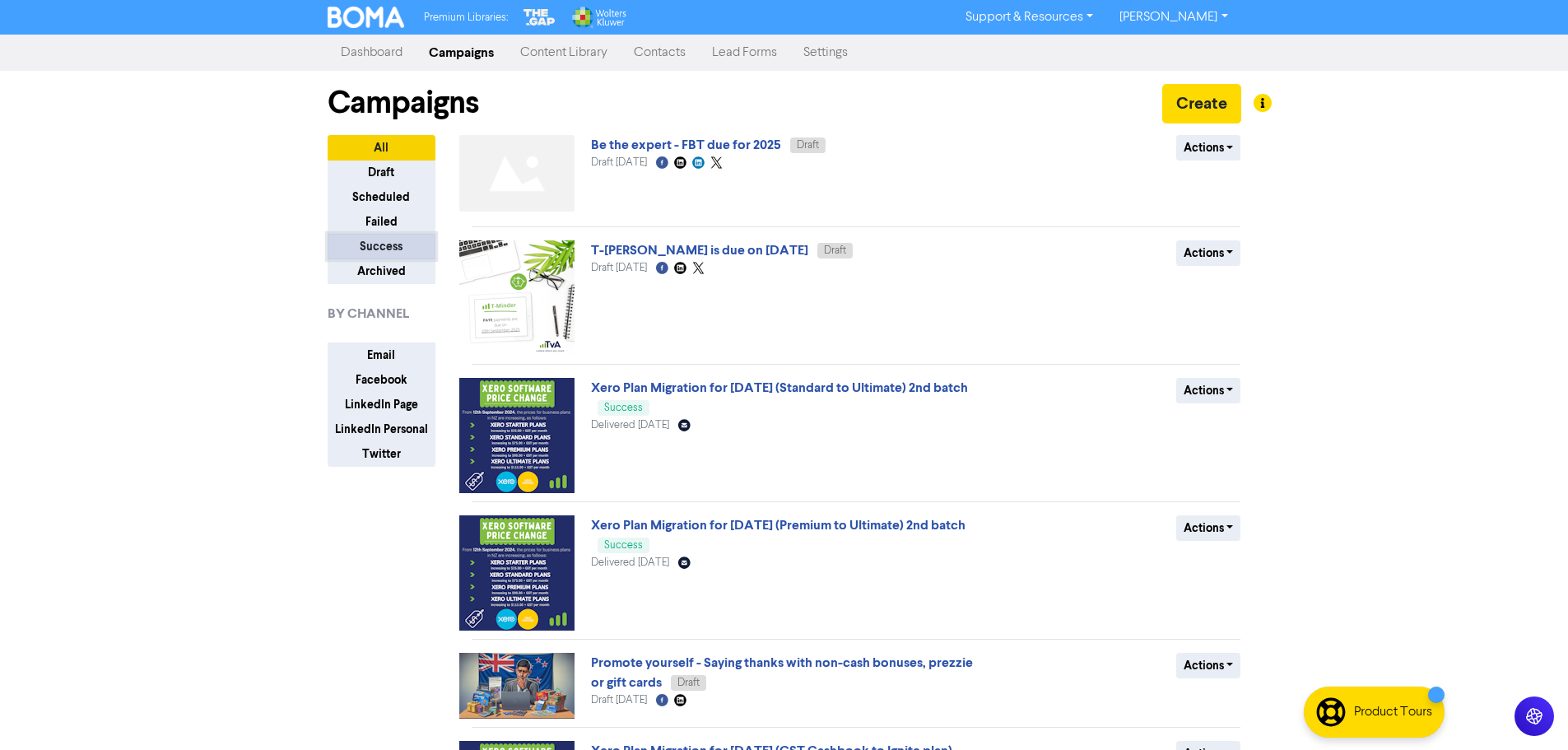
click at [388, 245] on button "Success" at bounding box center [382, 246] width 108 height 26
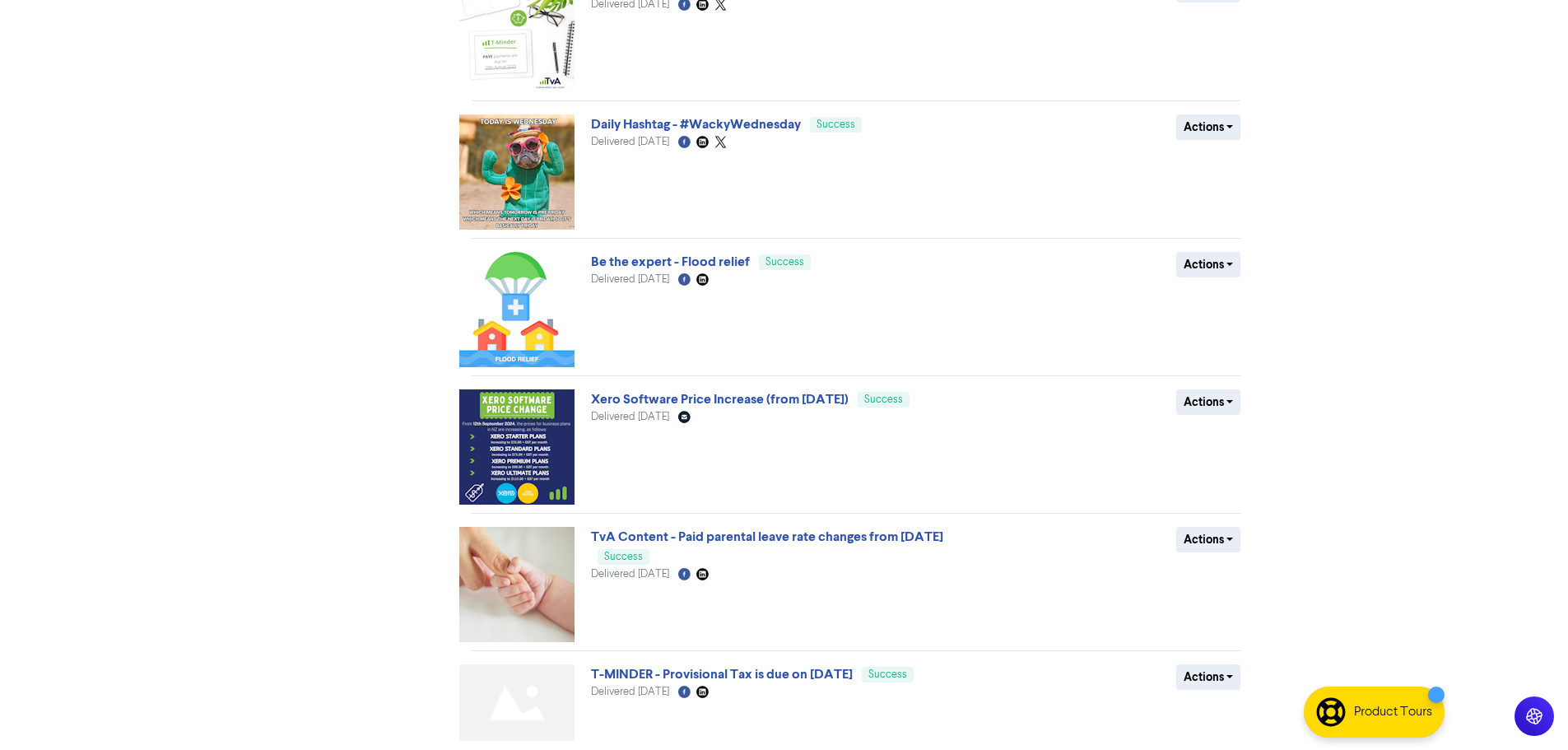
scroll to position [773, 0]
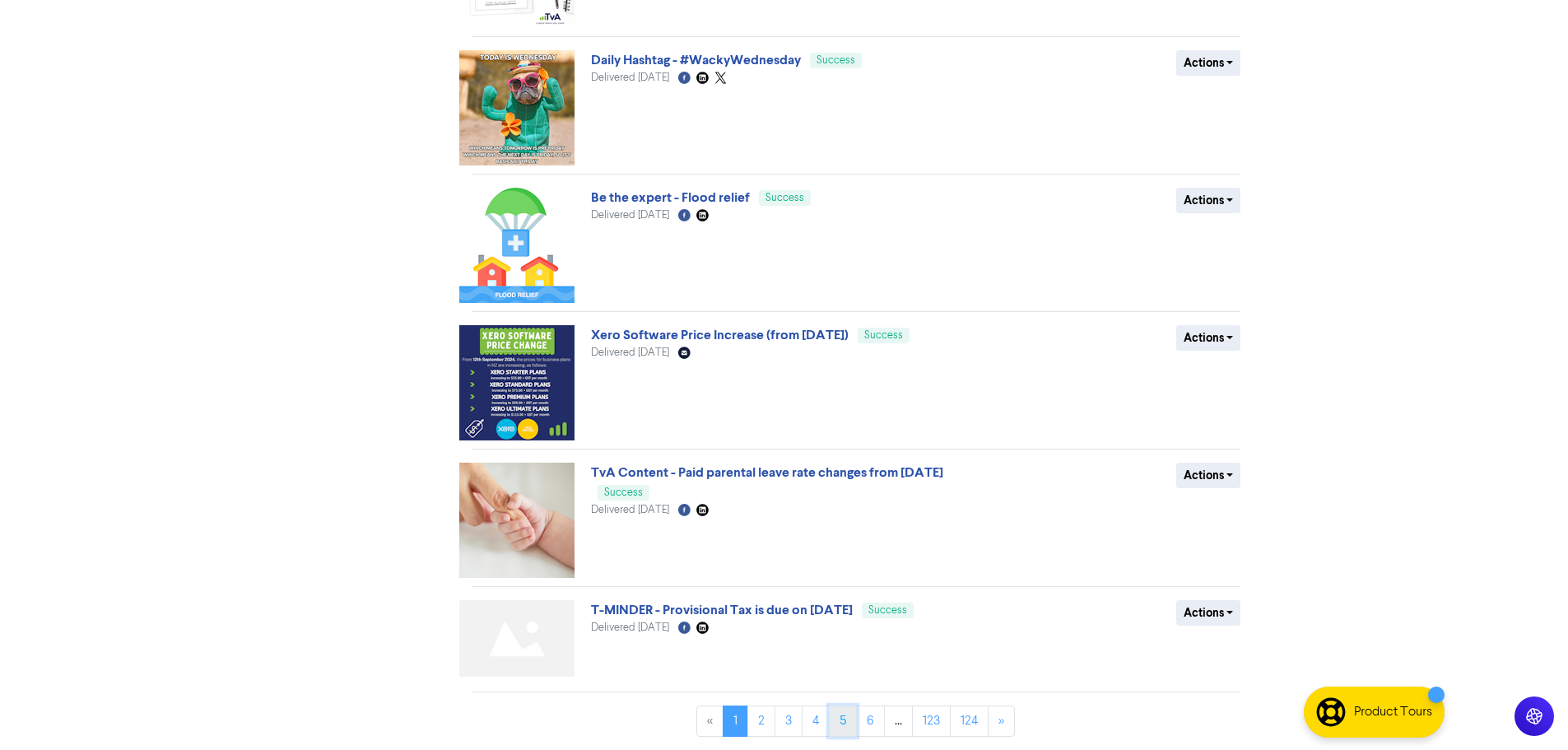
click at [849, 730] on link "5" at bounding box center [842, 721] width 28 height 31
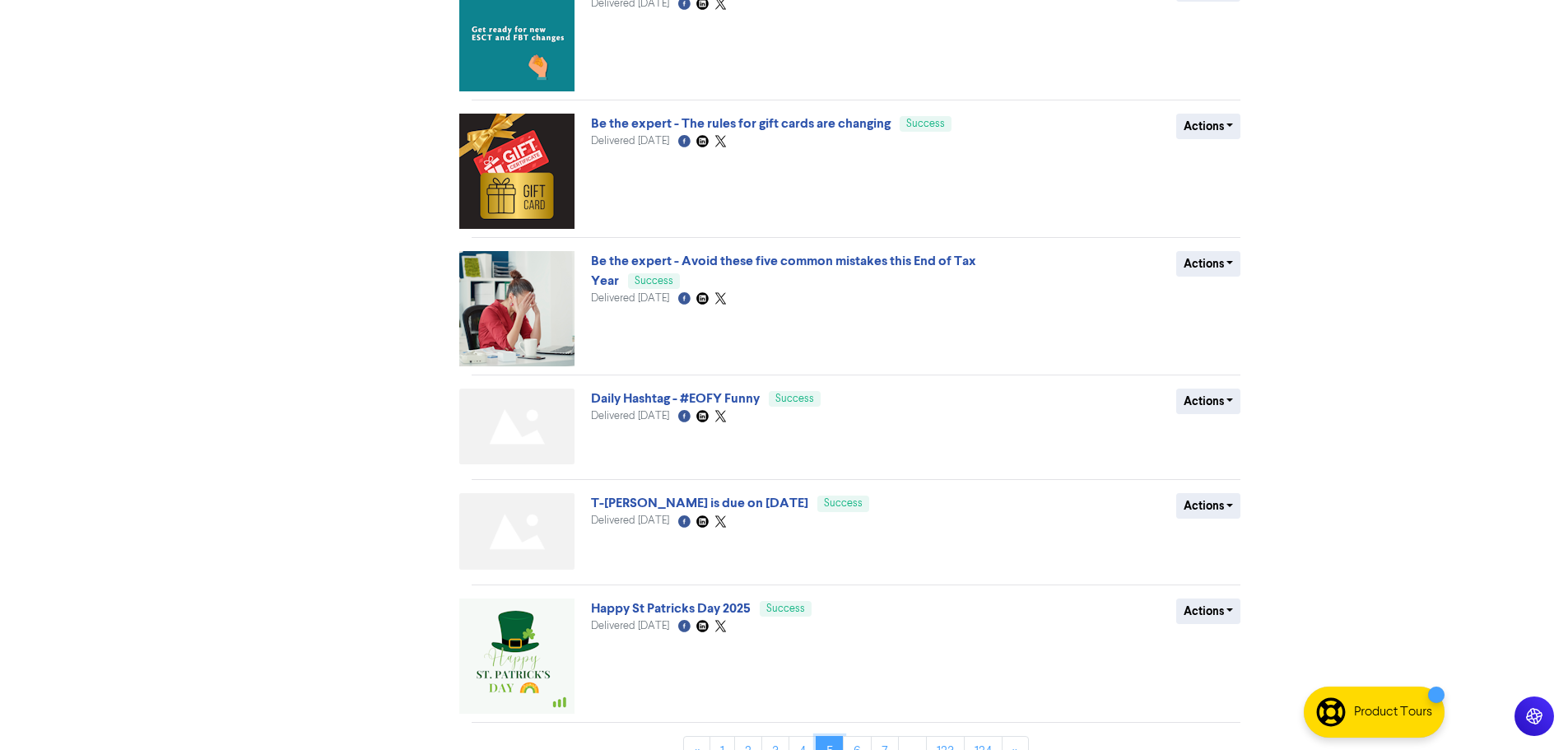
scroll to position [610, 0]
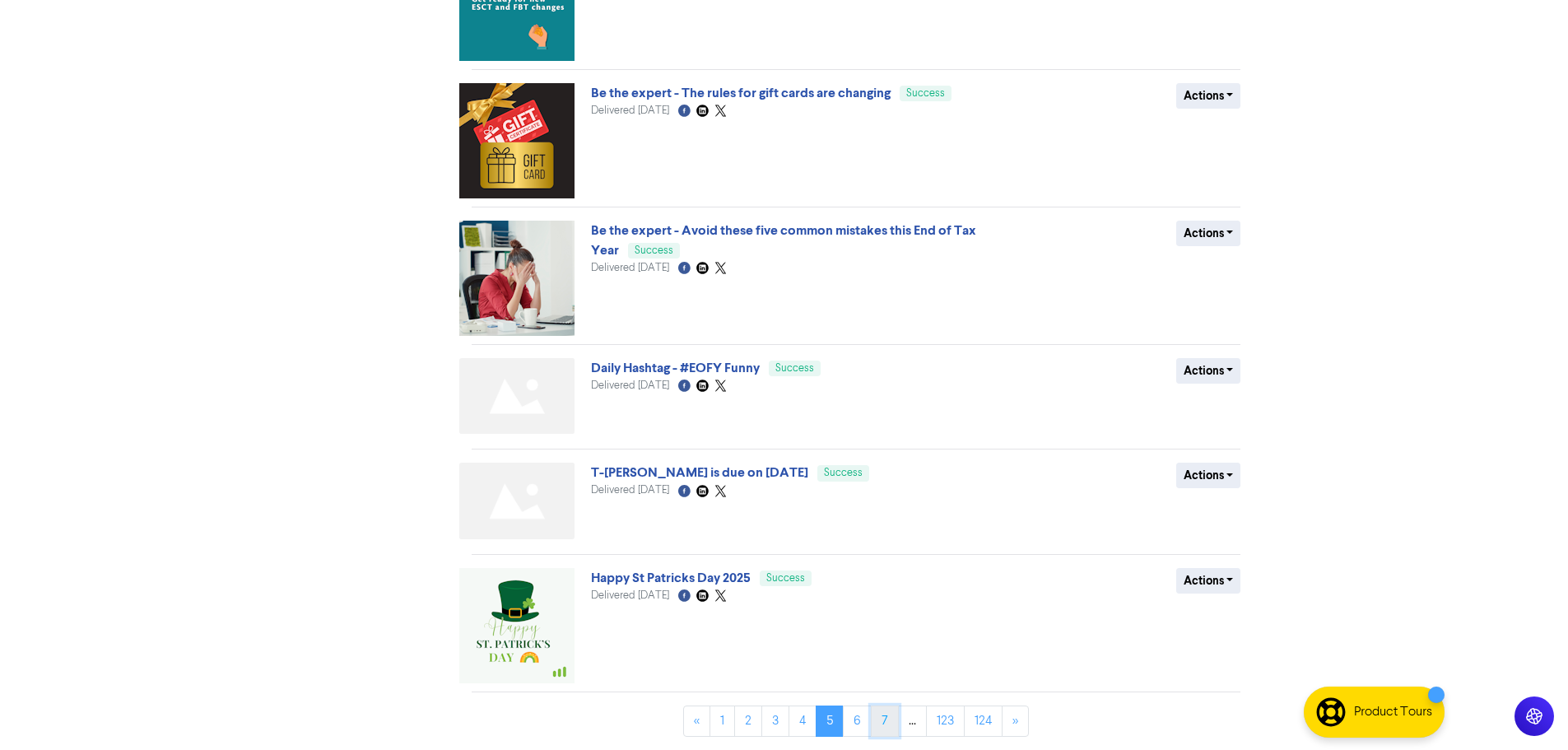
click at [887, 729] on link "7" at bounding box center [885, 721] width 28 height 31
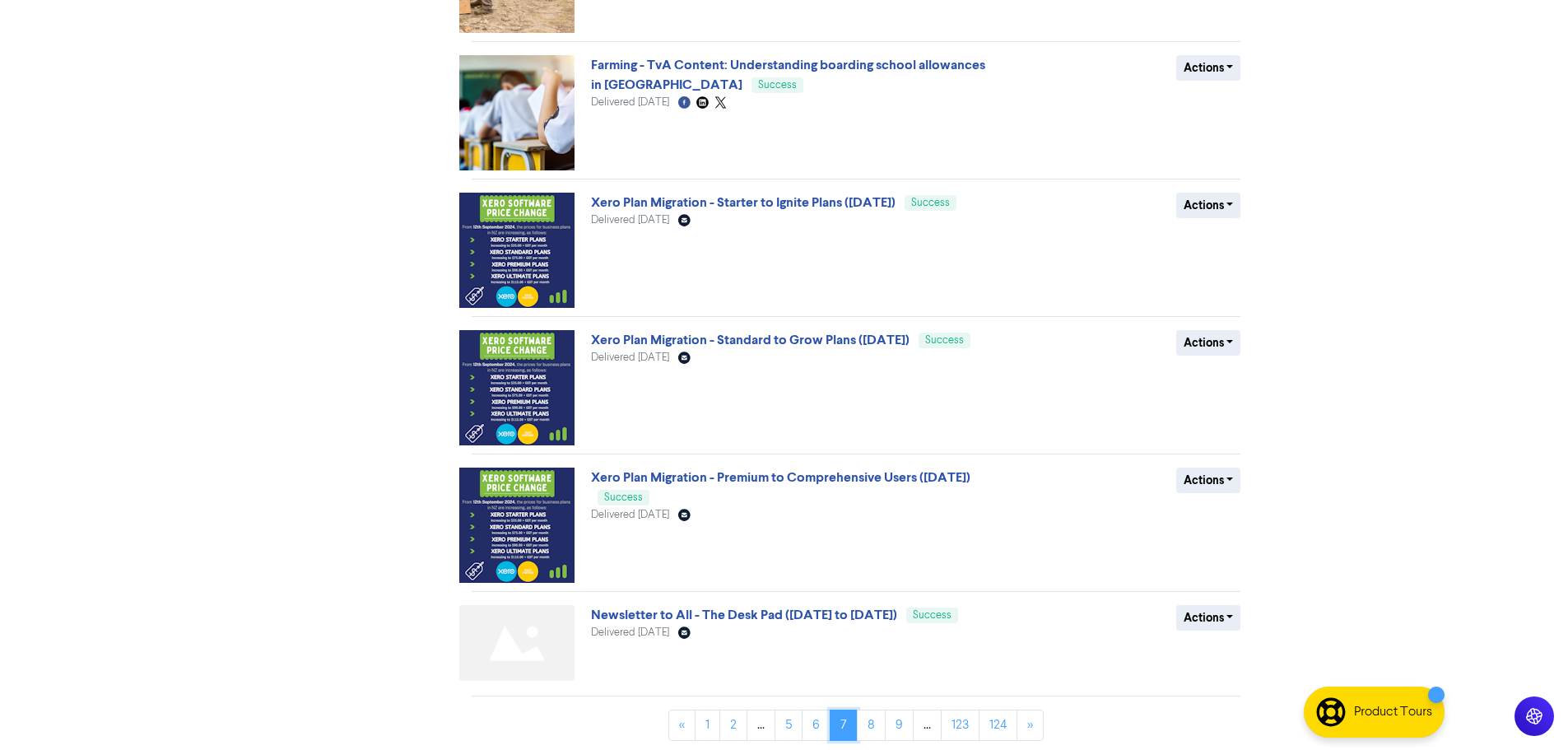
scroll to position [768, 0]
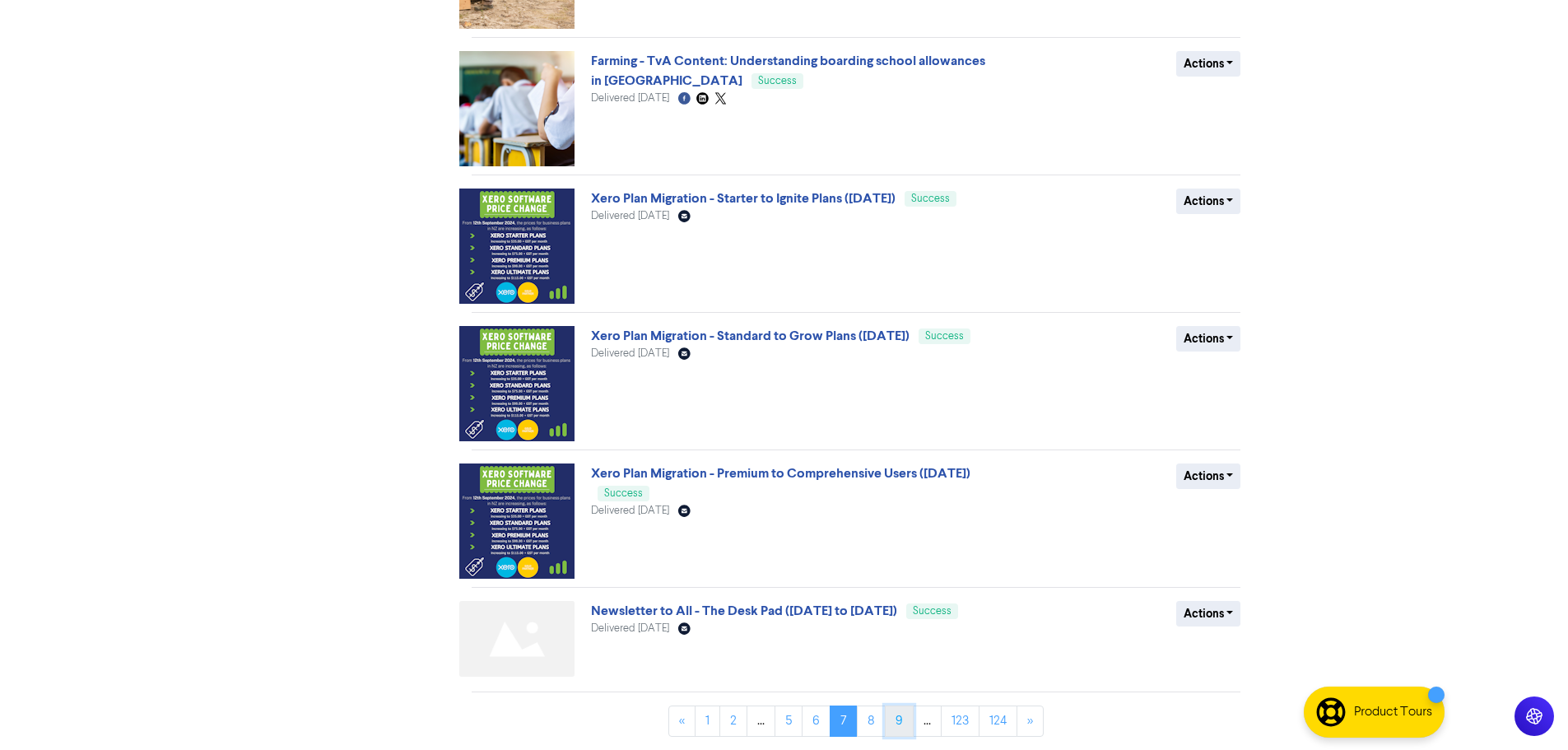
click at [894, 718] on link "9" at bounding box center [899, 721] width 28 height 31
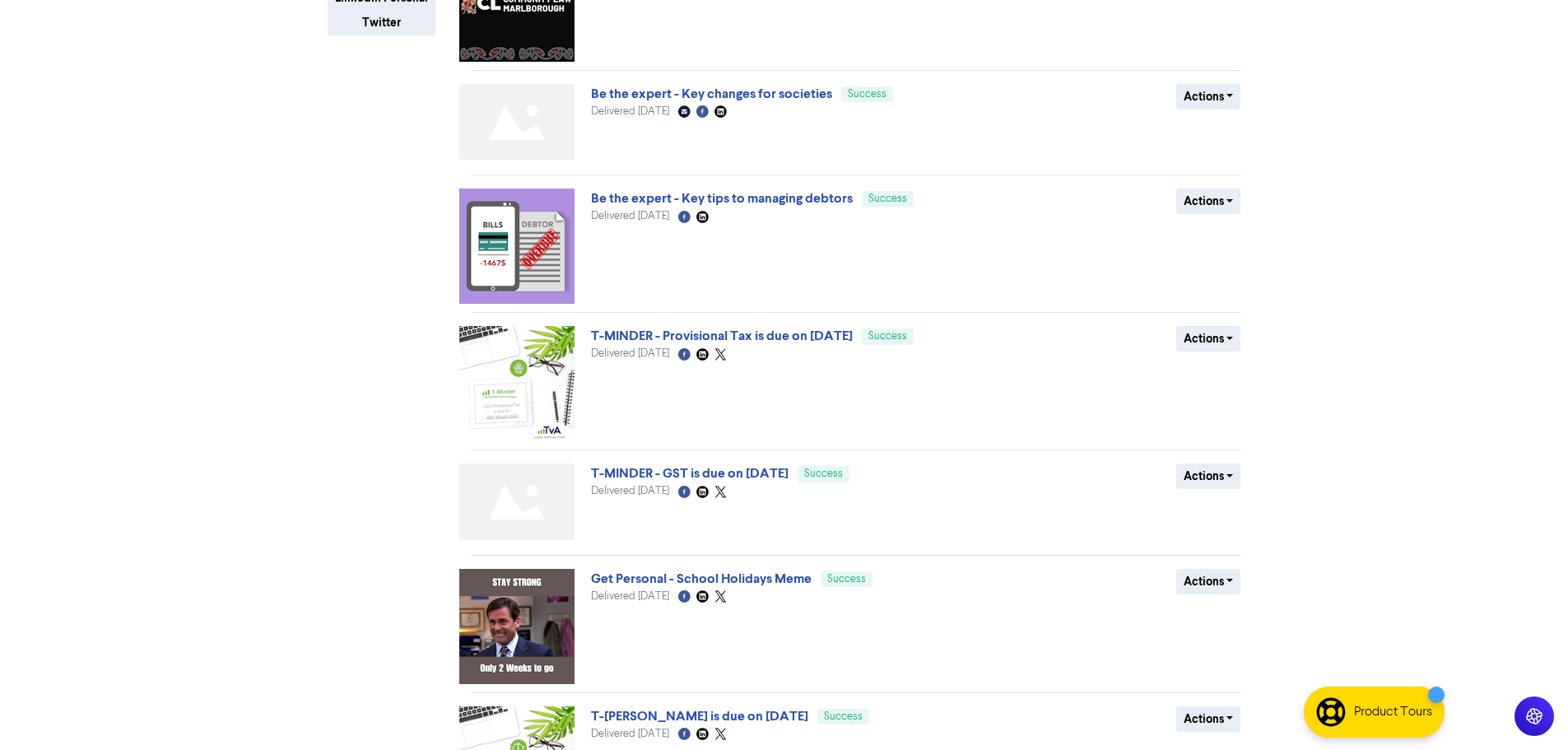
scroll to position [707, 0]
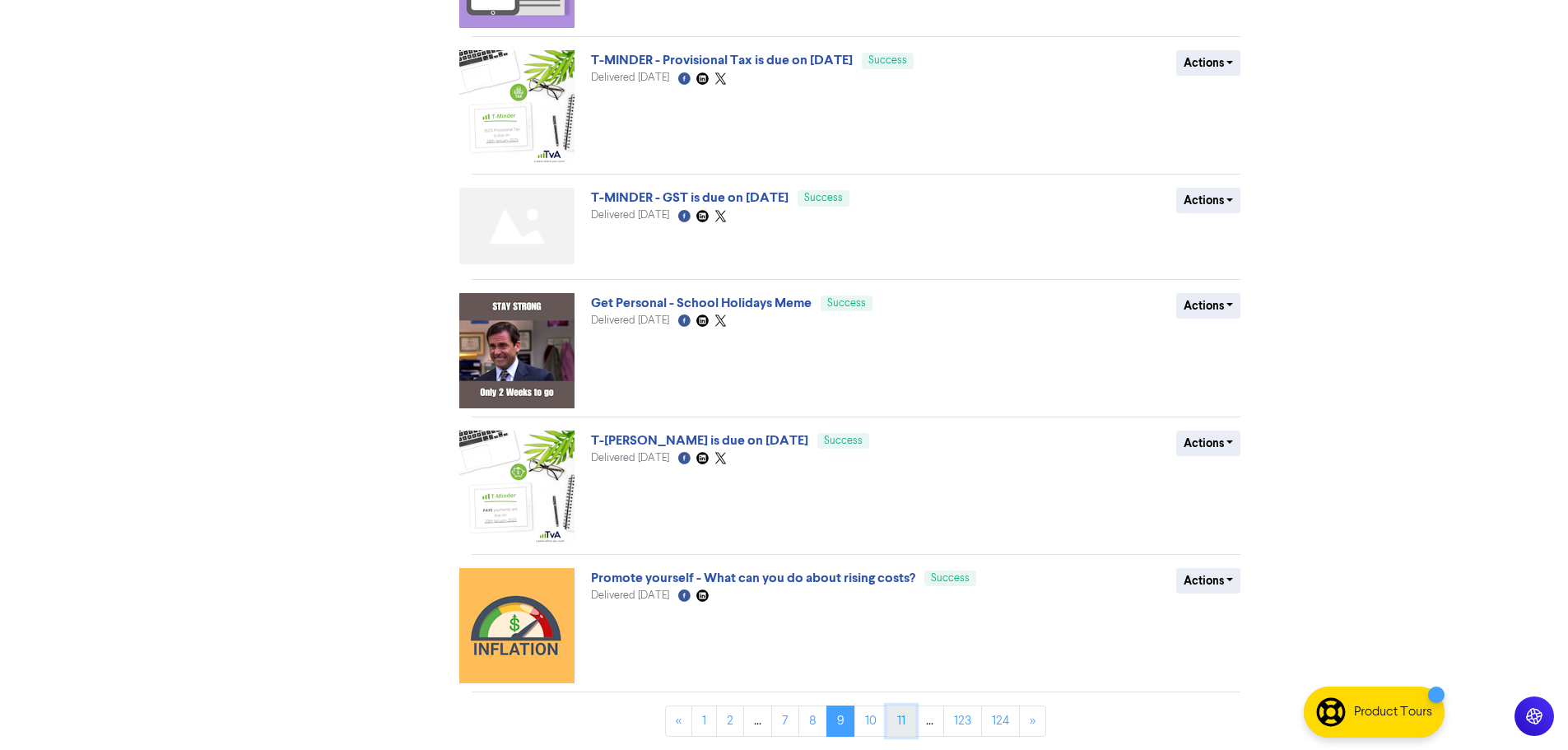
click at [903, 722] on link "11" at bounding box center [901, 721] width 29 height 31
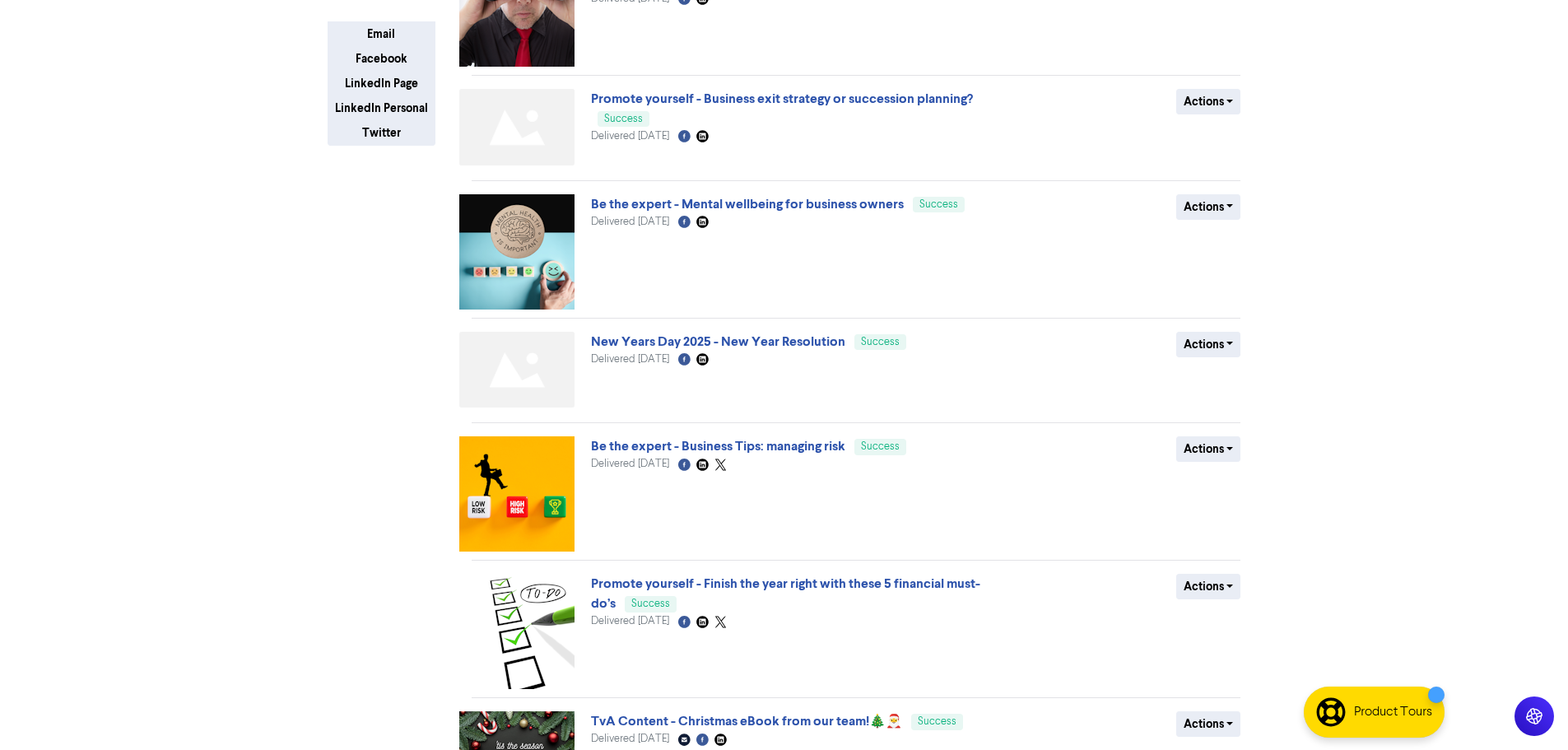
scroll to position [740, 0]
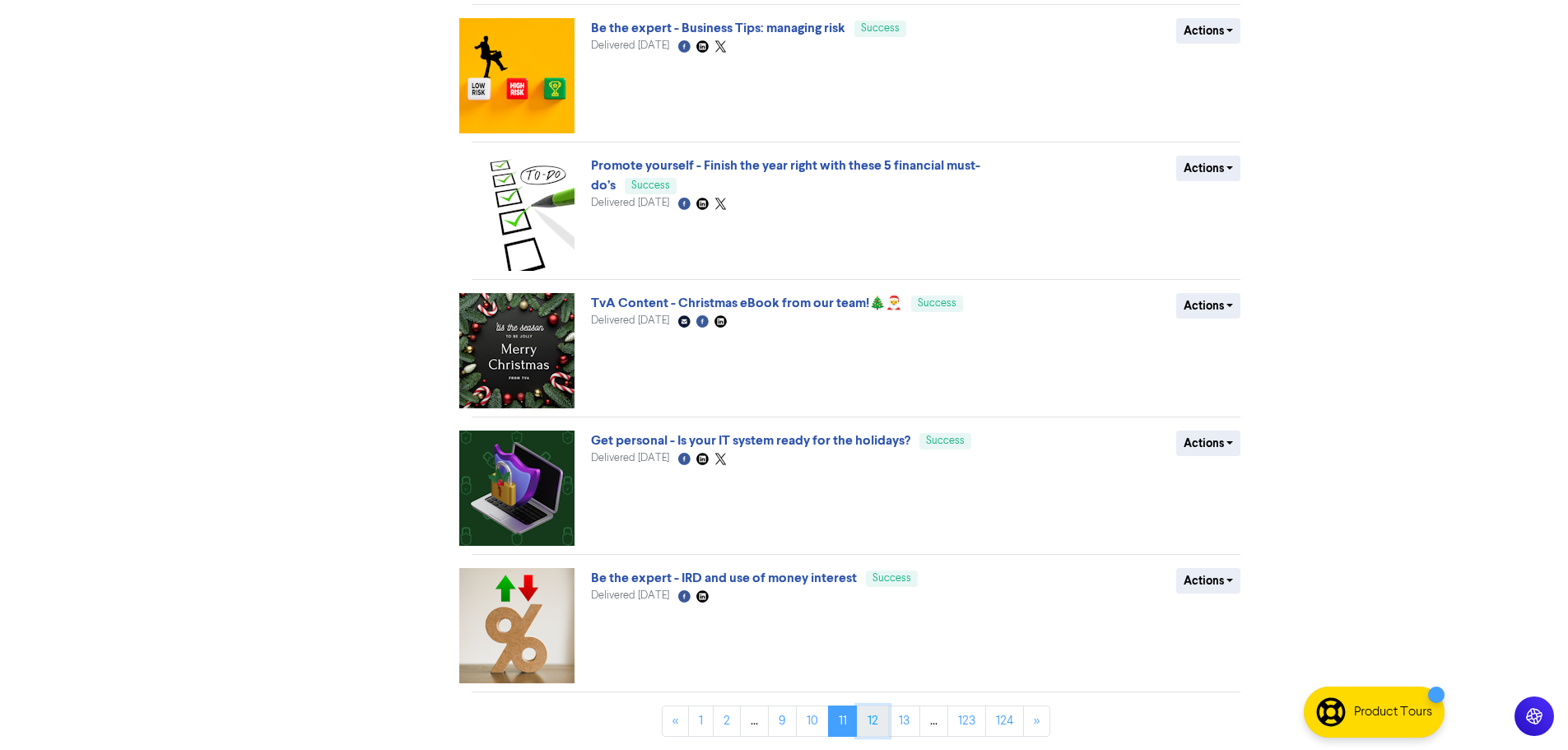
click at [886, 718] on link "12" at bounding box center [873, 721] width 32 height 31
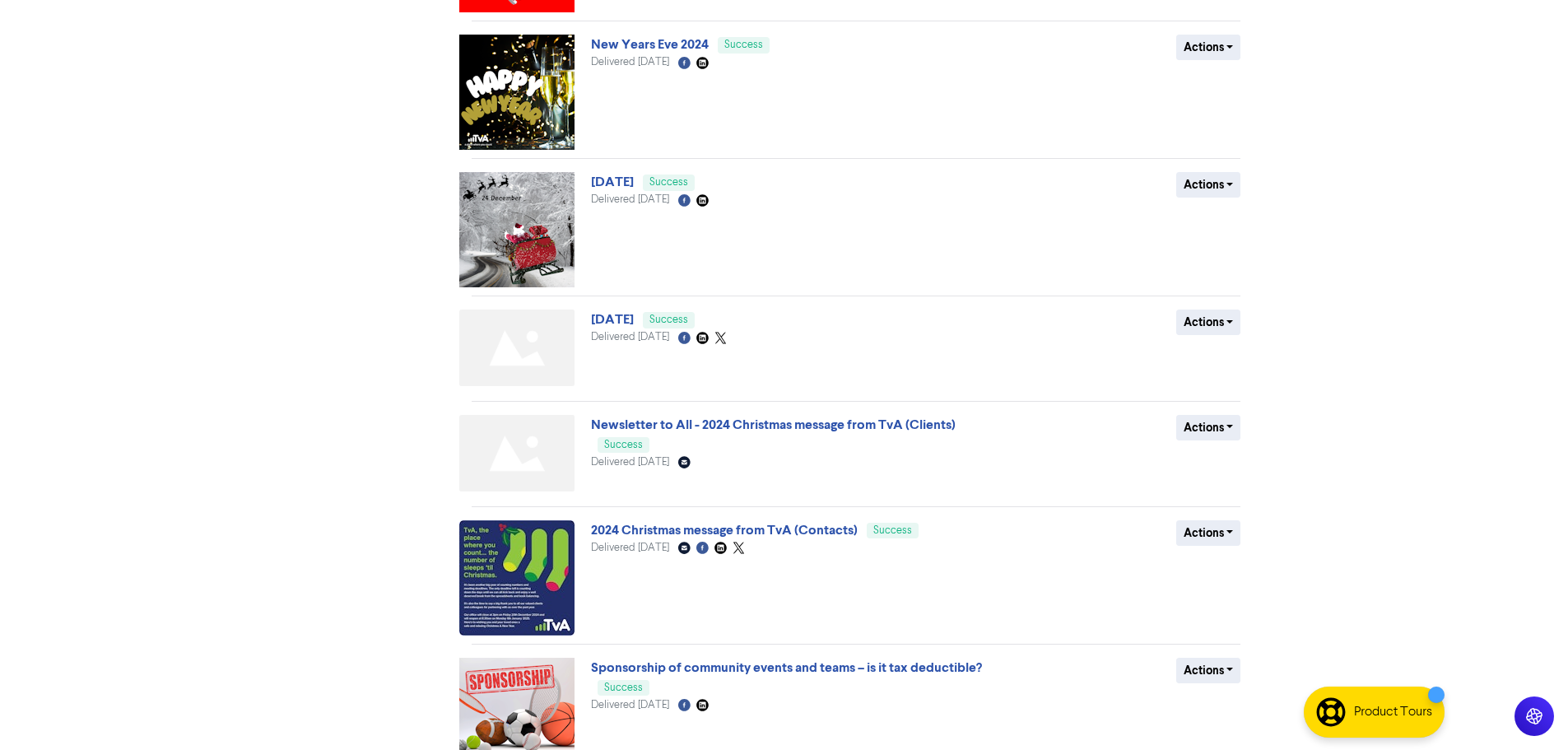
scroll to position [675, 0]
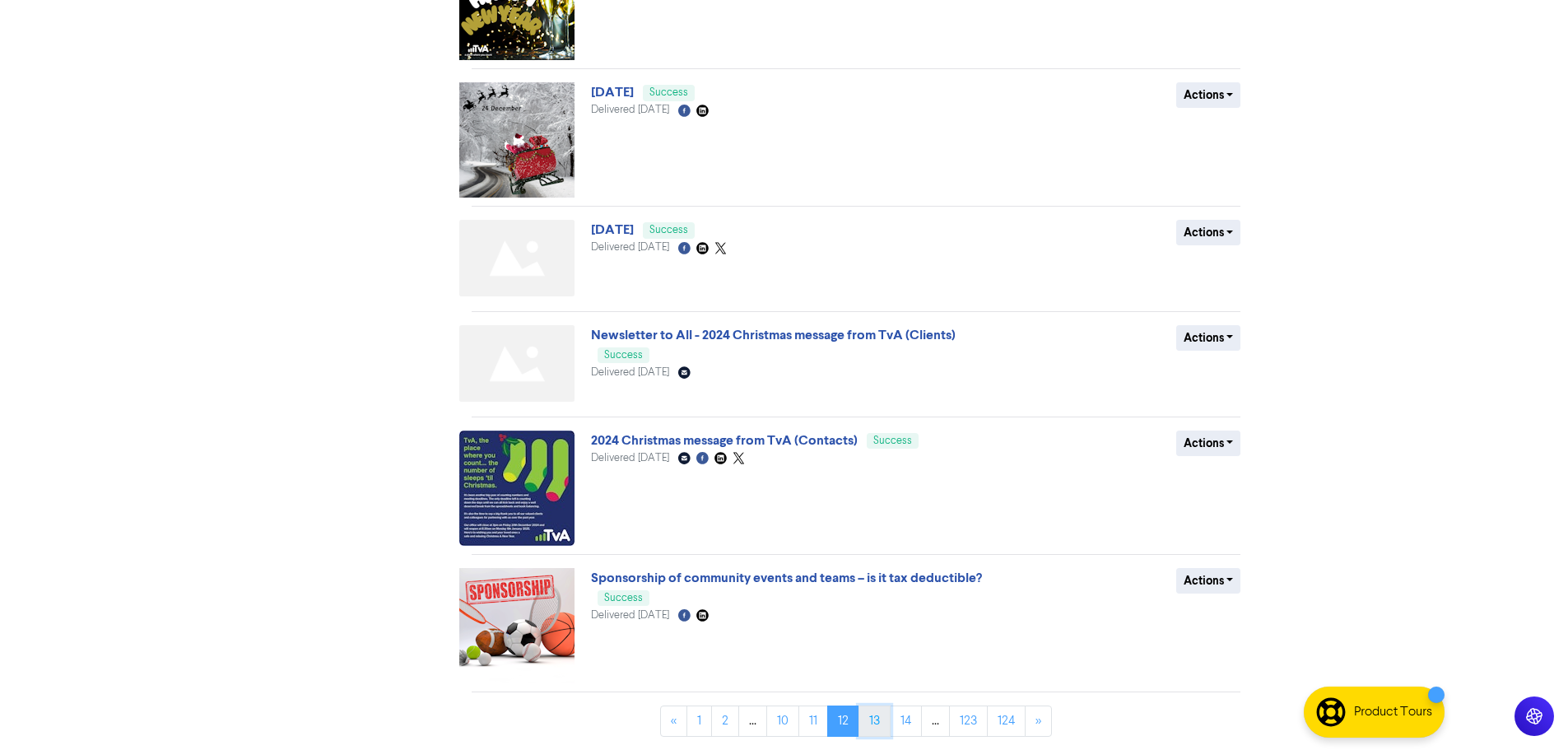
click at [868, 719] on link "13" at bounding box center [875, 721] width 32 height 31
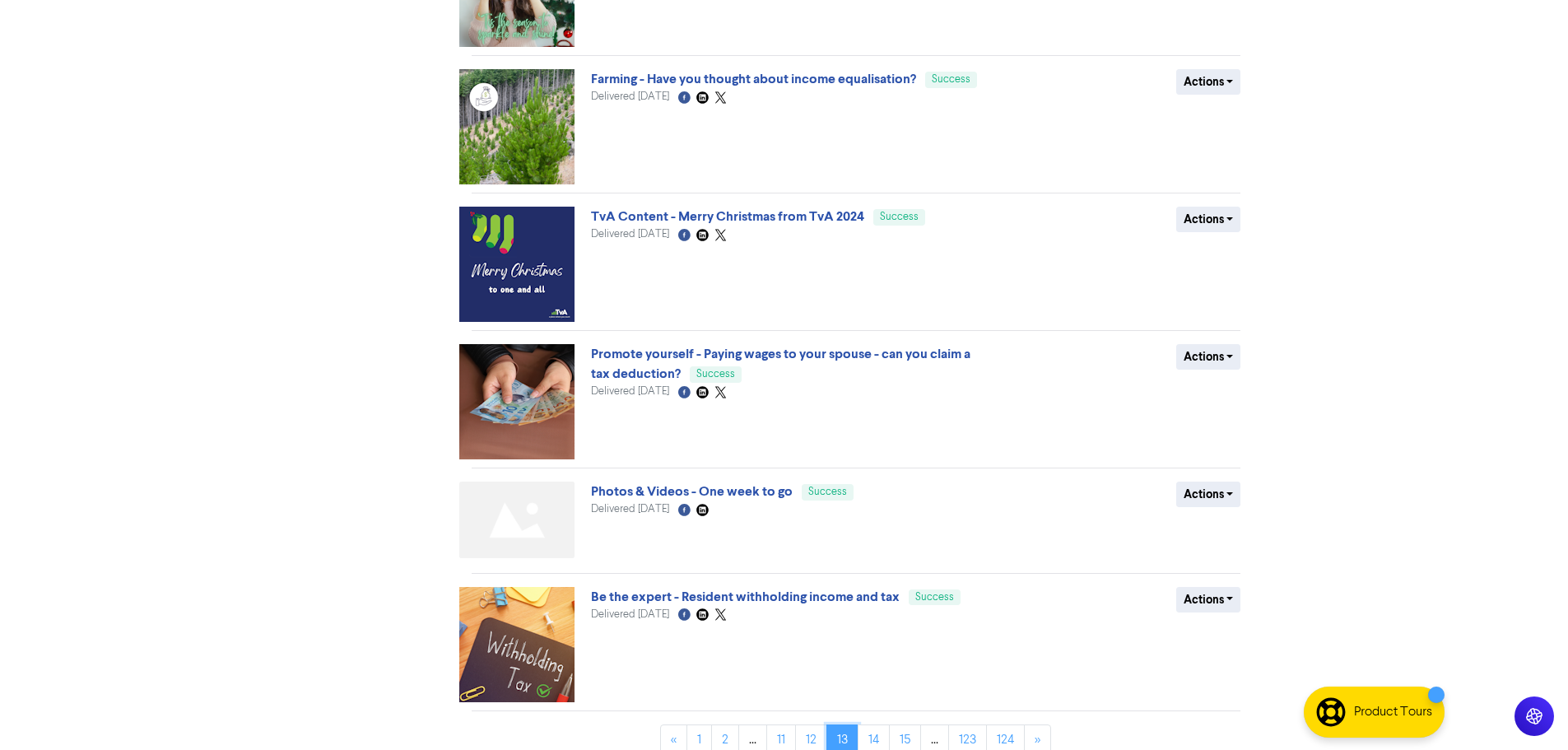
scroll to position [707, 0]
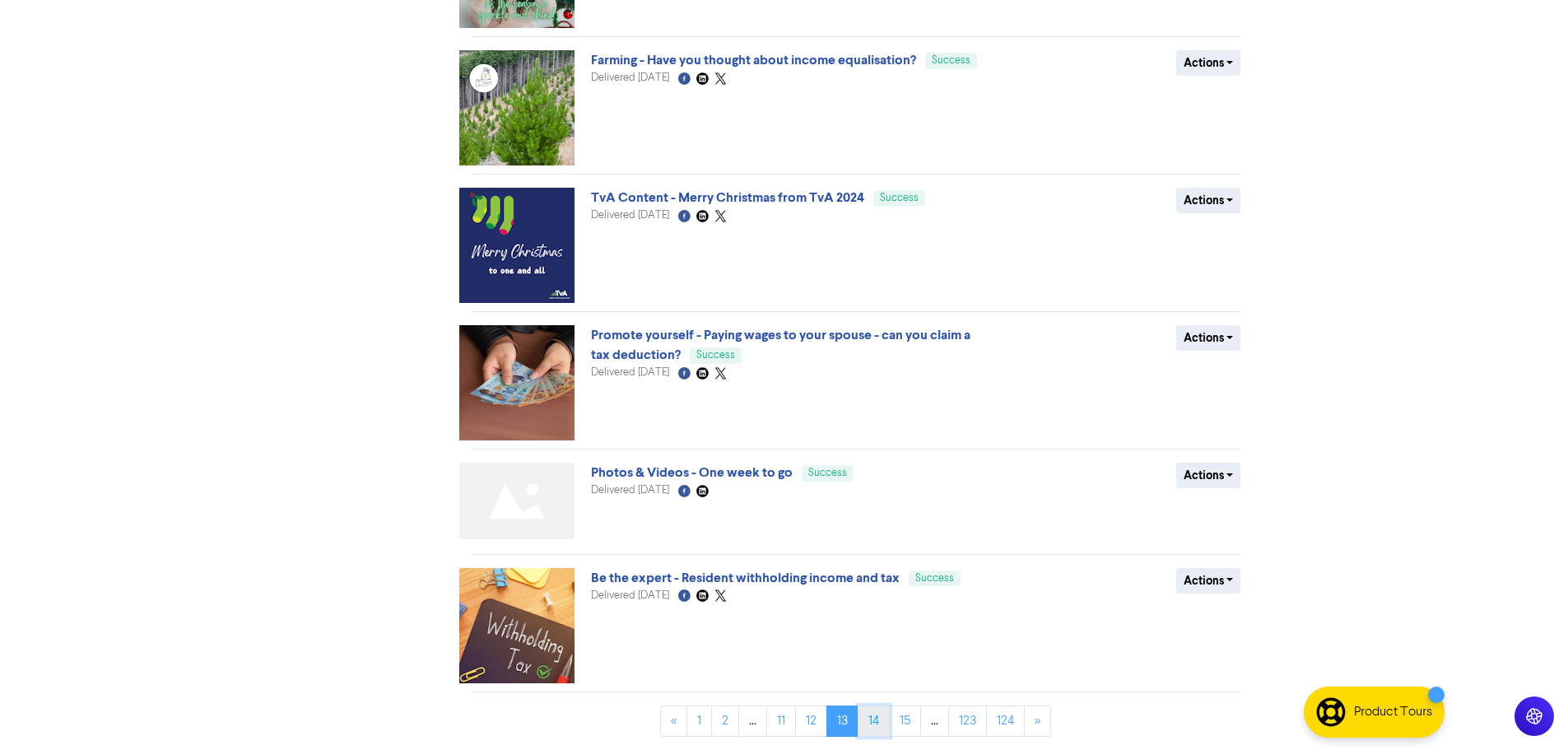
click at [879, 723] on link "14" at bounding box center [874, 721] width 32 height 31
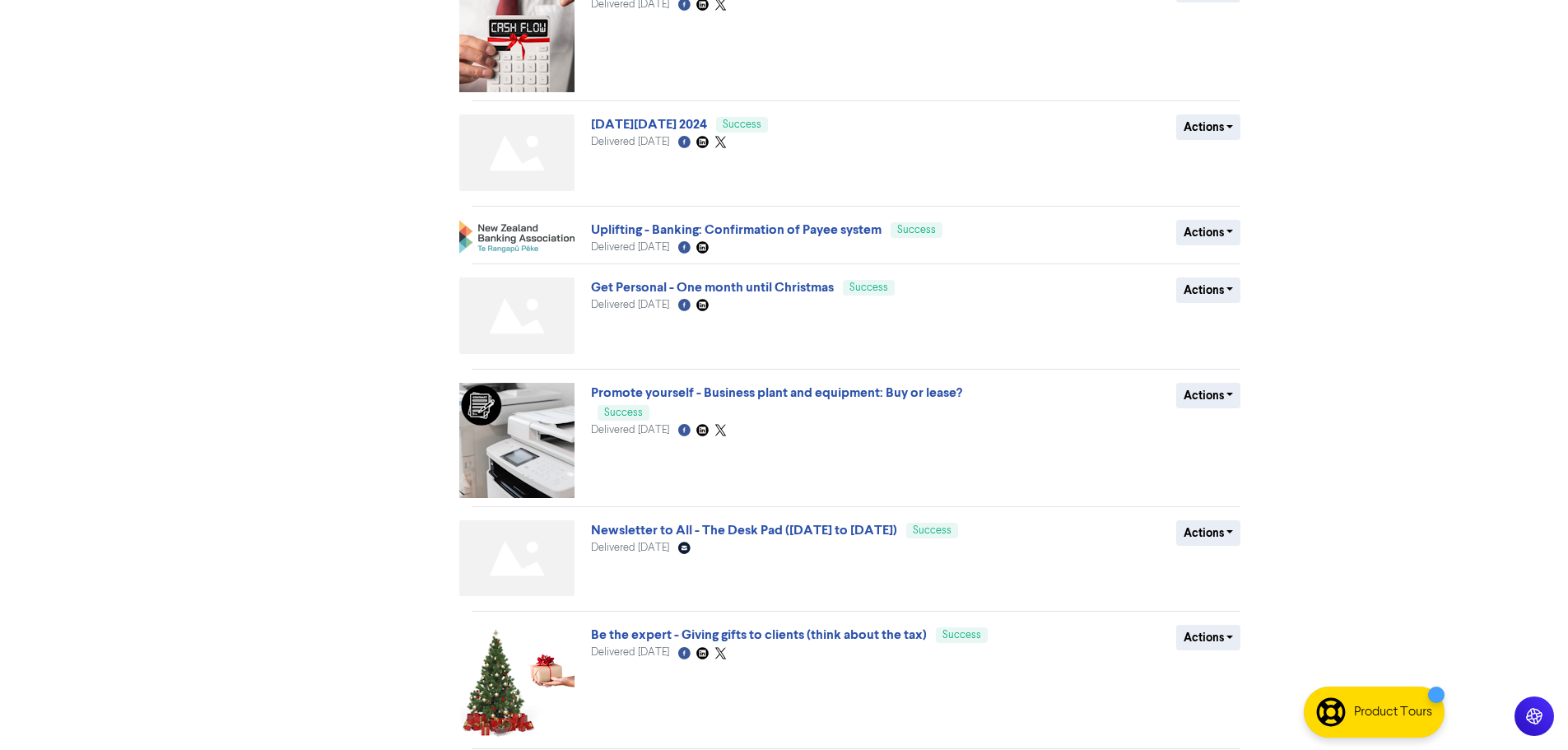
scroll to position [572, 0]
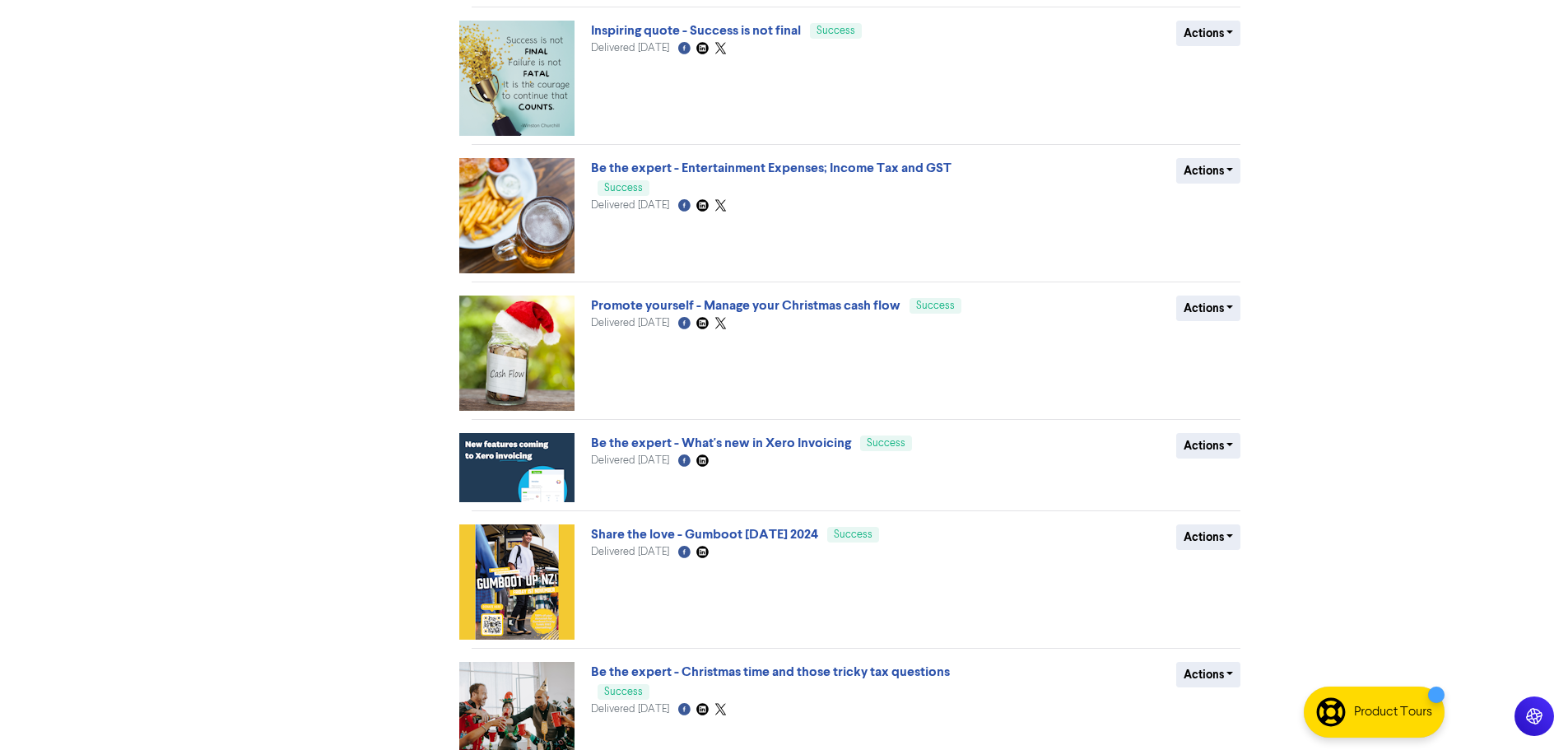
scroll to position [726, 0]
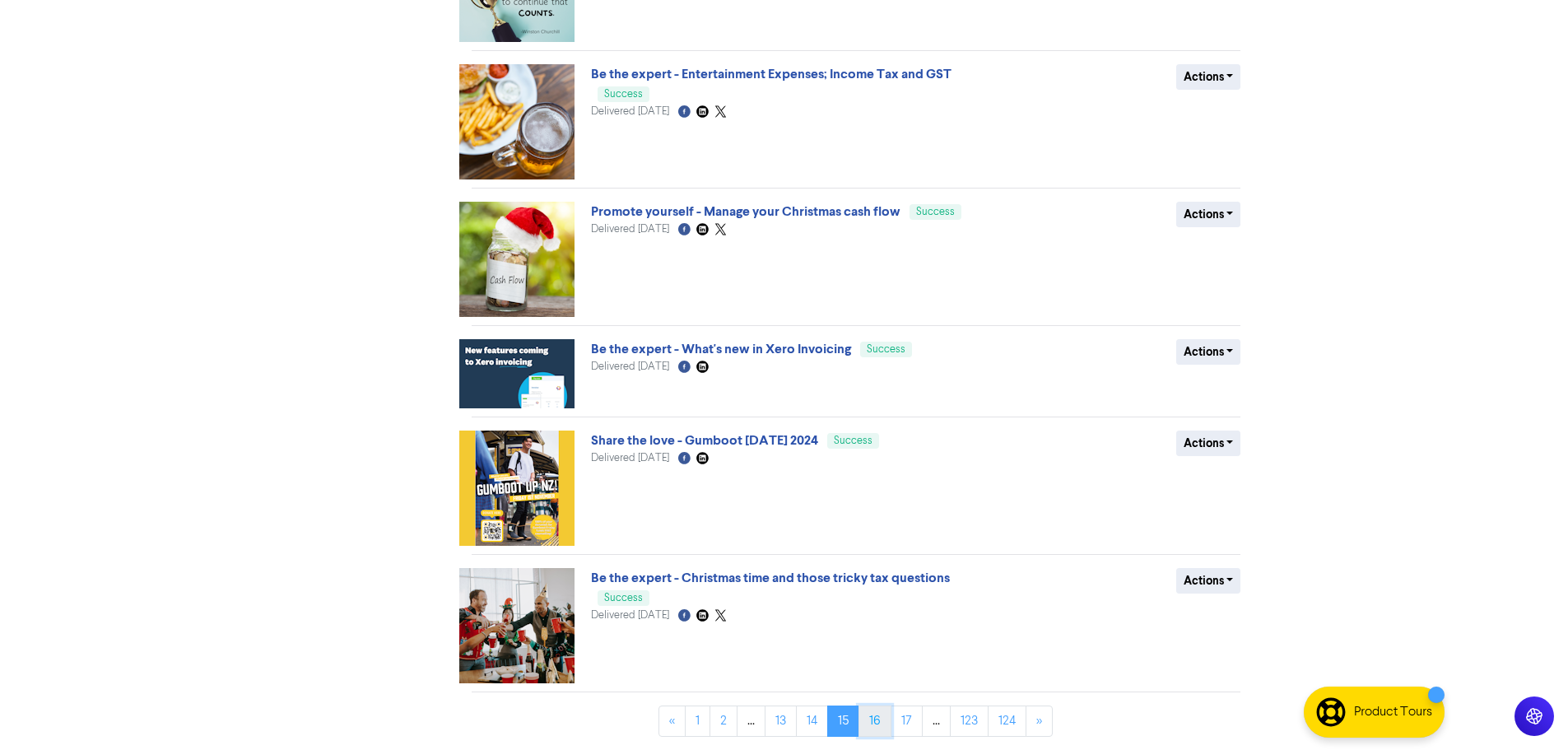
click at [881, 725] on link "16" at bounding box center [875, 721] width 33 height 31
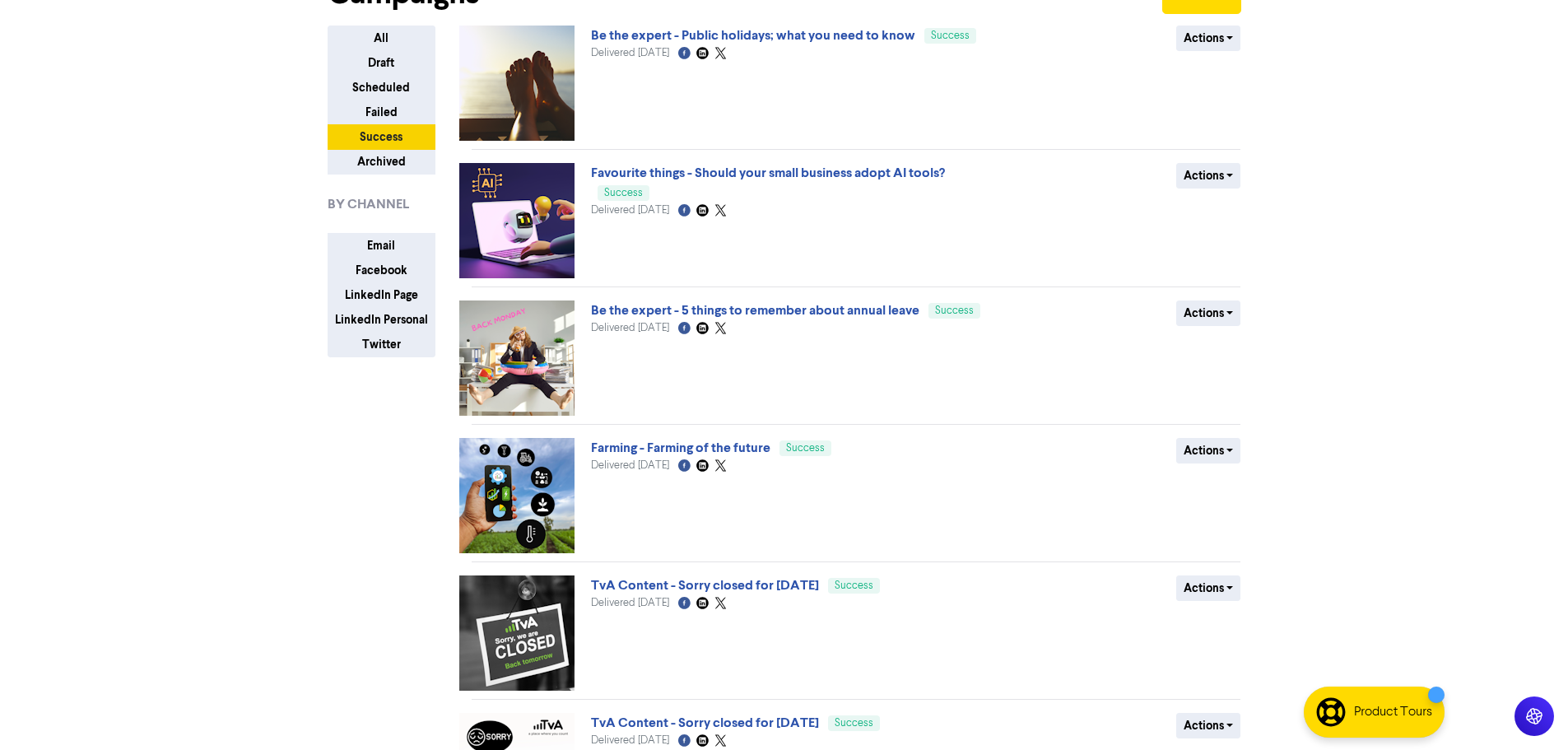
scroll to position [0, 0]
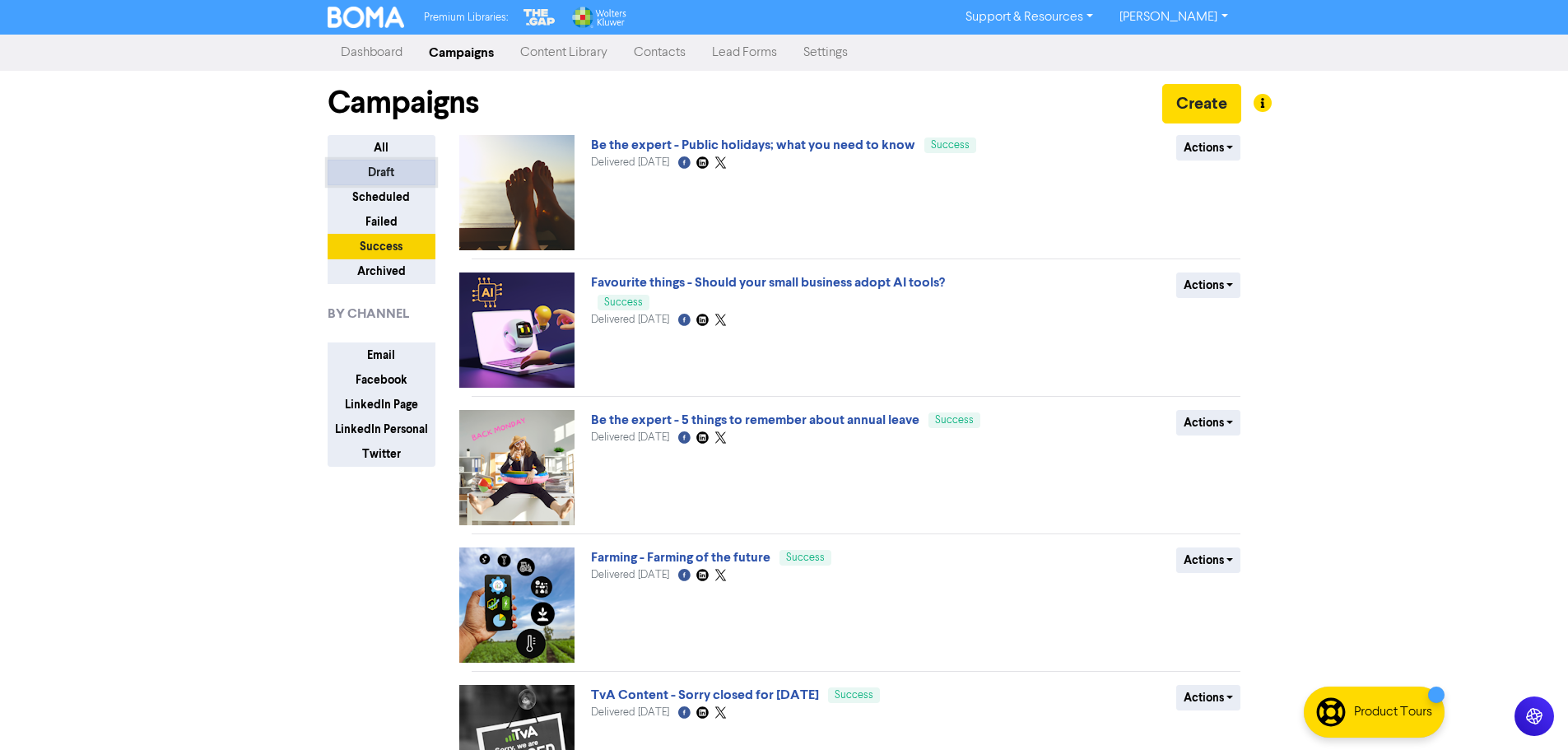
click at [393, 174] on button "Draft" at bounding box center [382, 172] width 108 height 26
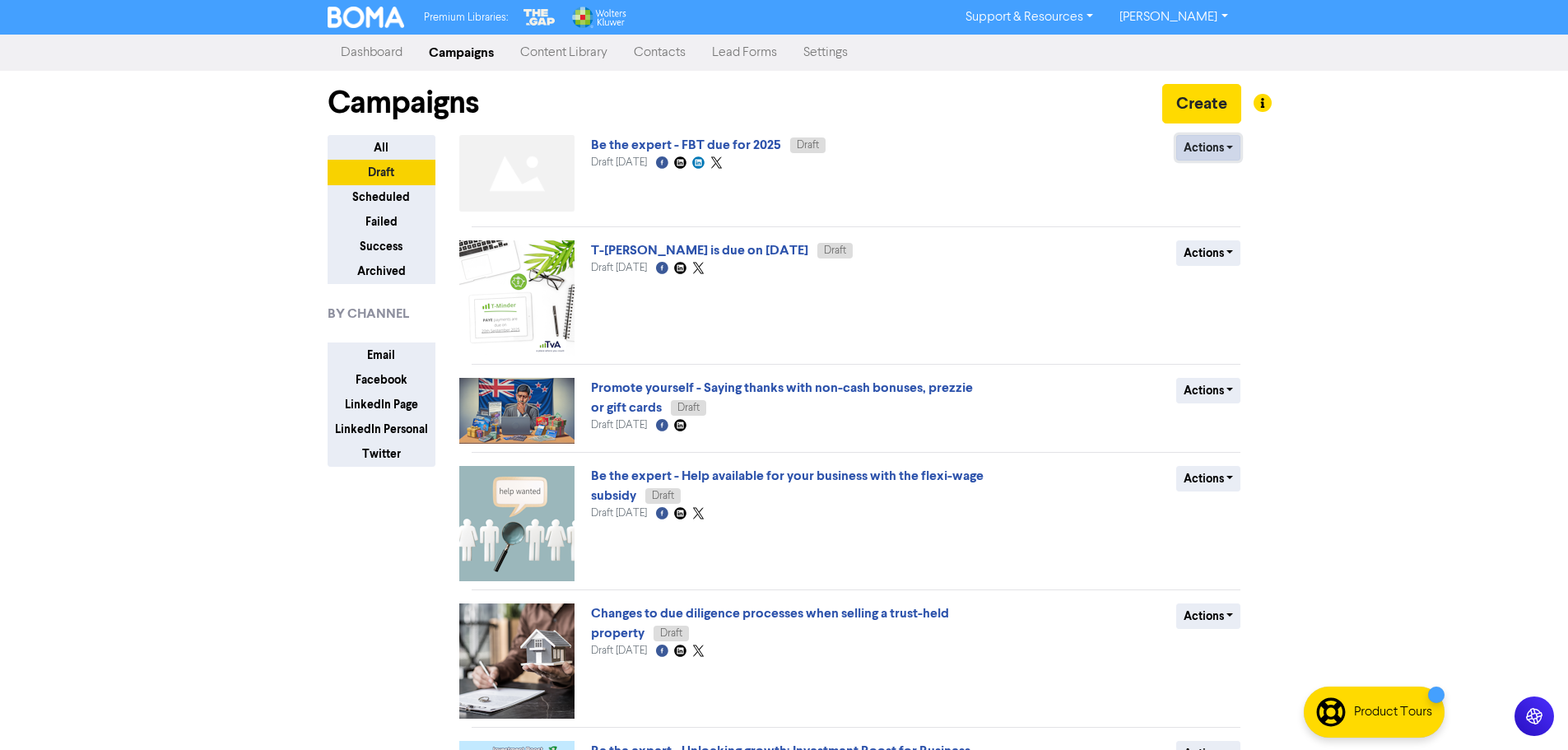
click at [1235, 146] on button "Actions" at bounding box center [1209, 147] width 65 height 26
click at [1223, 183] on button "Delete" at bounding box center [1241, 183] width 130 height 27
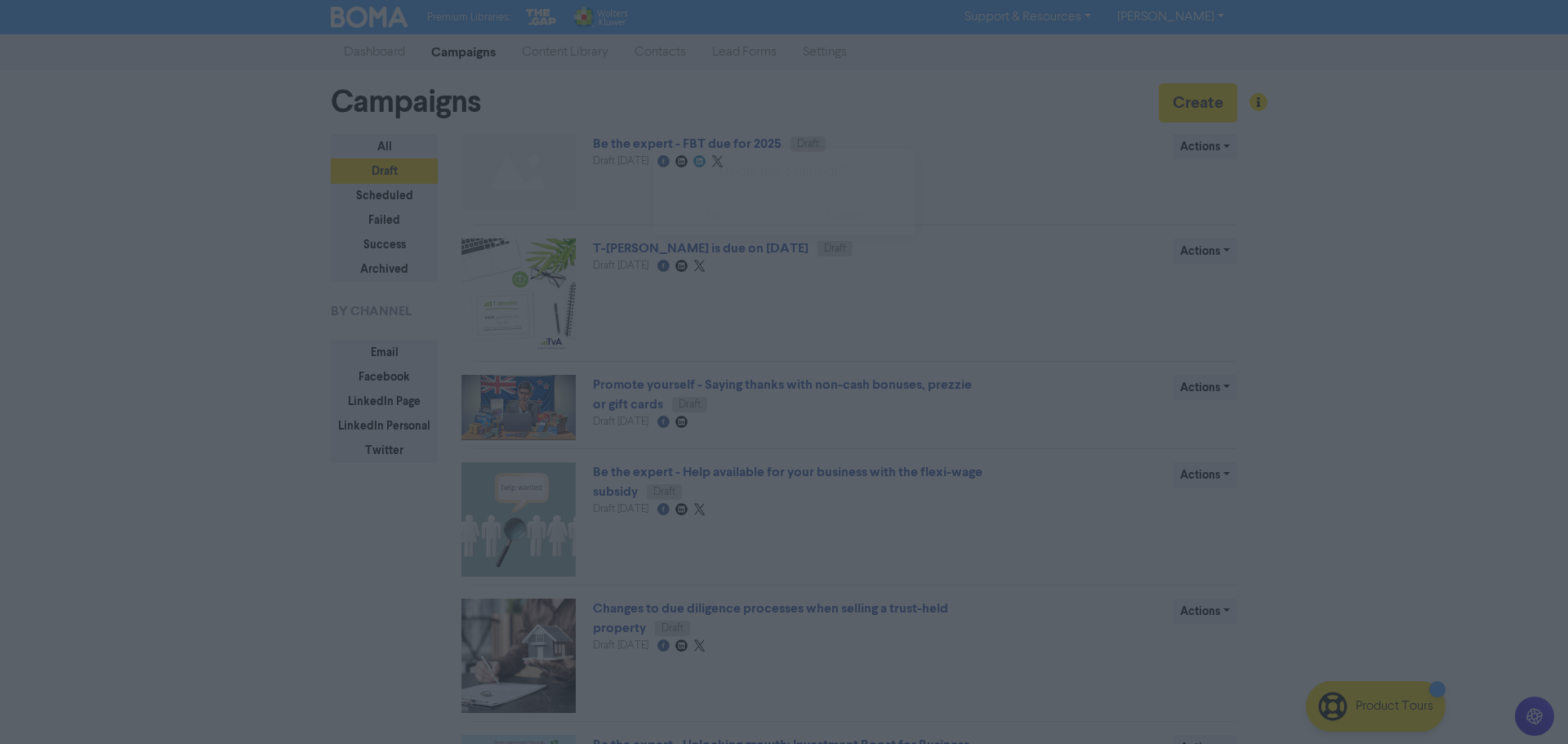
click at [679, 215] on button "ok" at bounding box center [714, 214] width 121 height 40
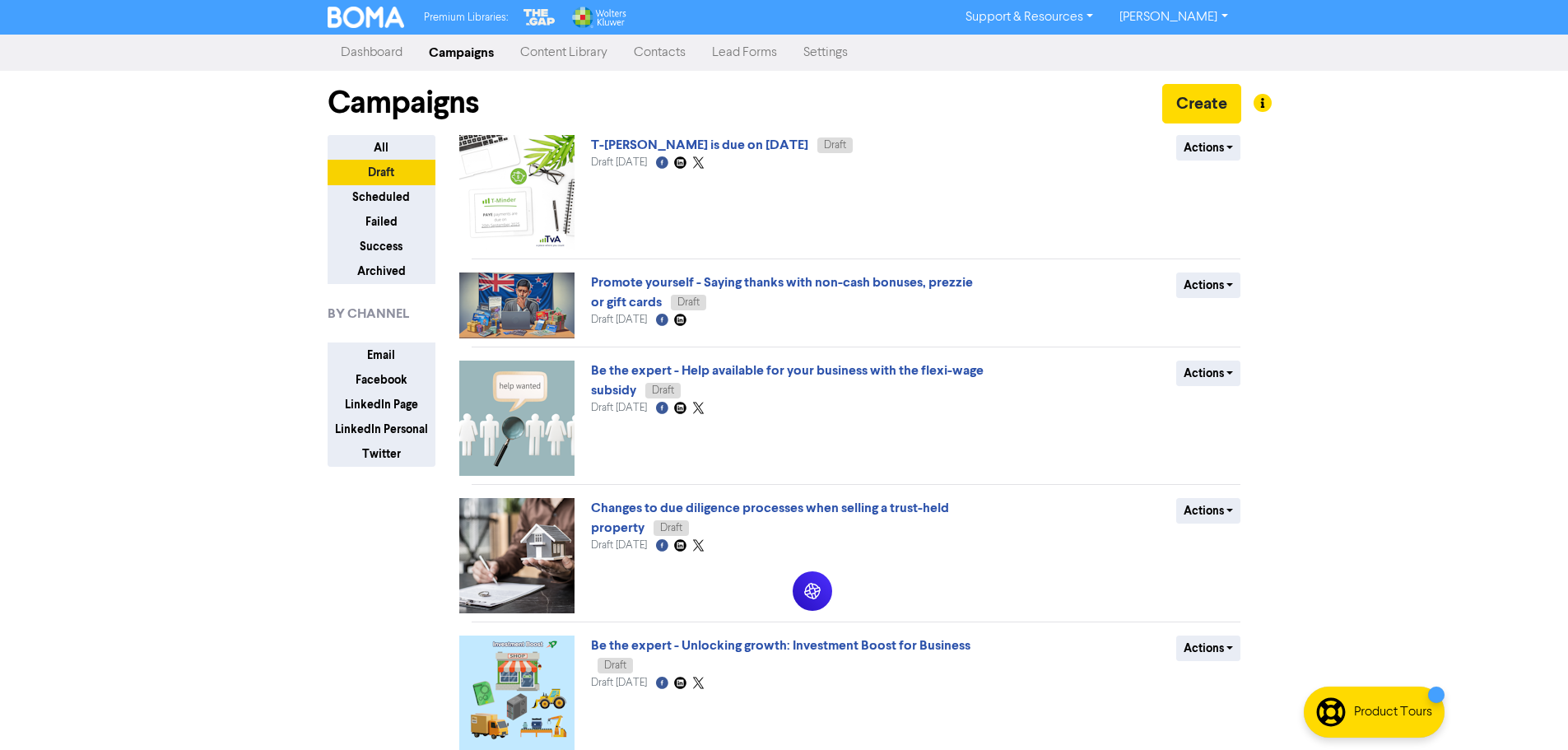
click at [679, 48] on link "Contacts" at bounding box center [660, 52] width 78 height 33
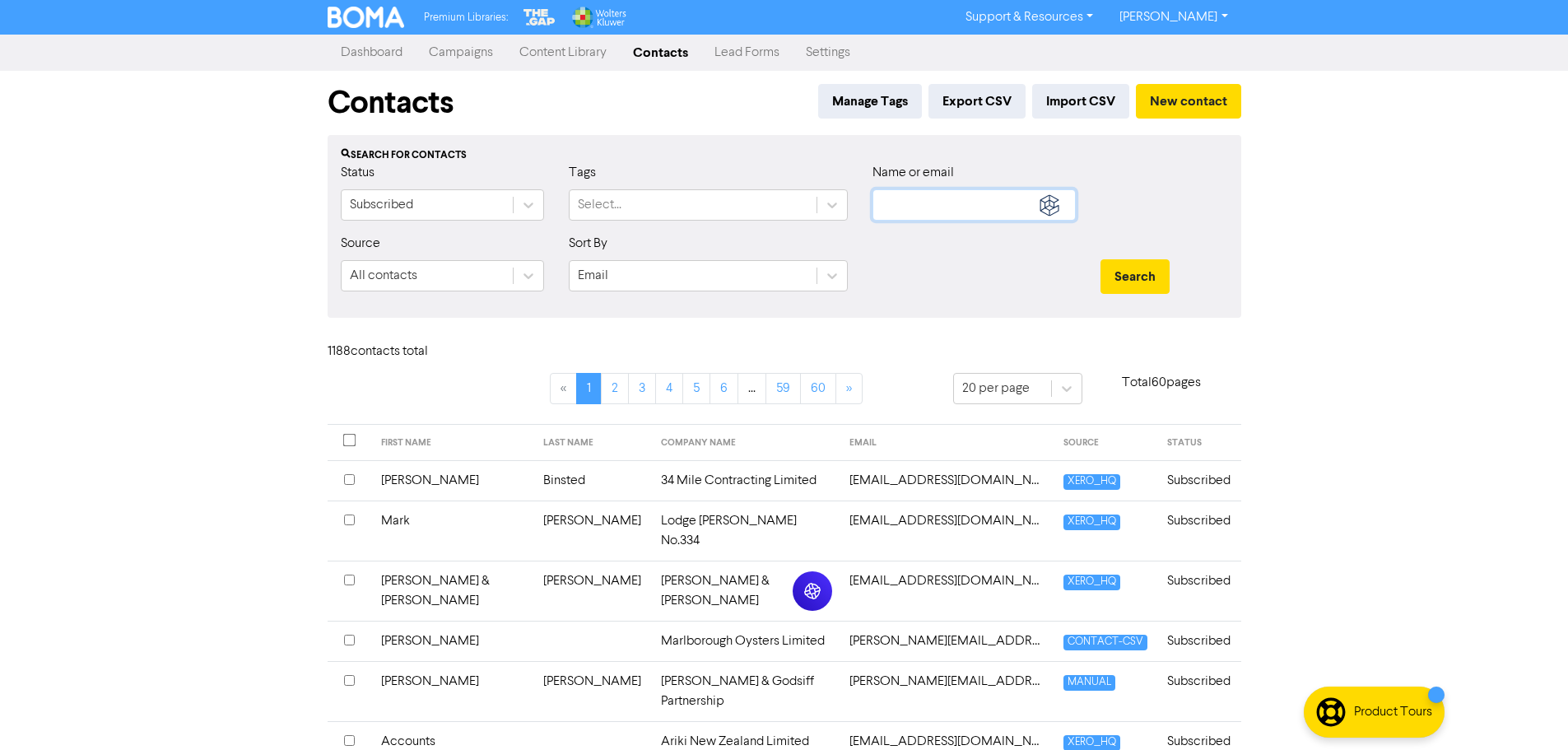
click at [920, 202] on input "text" at bounding box center [974, 205] width 203 height 31
paste input "[PERSON_NAME][EMAIL_ADDRESS][DOMAIN_NAME]"
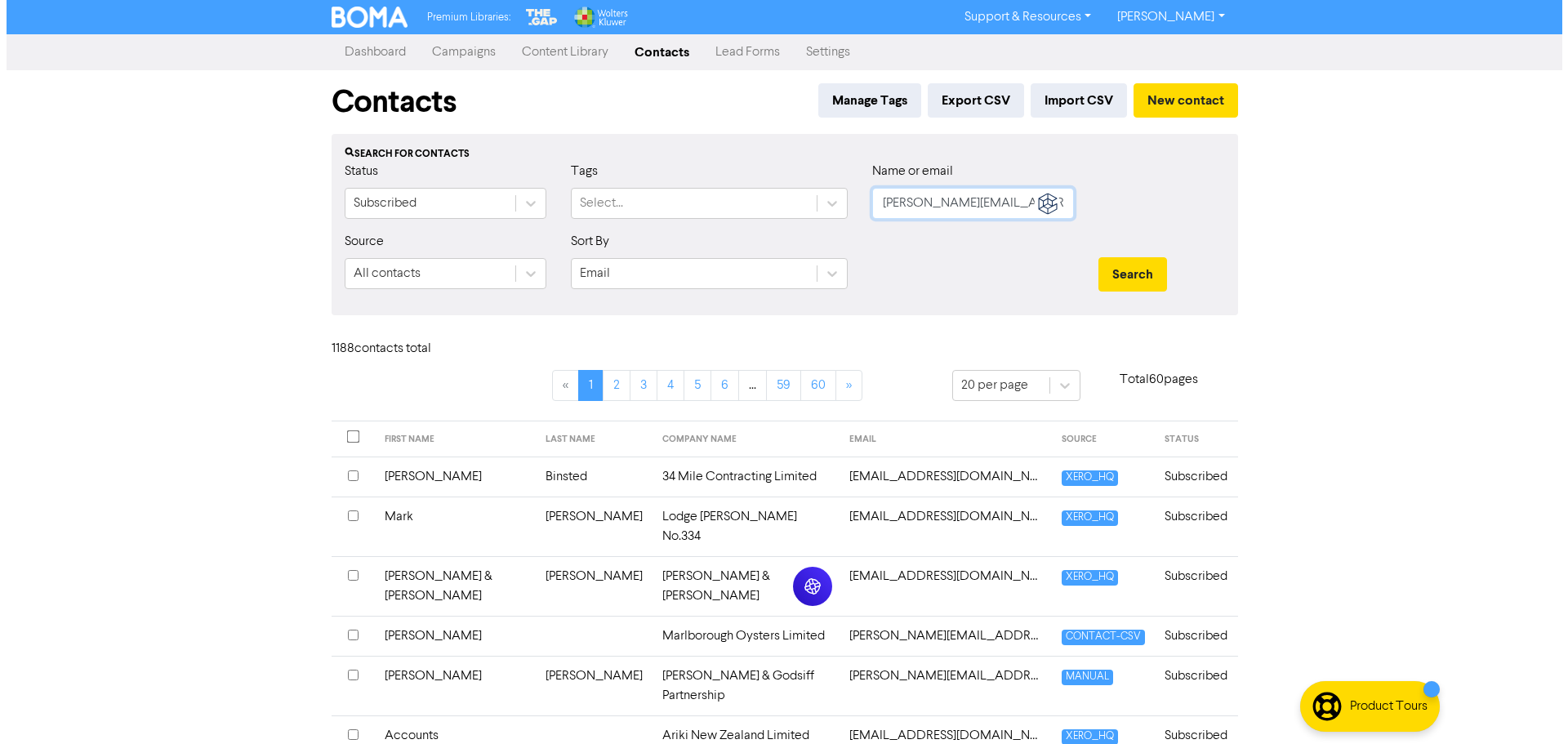
scroll to position [0, 2]
type input "[PERSON_NAME][EMAIL_ADDRESS][DOMAIN_NAME]"
click at [1092, 257] on button "Search" at bounding box center [1126, 274] width 69 height 34
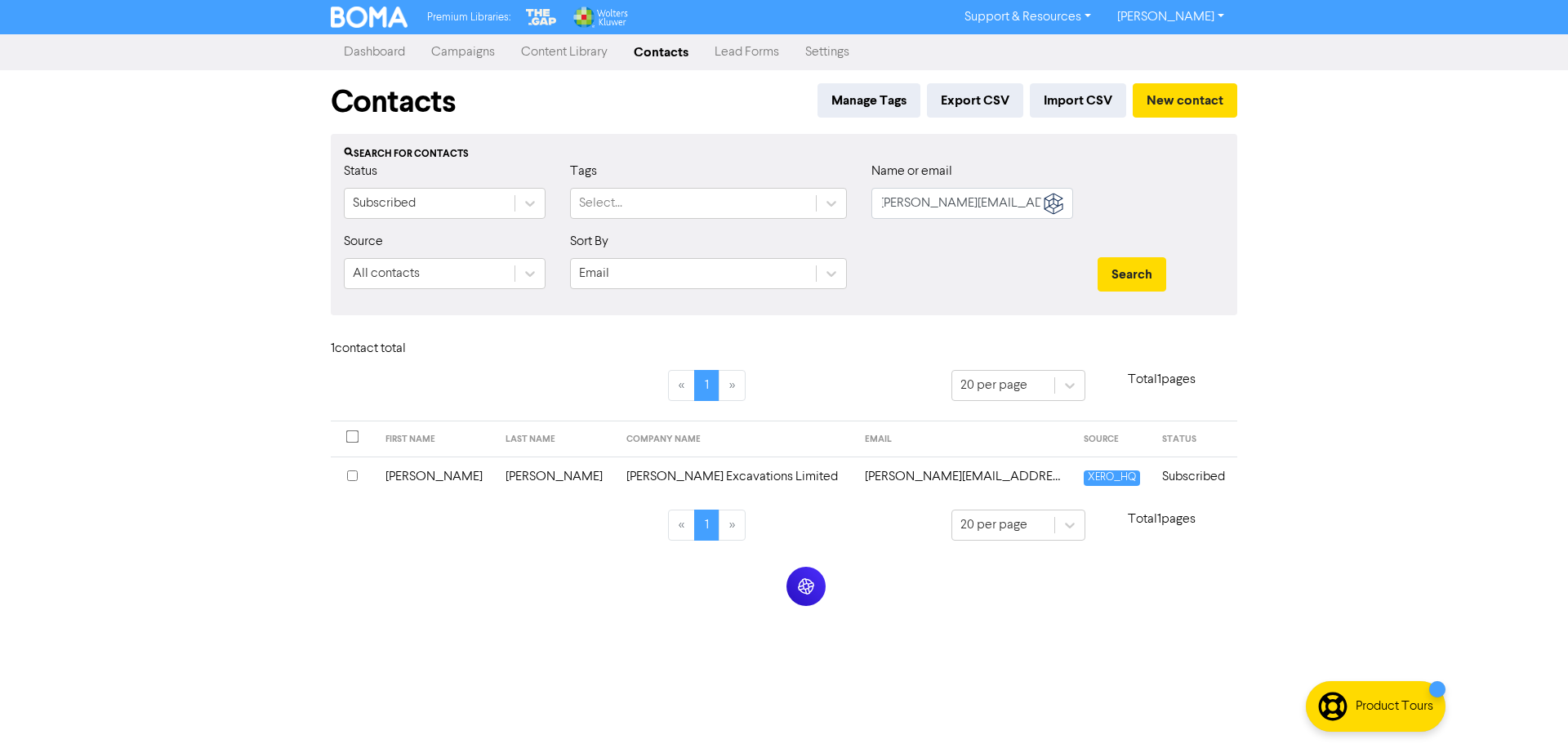
click at [617, 477] on td "[PERSON_NAME] Excavations Limited" at bounding box center [736, 477] width 238 height 40
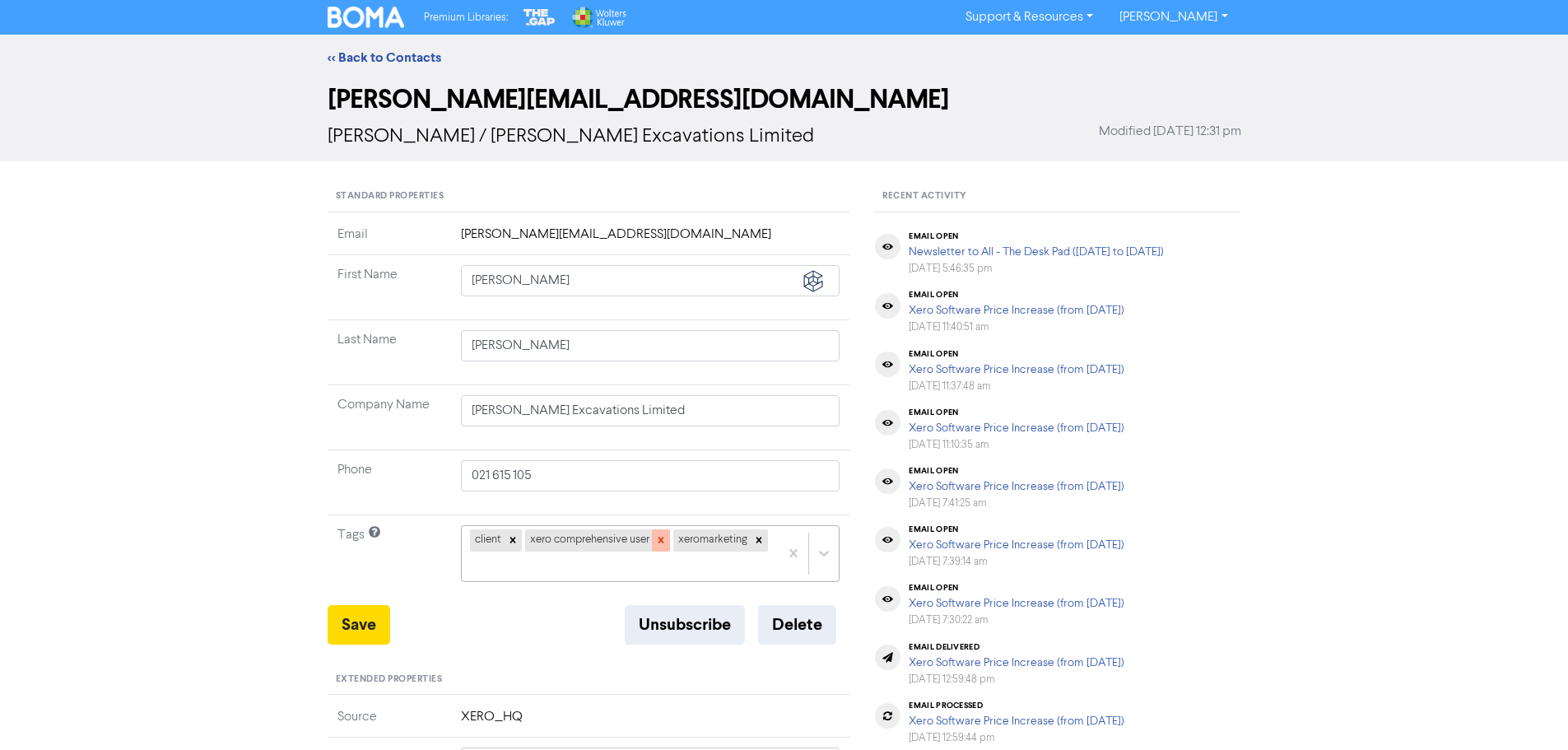
click at [663, 541] on icon at bounding box center [661, 540] width 6 height 6
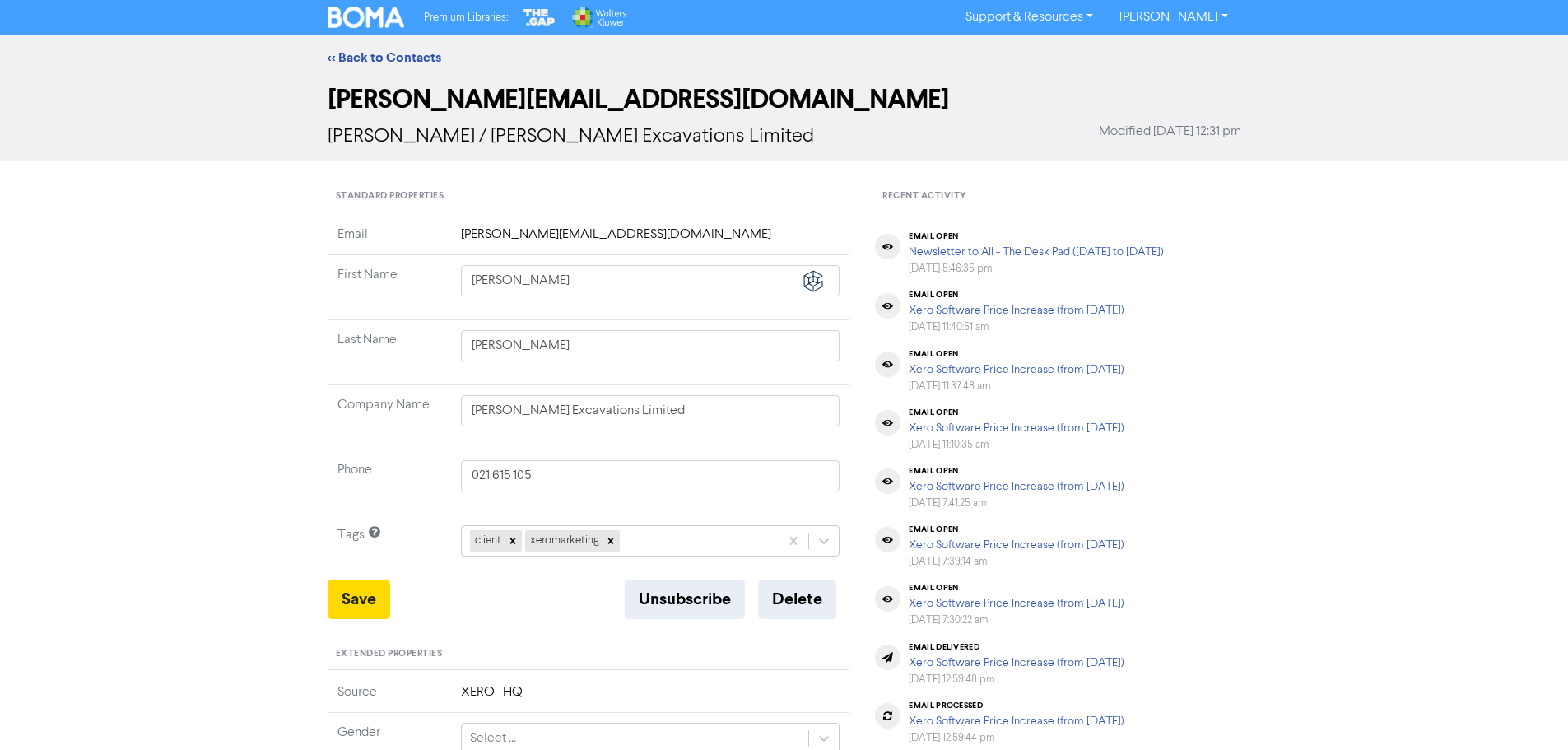
click at [663, 541] on div "client xeromarketing" at bounding box center [651, 540] width 380 height 31
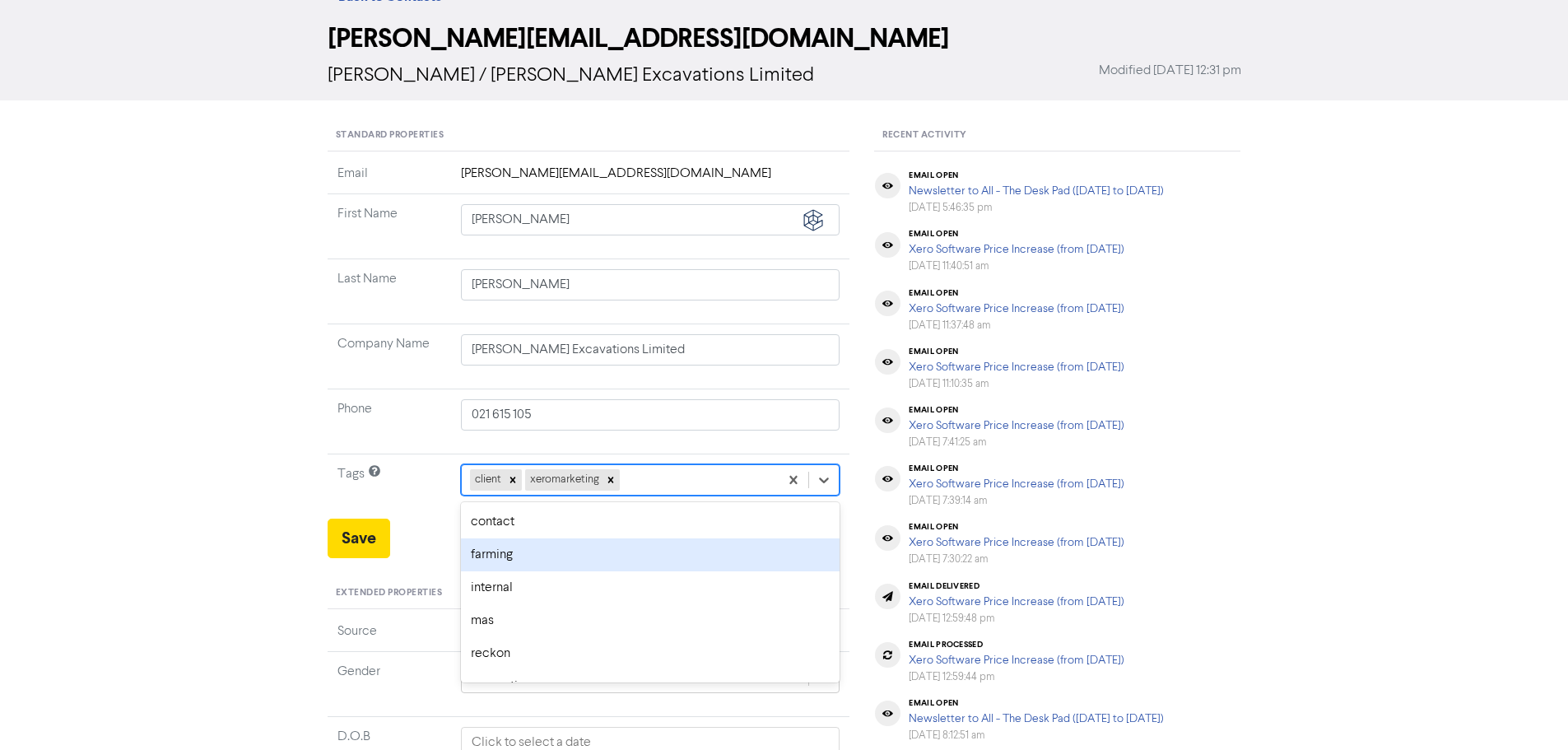
scroll to position [66, 0]
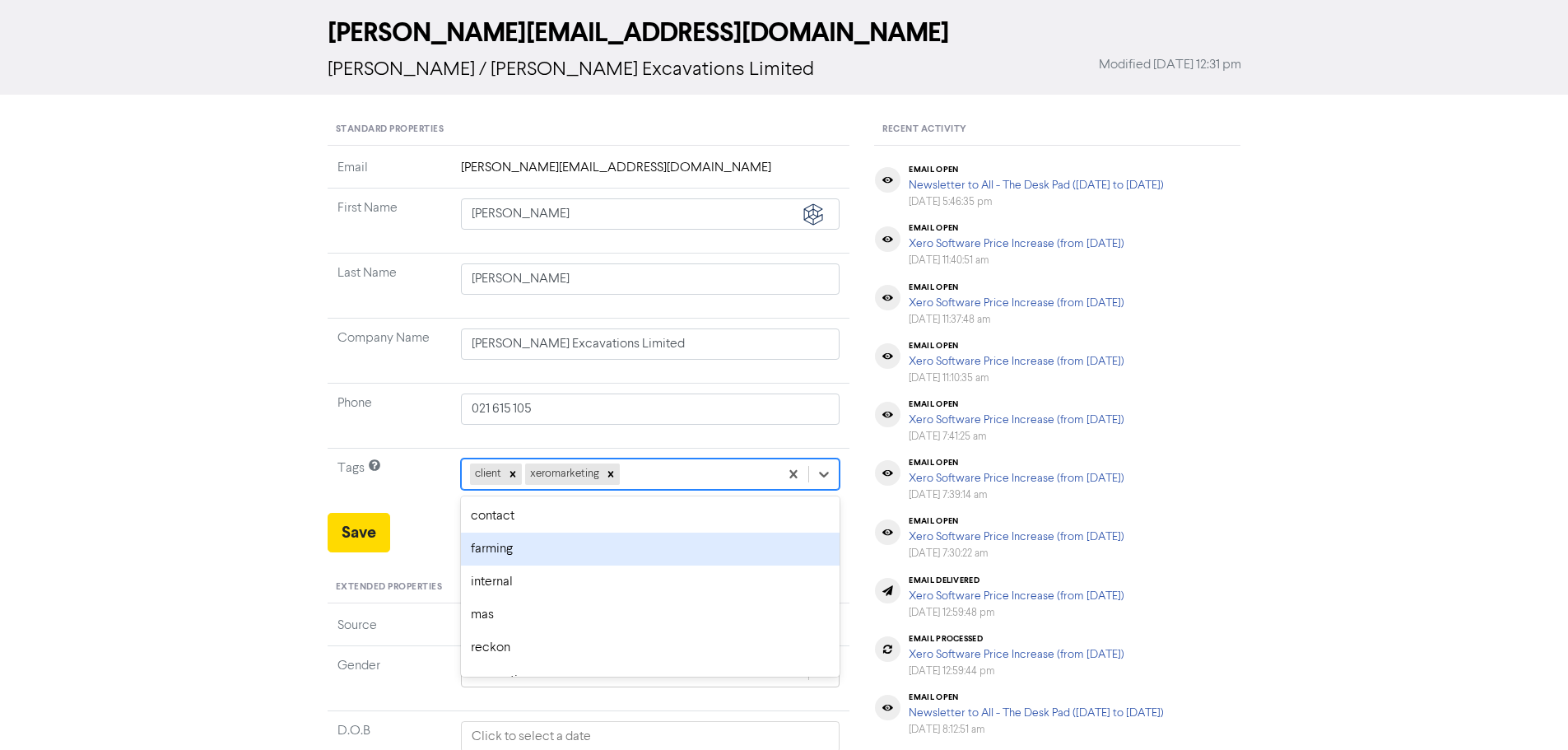
type input "g"
click at [525, 544] on div "xero grow user" at bounding box center [651, 549] width 380 height 33
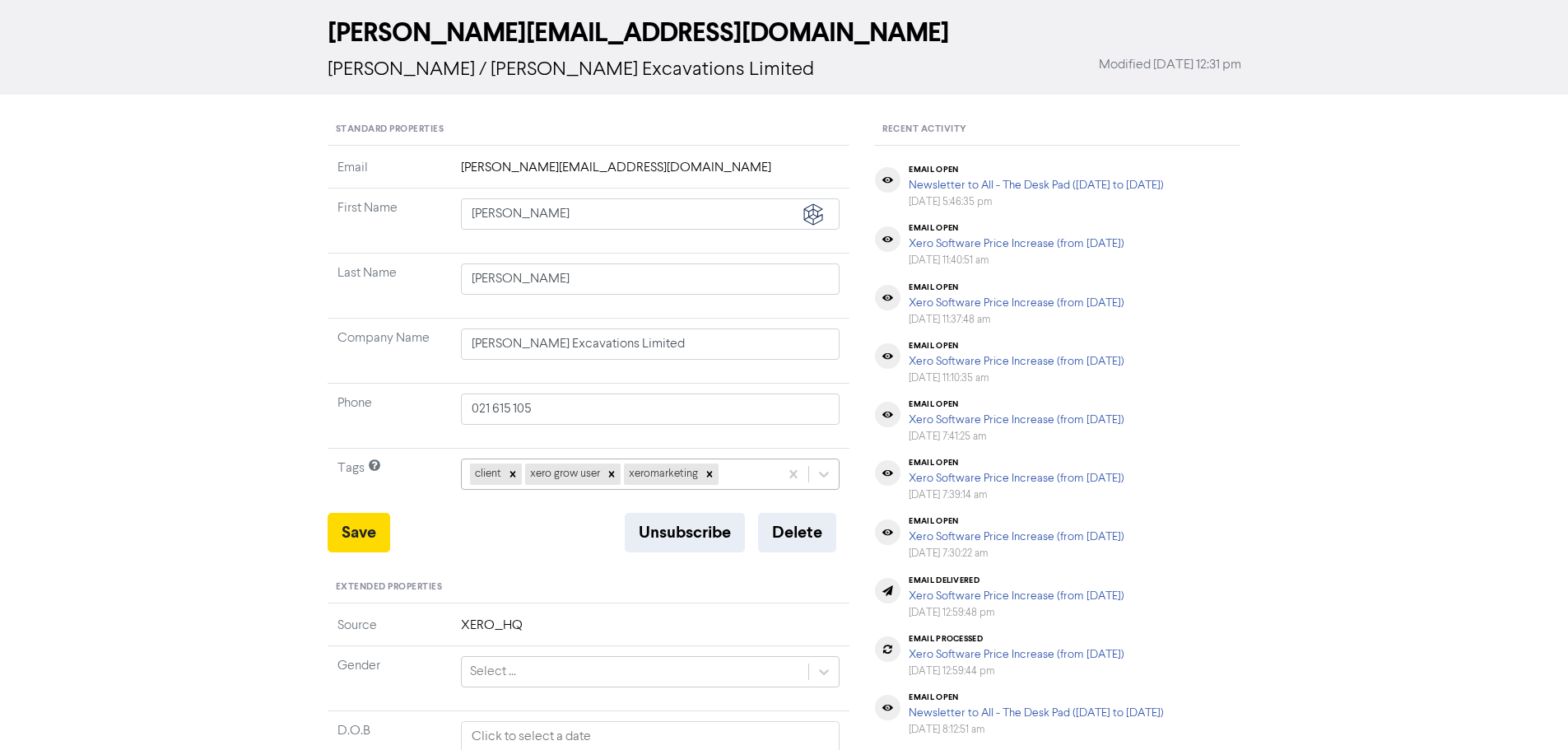
click at [723, 476] on input "text" at bounding box center [723, 474] width 2 height 20
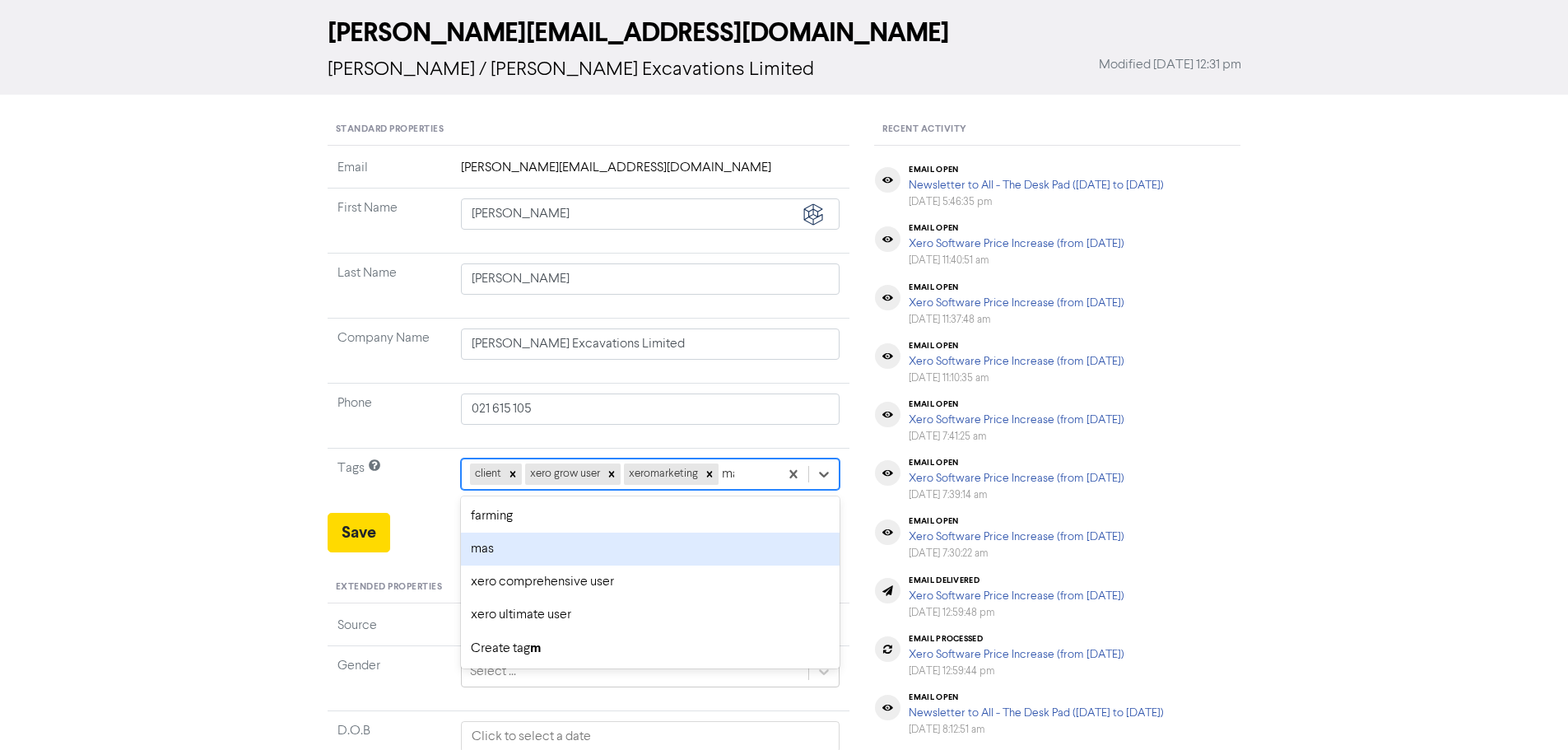
type input "m"
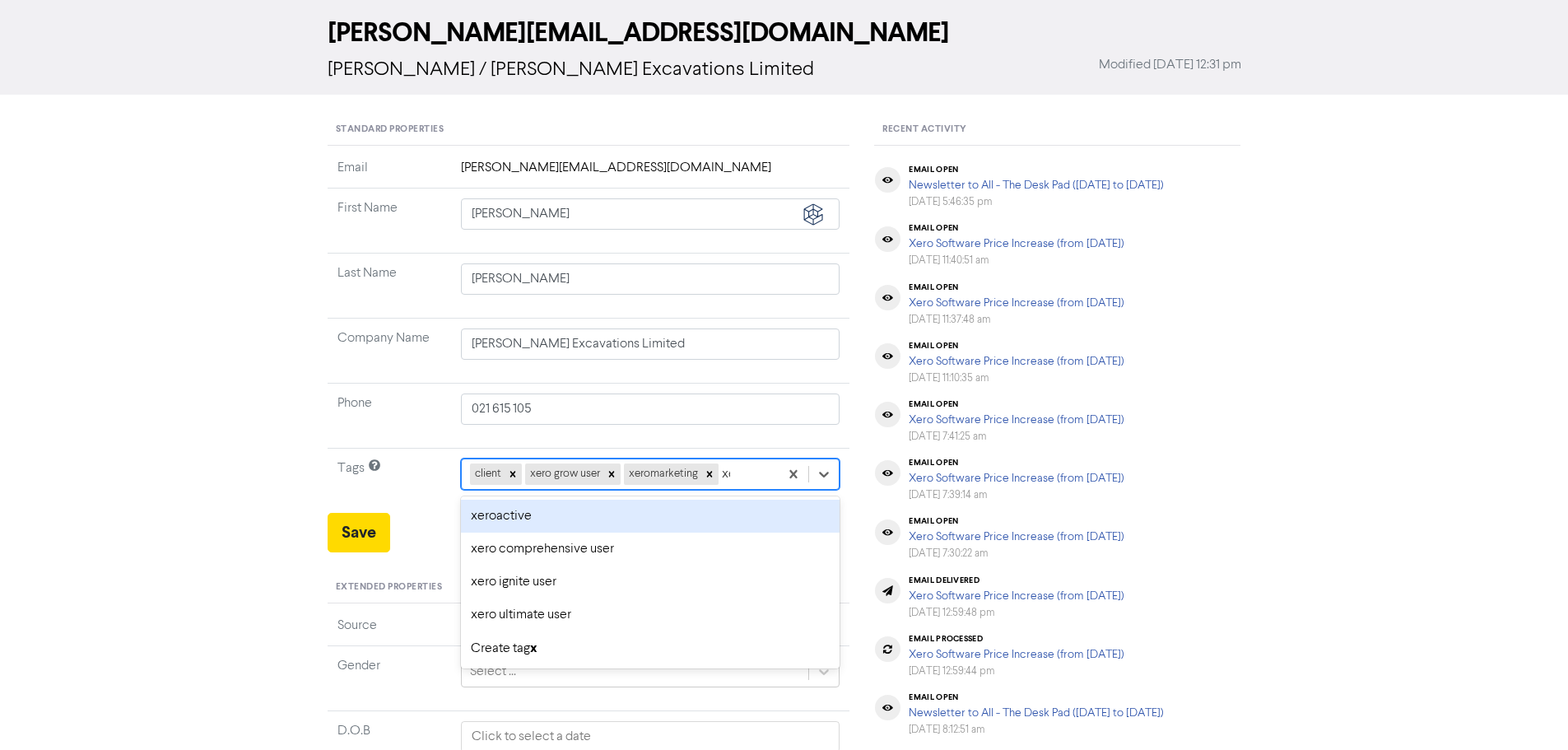
type input "xer"
click at [537, 521] on div "xeroactive" at bounding box center [651, 516] width 380 height 33
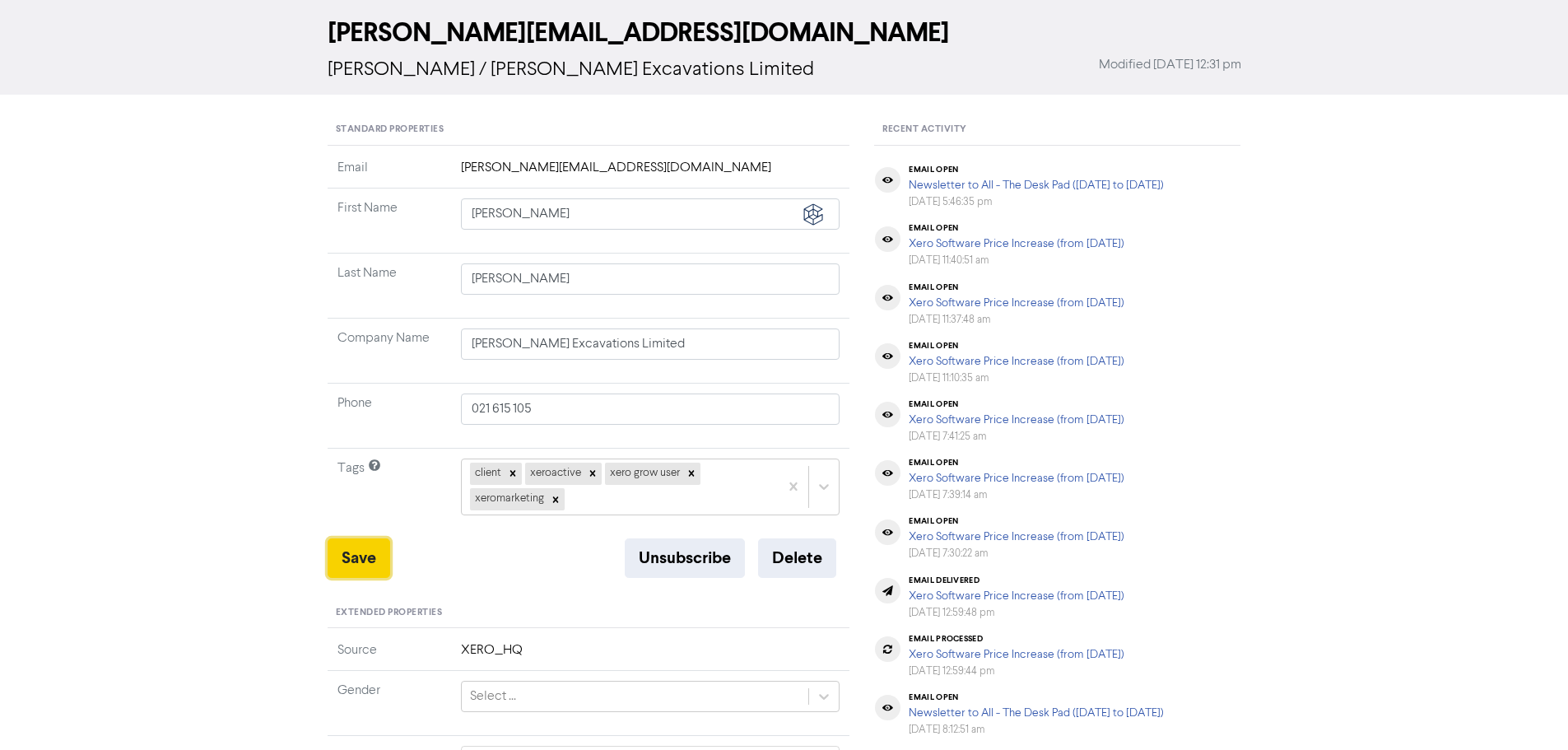
click at [346, 567] on button "Save" at bounding box center [359, 558] width 63 height 40
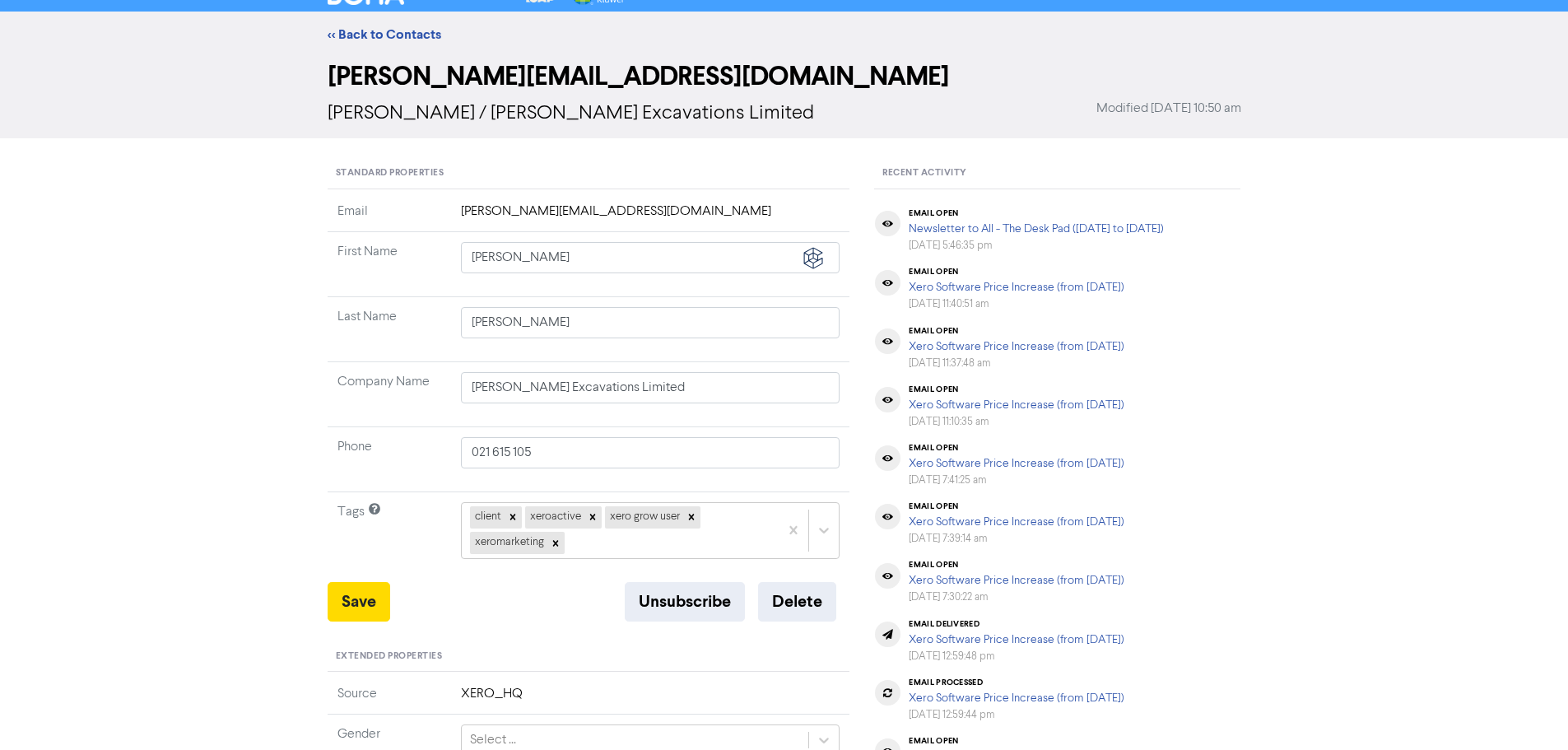
scroll to position [0, 0]
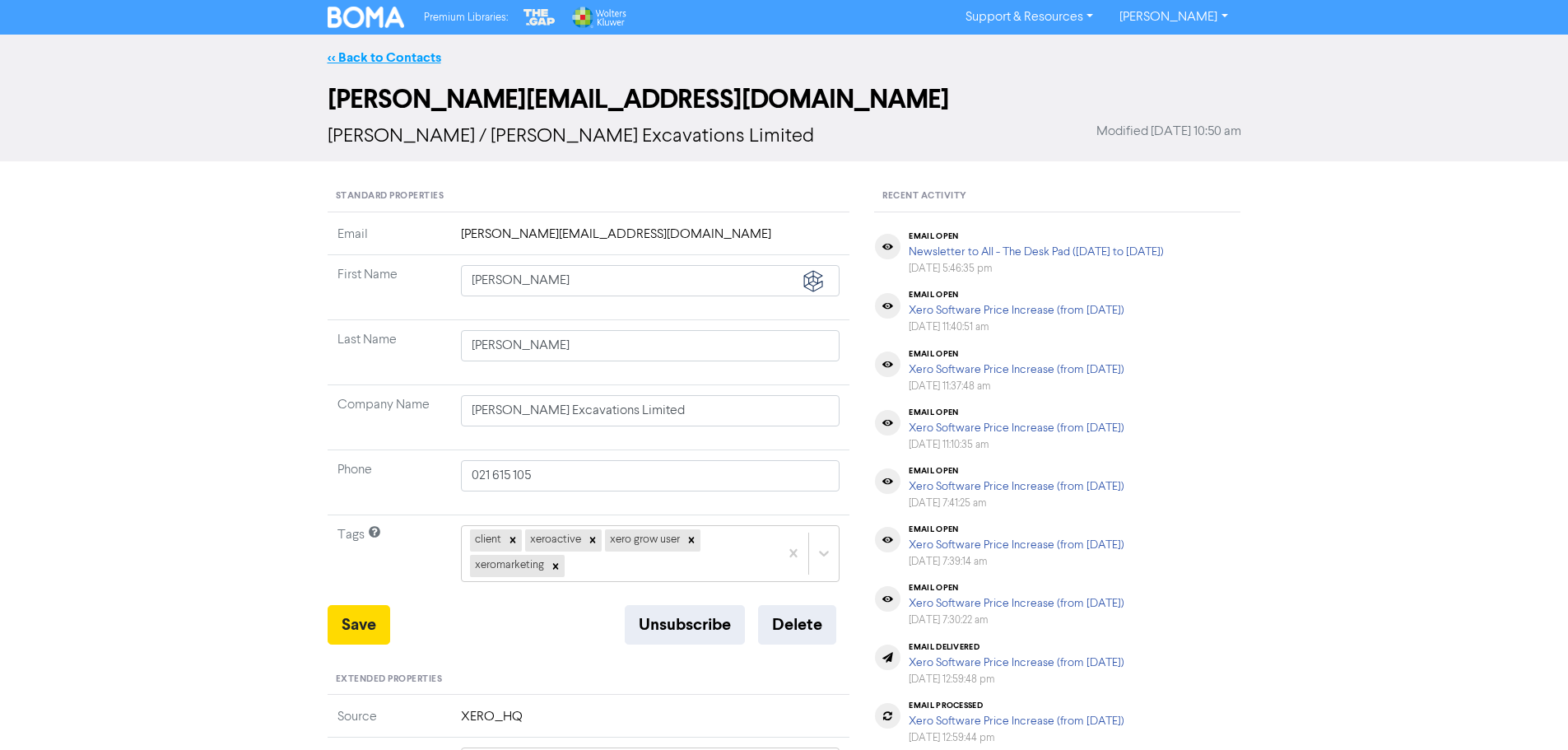
click at [343, 56] on link "<< Back to Contacts" at bounding box center [384, 57] width 114 height 16
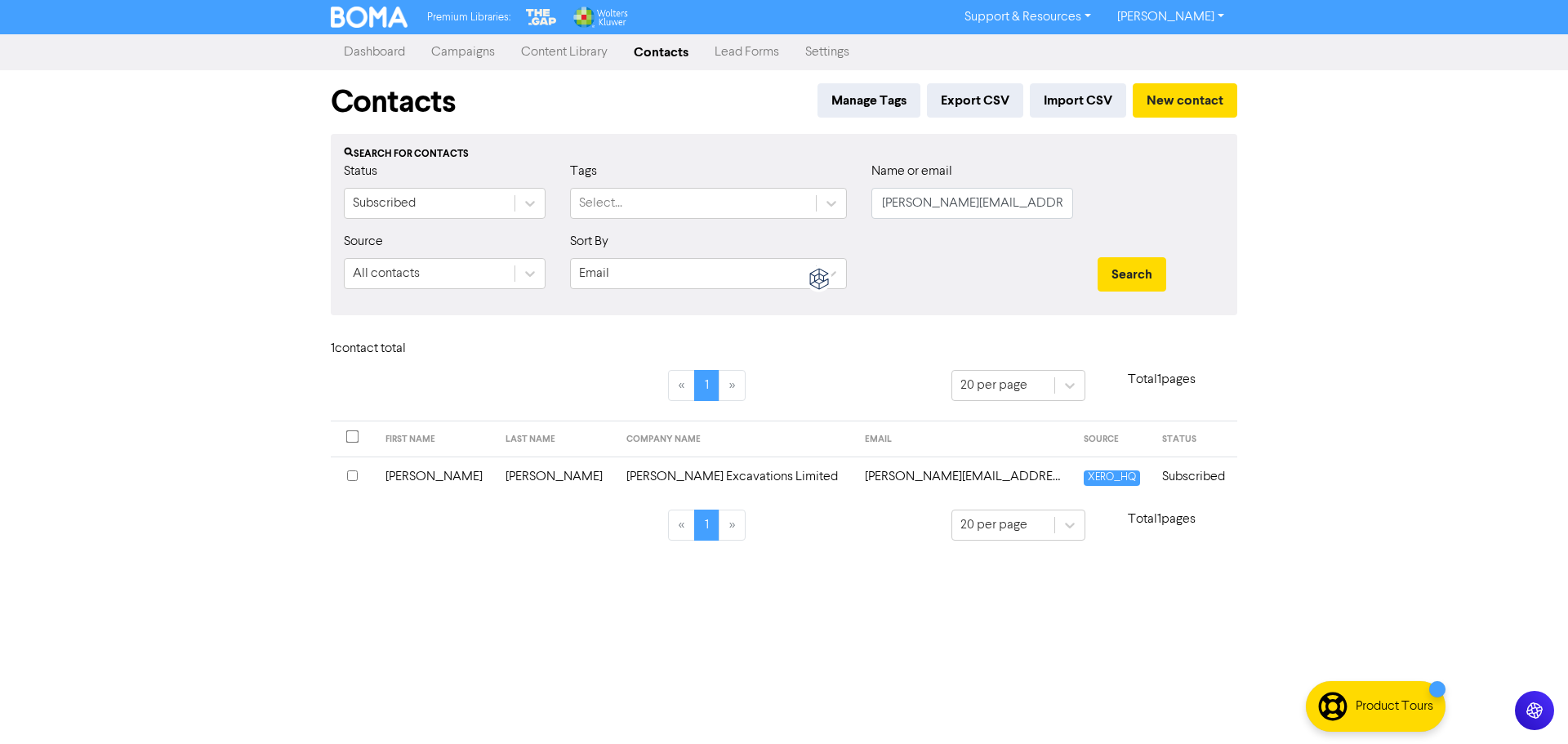
click at [477, 51] on link "Campaigns" at bounding box center [462, 52] width 89 height 33
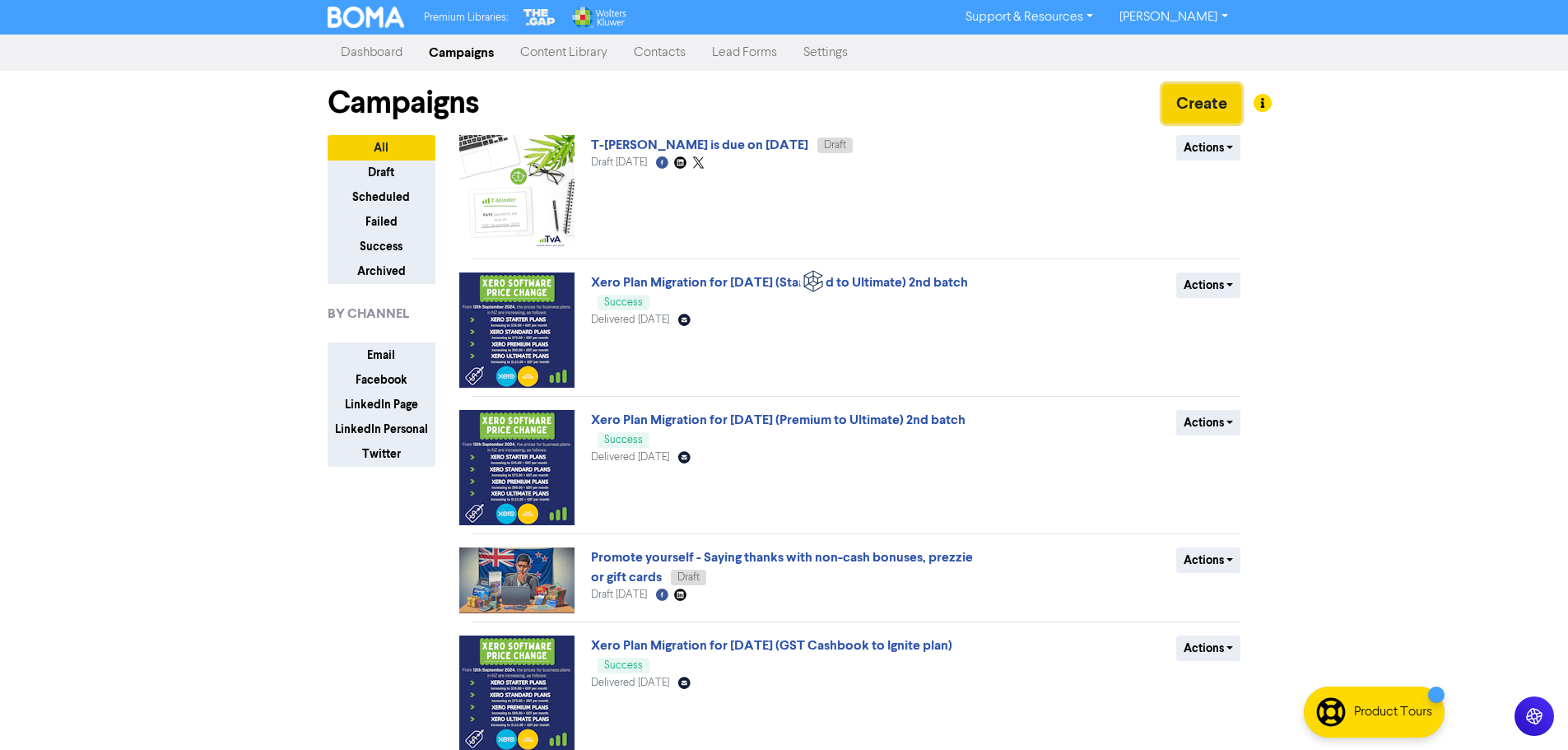
click at [1201, 99] on button "Create" at bounding box center [1202, 103] width 79 height 40
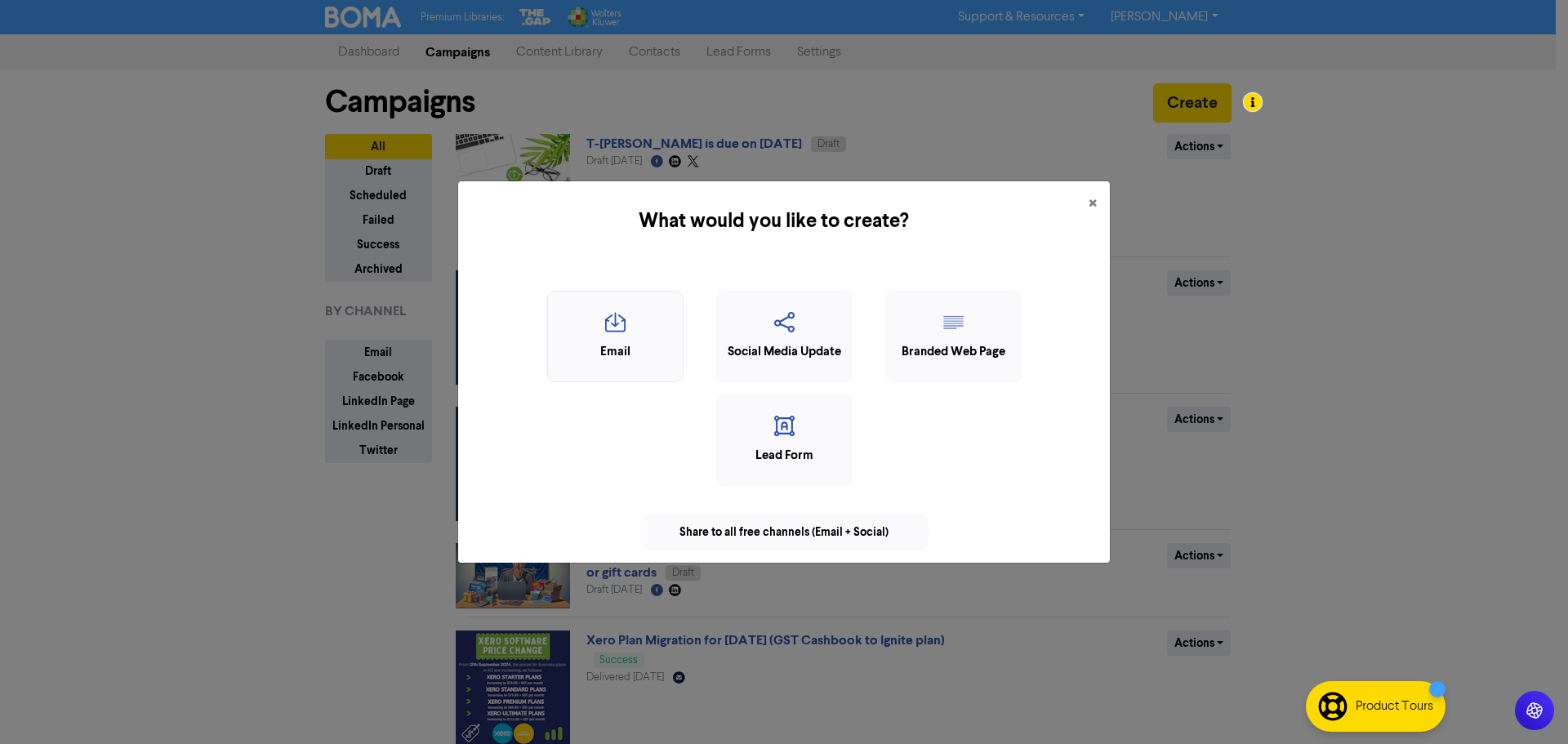
click at [650, 330] on icon "button" at bounding box center [616, 327] width 119 height 31
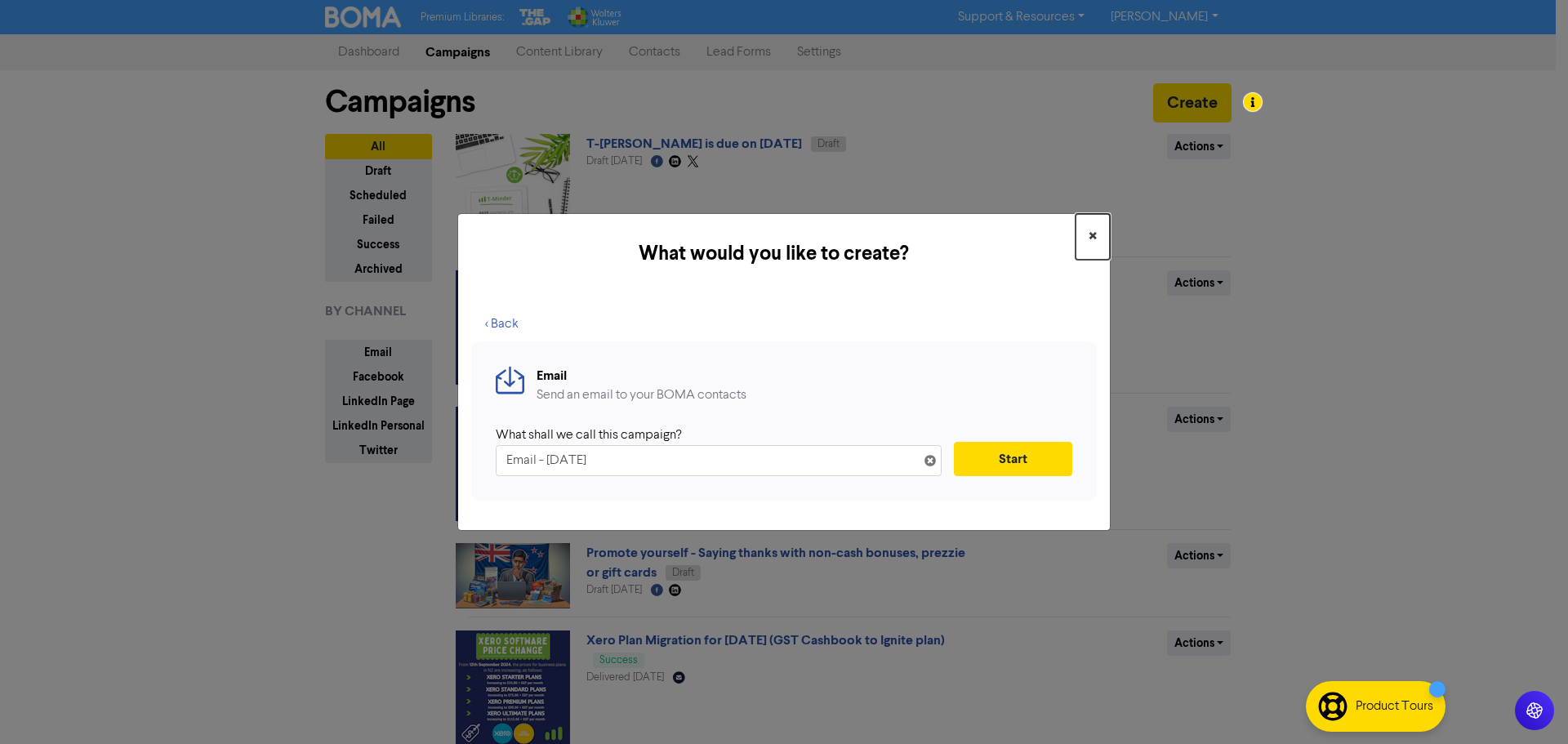
click at [1099, 230] on button "×" at bounding box center [1092, 236] width 34 height 46
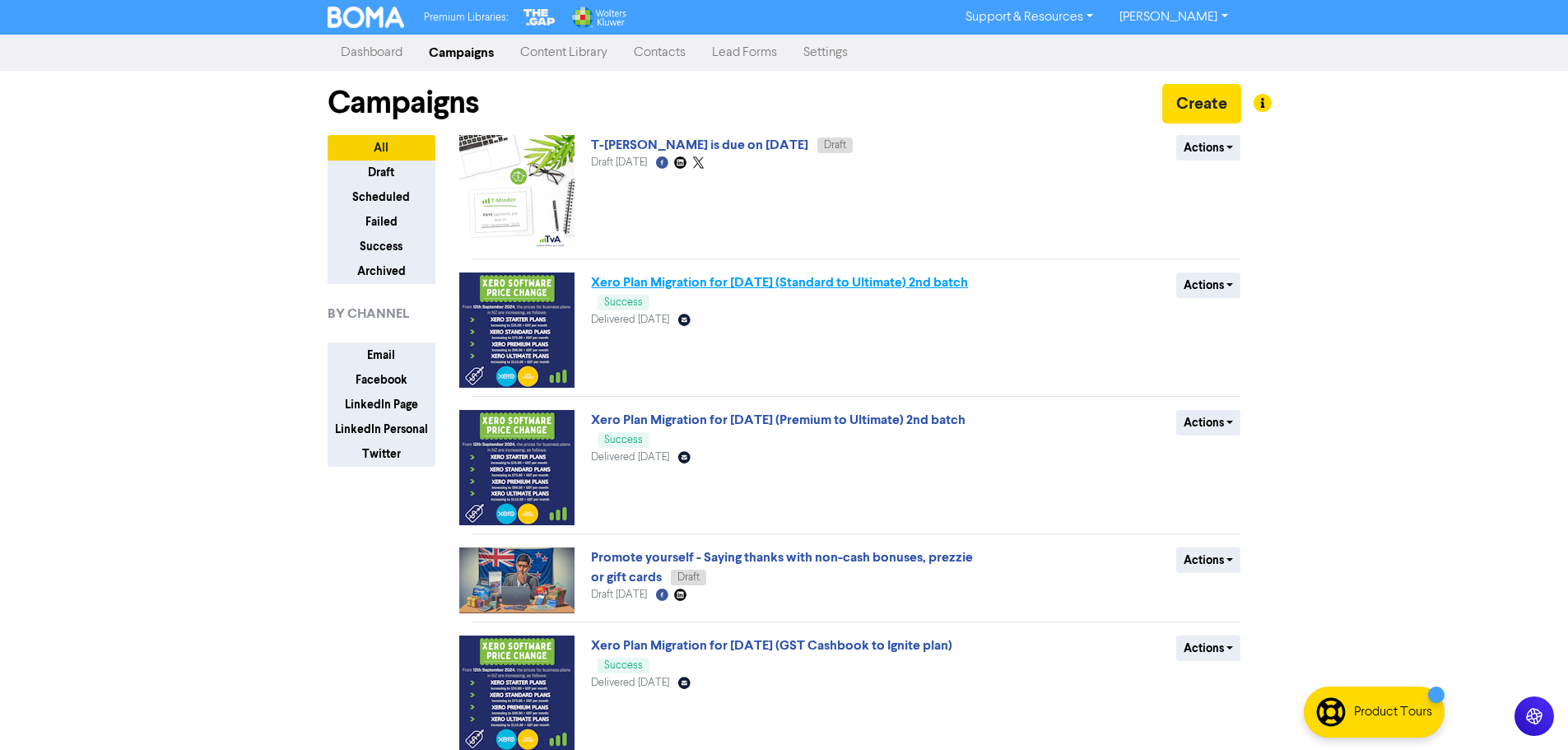
click at [739, 277] on link "Xero Plan Migration for [DATE] (Standard to Ultimate) 2nd batch" at bounding box center [779, 282] width 377 height 16
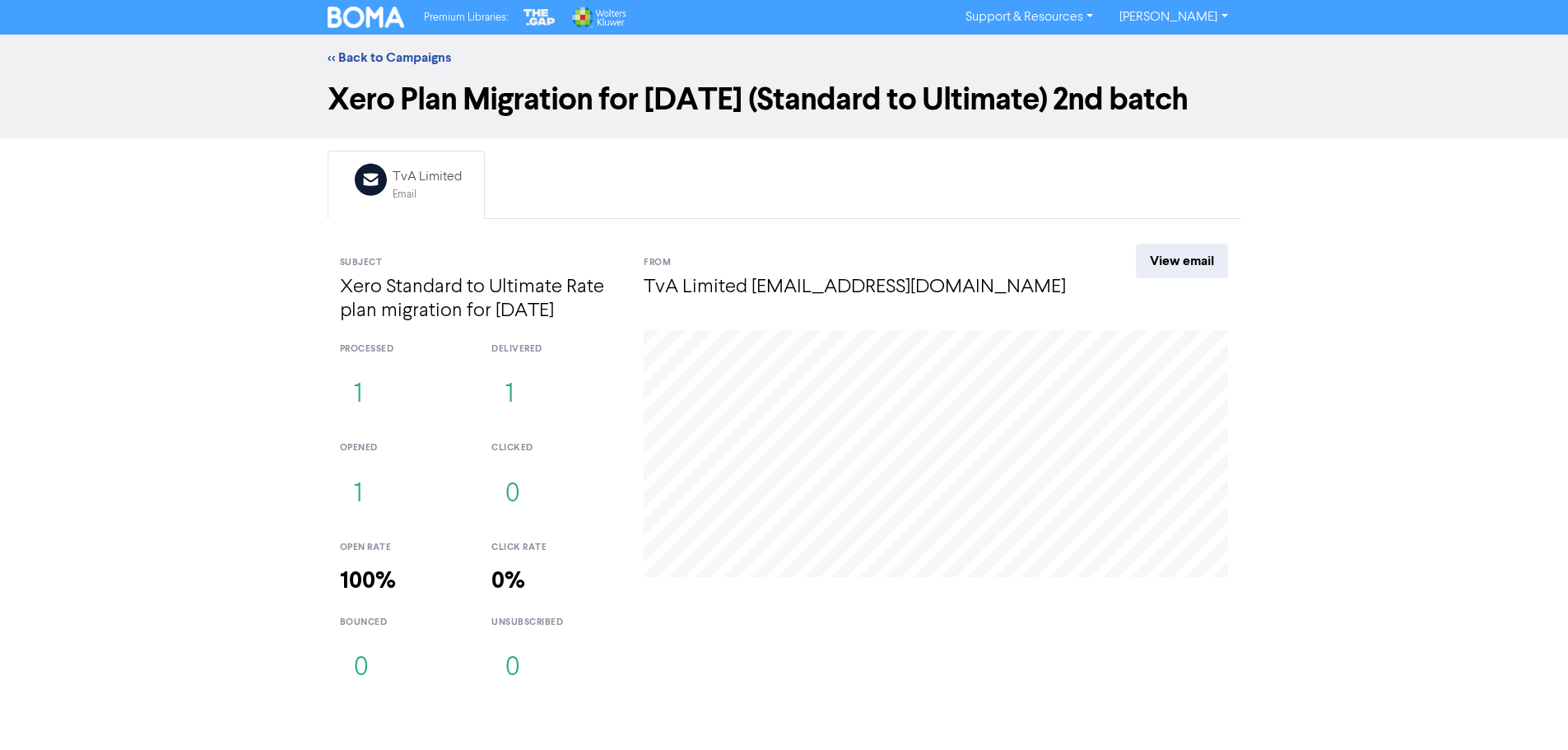
scroll to position [14, 0]
click at [367, 49] on link "<< Back to Campaigns" at bounding box center [389, 57] width 123 height 16
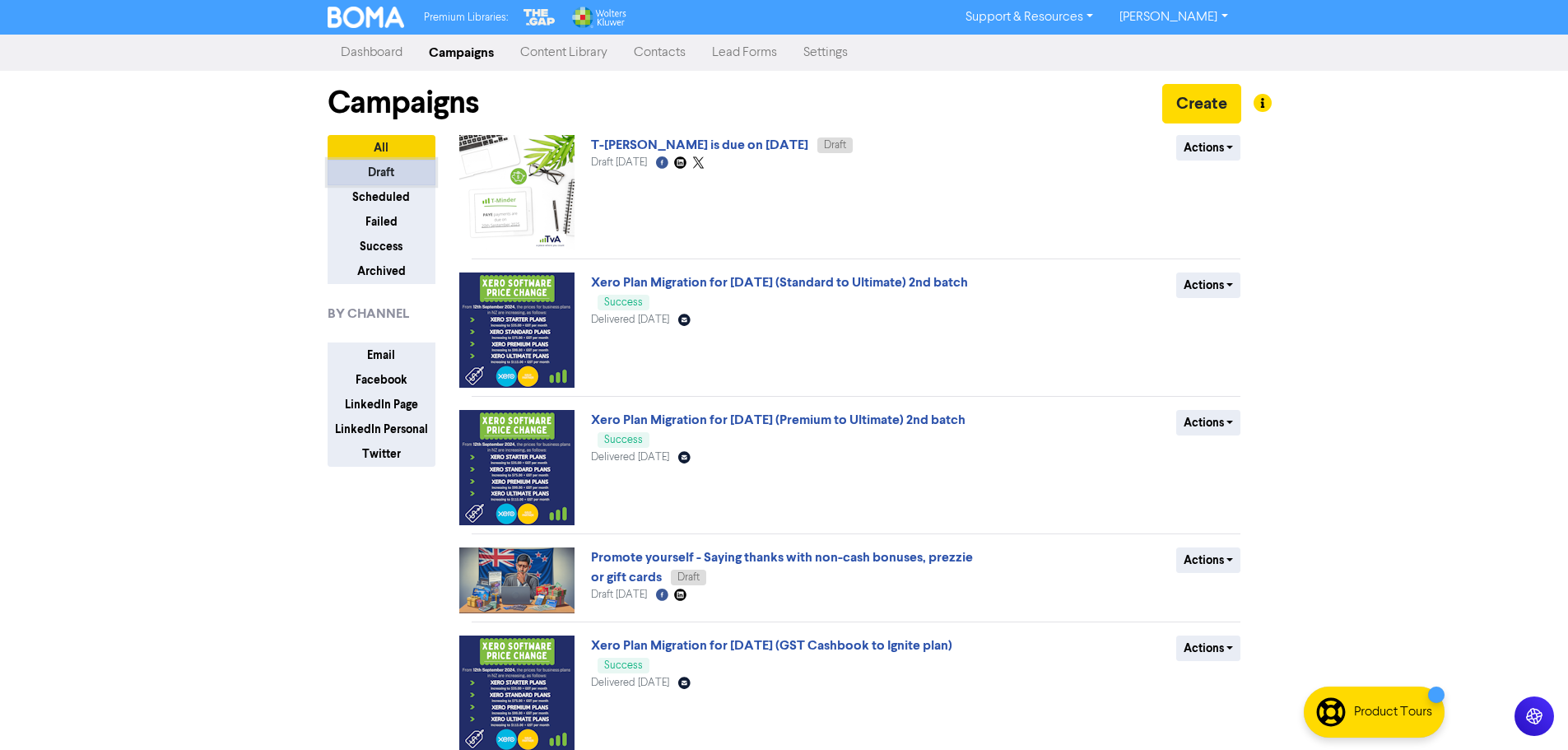
click at [390, 166] on button "Draft" at bounding box center [382, 172] width 108 height 26
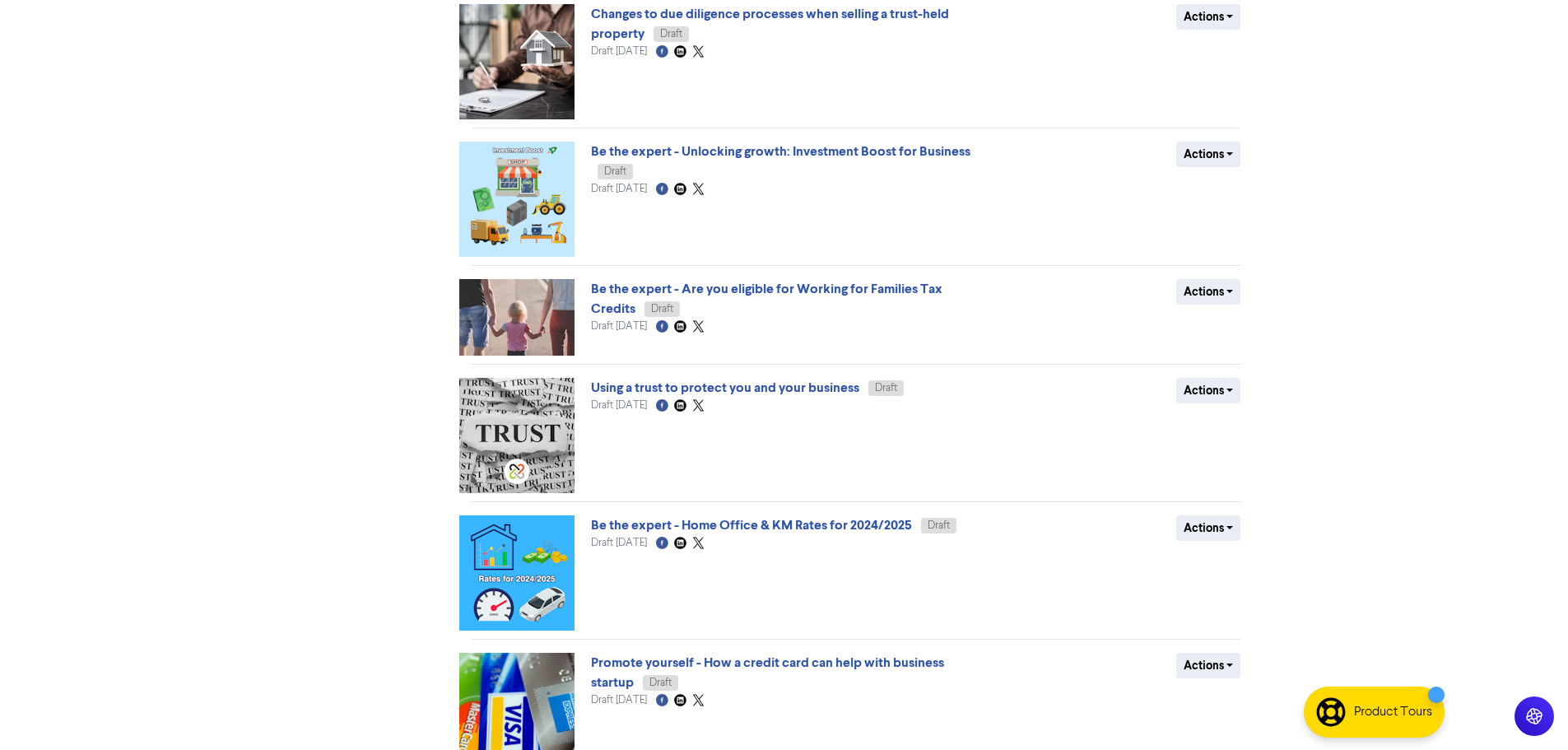
scroll to position [678, 0]
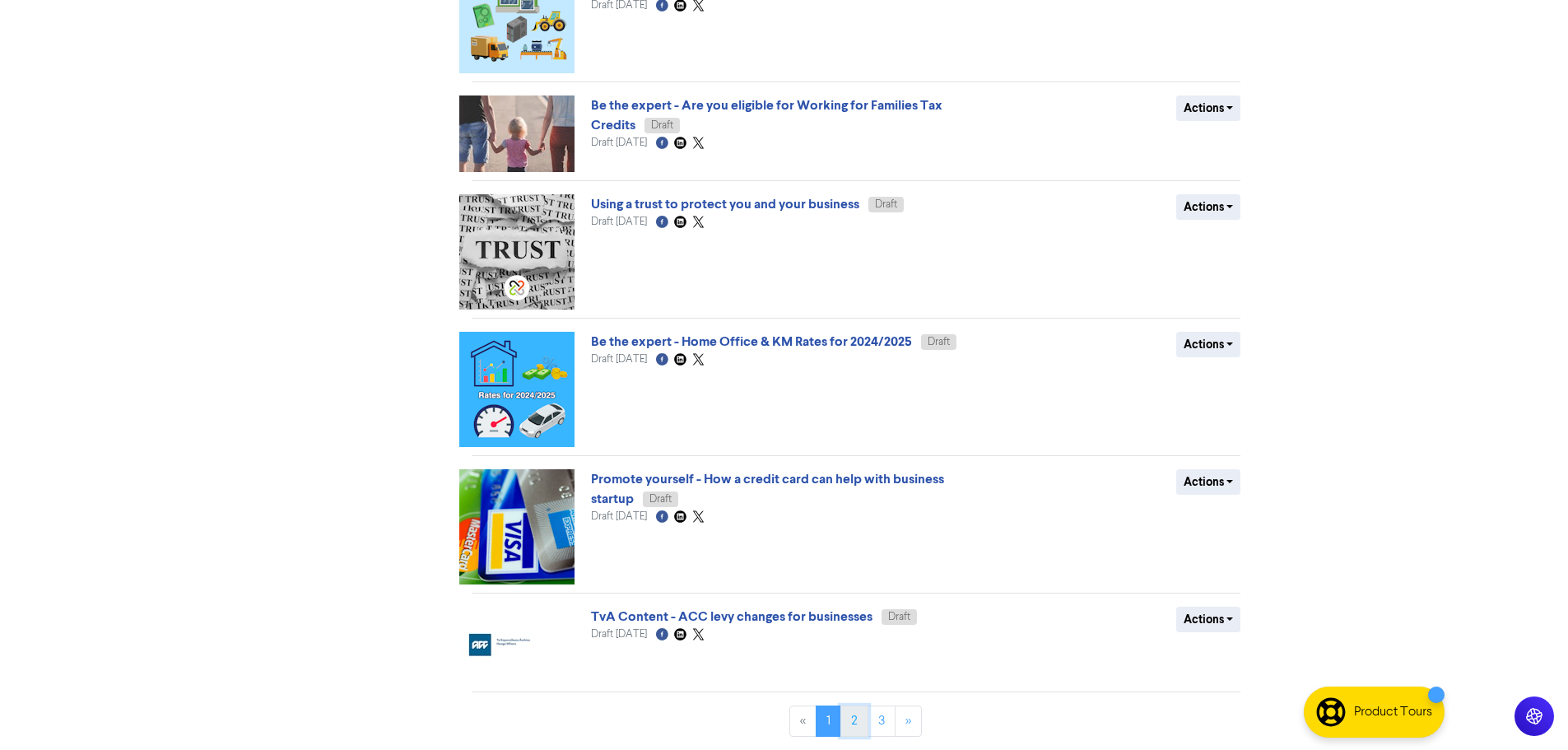
click at [861, 718] on link "2" at bounding box center [854, 721] width 28 height 31
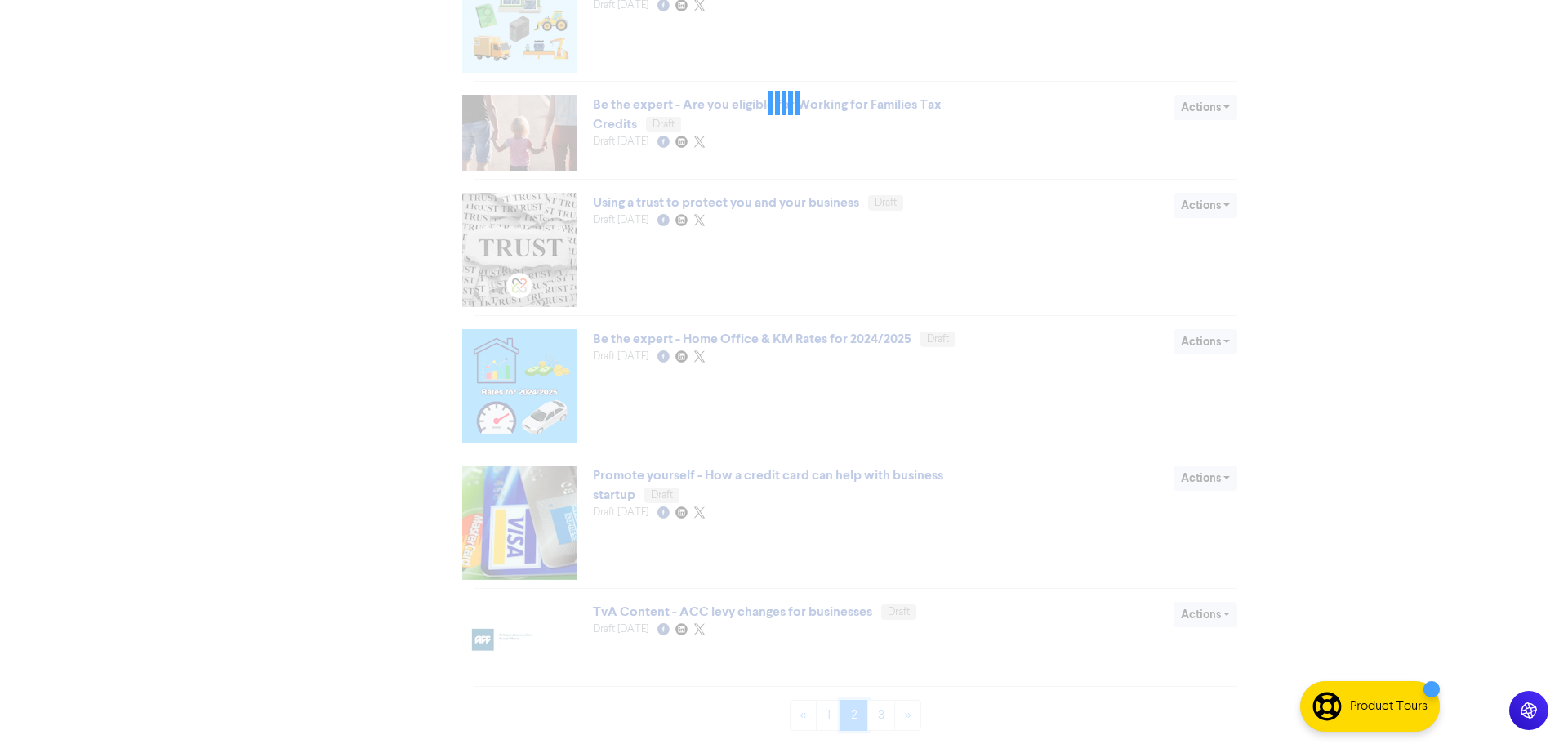
scroll to position [0, 0]
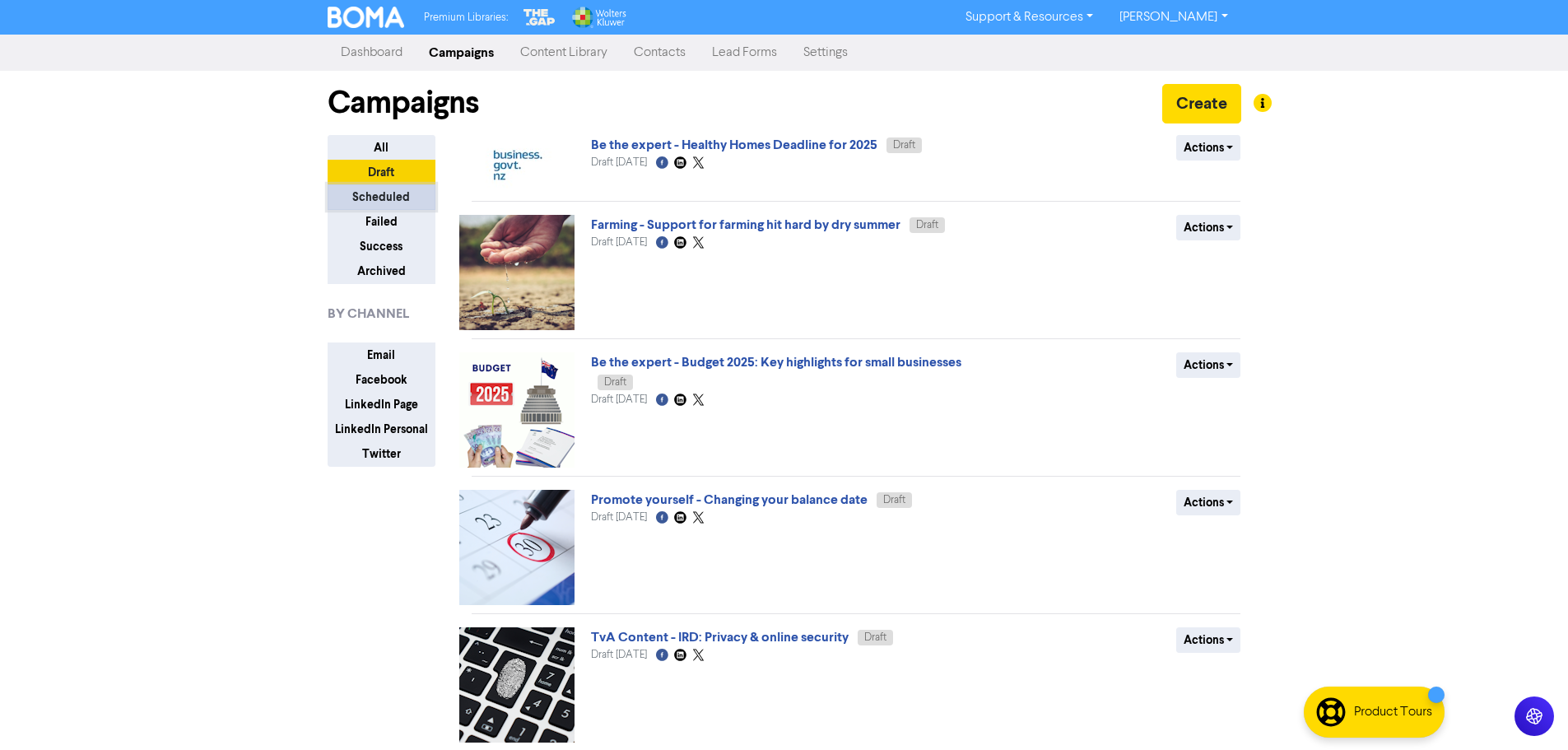
click at [383, 193] on button "Scheduled" at bounding box center [382, 197] width 108 height 26
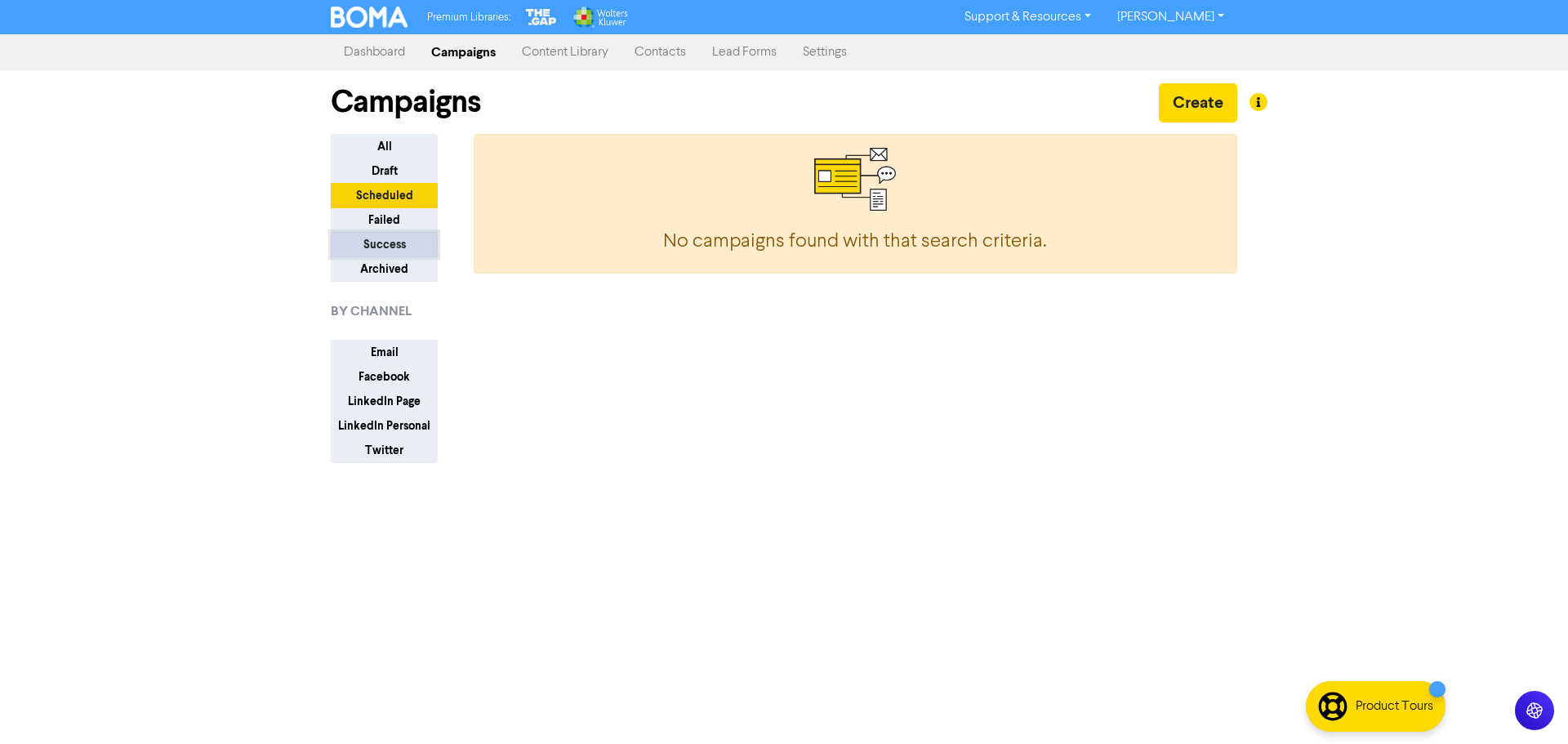
click at [378, 252] on button "Success" at bounding box center [384, 244] width 107 height 25
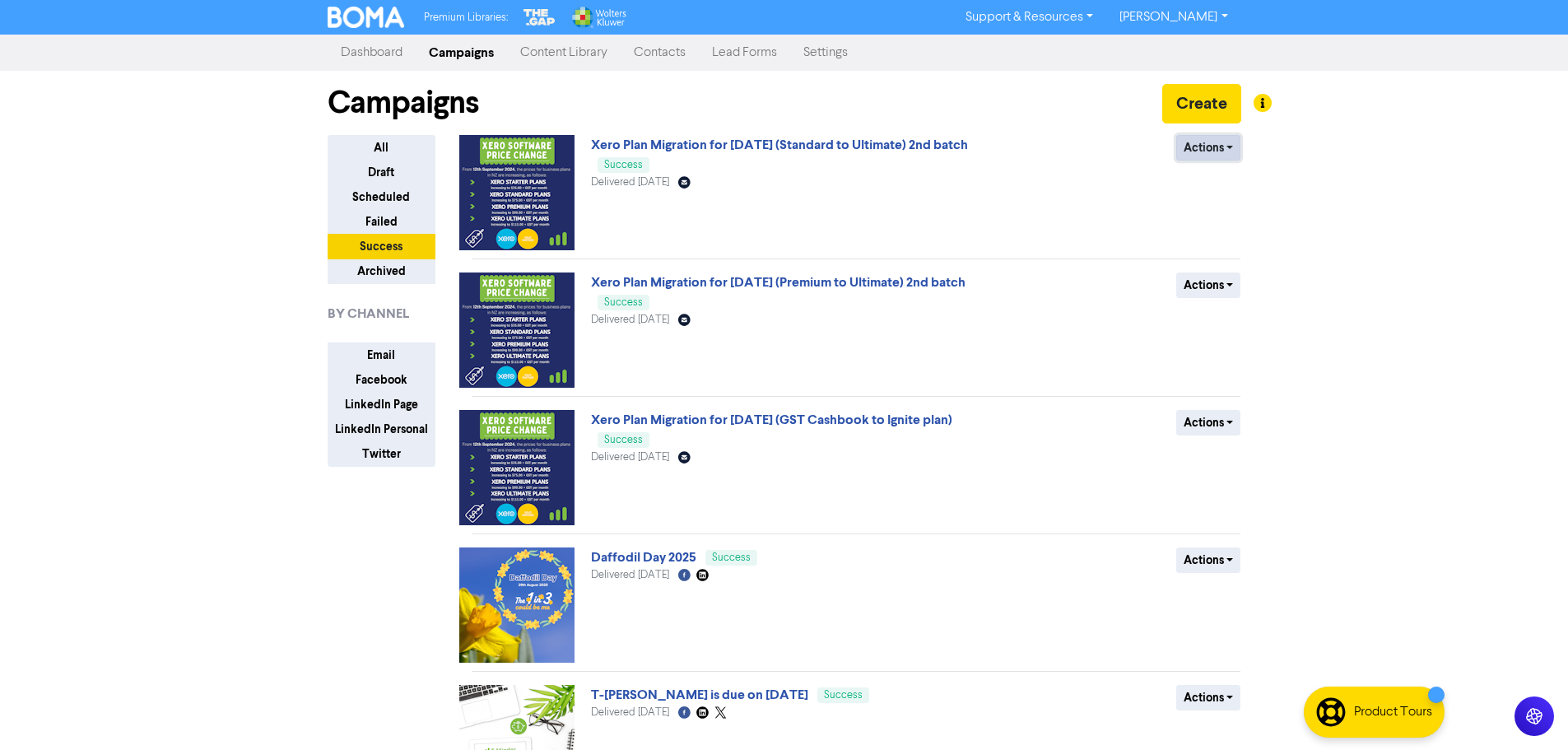
click at [1239, 142] on button "Actions" at bounding box center [1209, 147] width 65 height 26
click at [1224, 180] on button "Duplicate" at bounding box center [1241, 183] width 130 height 27
click at [395, 165] on button "Draft" at bounding box center [382, 172] width 108 height 26
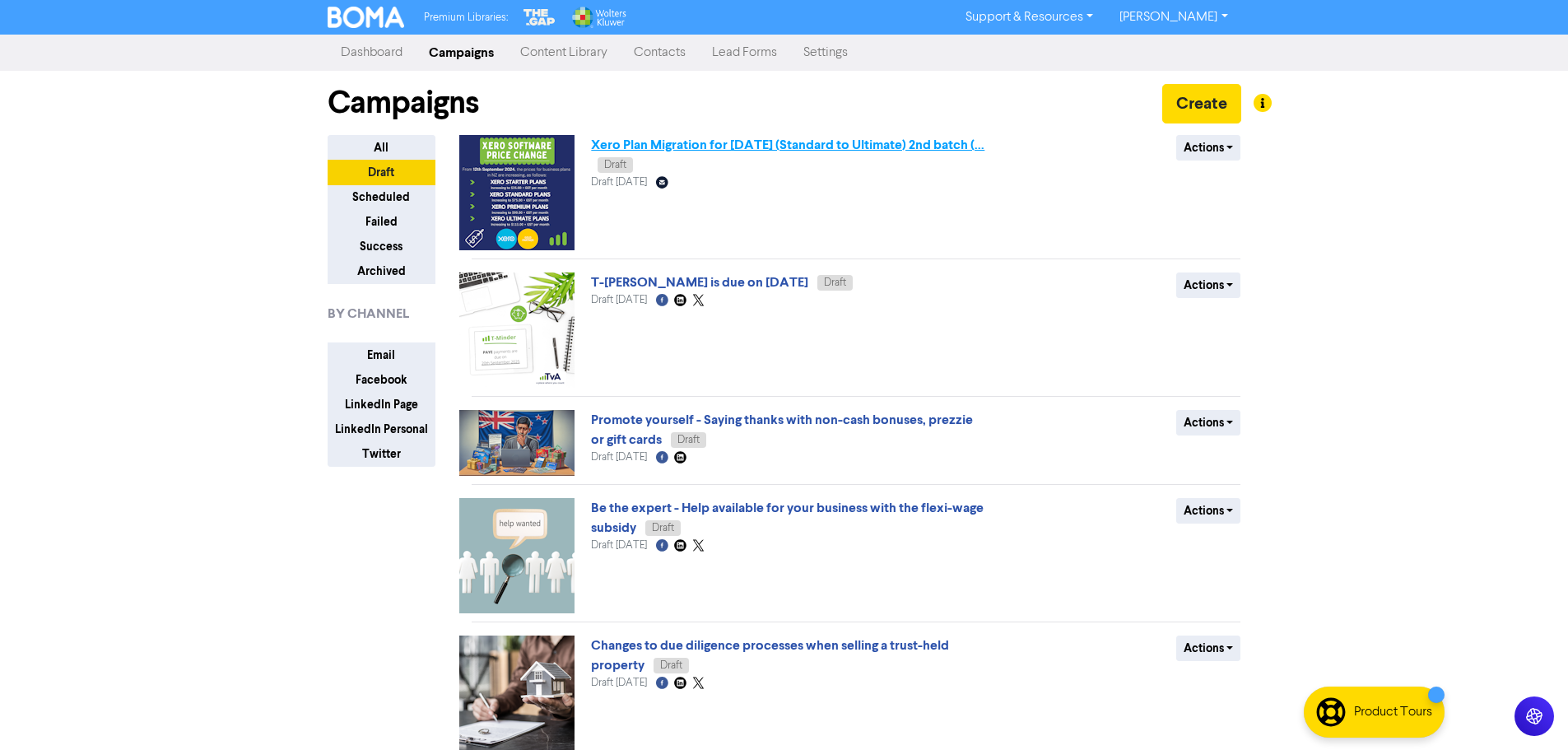
click at [795, 146] on link "Xero Plan Migration for [DATE] (Standard to Ultimate) 2nd batch (..." at bounding box center [788, 144] width 394 height 16
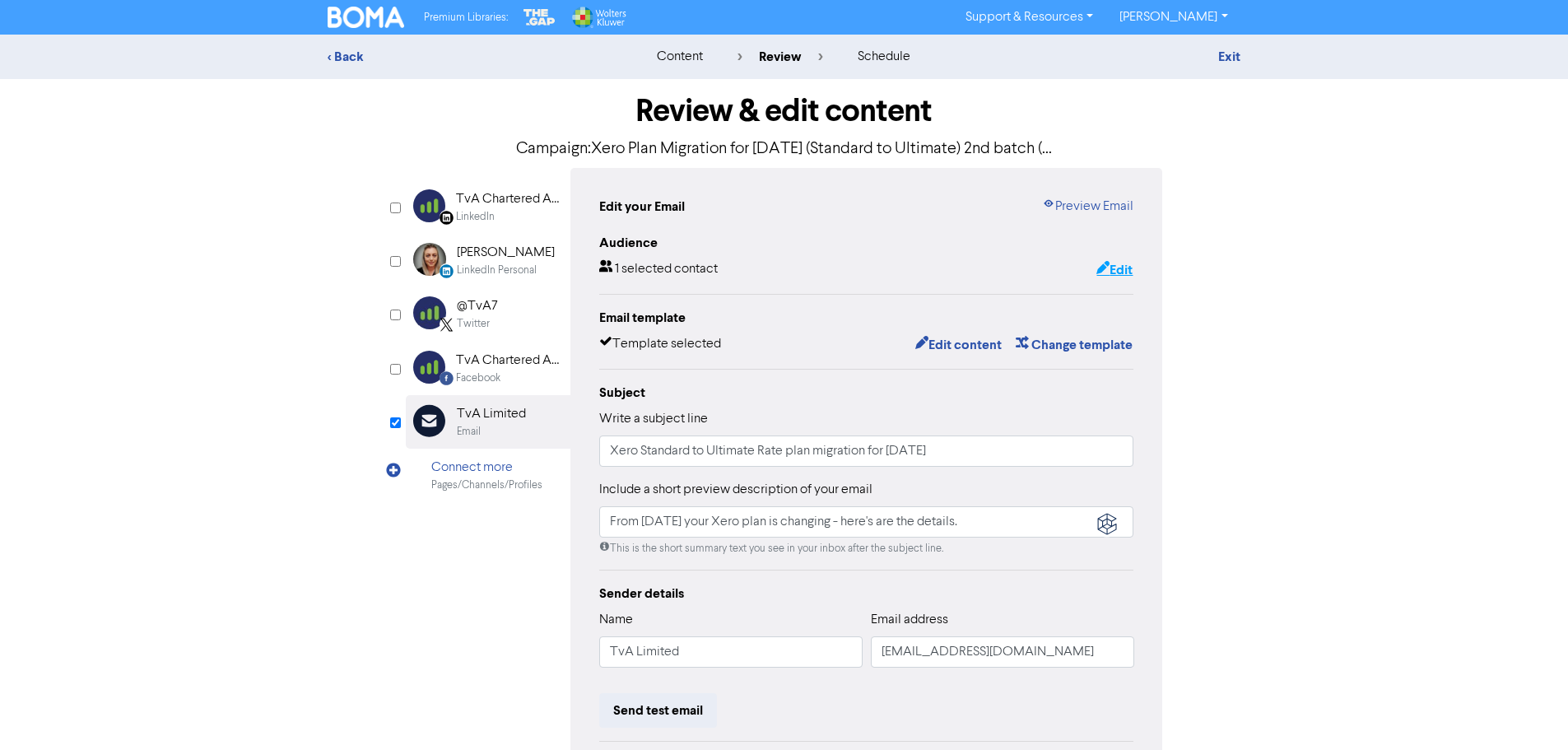
click at [1111, 270] on button "Edit" at bounding box center [1115, 270] width 38 height 22
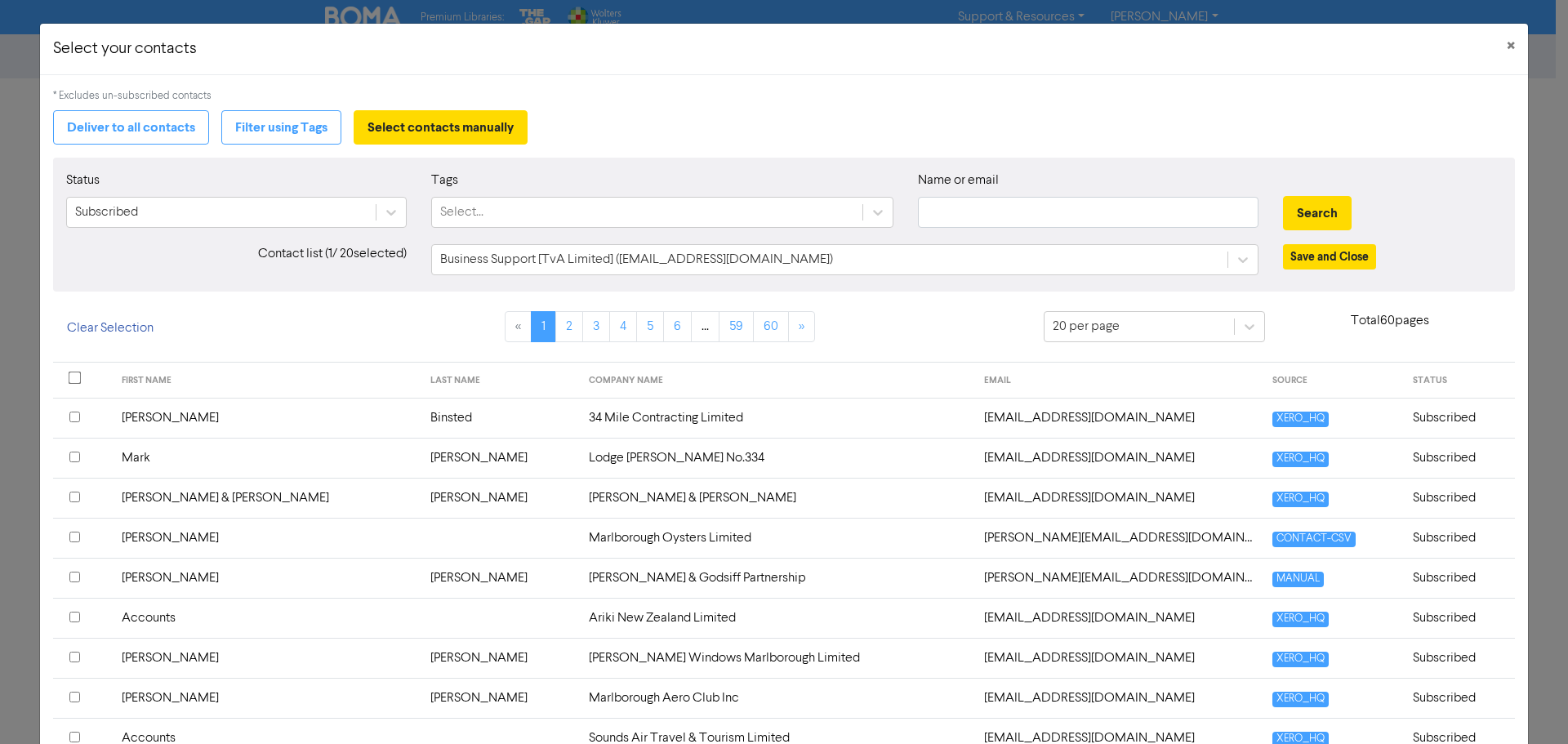
click at [599, 235] on div "Tags Select..." at bounding box center [662, 205] width 487 height 71
click at [501, 212] on div "Select..." at bounding box center [647, 212] width 430 height 29
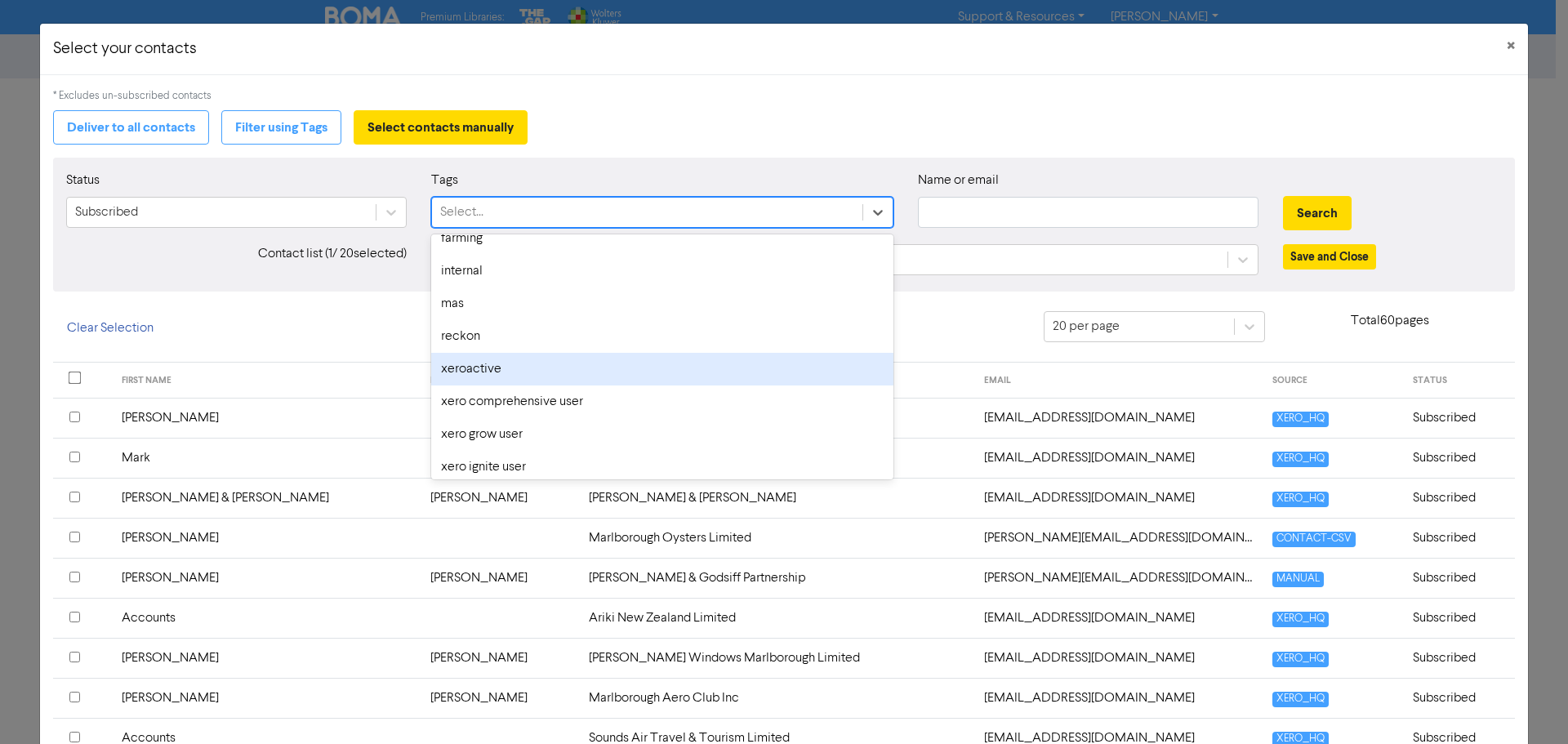
scroll to position [82, 0]
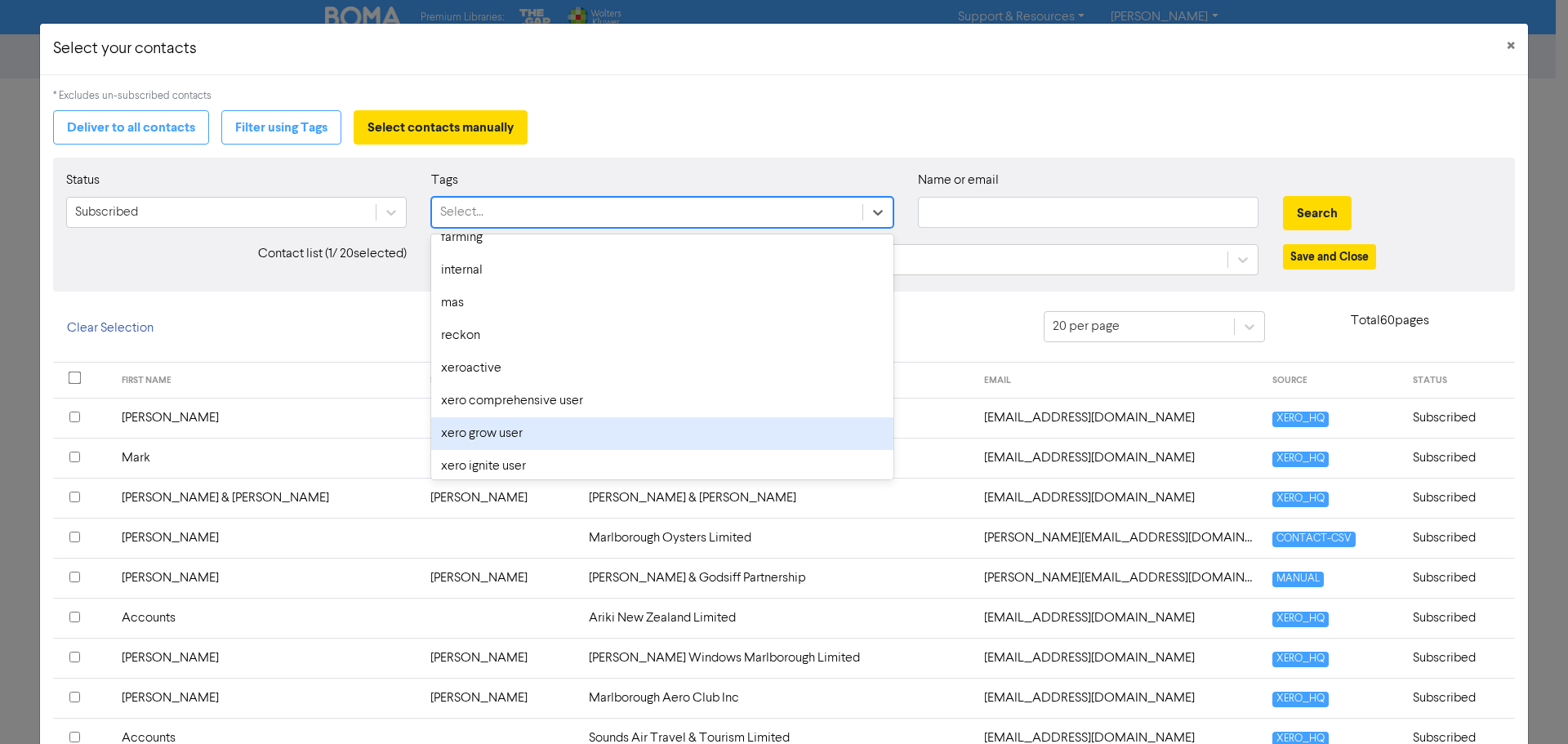
click at [504, 436] on div "xero grow user" at bounding box center [662, 433] width 462 height 33
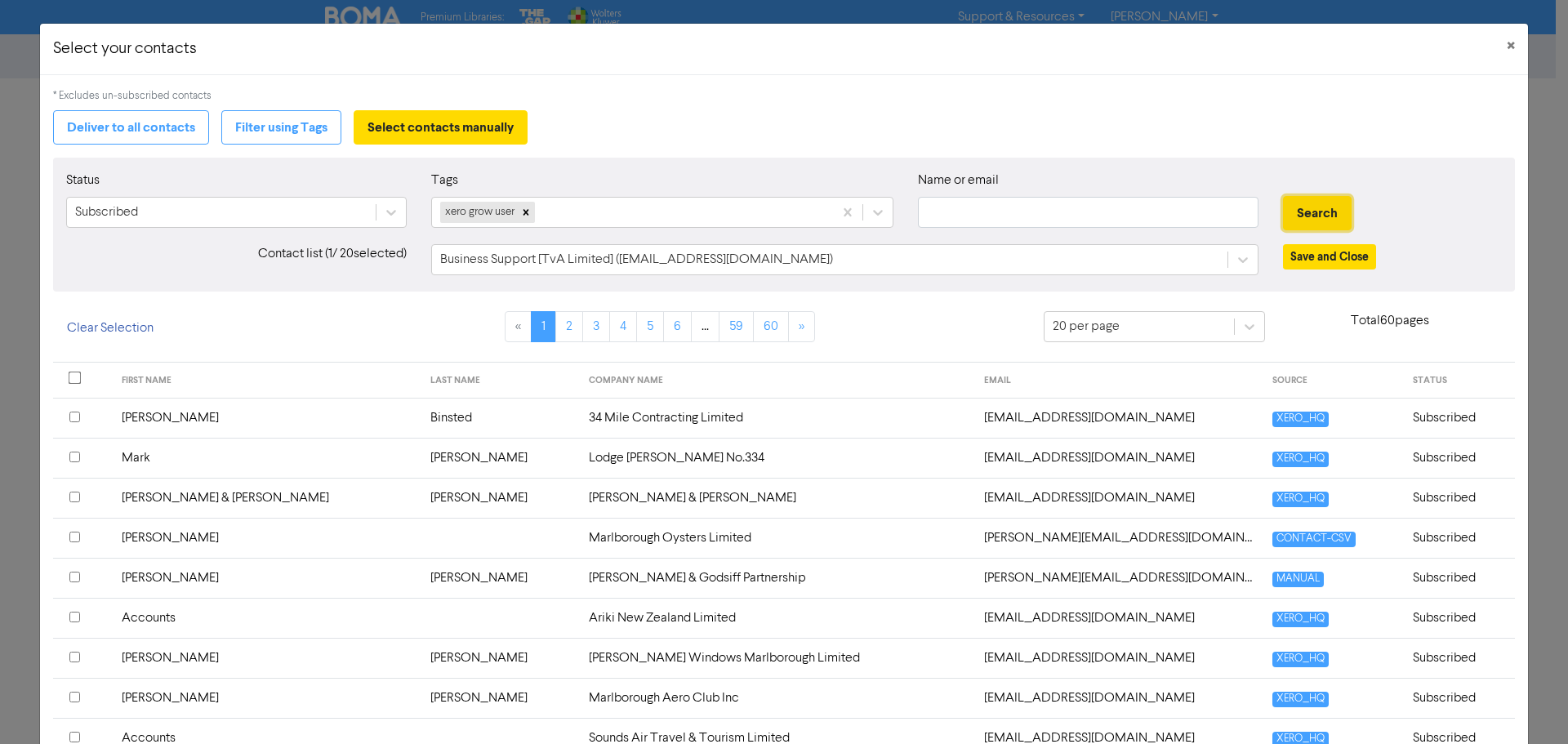
click at [1303, 210] on button "Search" at bounding box center [1317, 213] width 69 height 34
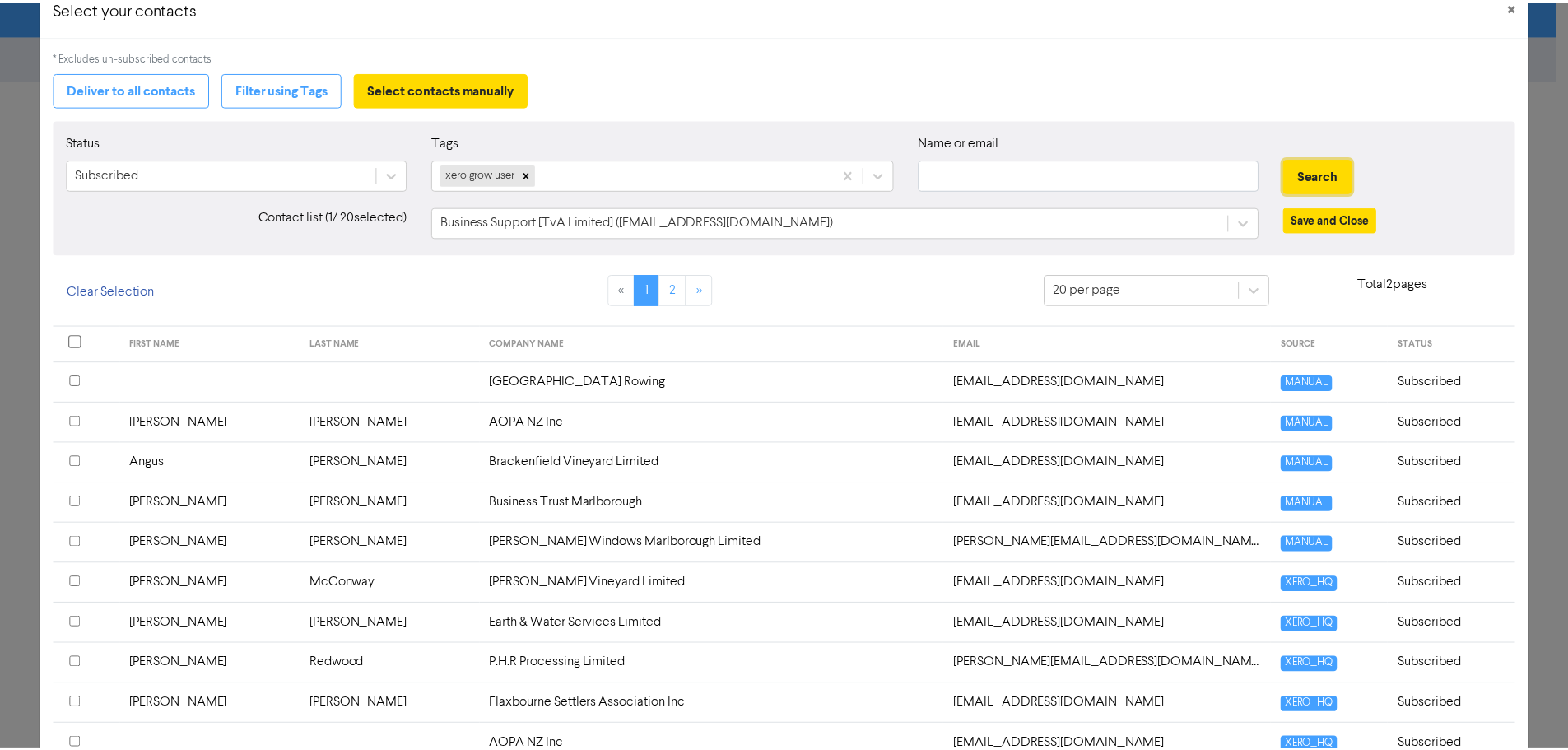
scroll to position [0, 0]
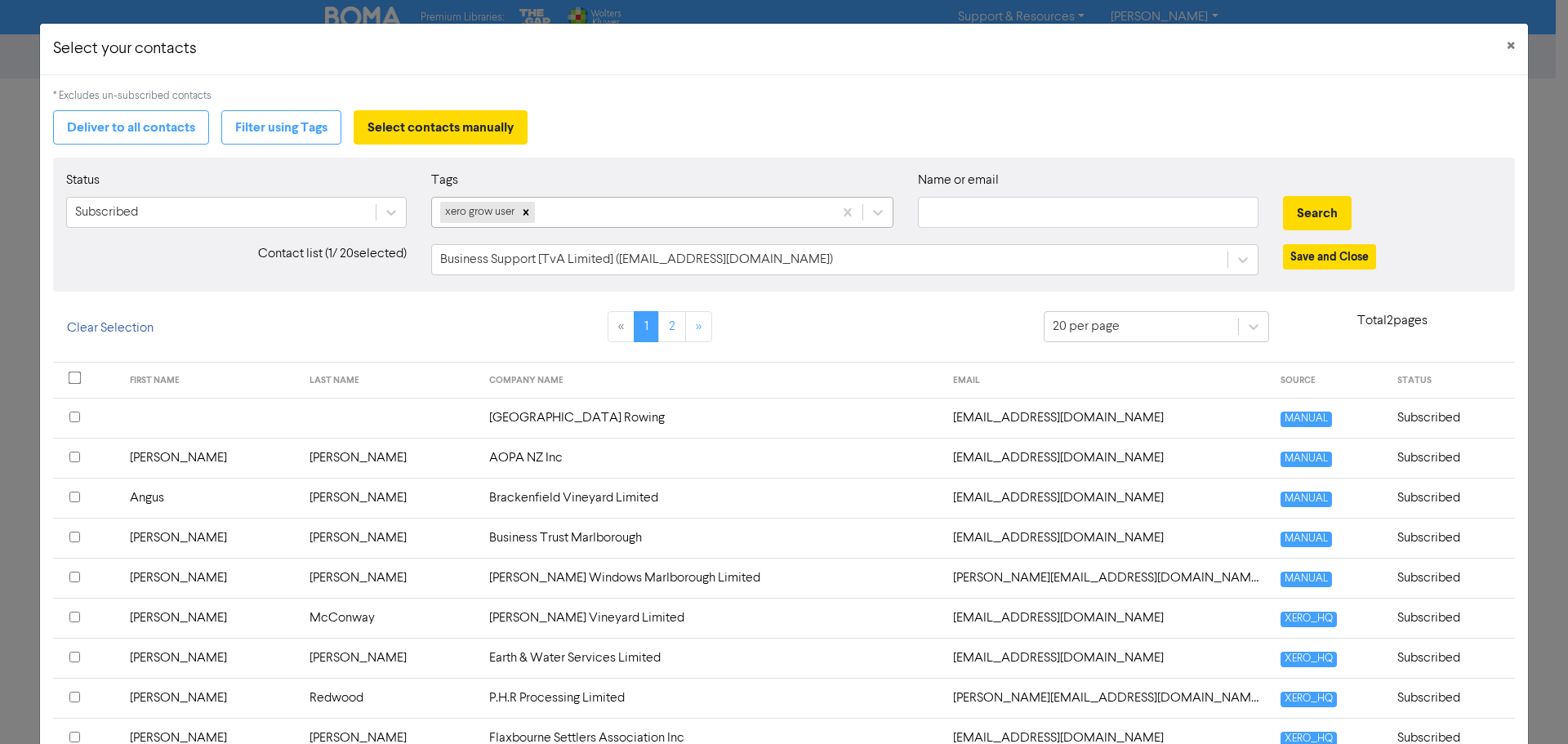
click at [606, 209] on div "xero grow user" at bounding box center [633, 212] width 401 height 29
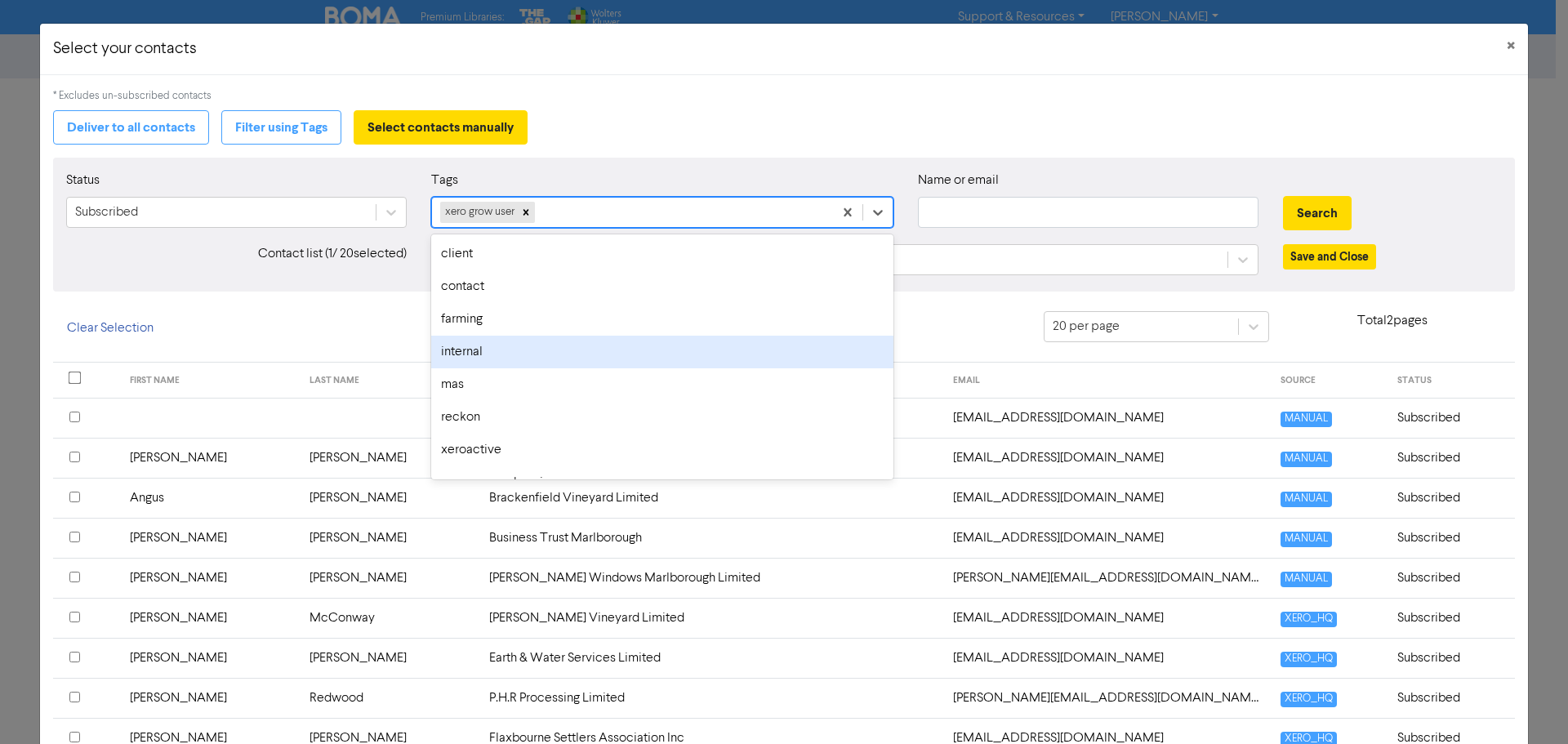
click at [465, 361] on div "internal" at bounding box center [662, 352] width 462 height 33
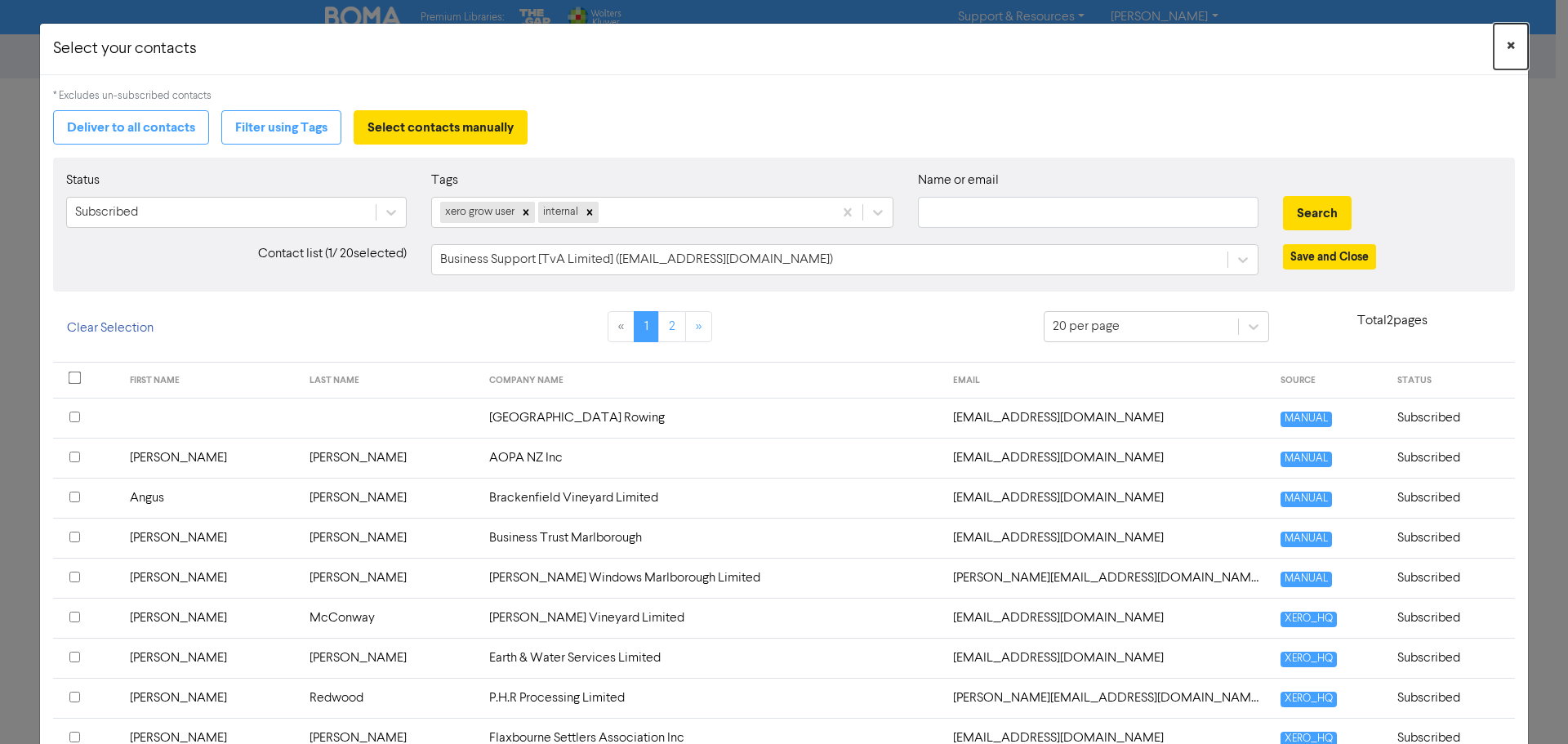
click at [1507, 40] on span "×" at bounding box center [1511, 46] width 8 height 24
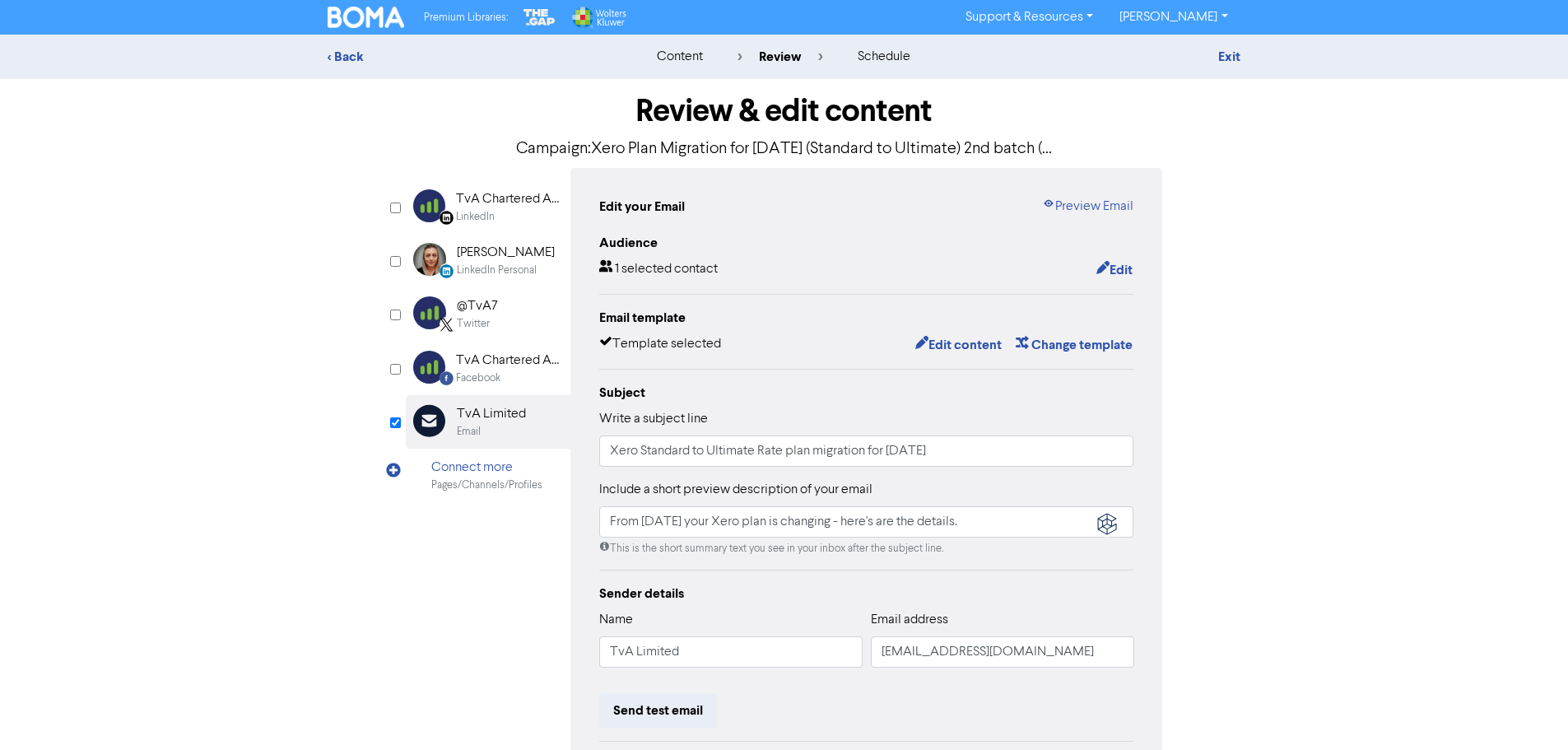
click at [1510, 41] on div "< Back content review schedule Exit" at bounding box center [784, 56] width 1568 height 45
click at [1096, 208] on link "Preview Email" at bounding box center [1088, 206] width 91 height 20
click at [1239, 53] on link "Exit" at bounding box center [1229, 56] width 22 height 16
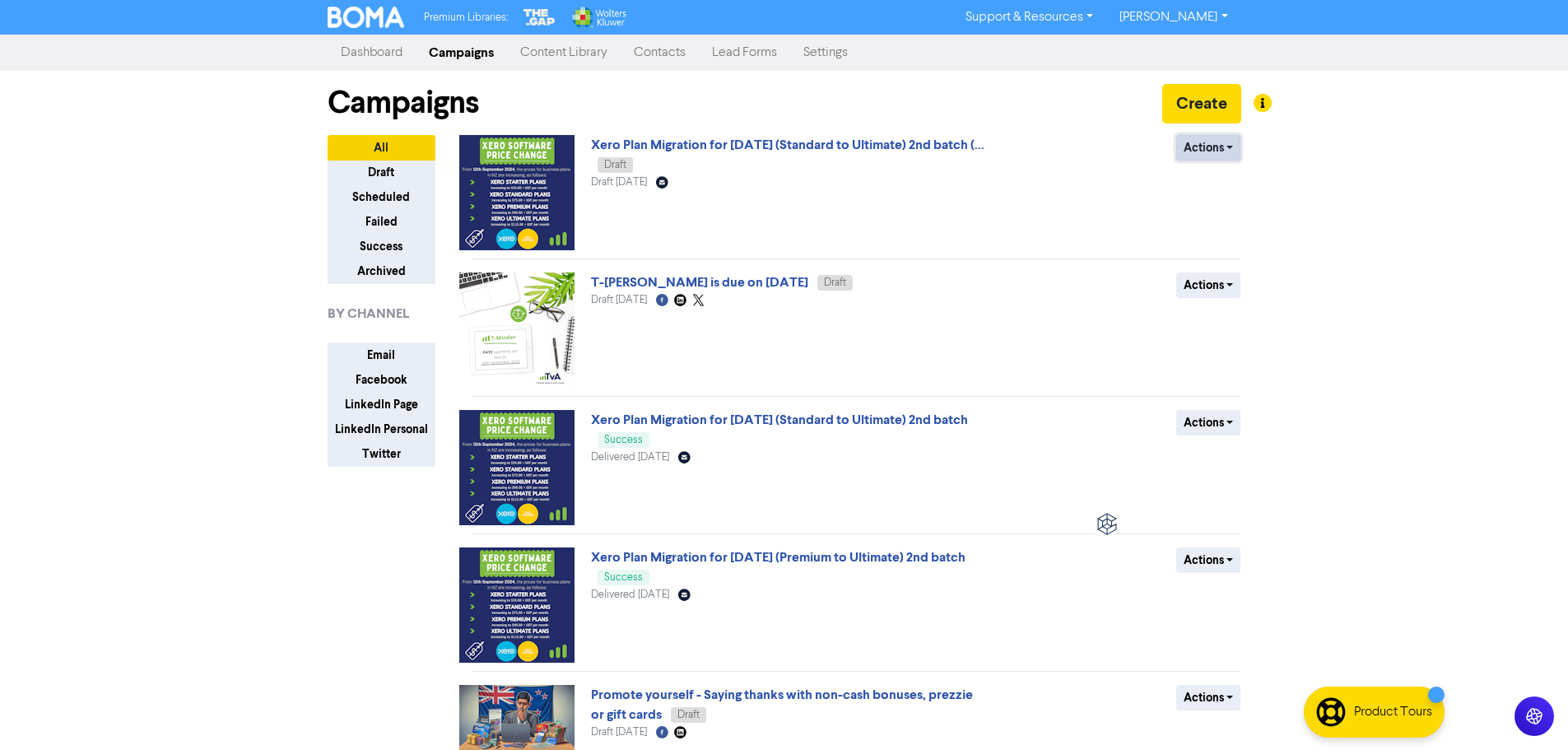
click at [1224, 141] on button "Actions" at bounding box center [1209, 147] width 65 height 26
click at [1229, 180] on button "Delete" at bounding box center [1241, 183] width 130 height 27
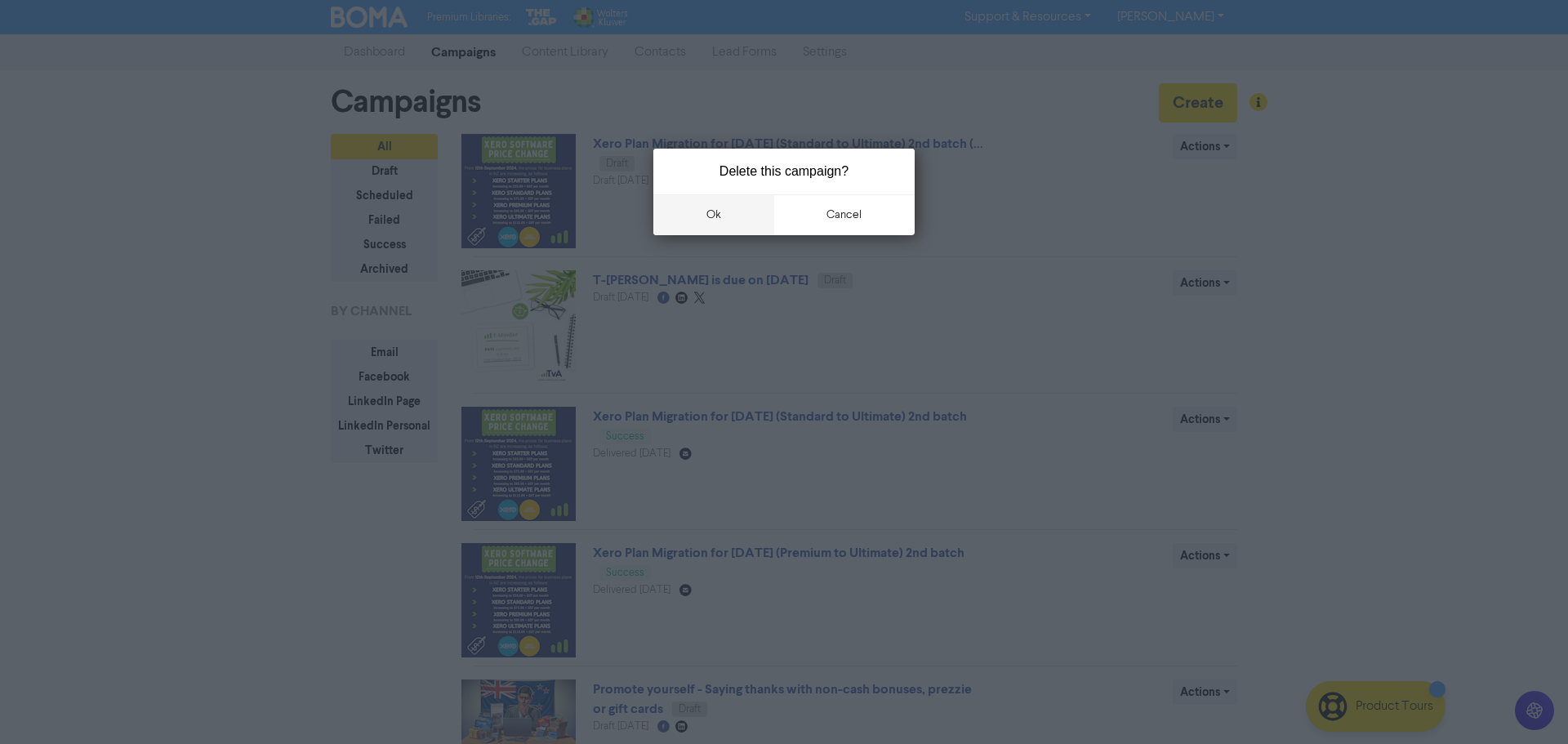
click at [729, 215] on button "ok" at bounding box center [714, 214] width 121 height 40
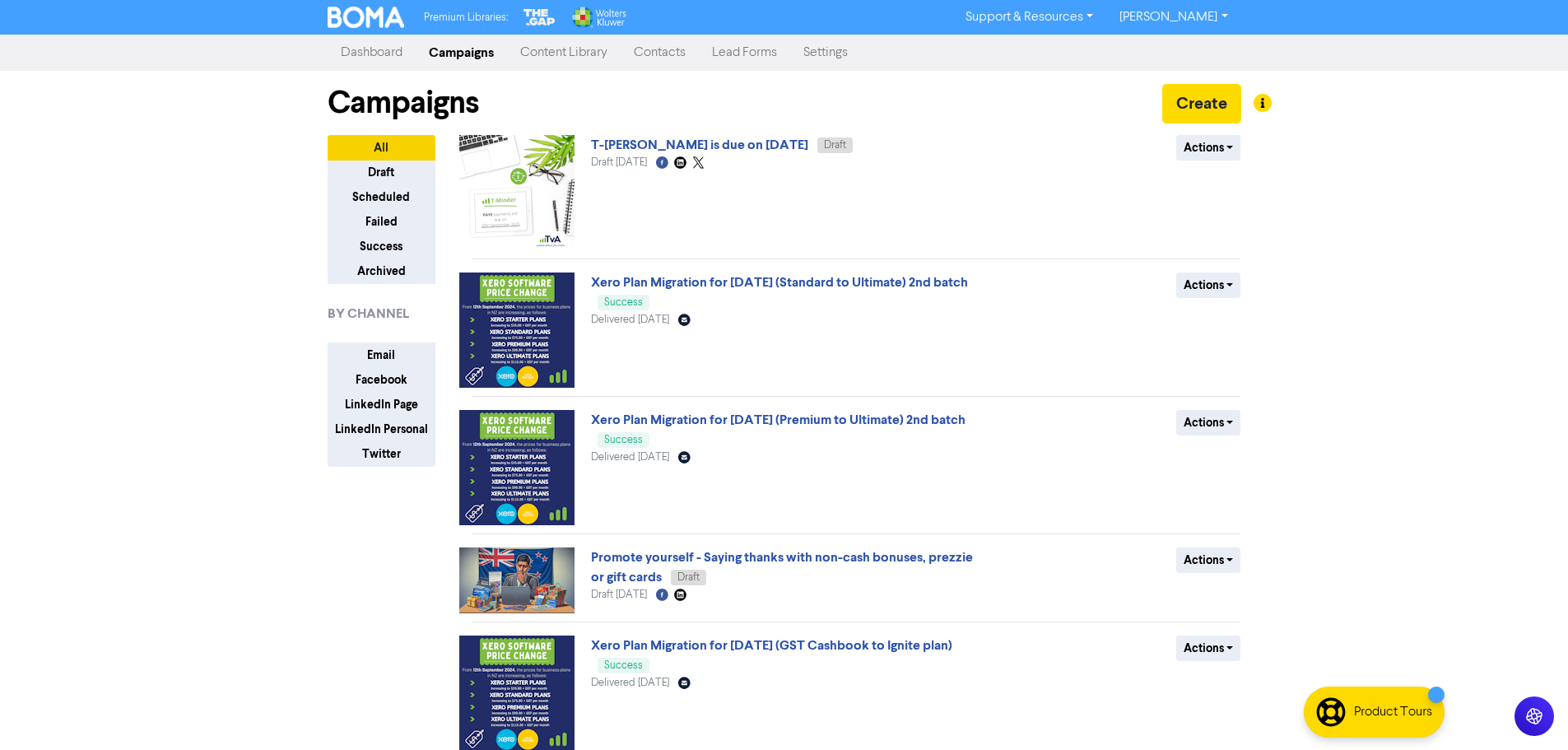
click at [828, 47] on link "Settings" at bounding box center [826, 52] width 71 height 33
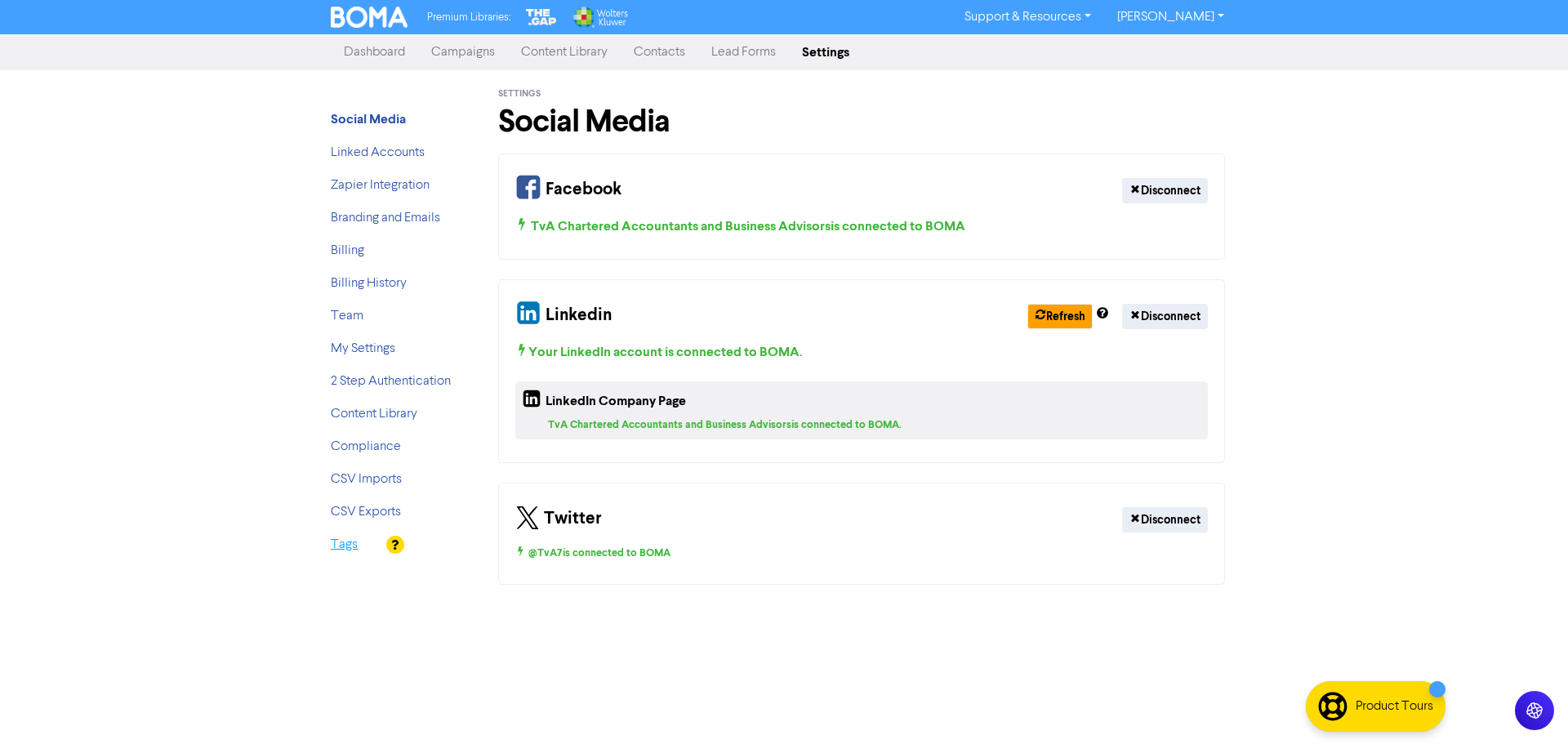
click at [347, 547] on link "Tags" at bounding box center [344, 545] width 27 height 13
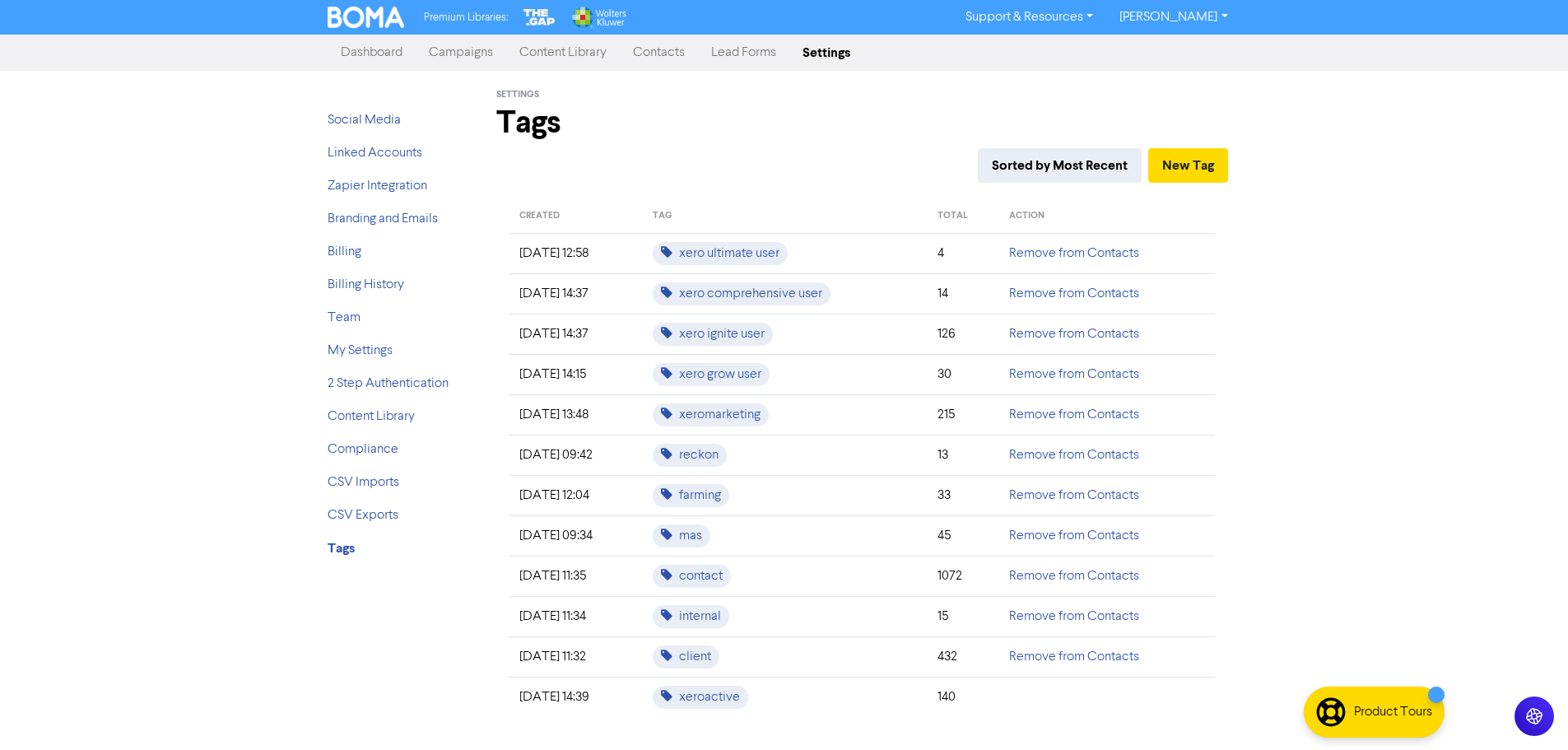
click at [464, 42] on link "Campaigns" at bounding box center [460, 52] width 90 height 33
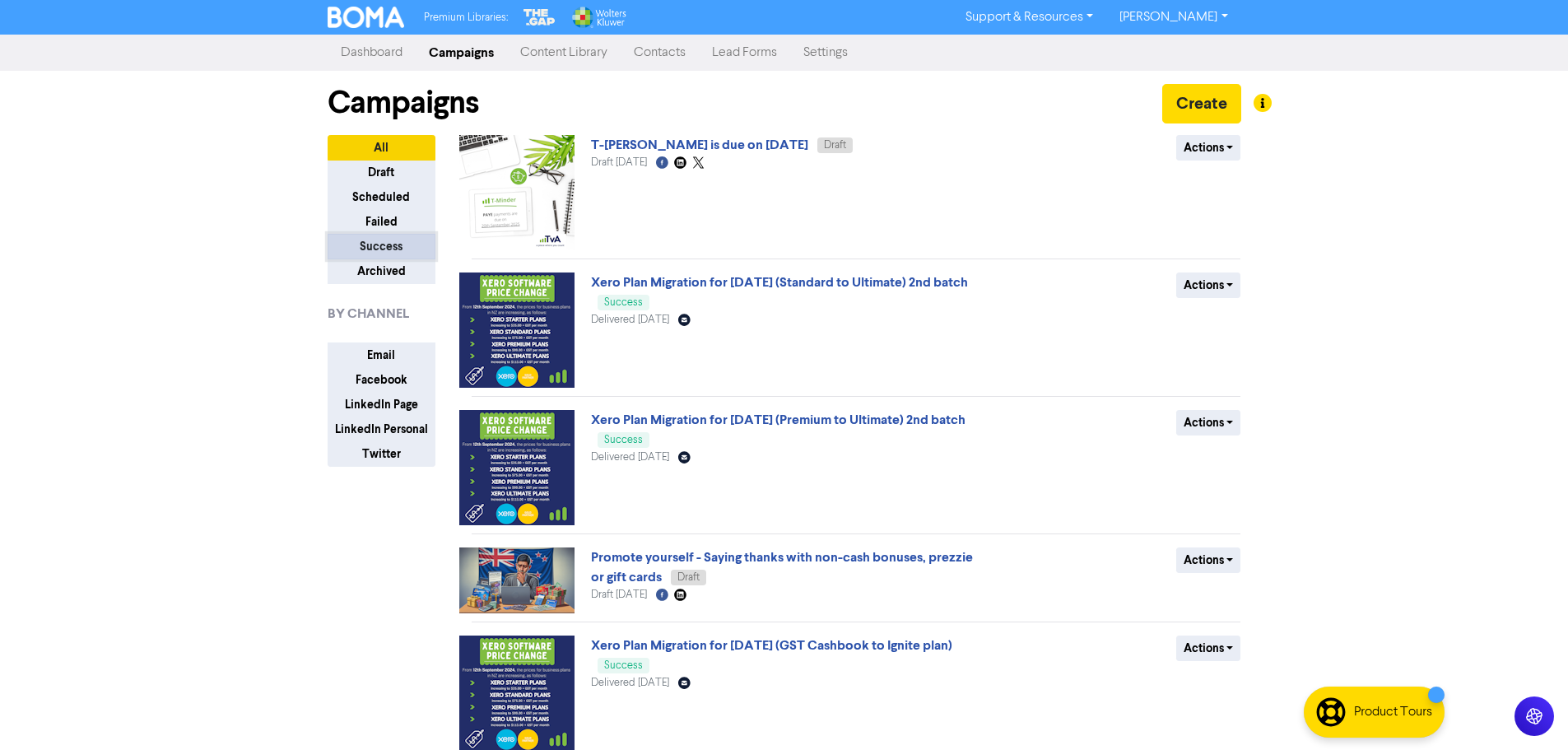
click at [393, 244] on button "Success" at bounding box center [382, 246] width 108 height 26
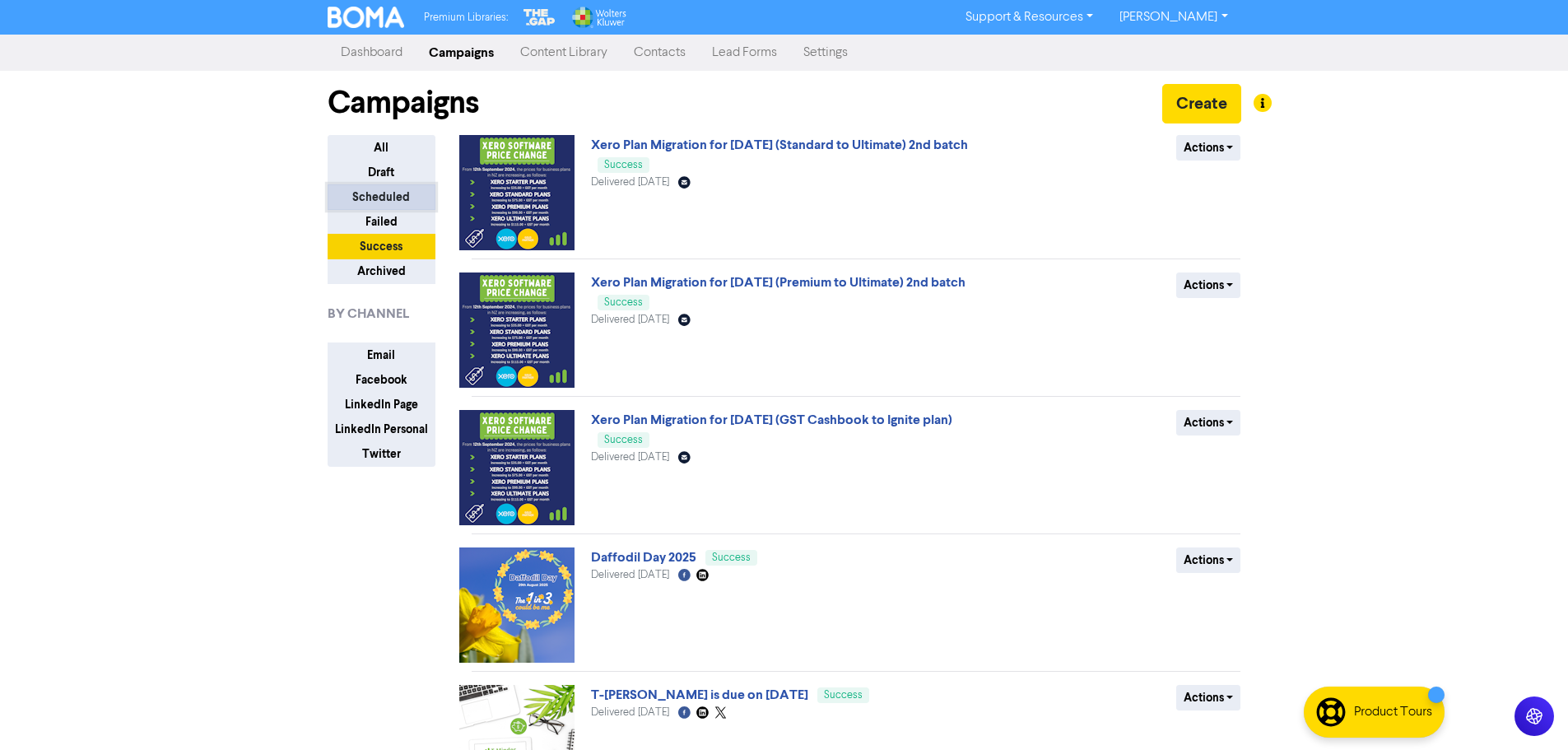
click at [390, 194] on button "Scheduled" at bounding box center [382, 197] width 108 height 26
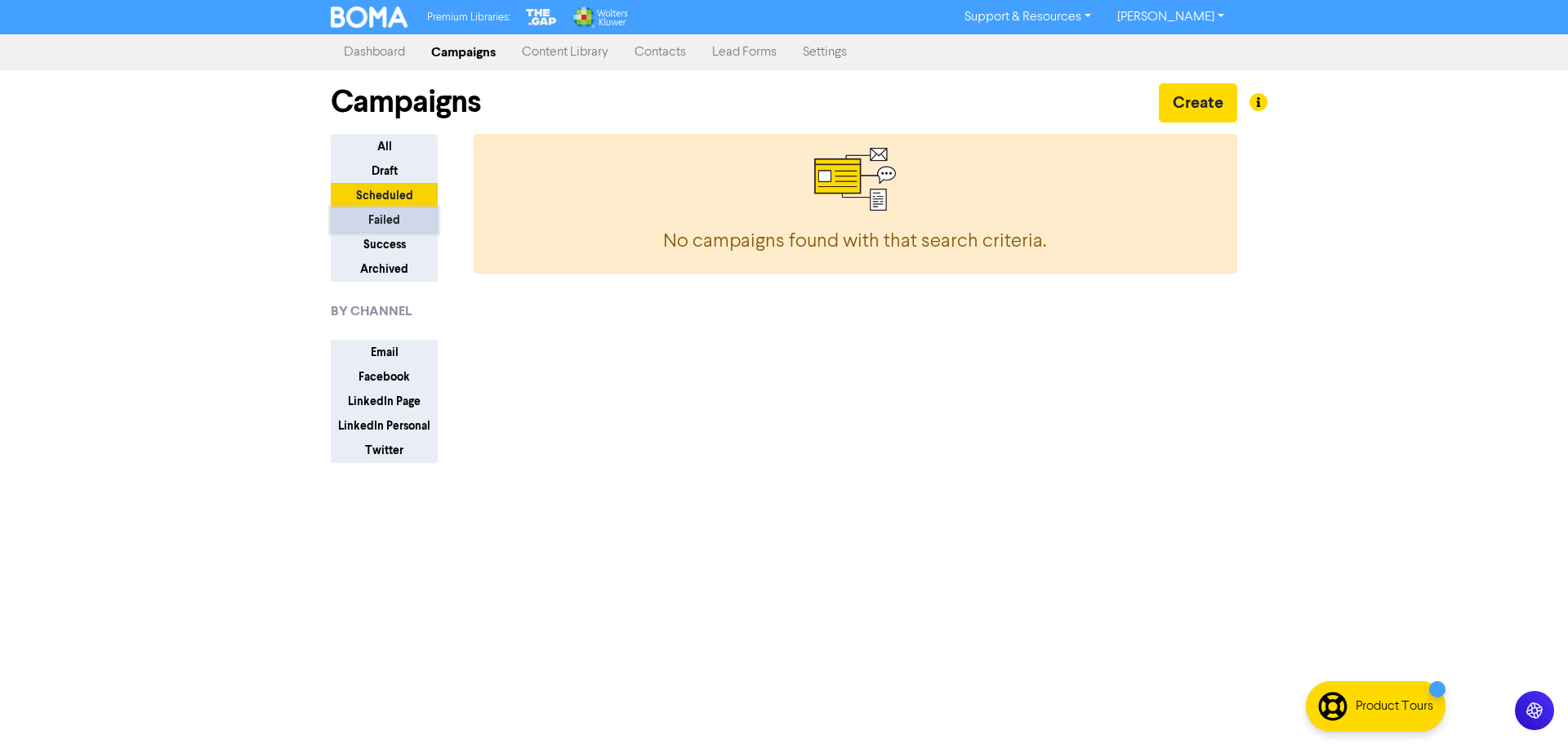
click at [390, 216] on button "Failed" at bounding box center [384, 219] width 107 height 25
click at [389, 244] on button "Success" at bounding box center [384, 244] width 107 height 25
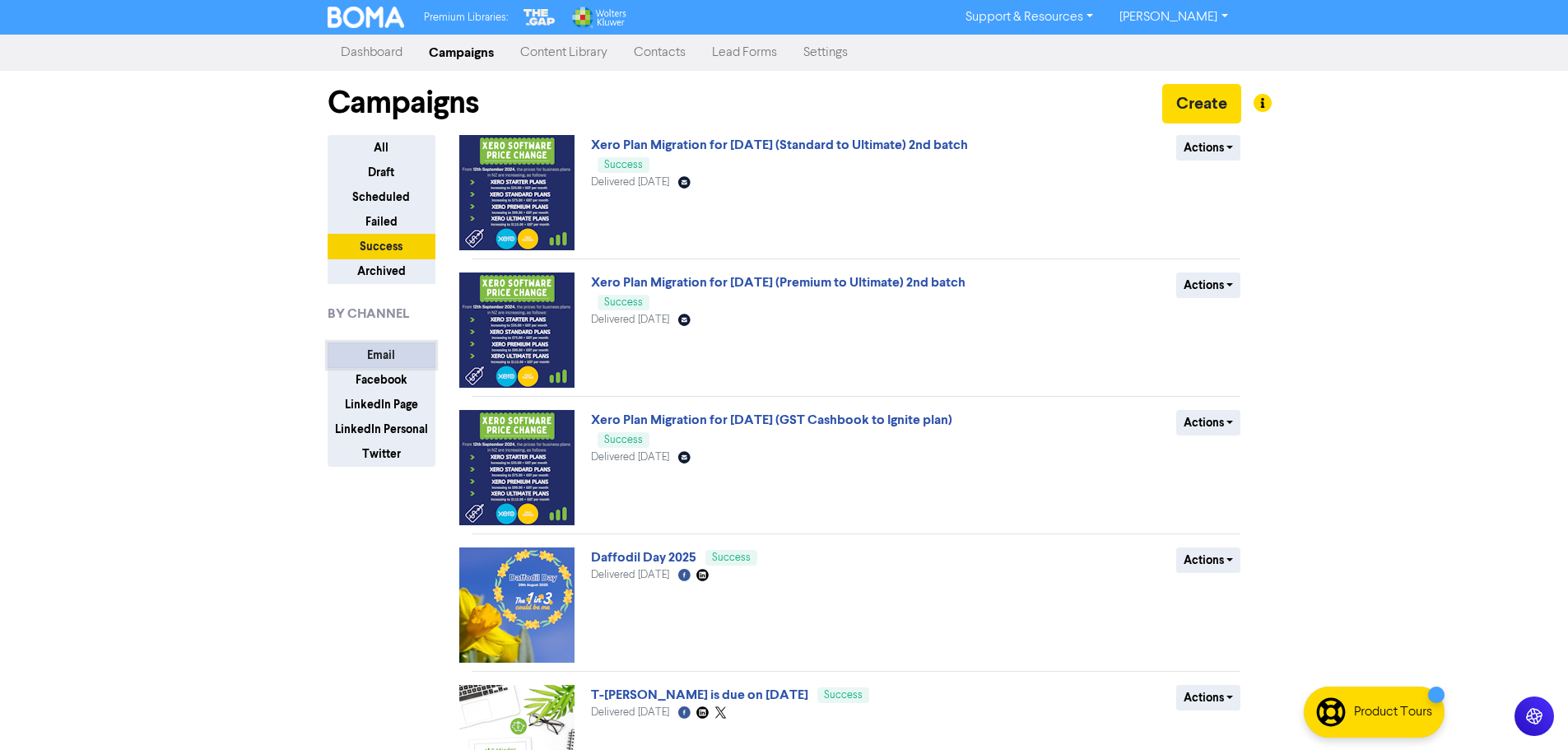
click at [396, 350] on button "Email" at bounding box center [382, 355] width 108 height 26
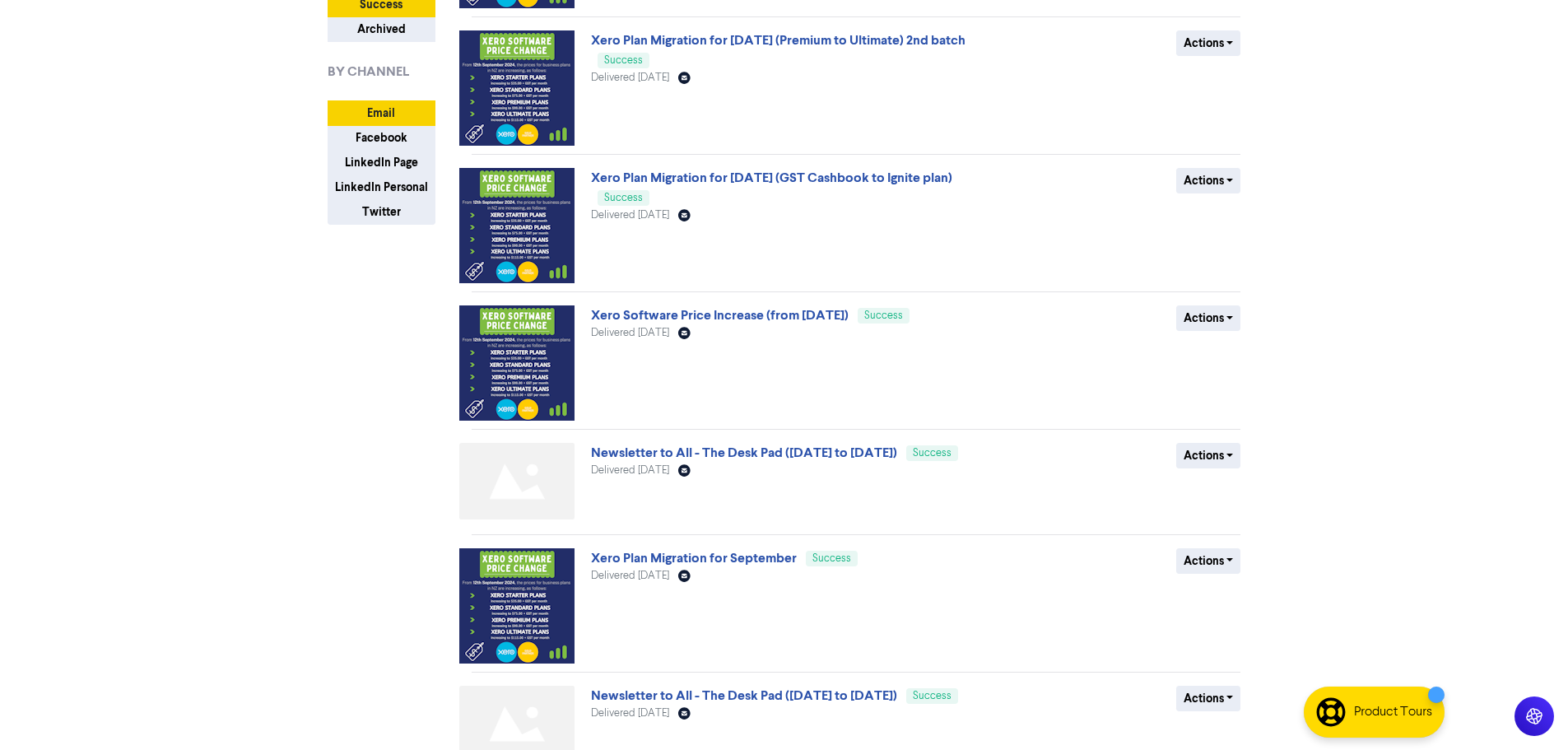
scroll to position [329, 0]
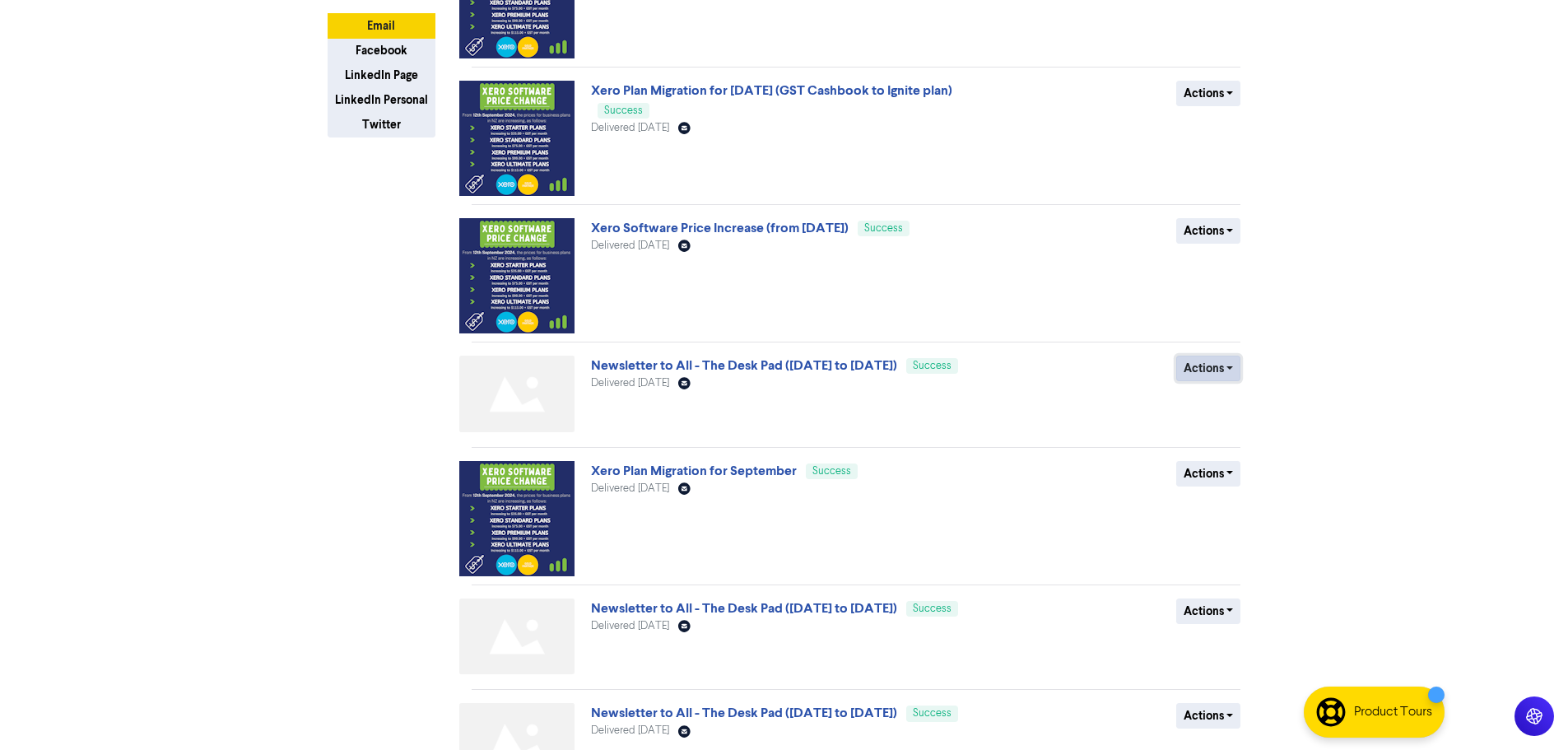
click at [1236, 366] on button "Actions" at bounding box center [1209, 368] width 65 height 26
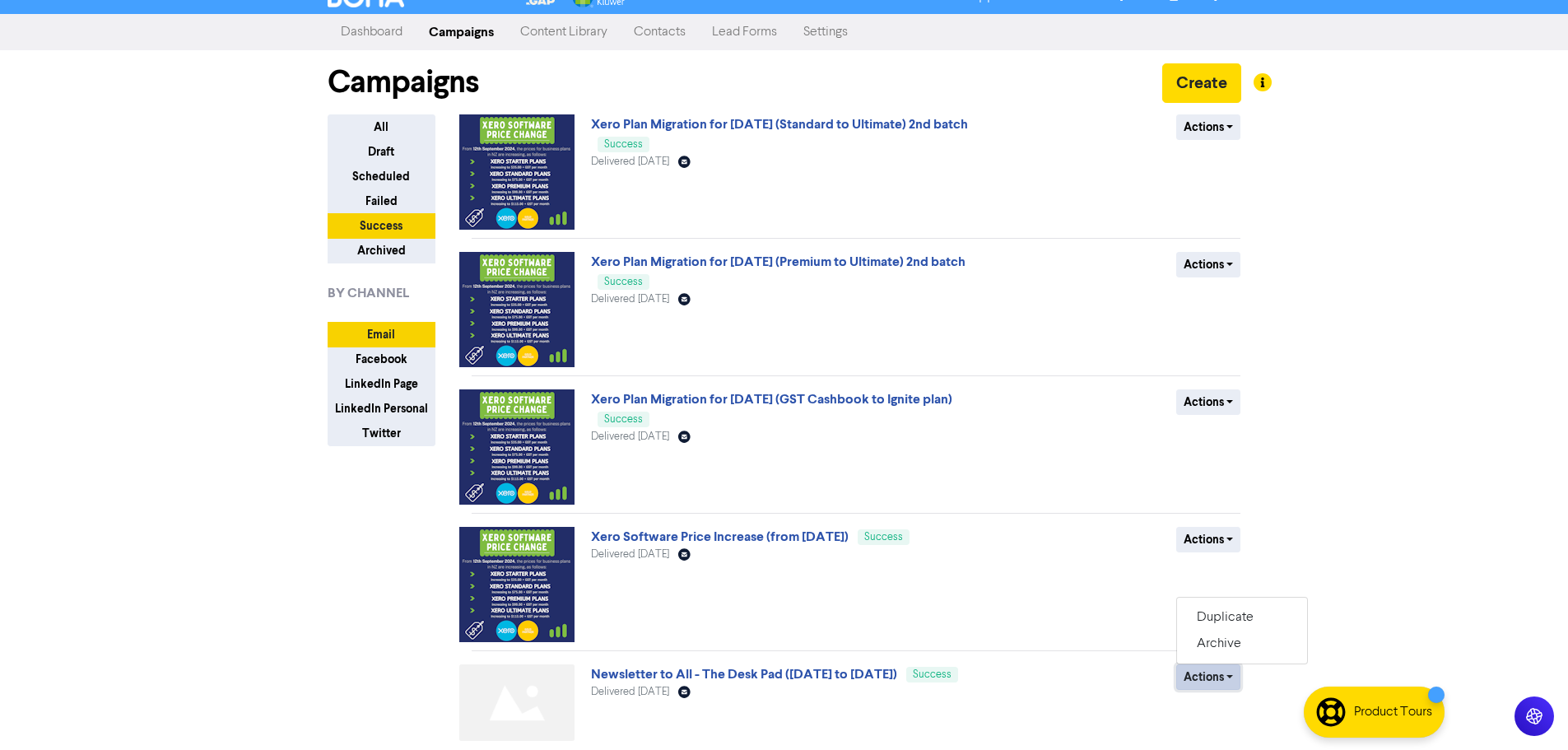
scroll to position [0, 0]
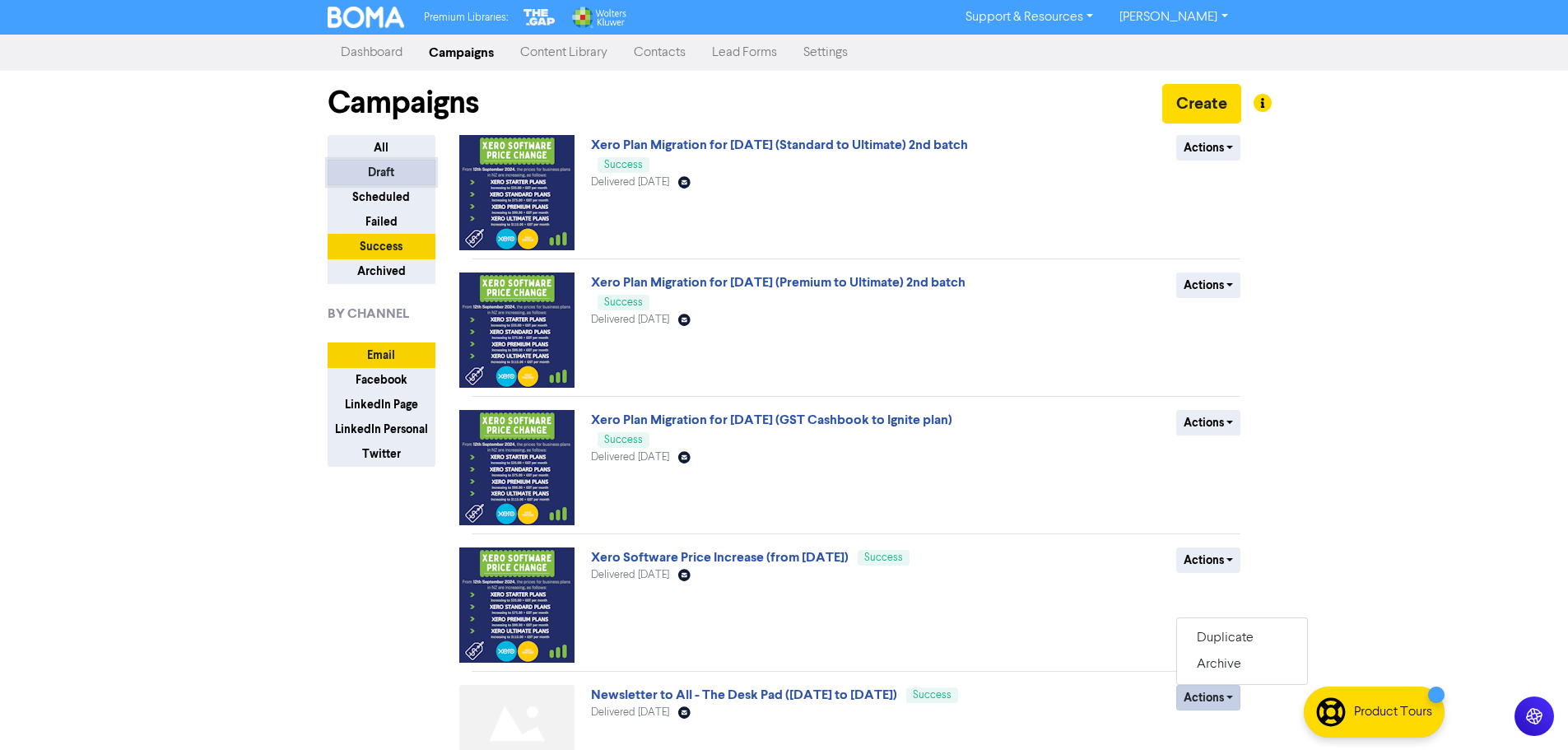
click at [394, 178] on button "Draft" at bounding box center [382, 172] width 108 height 26
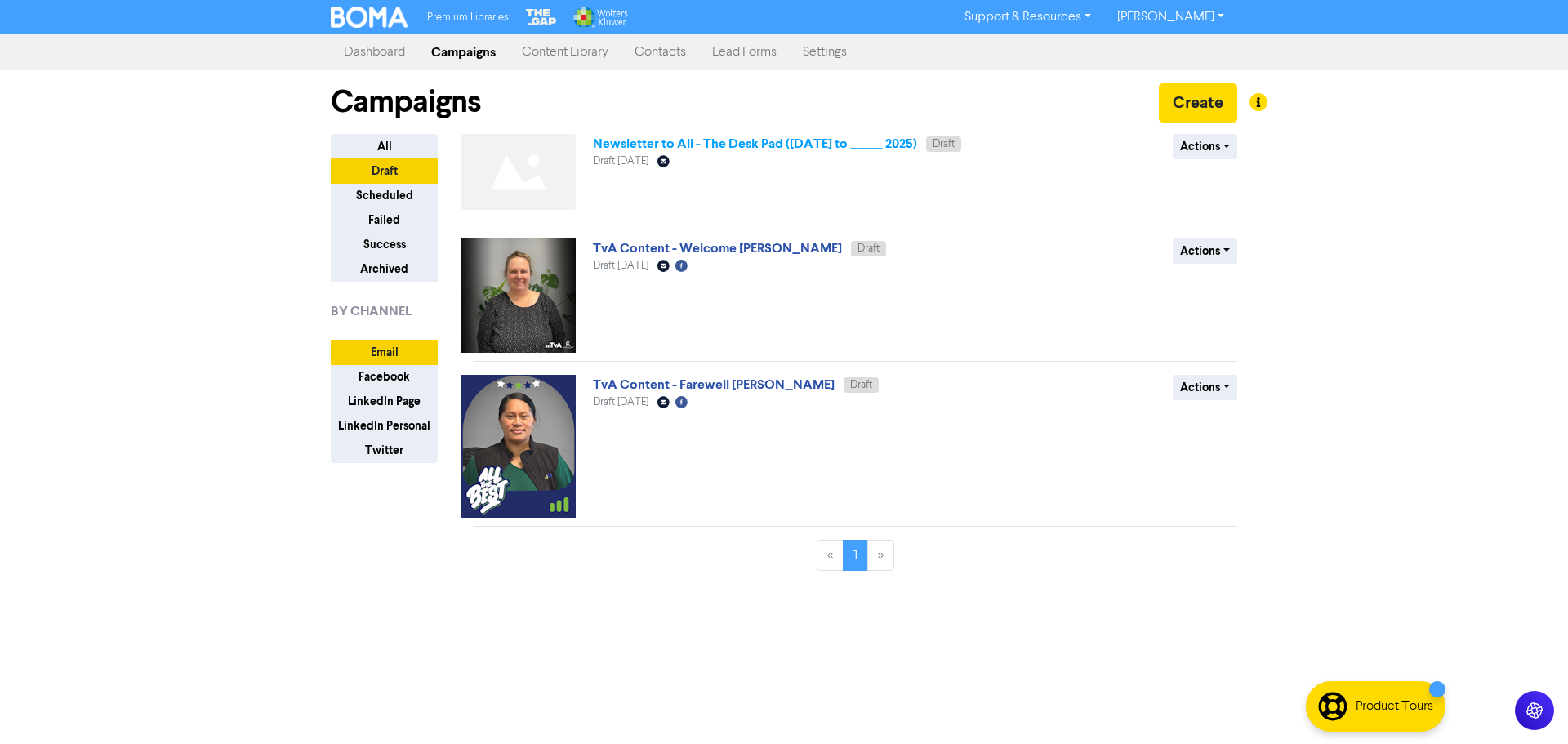
click at [869, 147] on link "Newsletter to All - The Desk Pad ([DATE] to ____ 2025)" at bounding box center [755, 143] width 324 height 16
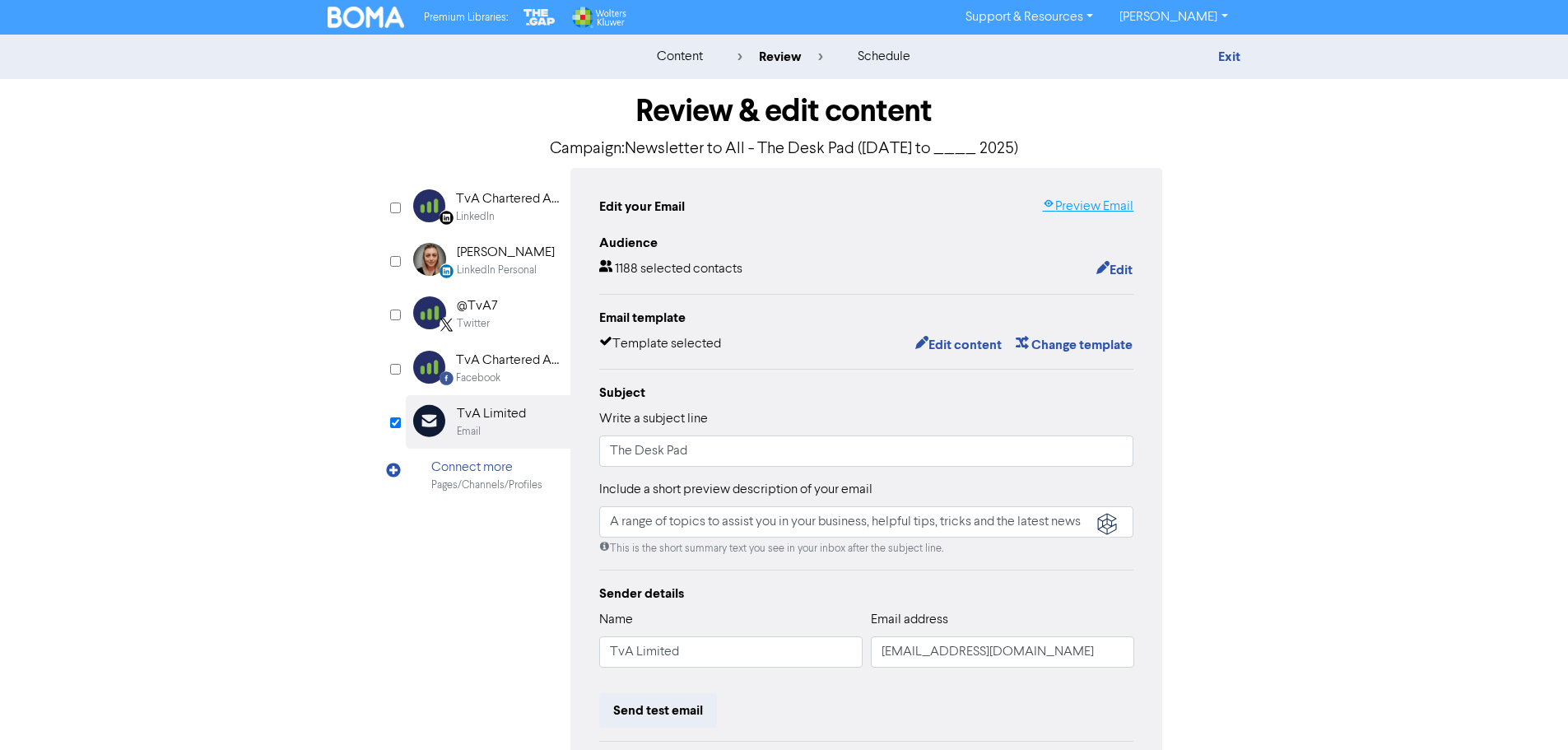
click at [1082, 211] on link "Preview Email" at bounding box center [1088, 206] width 91 height 20
drag, startPoint x: 601, startPoint y: 518, endPoint x: 1136, endPoint y: 513, distance: 535.0
click at [1136, 513] on div "Edit your Email Preview Email Audience 1188 selected contacts Edit Email templa…" at bounding box center [867, 517] width 593 height 700
click at [947, 341] on button "Edit content" at bounding box center [959, 345] width 88 height 22
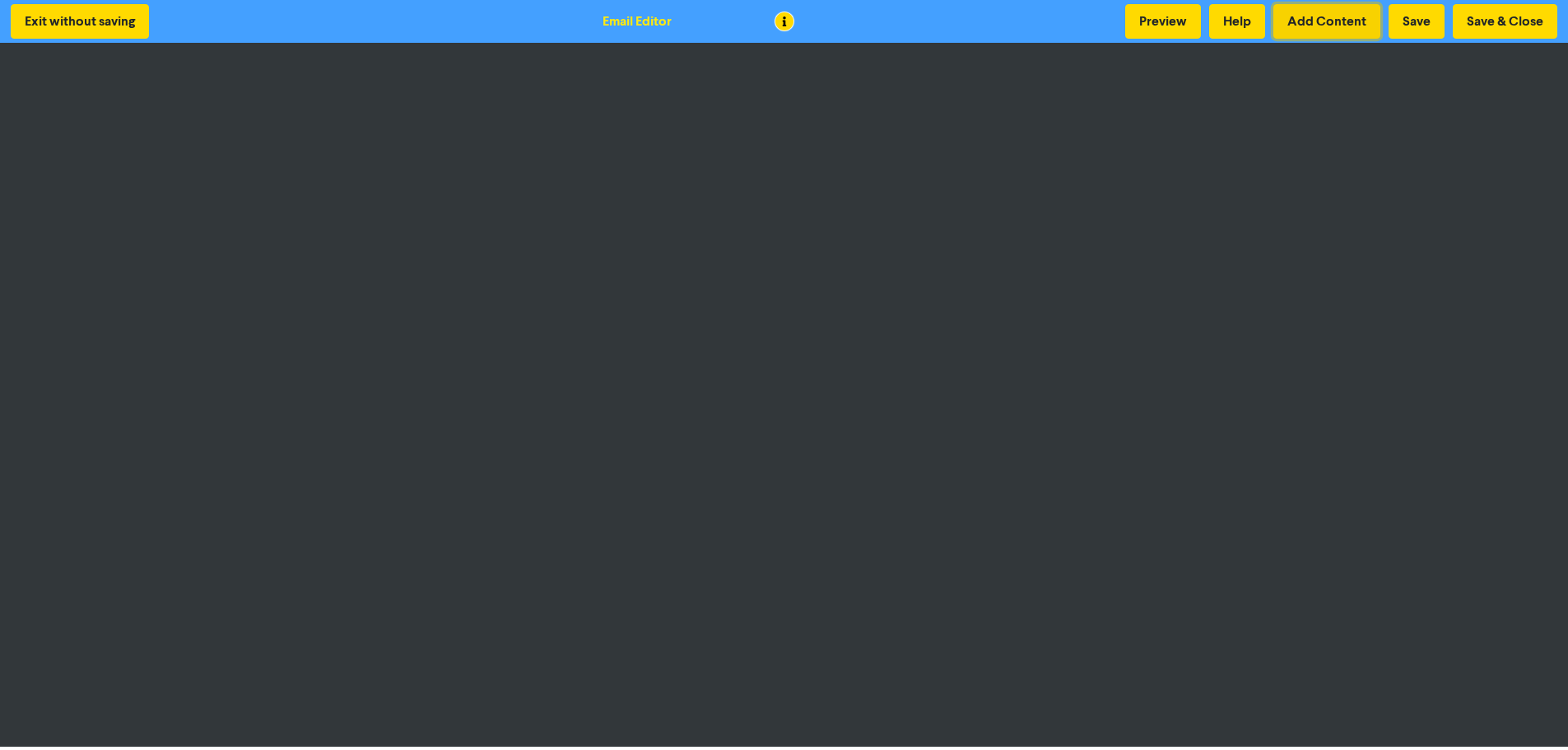
click at [1323, 18] on button "Add Content" at bounding box center [1327, 21] width 107 height 34
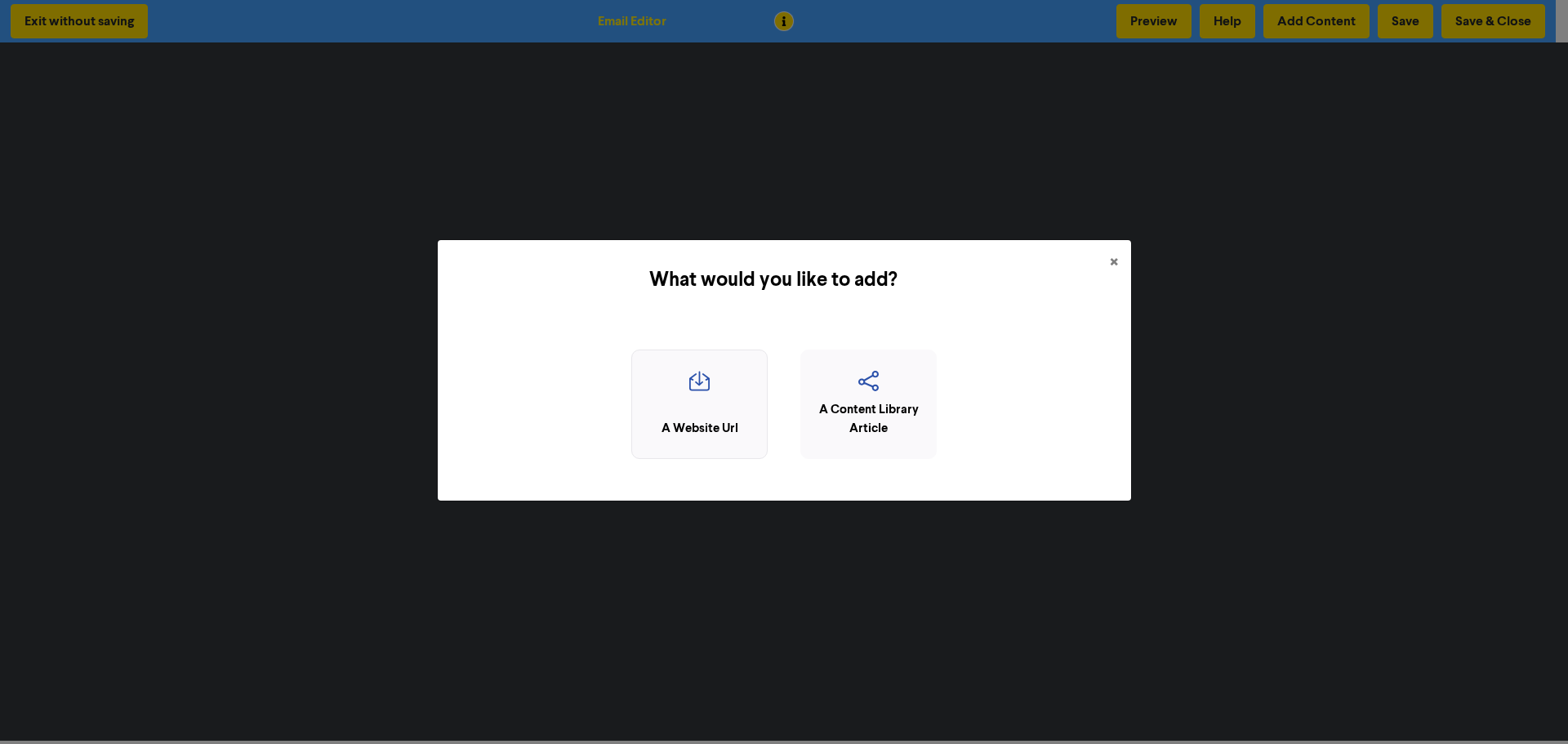
click at [711, 418] on div "A Website Url" at bounding box center [700, 404] width 137 height 110
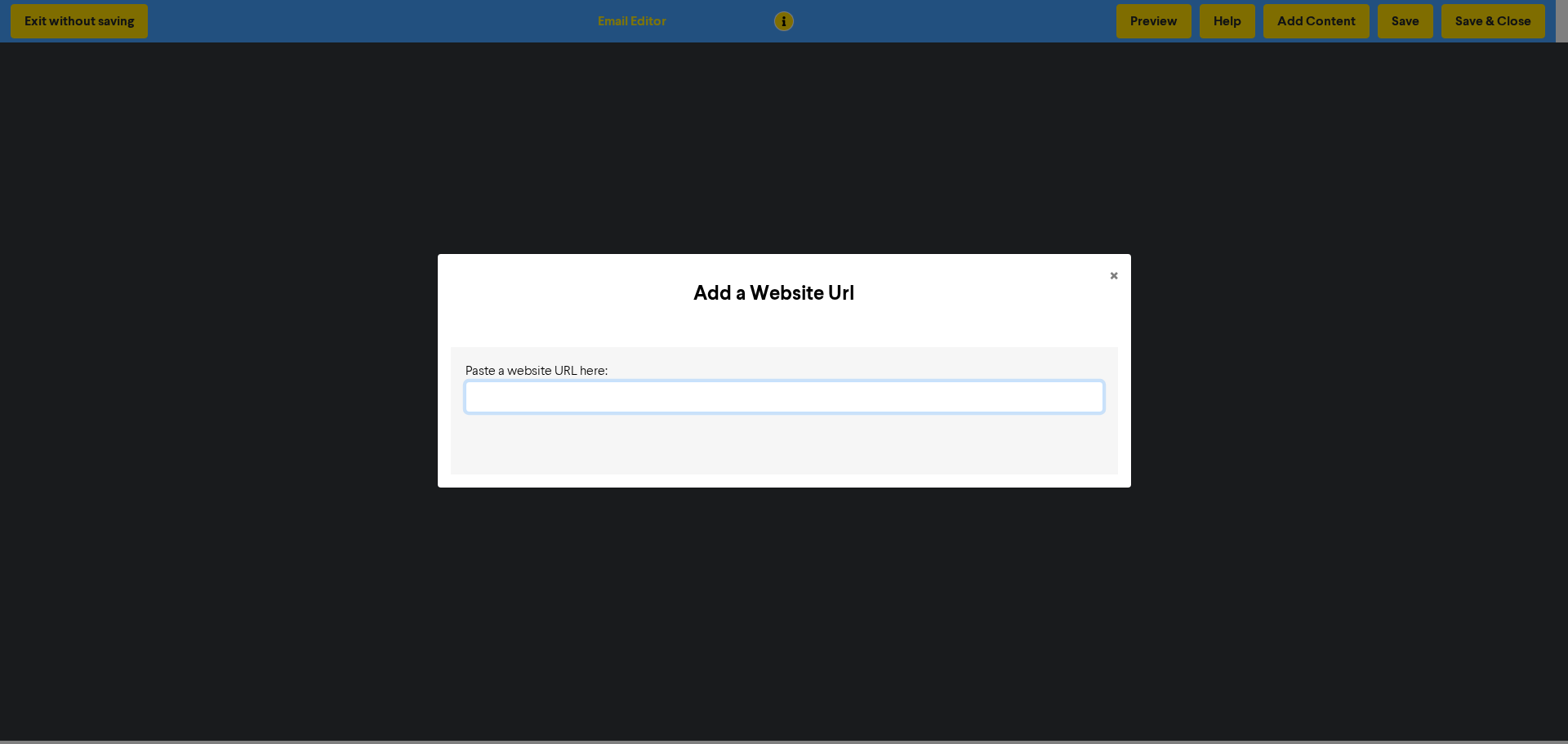
click at [533, 387] on input "text" at bounding box center [784, 396] width 638 height 31
paste input "[URL][DOMAIN_NAME]"
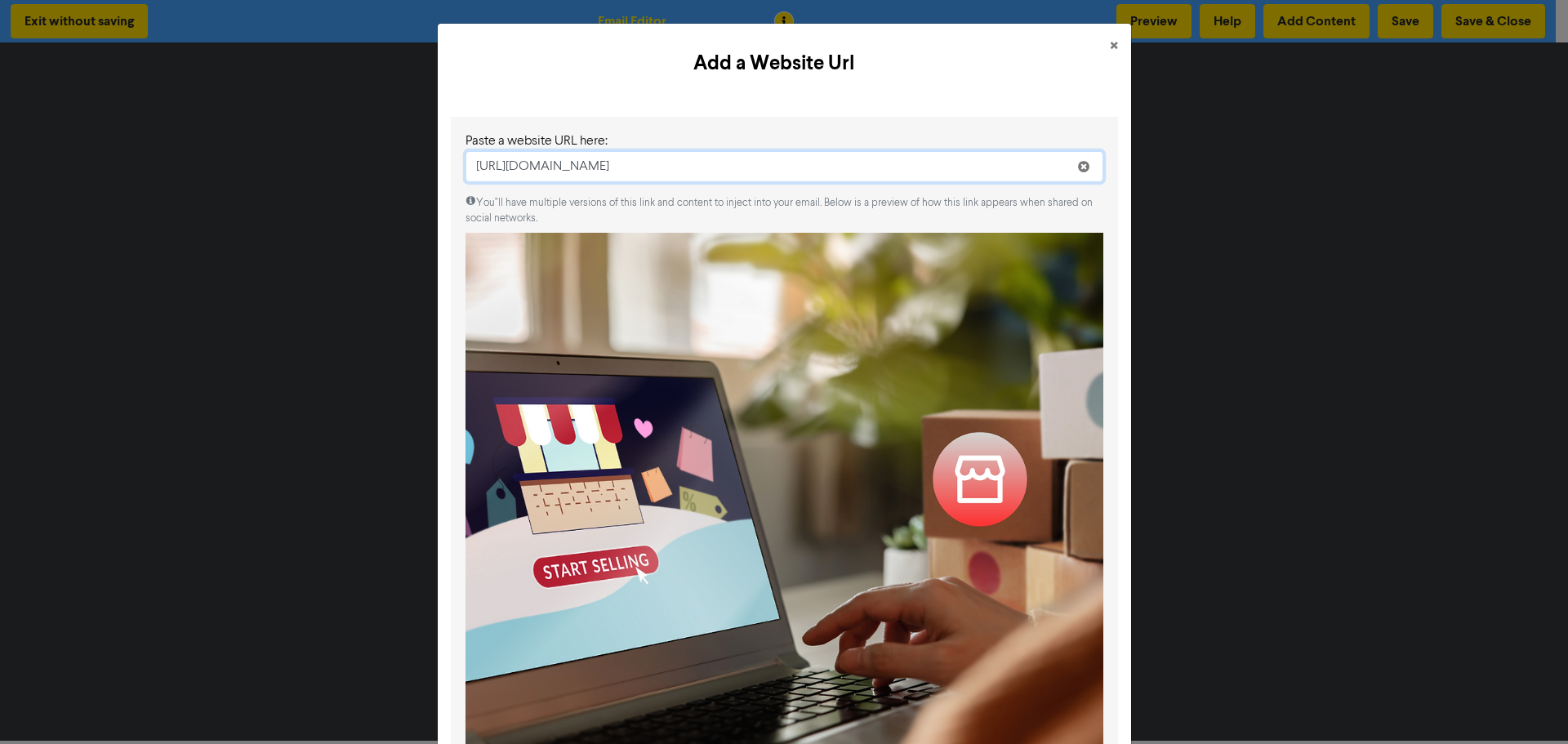
scroll to position [273, 0]
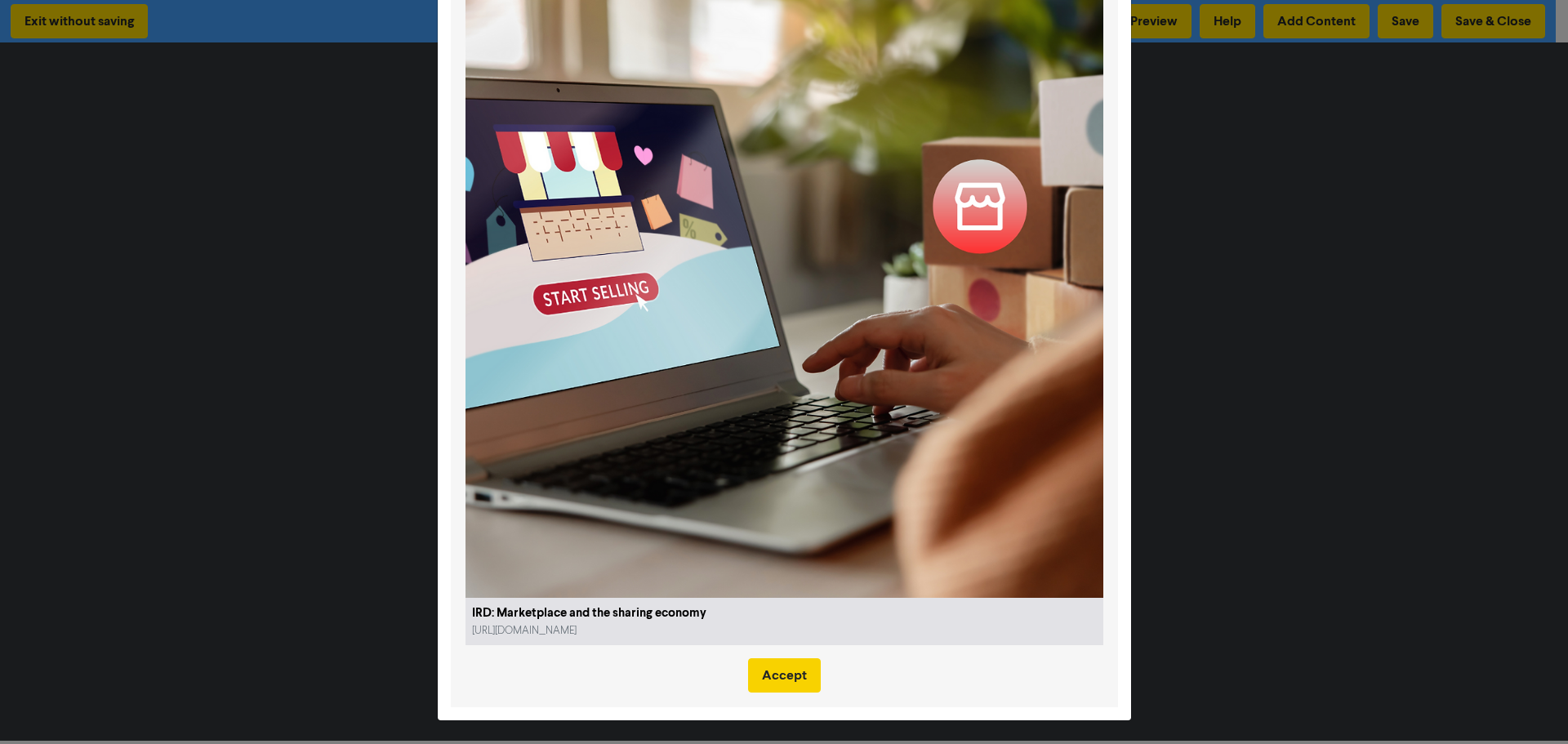
type input "[URL][DOMAIN_NAME]"
click at [797, 684] on button "Accept" at bounding box center [784, 675] width 73 height 34
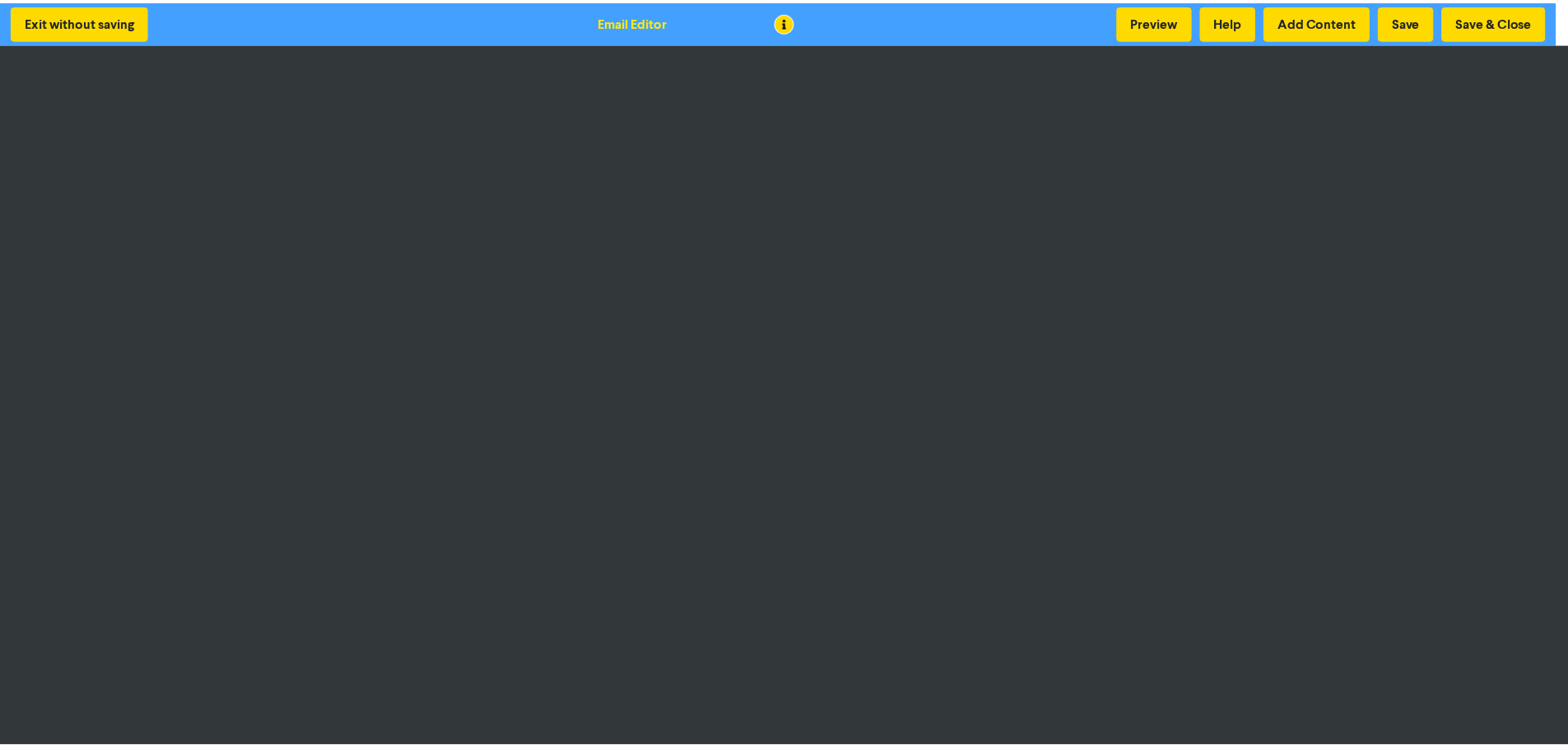
scroll to position [0, 0]
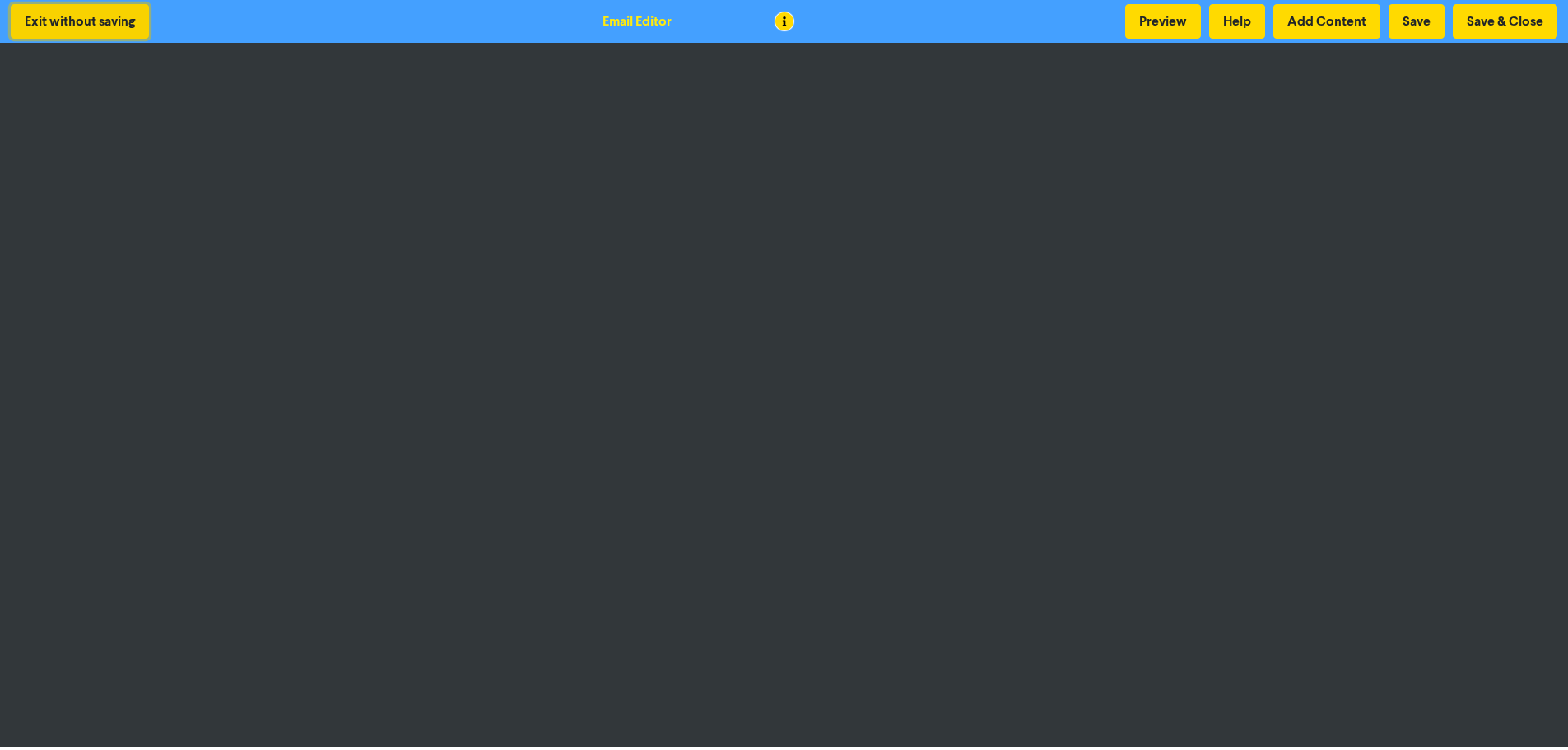
click at [83, 34] on button "Exit without saving" at bounding box center [80, 21] width 139 height 34
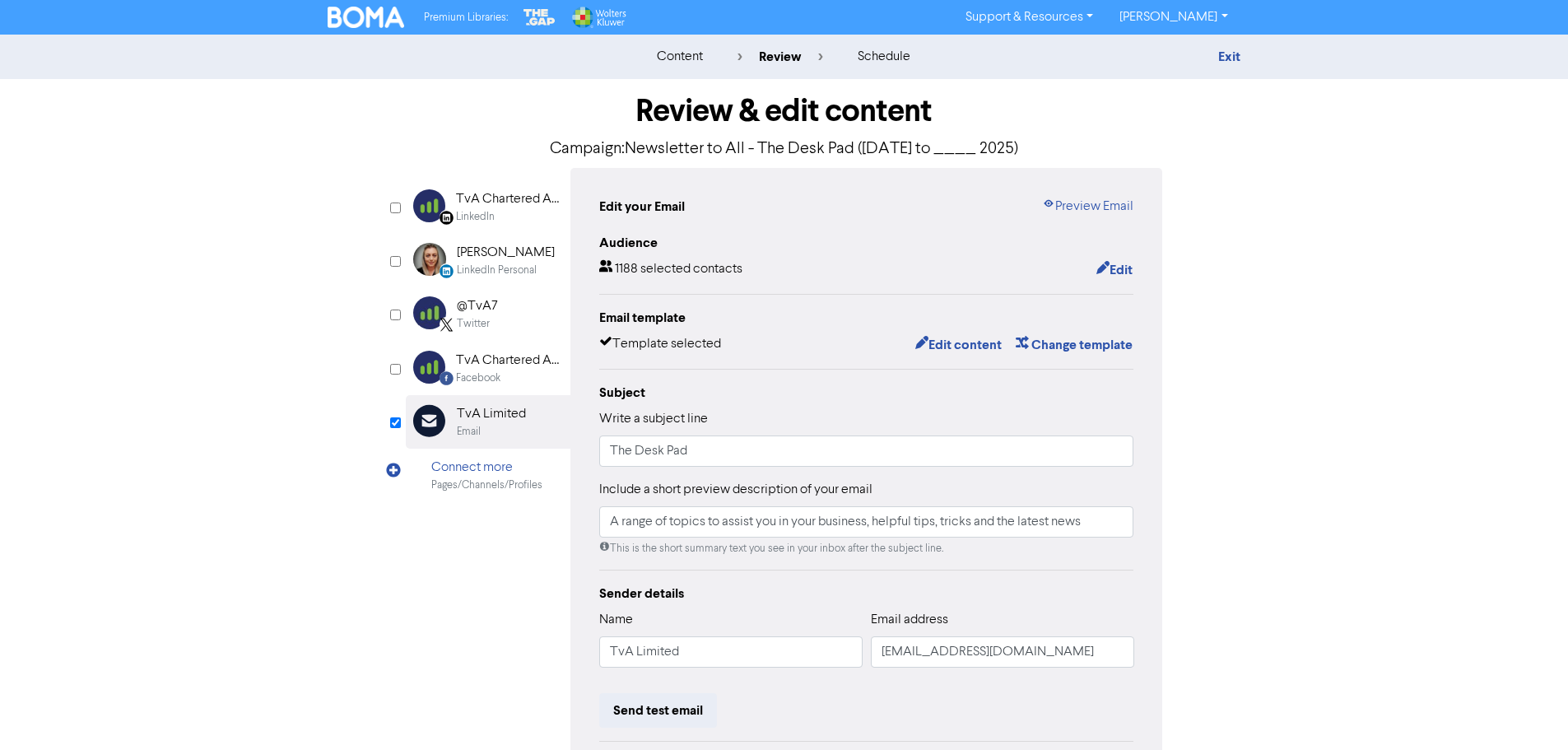
click at [1208, 63] on div "Exit" at bounding box center [1097, 56] width 289 height 20
click at [1236, 61] on link "Exit" at bounding box center [1229, 56] width 22 height 16
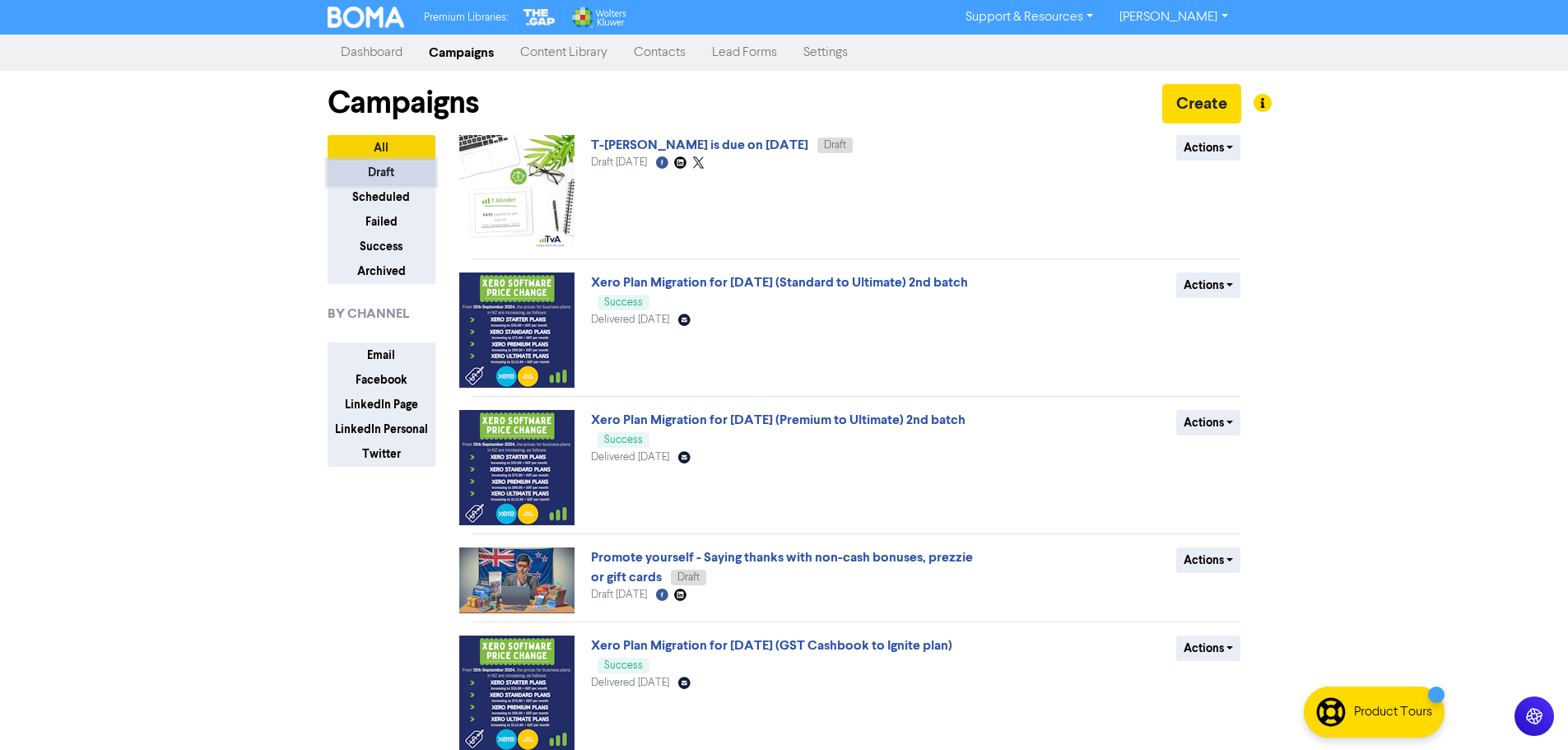
click at [354, 168] on button "Draft" at bounding box center [382, 172] width 108 height 26
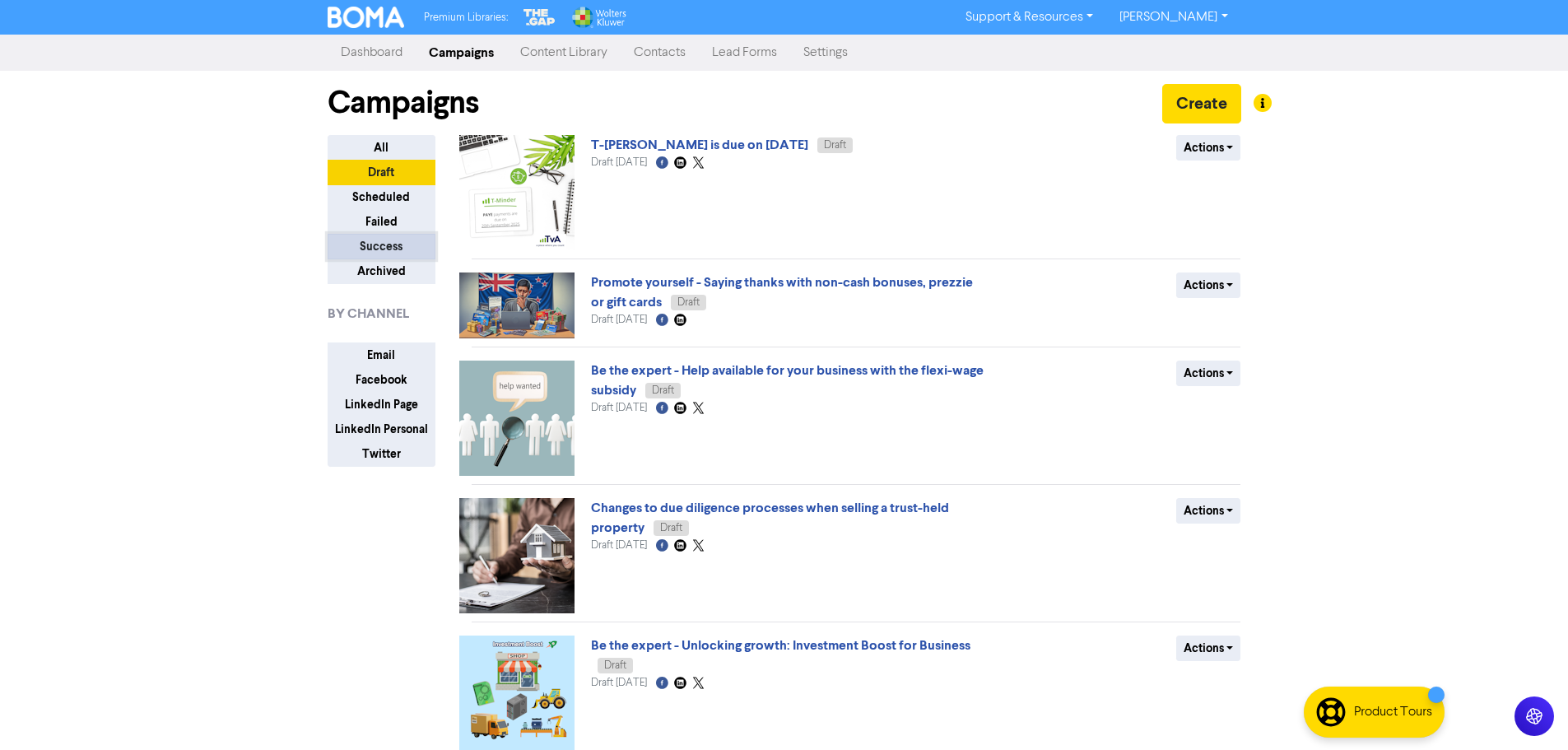
click at [376, 241] on button "Success" at bounding box center [382, 246] width 108 height 26
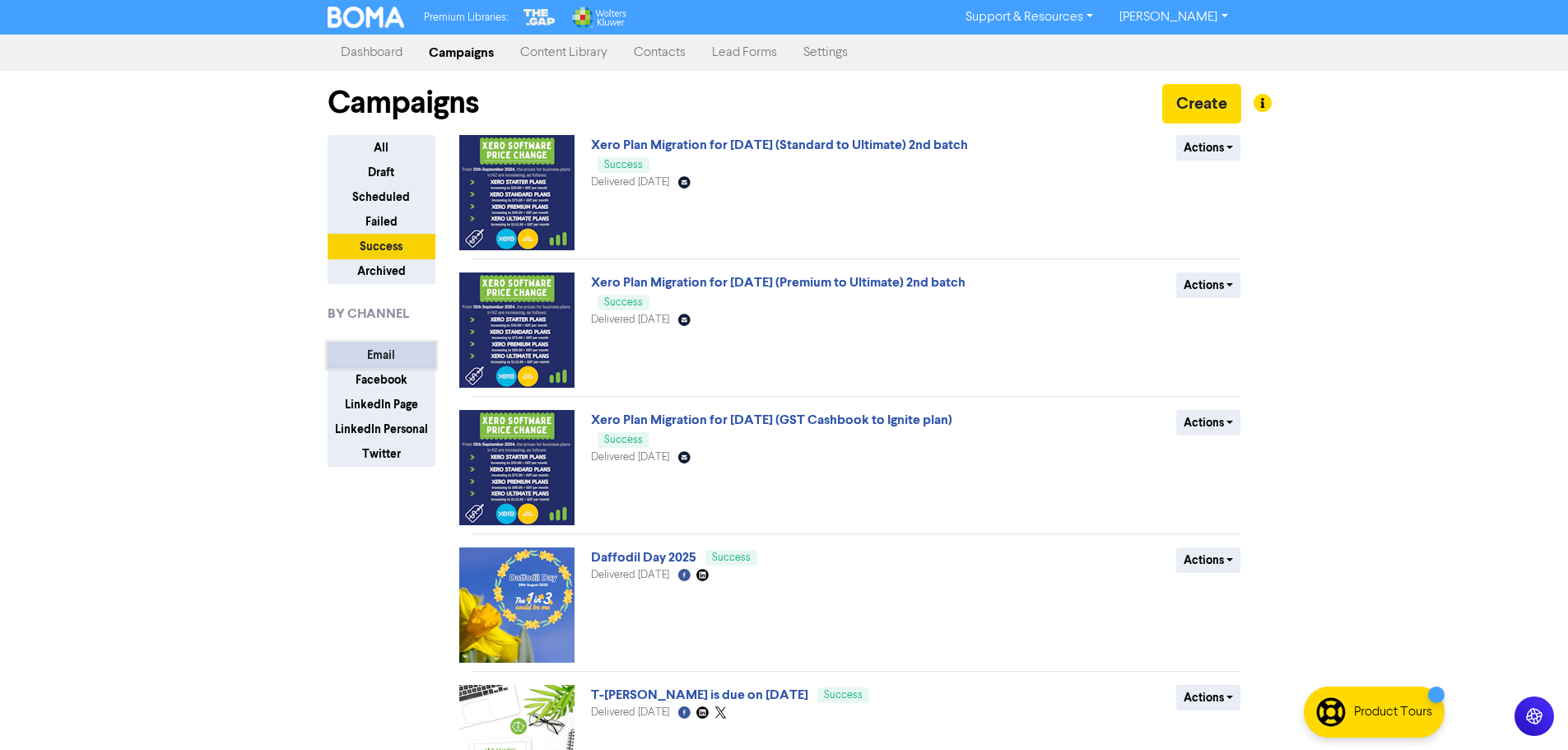
click at [373, 351] on button "Email" at bounding box center [382, 355] width 108 height 26
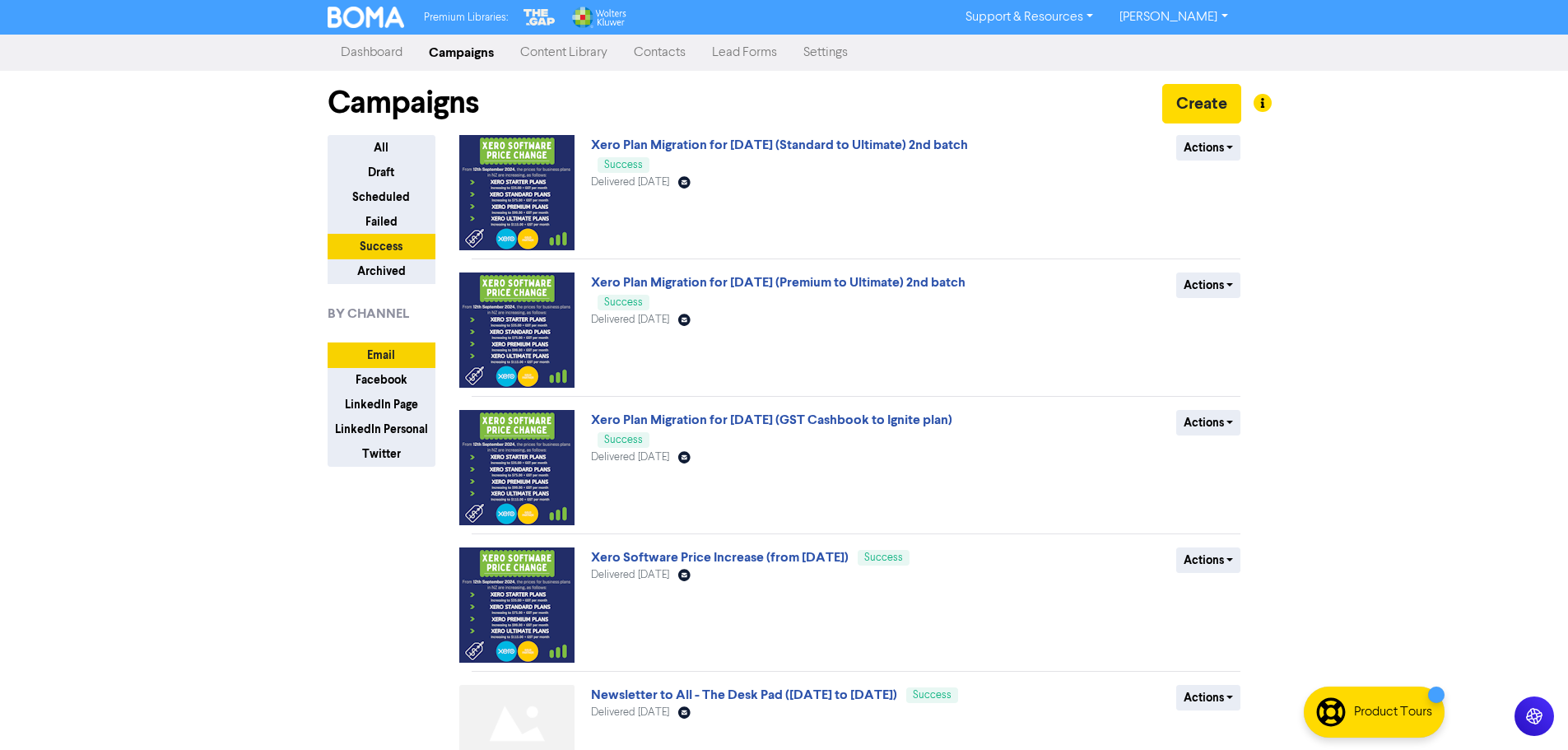
scroll to position [329, 0]
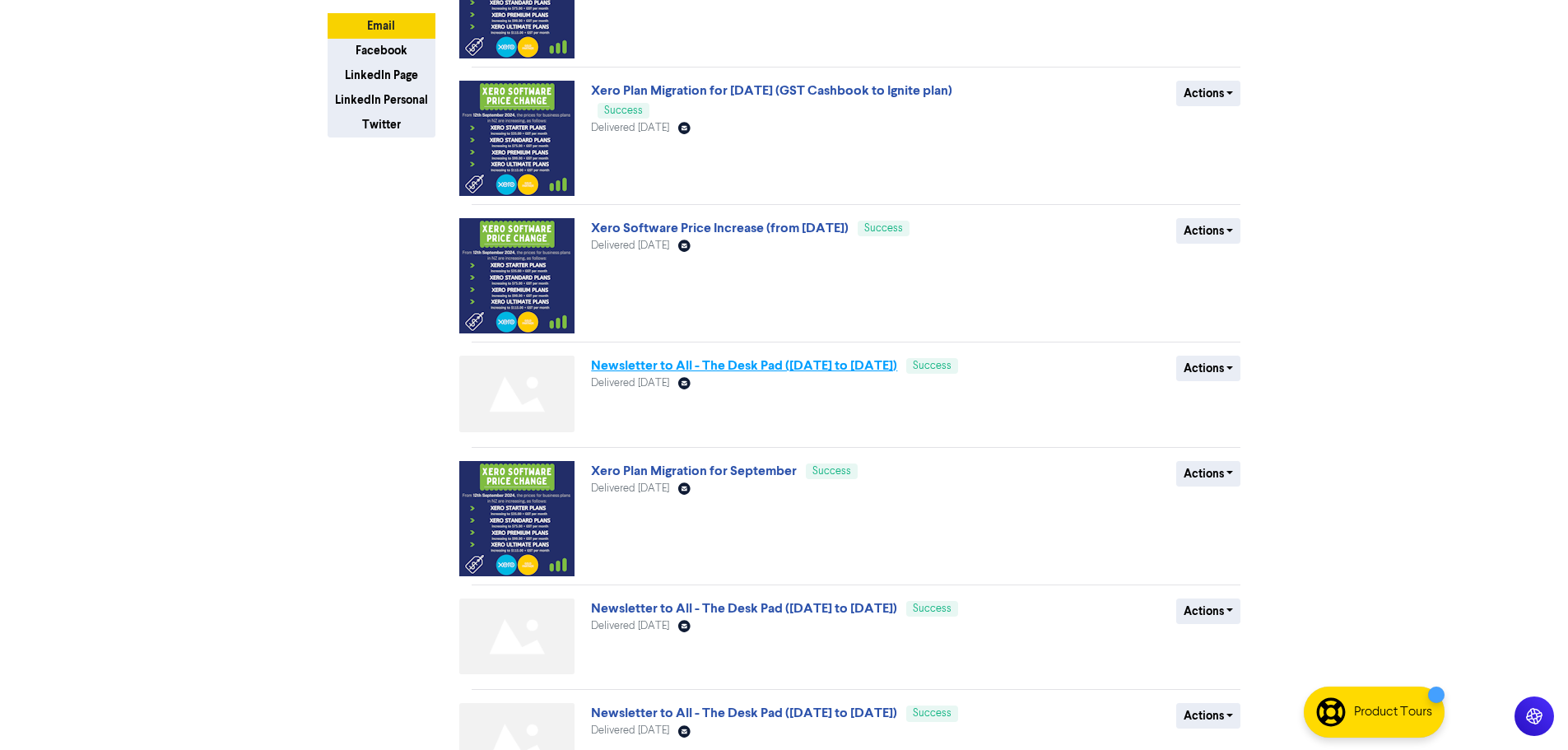
click at [825, 366] on link "Newsletter to All - The Desk Pad ([DATE] to [DATE])" at bounding box center [744, 365] width 307 height 16
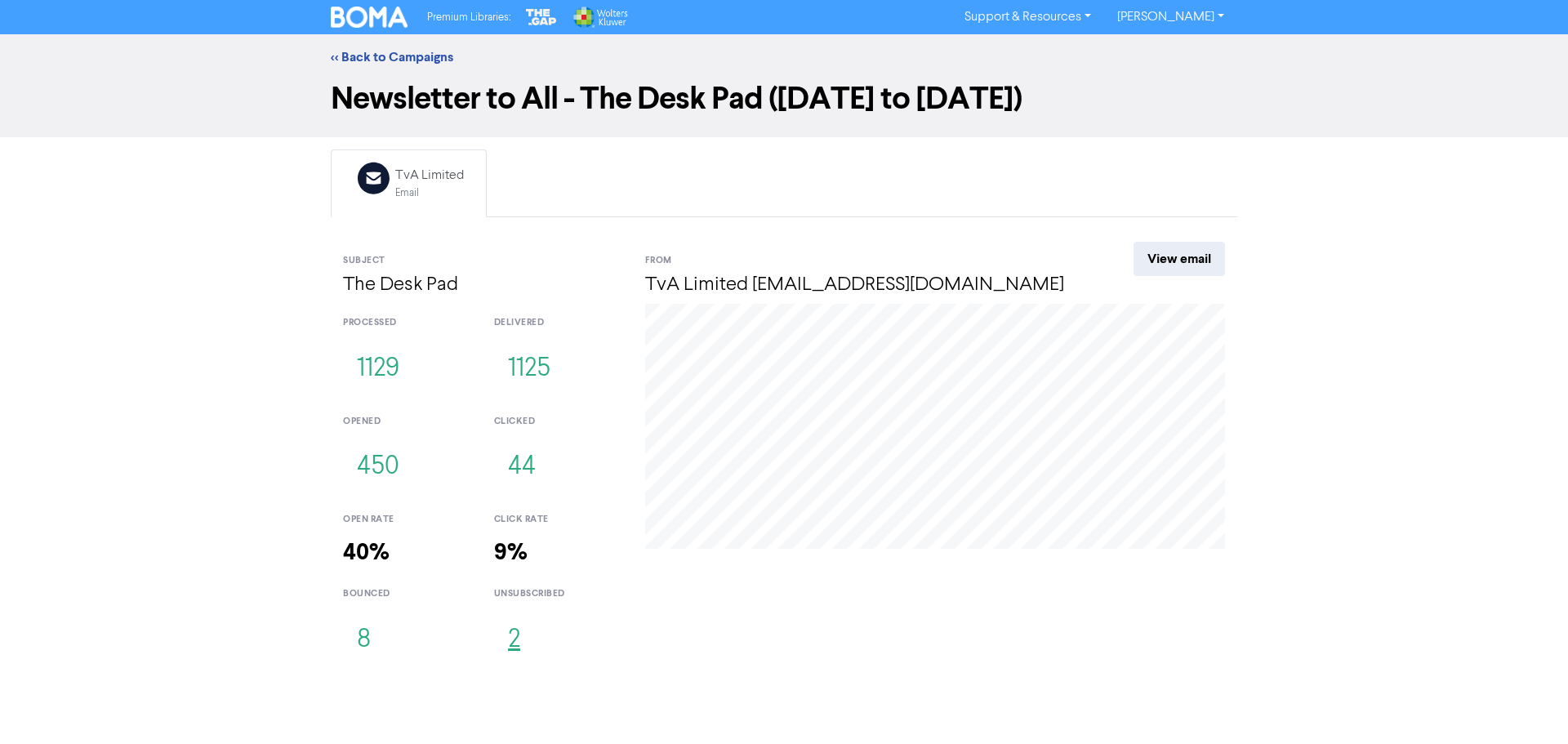
click at [516, 647] on button "2" at bounding box center [514, 639] width 40 height 54
click at [368, 643] on button "8" at bounding box center [364, 639] width 41 height 54
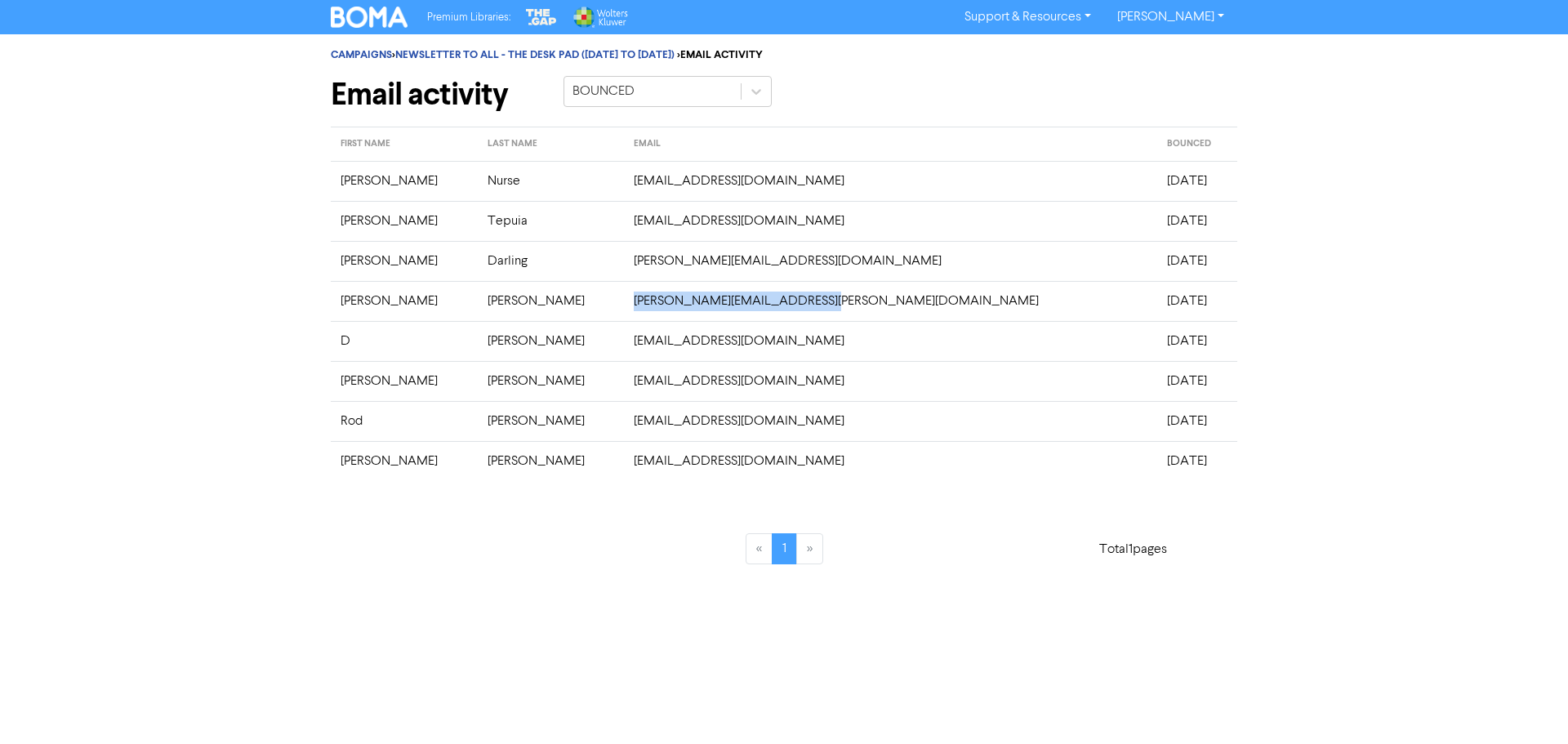
drag, startPoint x: 830, startPoint y: 304, endPoint x: 631, endPoint y: 305, distance: 199.0
click at [631, 305] on td "[PERSON_NAME][EMAIL_ADDRESS][PERSON_NAME][DOMAIN_NAME]" at bounding box center [891, 300] width 533 height 40
copy td "[PERSON_NAME][EMAIL_ADDRESS][PERSON_NAME][DOMAIN_NAME]"
drag, startPoint x: 780, startPoint y: 223, endPoint x: 595, endPoint y: 231, distance: 185.2
click at [595, 231] on tr "[PERSON_NAME] [EMAIL_ADDRESS][DOMAIN_NAME] [DATE]" at bounding box center [784, 220] width 907 height 40
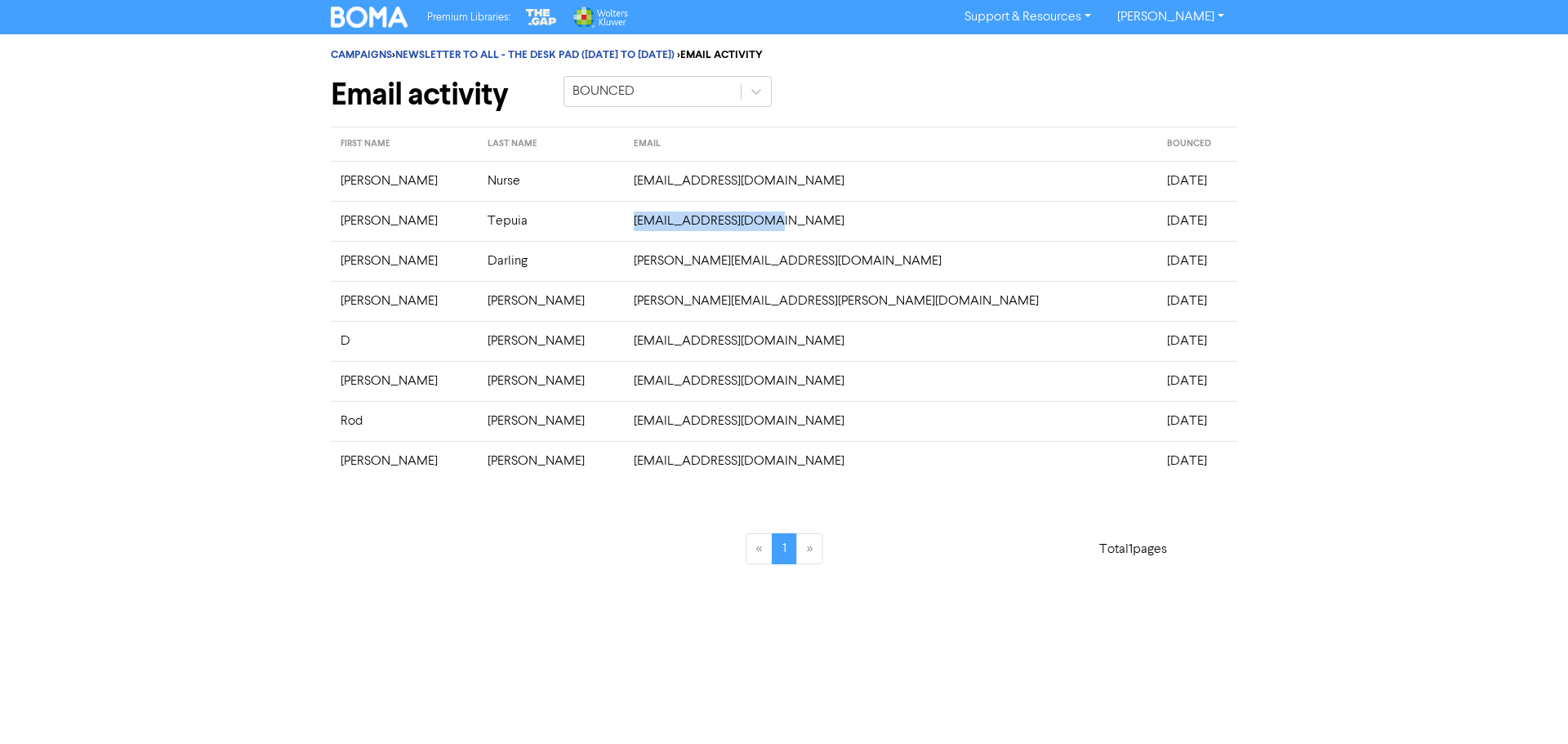
copy tr "[EMAIL_ADDRESS][DOMAIN_NAME]"
click at [361, 53] on link "CAMPAIGNS" at bounding box center [361, 55] width 61 height 13
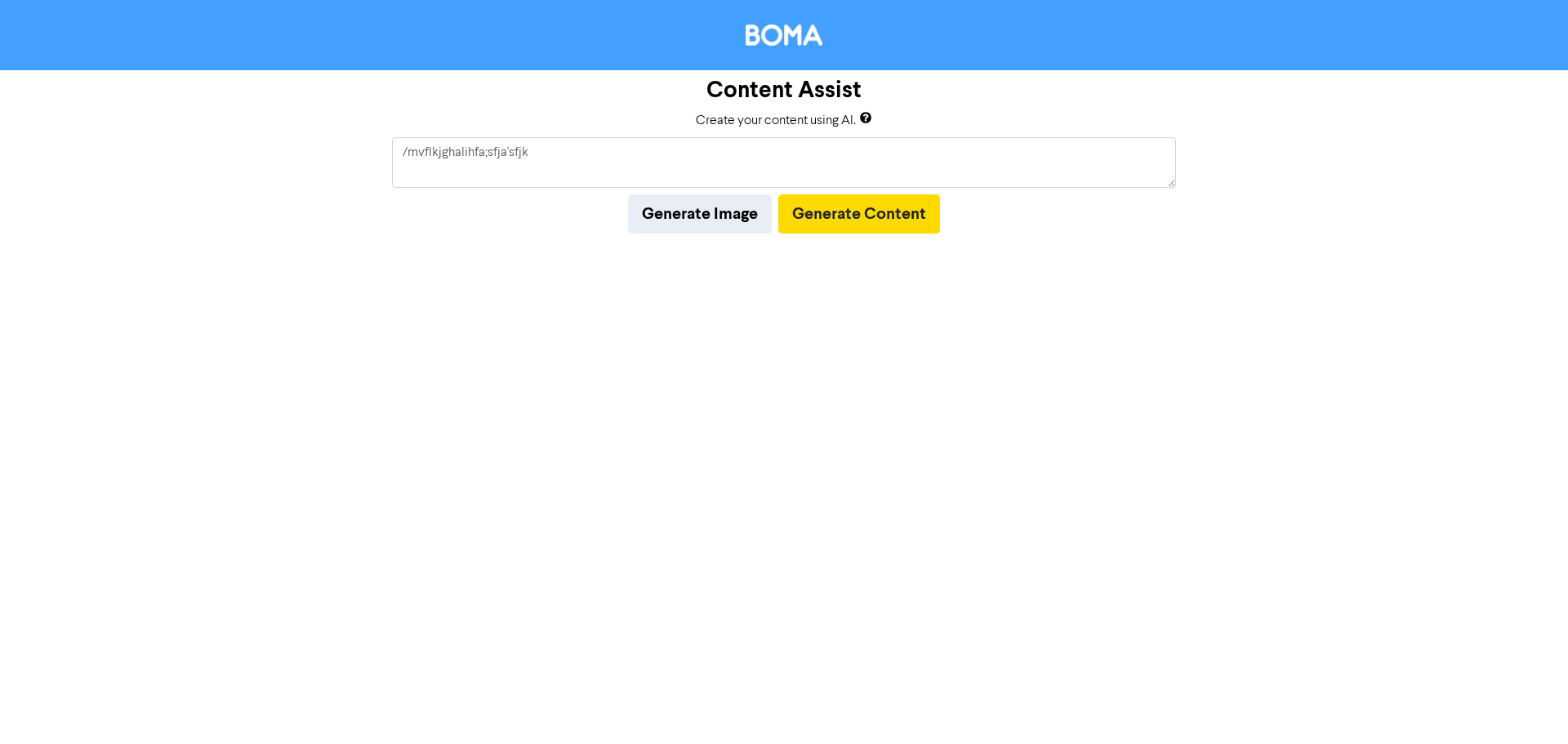
type textarea "/mvflkjghalihfa;sfja'sfjk"
drag, startPoint x: 624, startPoint y: 172, endPoint x: 383, endPoint y: 155, distance: 241.6
click at [383, 155] on div "Content Assist Create your content using AI. /mvflkjghalihfa;sfja'sfjk Generate…" at bounding box center [784, 152] width 1568 height 163
click at [701, 152] on textarea at bounding box center [784, 163] width 784 height 51
type textarea "Write me a post on fringe benefit tax due in 2025"
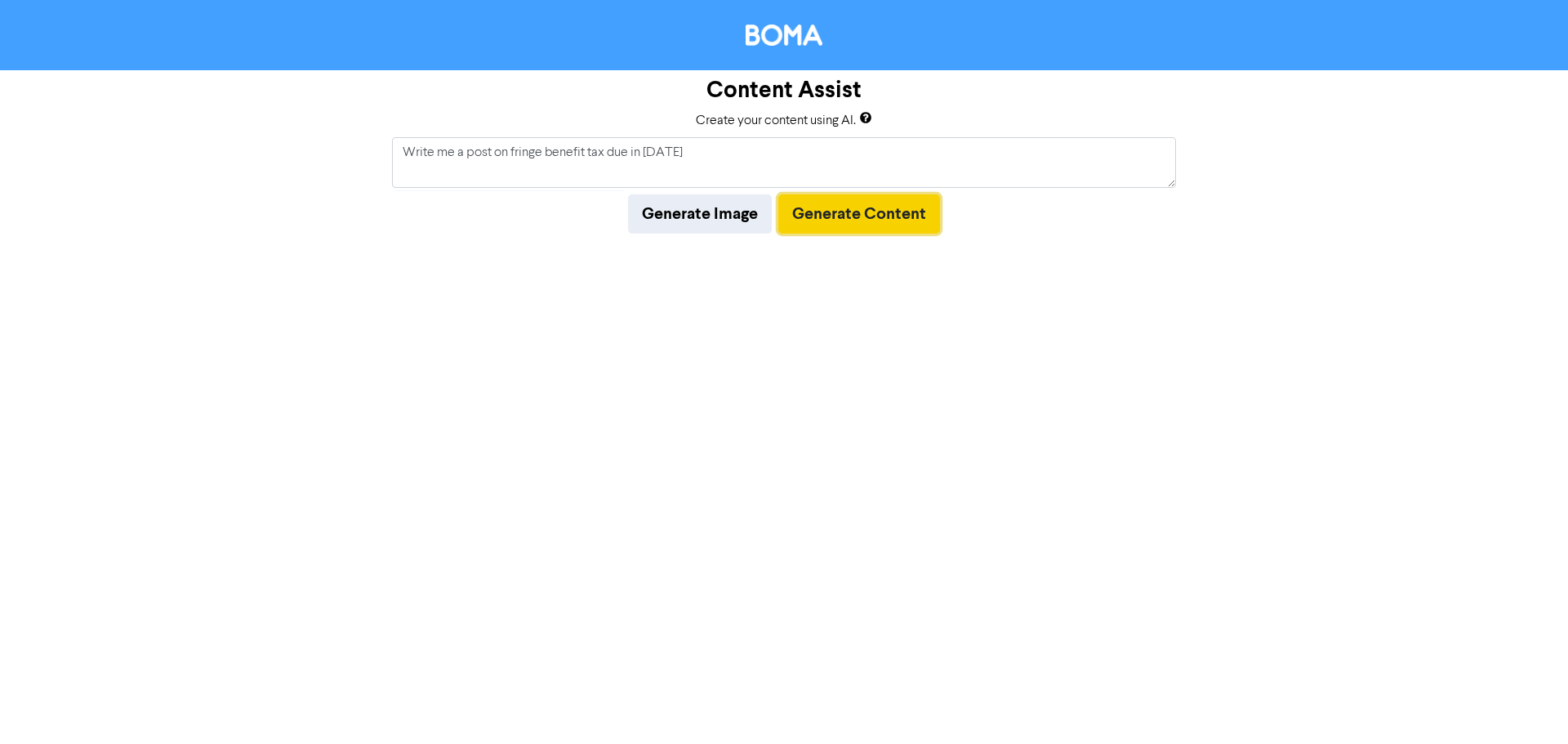
click at [854, 208] on button "Generate Content" at bounding box center [860, 214] width 162 height 40
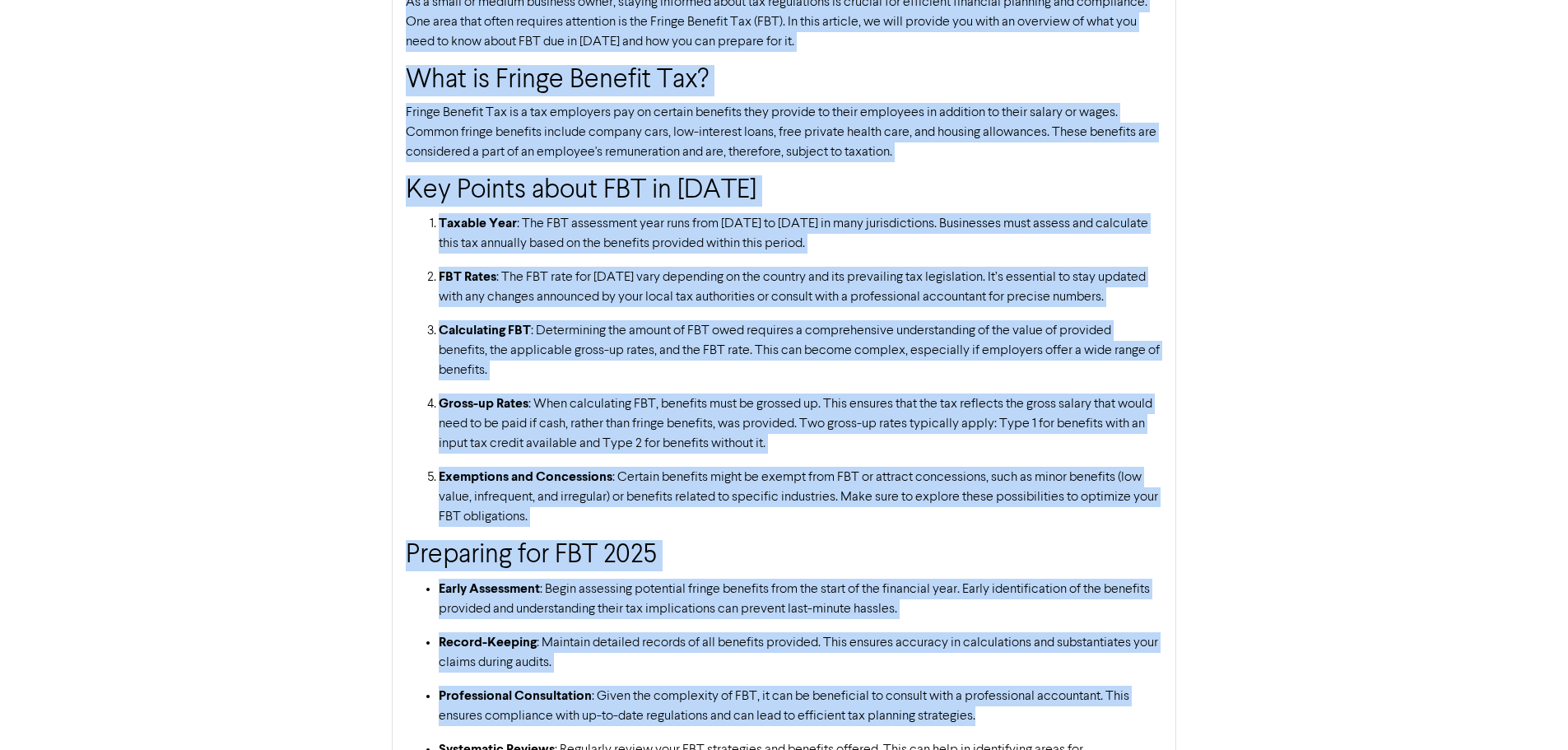
scroll to position [677, 0]
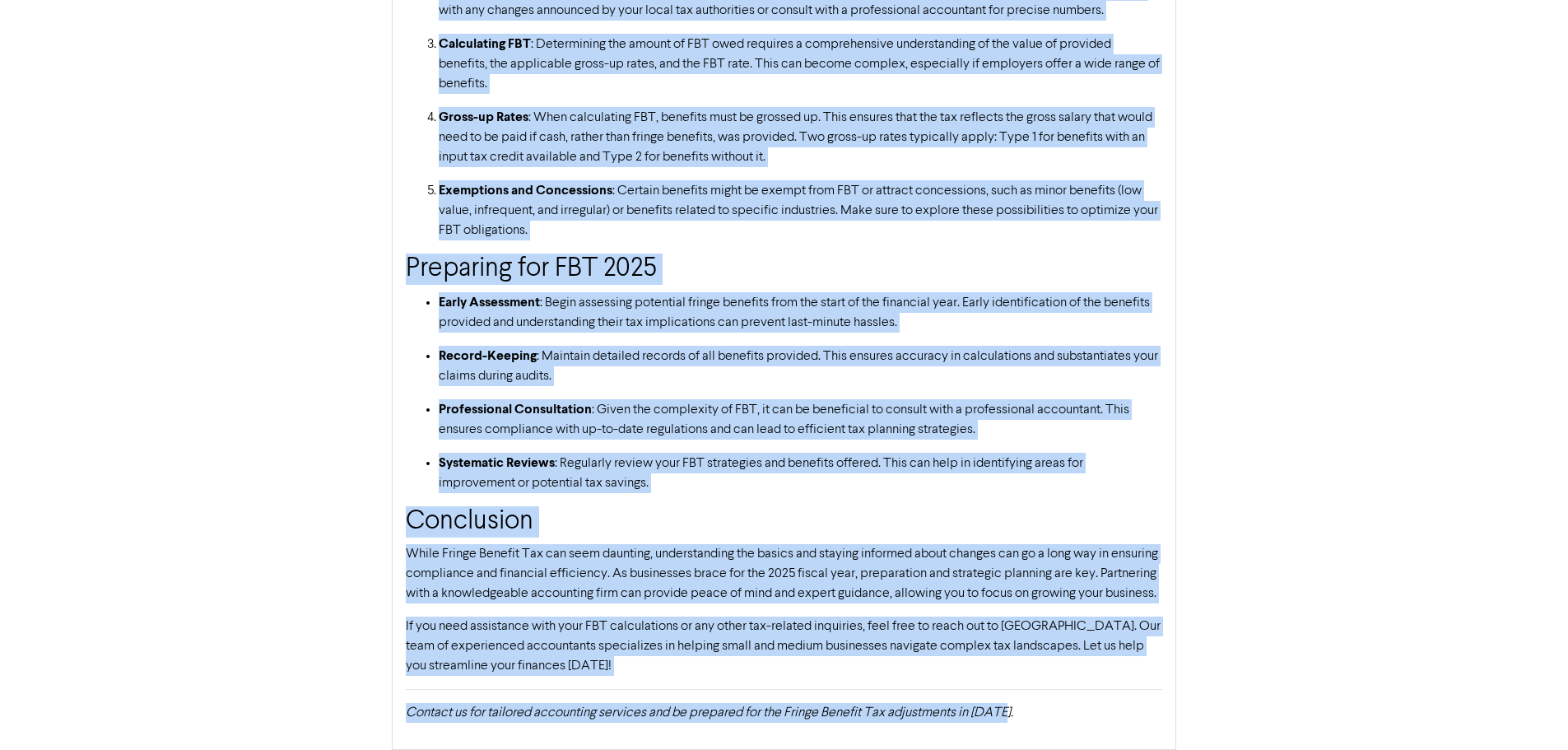
drag, startPoint x: 407, startPoint y: 307, endPoint x: 1436, endPoint y: 789, distance: 1136.3
copy div "Understanding Fringe Benefit Tax in 2025 As a small or medium business owner, s…"
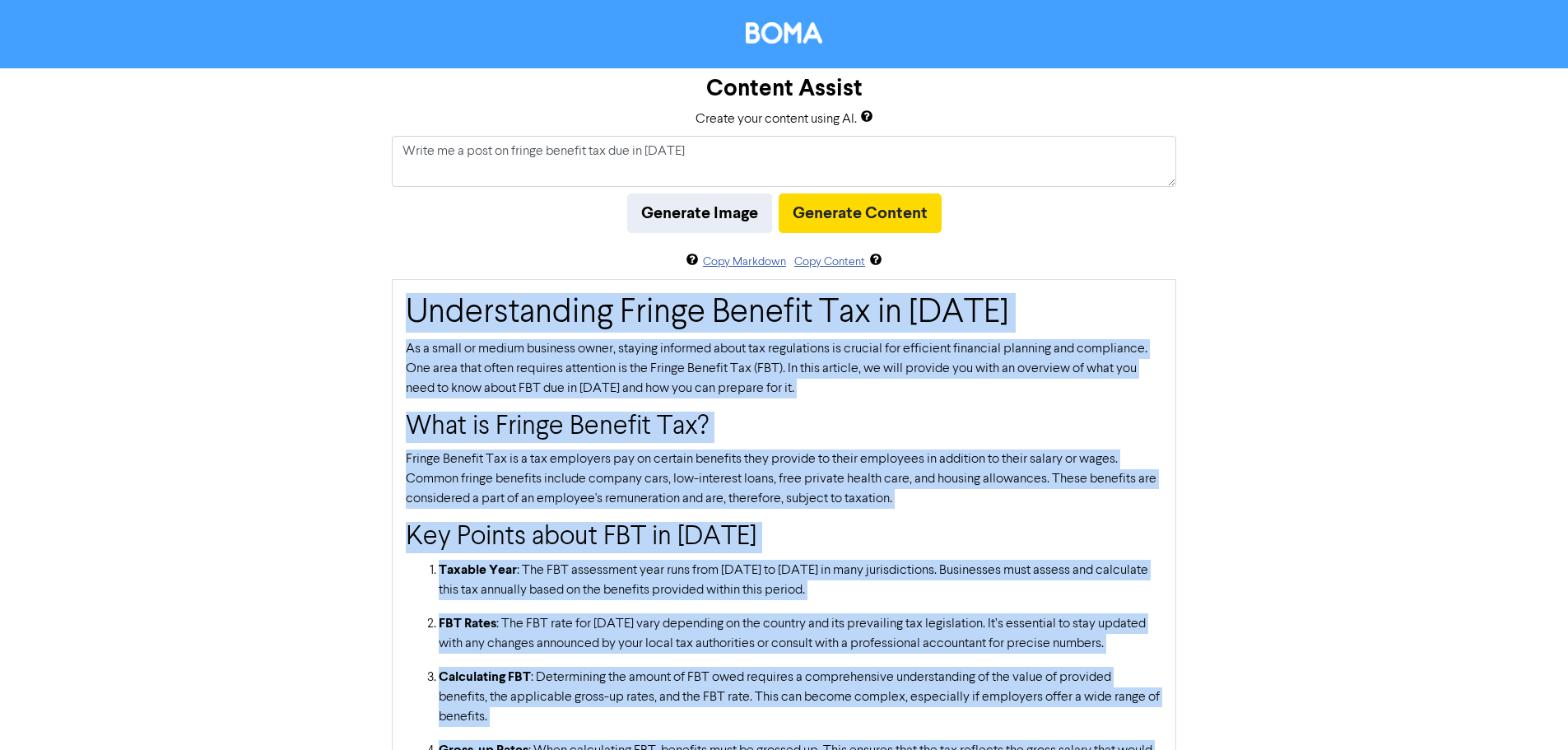
scroll to position [0, 0]
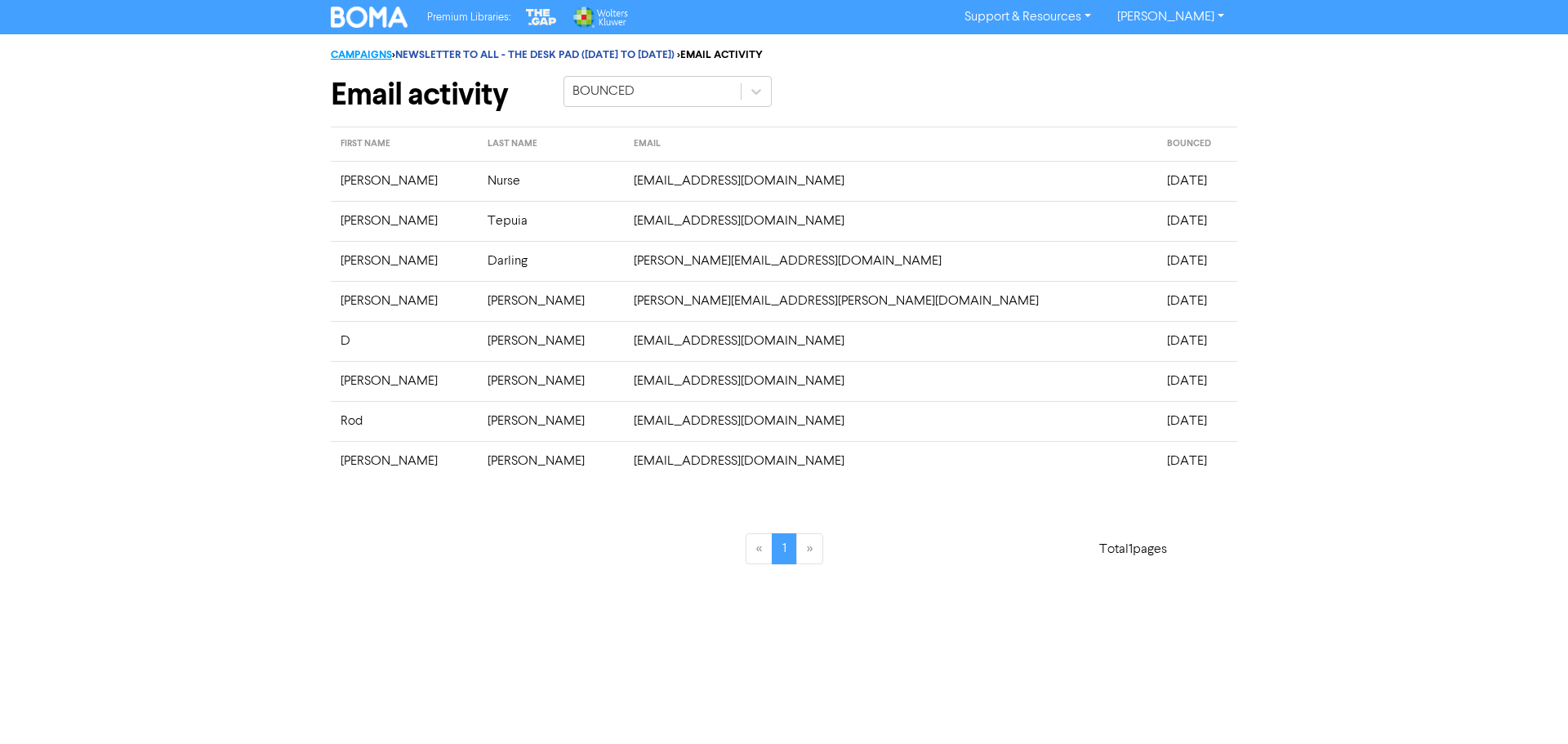
click at [355, 57] on link "CAMPAIGNS" at bounding box center [361, 55] width 61 height 13
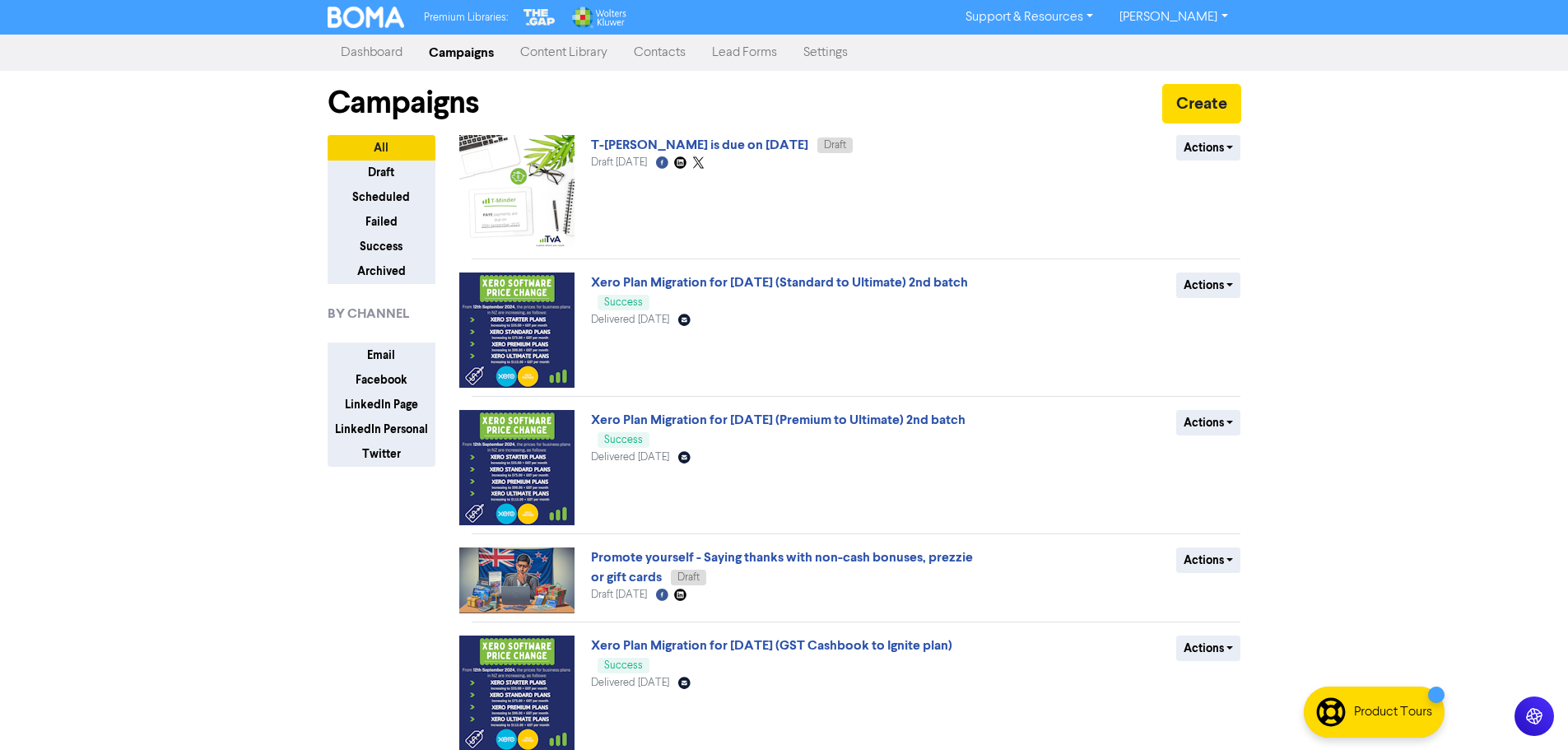
click at [660, 59] on link "Contacts" at bounding box center [660, 52] width 78 height 33
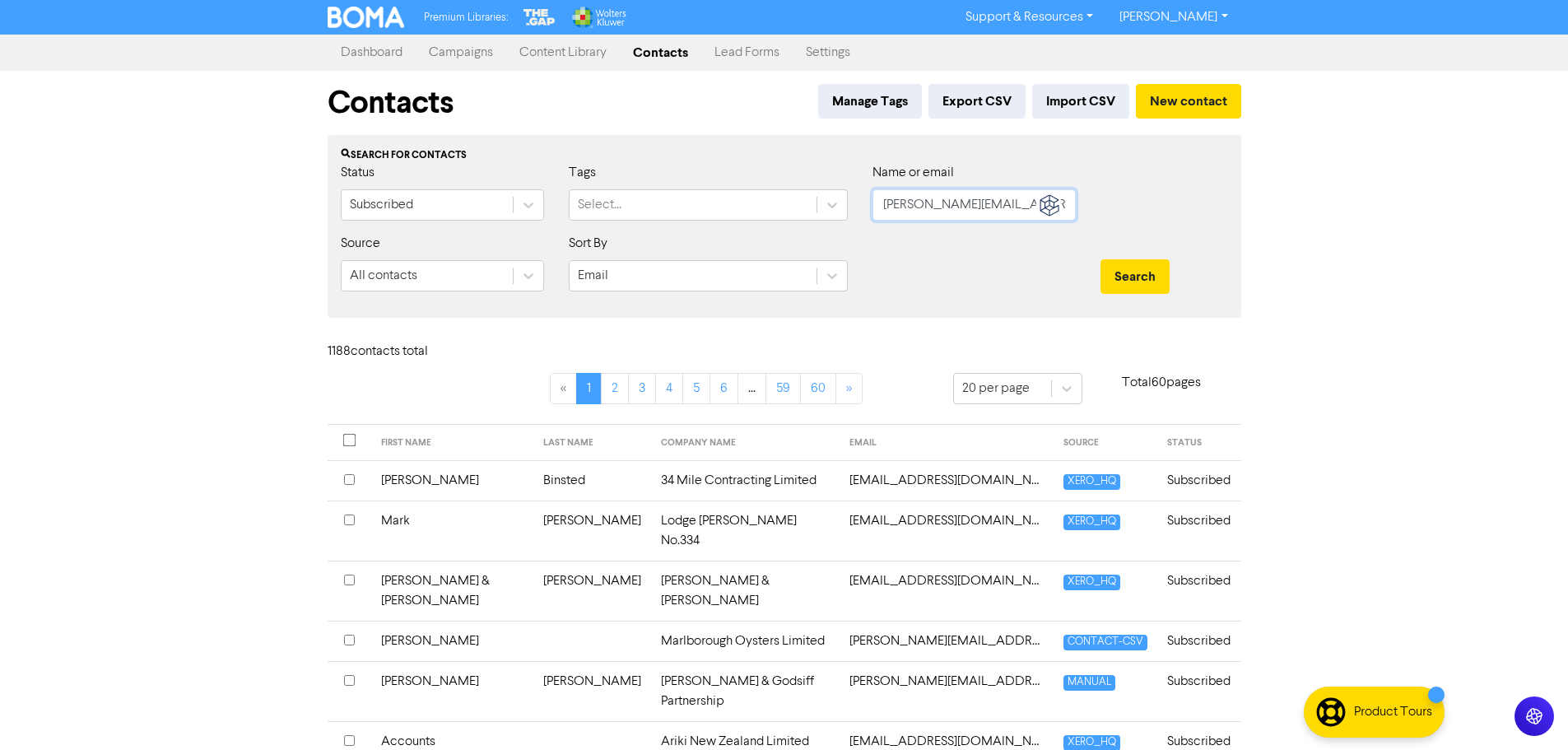
click at [972, 208] on input "[PERSON_NAME][EMAIL_ADDRESS][DOMAIN_NAME]" at bounding box center [974, 205] width 203 height 31
drag, startPoint x: 990, startPoint y: 206, endPoint x: 826, endPoint y: 210, distance: 164.0
click at [835, 209] on div "Status Subscribed Tags Select... Name or email sara@tva.co.nz" at bounding box center [784, 198] width 912 height 71
paste input "darryl.harper@harcourts"
type input "[PERSON_NAME][EMAIL_ADDRESS][PERSON_NAME][DOMAIN_NAME]"
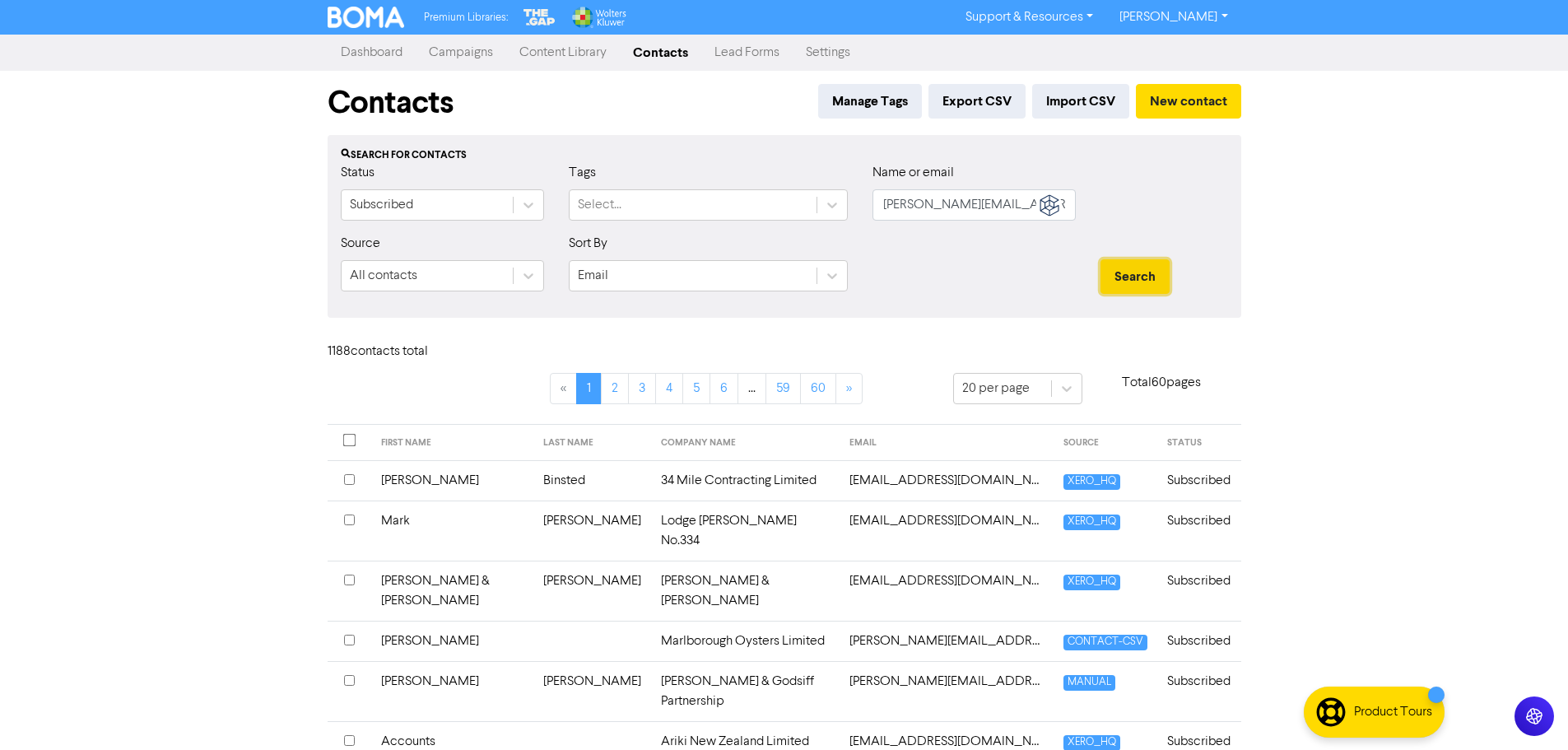
click at [1139, 272] on button "Search" at bounding box center [1135, 276] width 69 height 34
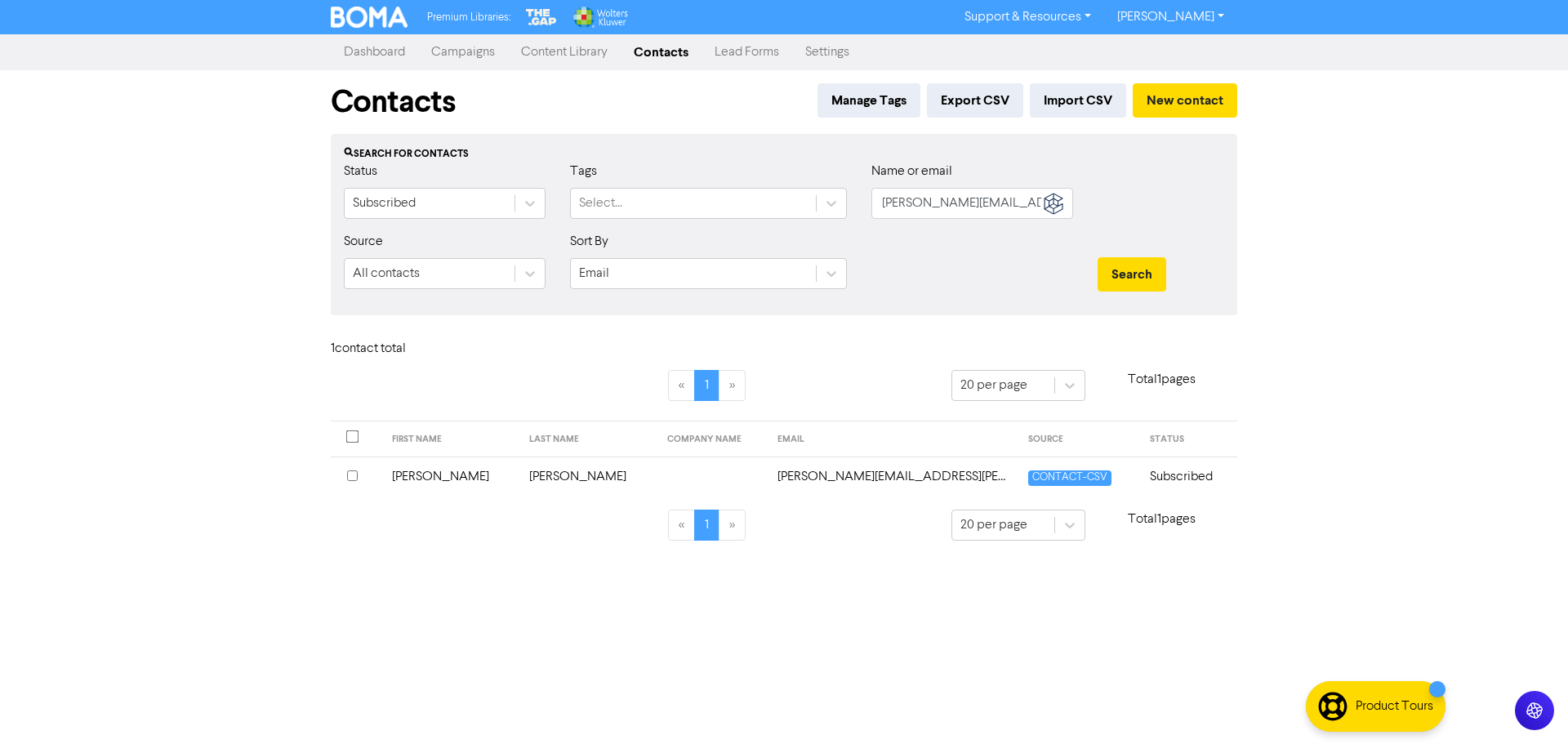
click at [861, 479] on td "[PERSON_NAME][EMAIL_ADDRESS][PERSON_NAME][DOMAIN_NAME]" at bounding box center [893, 477] width 251 height 40
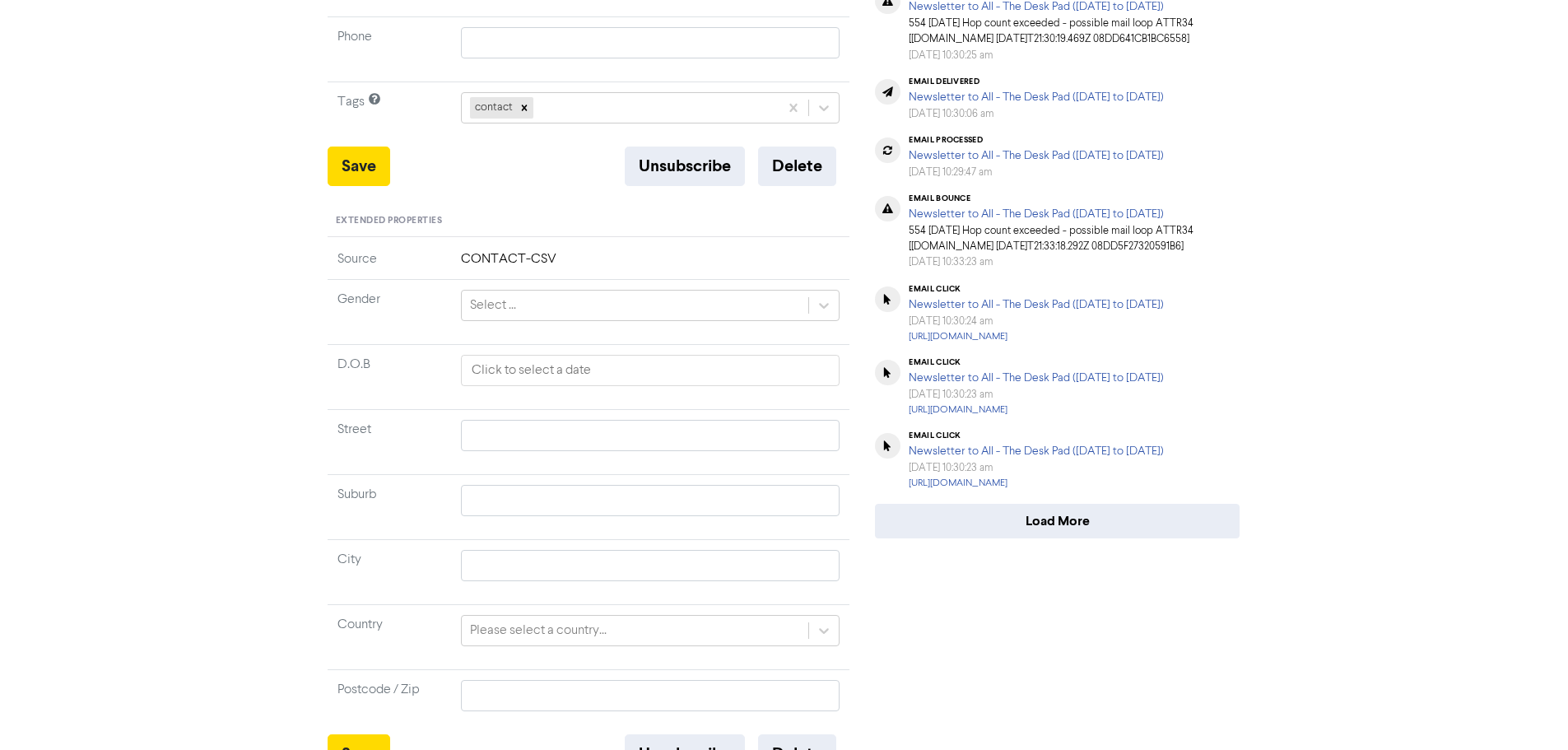
scroll to position [464, 0]
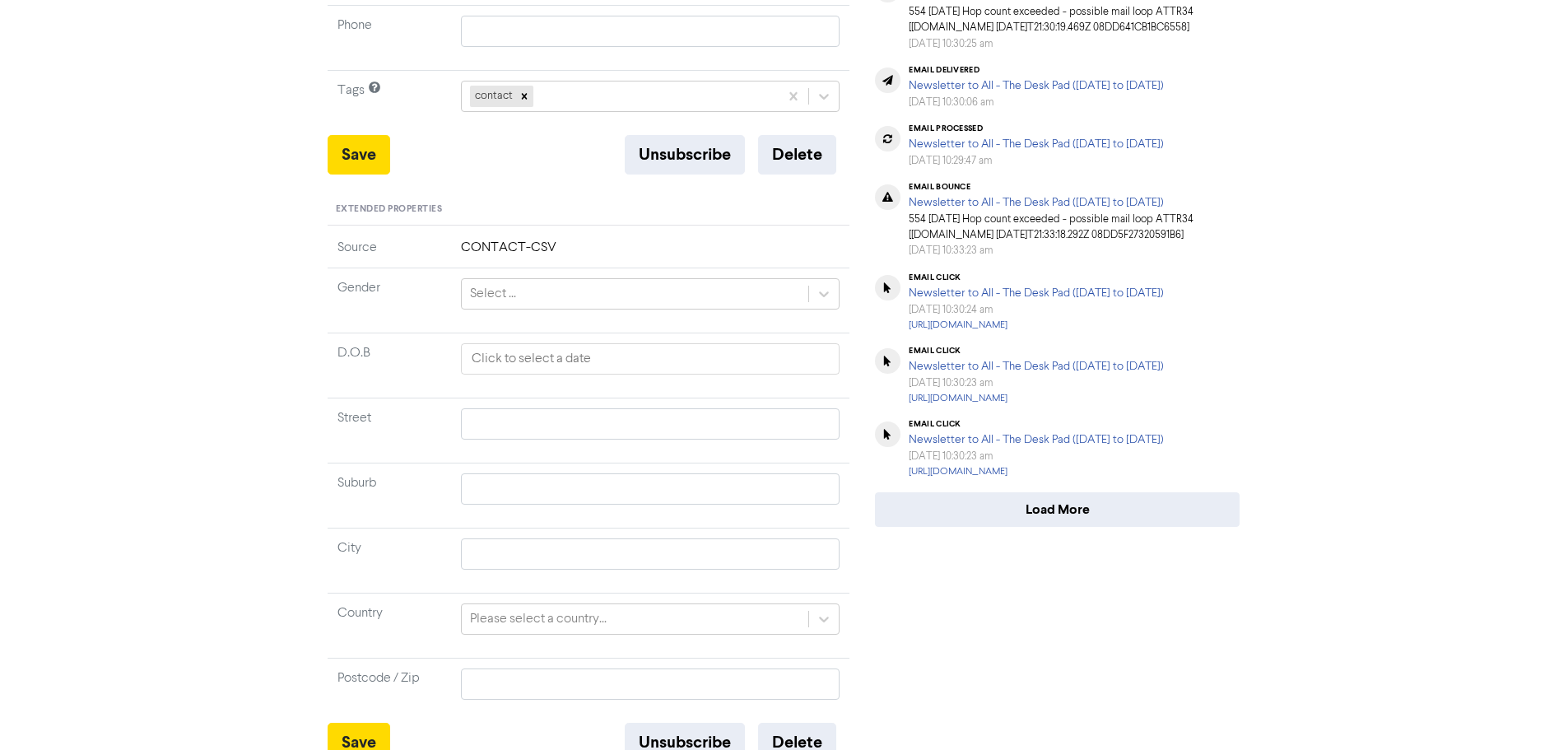
drag, startPoint x: 1013, startPoint y: 318, endPoint x: 1130, endPoint y: 311, distance: 117.2
click at [1130, 259] on div "email bounce Newsletter to All - The Desk Pad (23rd January to 10th February 20…" at bounding box center [1074, 221] width 331 height 78
click at [1131, 212] on div "Newsletter to All - The Desk Pad ([DATE] to [DATE])" at bounding box center [1074, 203] width 331 height 17
drag, startPoint x: 1039, startPoint y: 360, endPoint x: 981, endPoint y: 346, distance: 59.7
click at [981, 259] on div "email bounce Newsletter to All - The Desk Pad (23rd January to 10th February 20…" at bounding box center [1074, 221] width 331 height 78
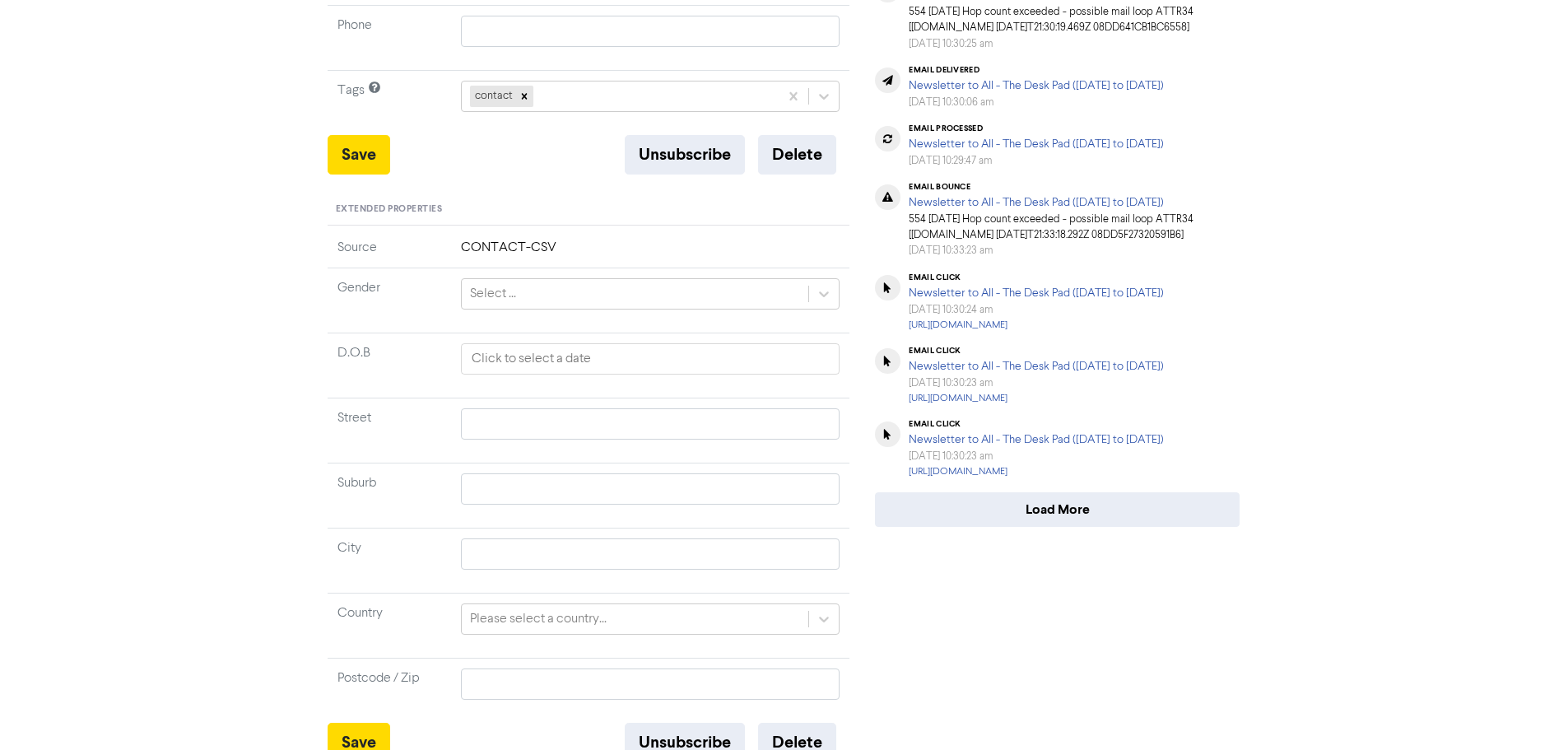
click at [1055, 259] on div "email bounce Newsletter to All - The Desk Pad (23rd January to 10th February 20…" at bounding box center [1074, 221] width 331 height 78
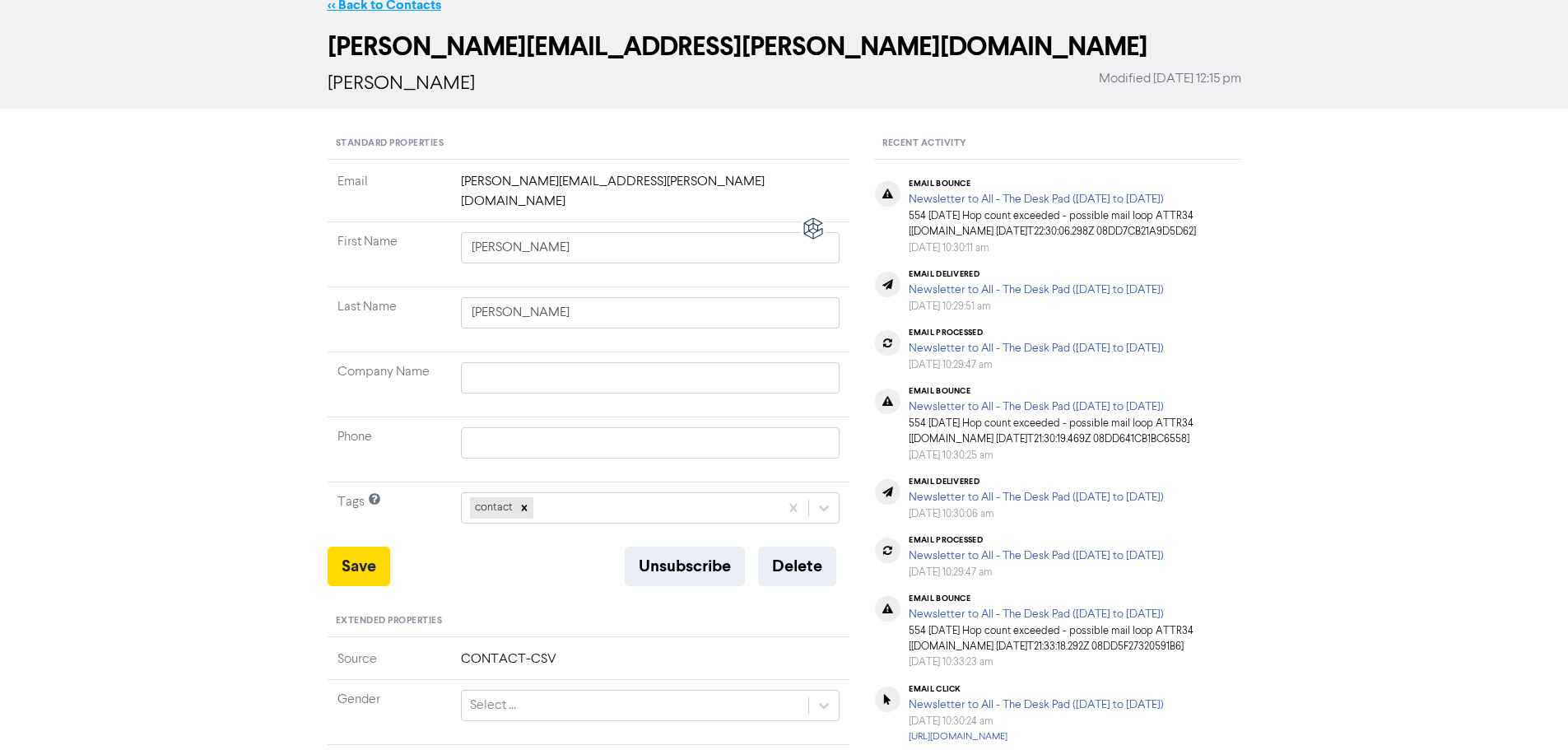
click at [401, 3] on link "<< Back to Contacts" at bounding box center [384, 5] width 114 height 16
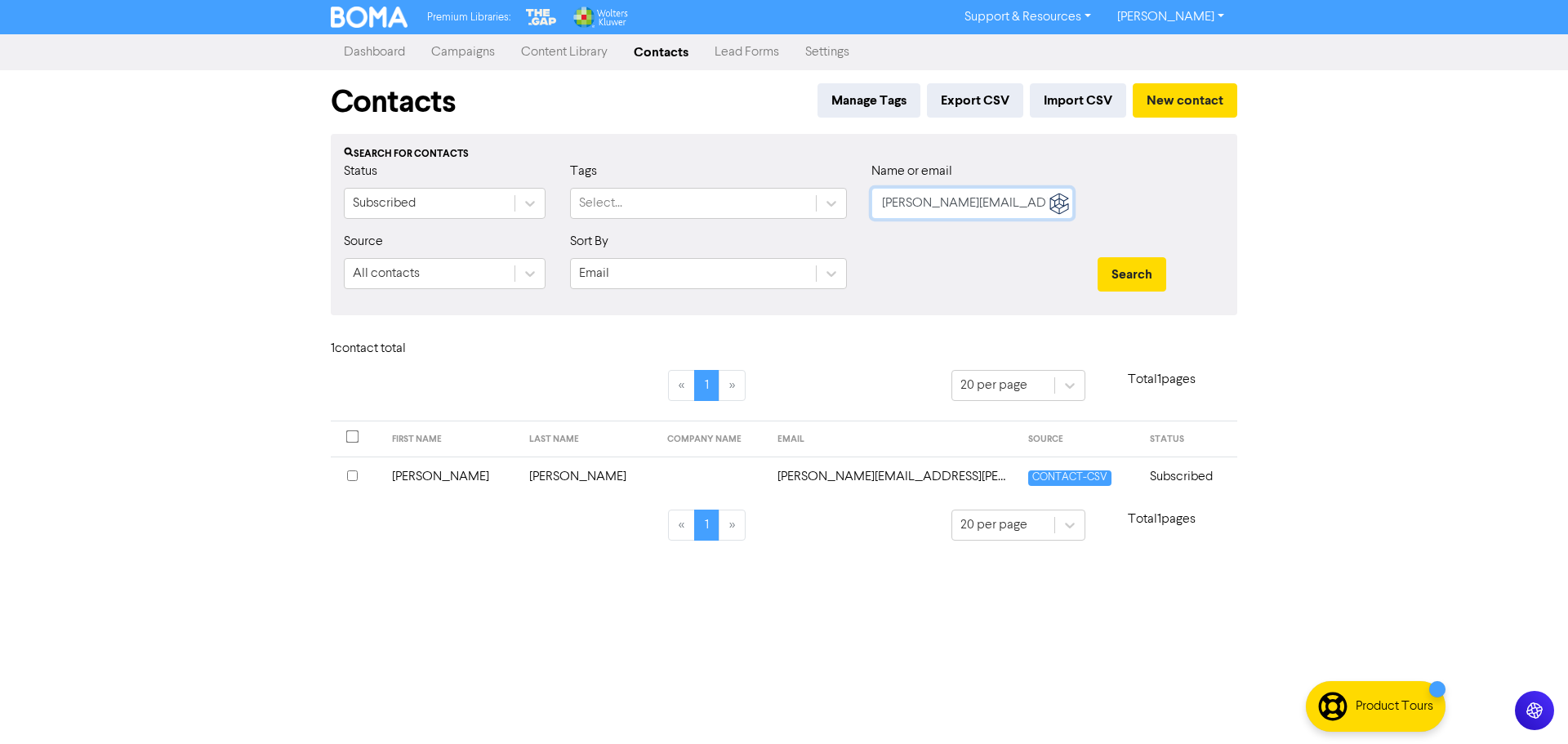
drag, startPoint x: 883, startPoint y: 204, endPoint x: 1714, endPoint y: 272, distance: 833.8
click at [1568, 272] on html "Premium Libraries: Support & Resources Video Tutorials FAQ & Guides Marketing E…" at bounding box center [784, 372] width 1568 height 744
paste input "[EMAIL_ADDRESS][DOMAIN_NAME]"
type input "[EMAIL_ADDRESS][DOMAIN_NAME]"
click at [1145, 270] on button "Search" at bounding box center [1132, 274] width 69 height 34
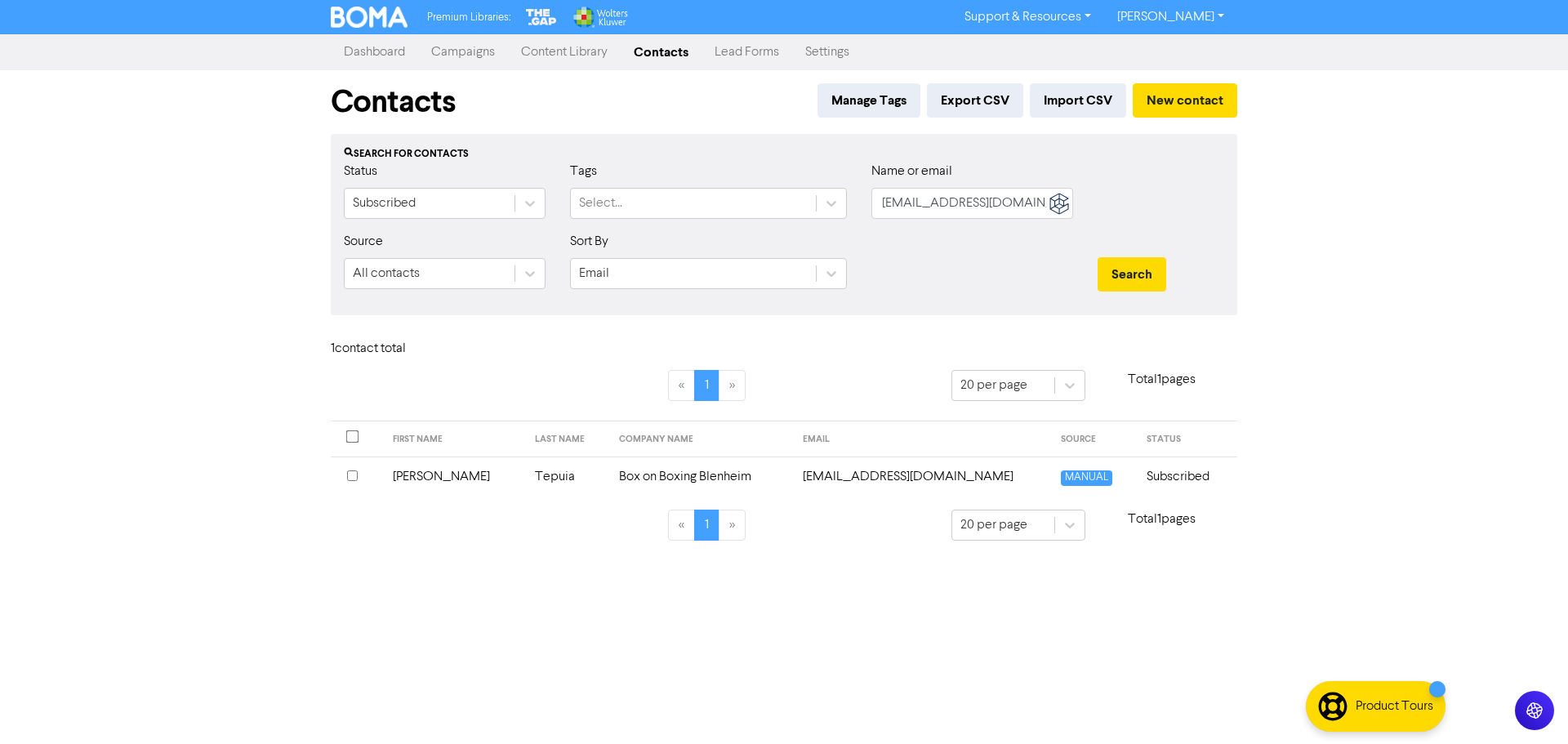
click at [849, 476] on td "[EMAIL_ADDRESS][DOMAIN_NAME]" at bounding box center [921, 477] width 257 height 40
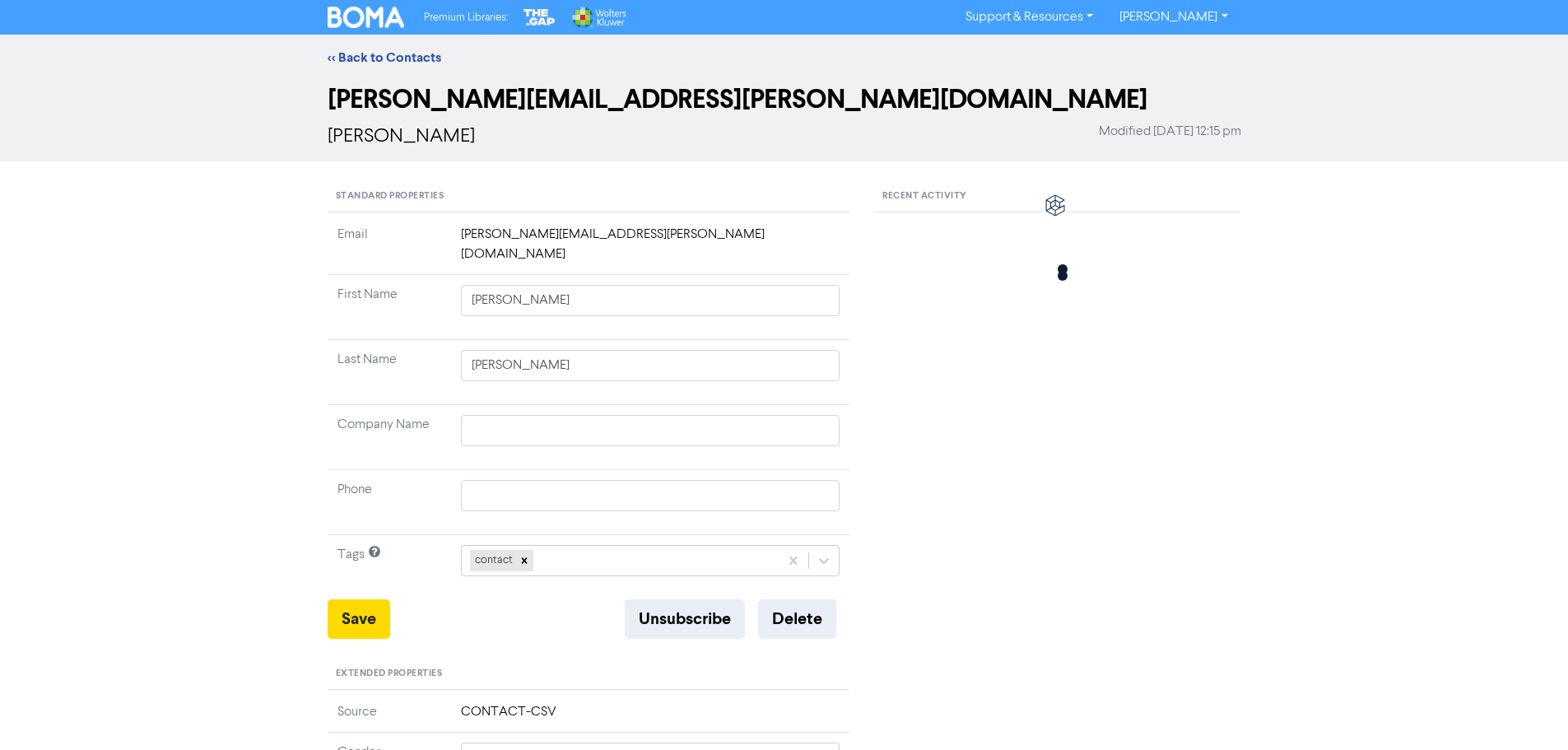
type input "[PERSON_NAME]"
type input "Tepuia"
type input "Box on Boxing Blenheim"
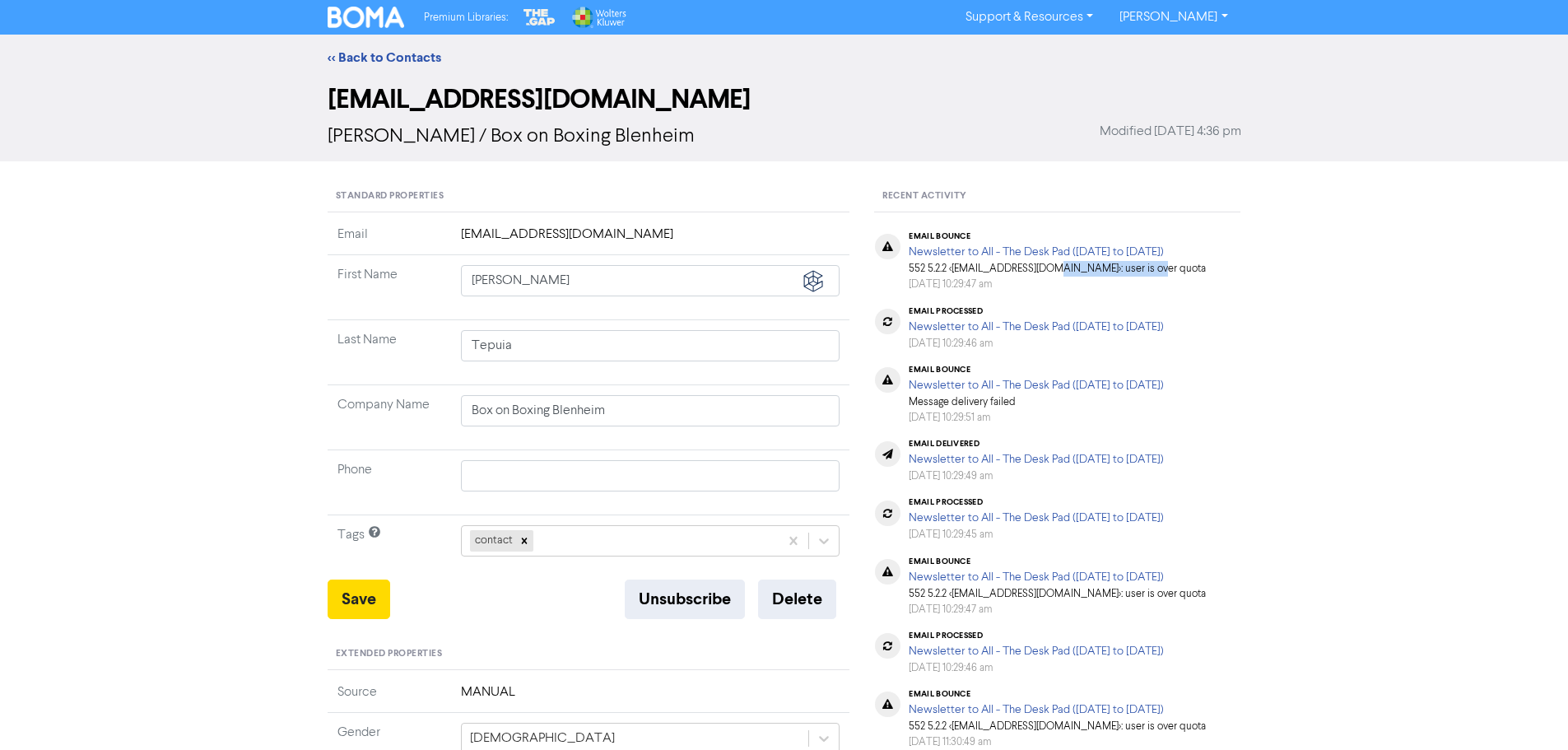
drag, startPoint x: 1153, startPoint y: 272, endPoint x: 1046, endPoint y: 272, distance: 107.0
click at [1046, 272] on div "email bounce Newsletter to All - The Desk Pad (1st March to 9th April 2025) 552…" at bounding box center [1057, 262] width 297 height 61
click at [1254, 286] on div "<< Back to Contacts angtepuia@icloud.com Angela Tepuia / Box on Boxing Blenheim…" at bounding box center [784, 624] width 1568 height 1180
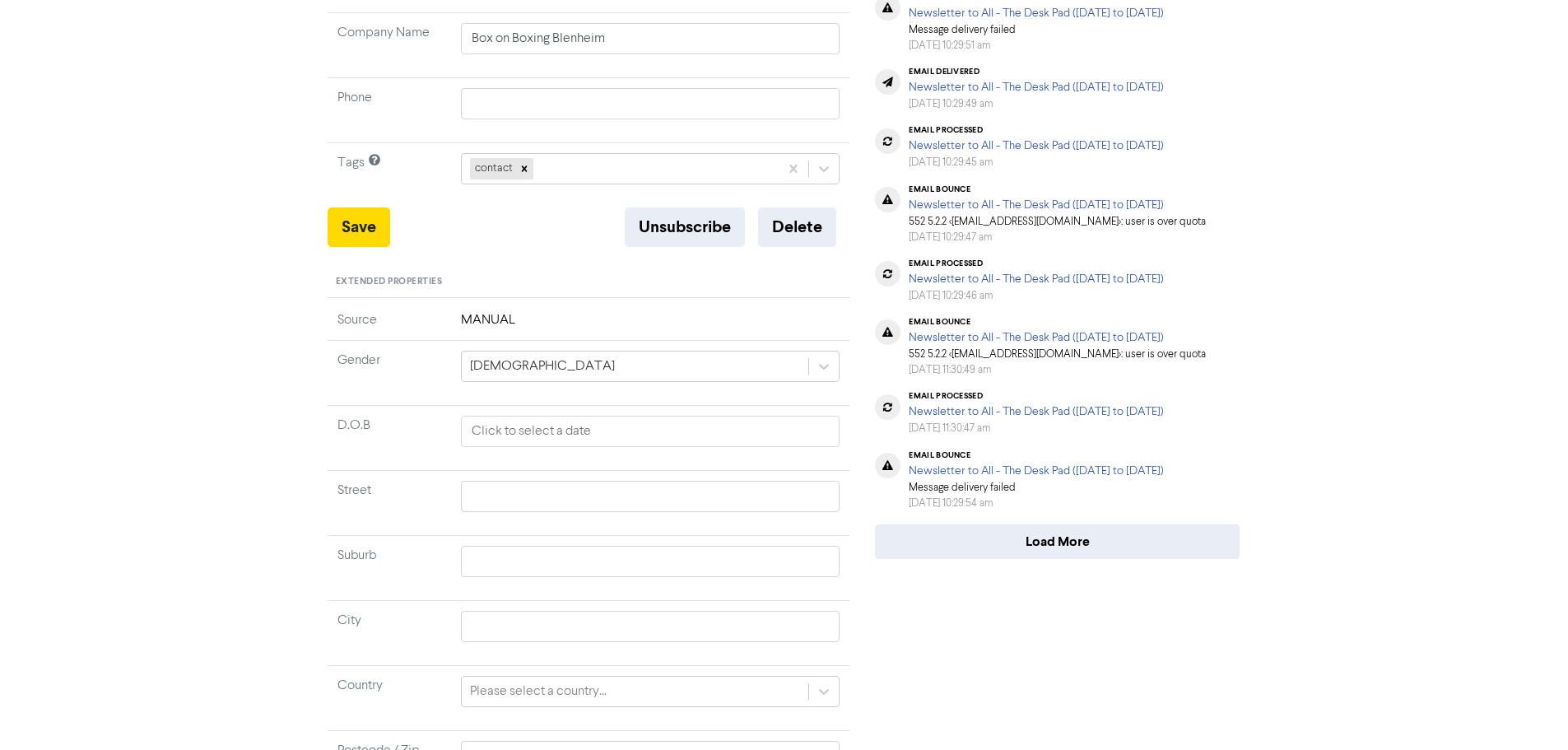
scroll to position [464, 0]
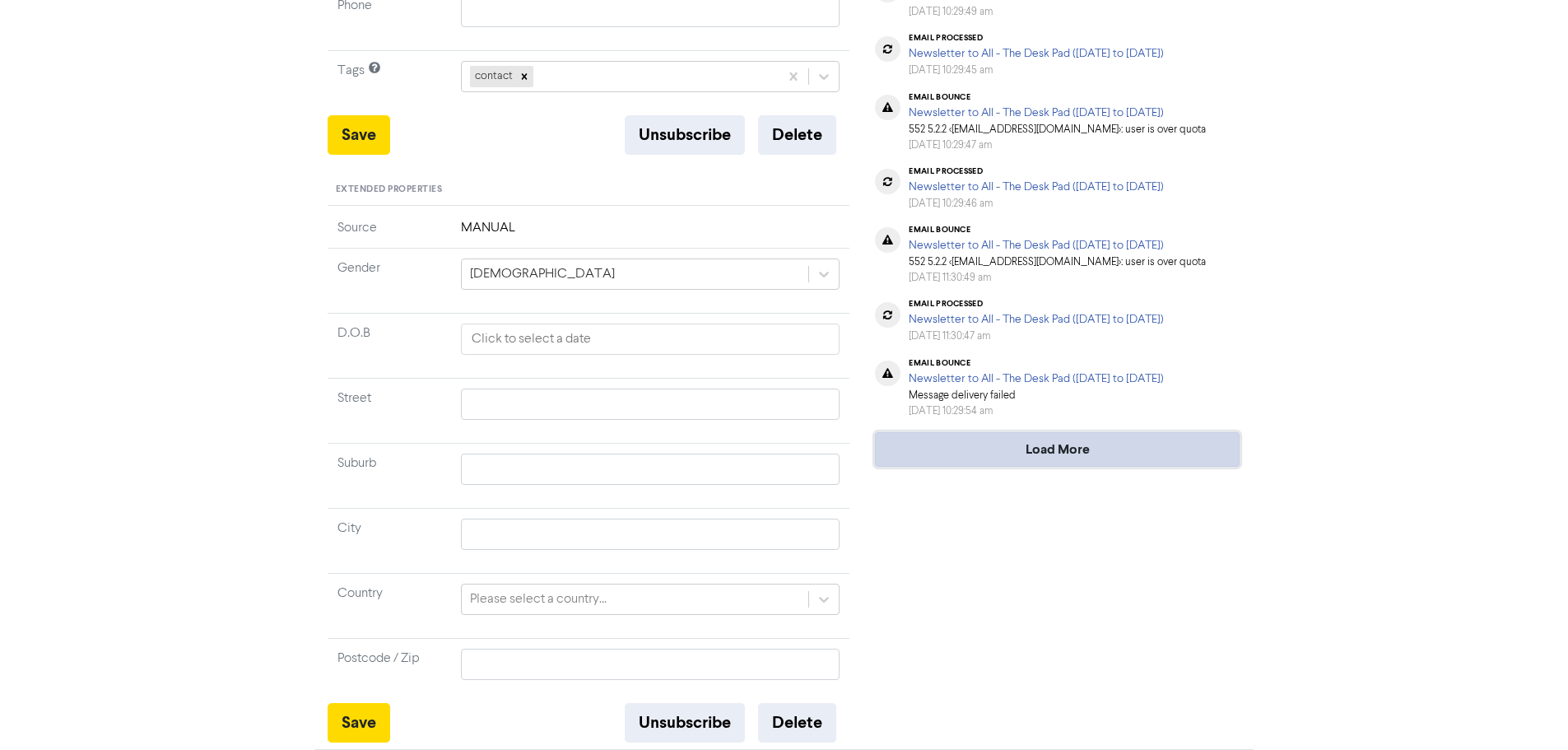
click at [1062, 467] on button "Load More" at bounding box center [1057, 449] width 364 height 34
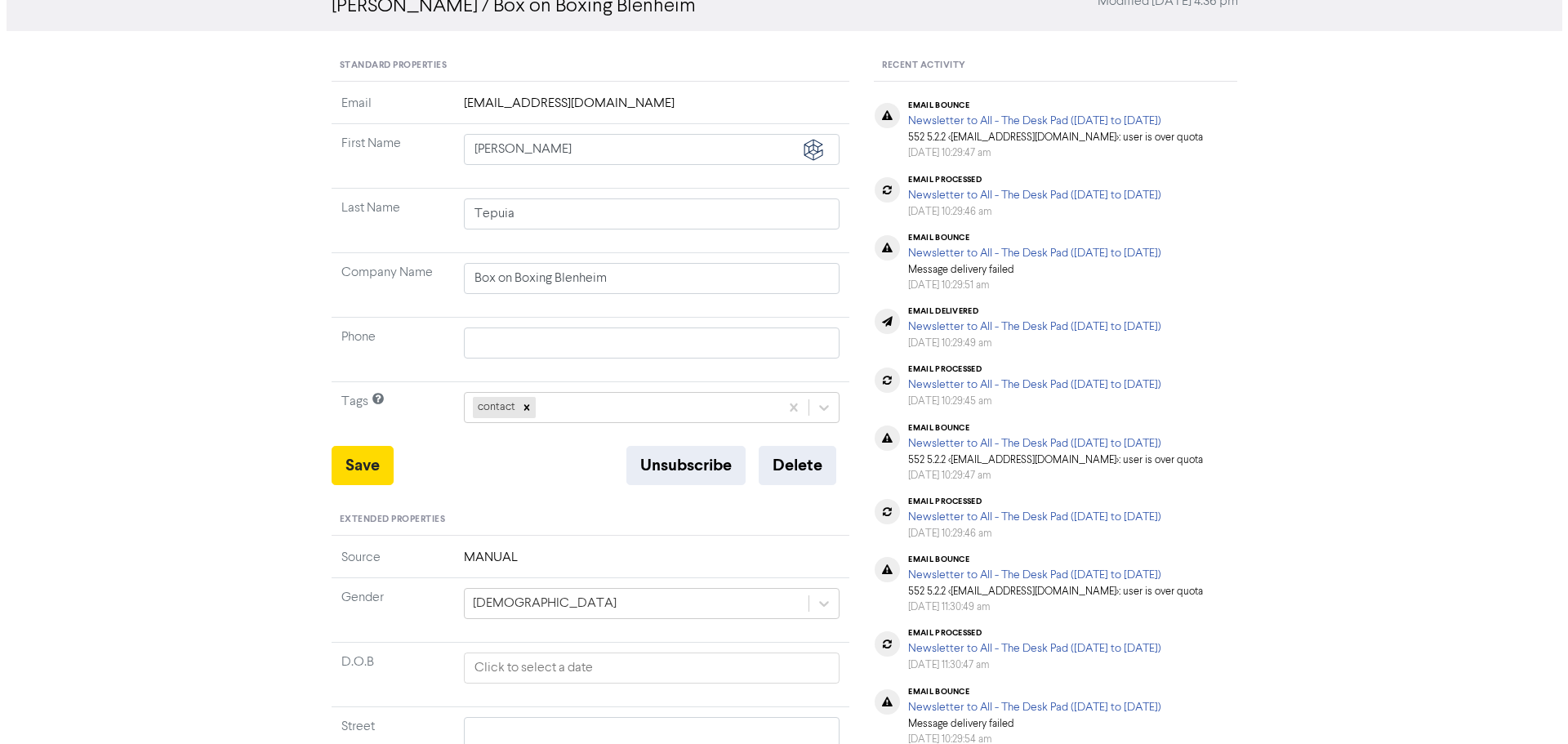
scroll to position [0, 0]
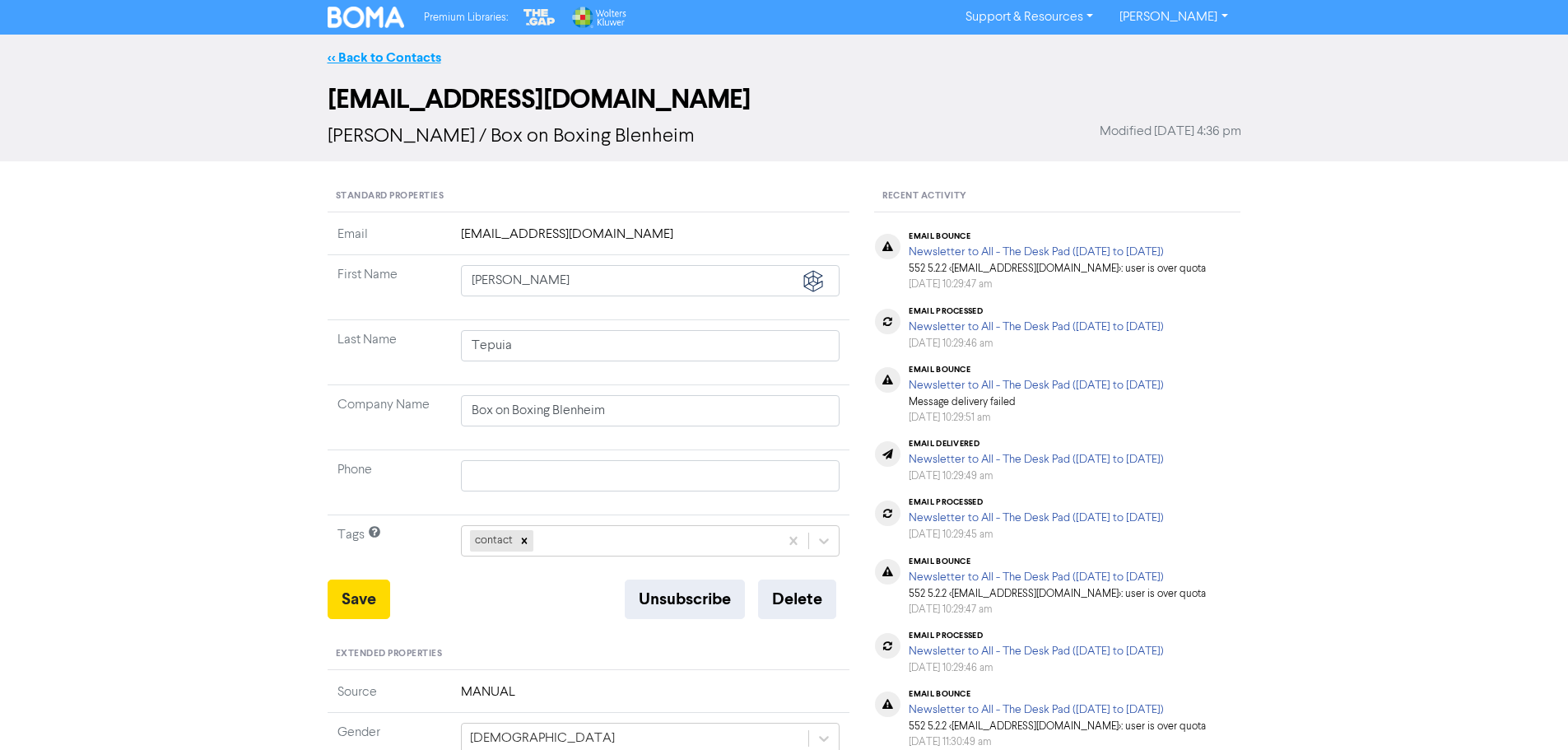
click at [345, 54] on link "<< Back to Contacts" at bounding box center [384, 57] width 114 height 16
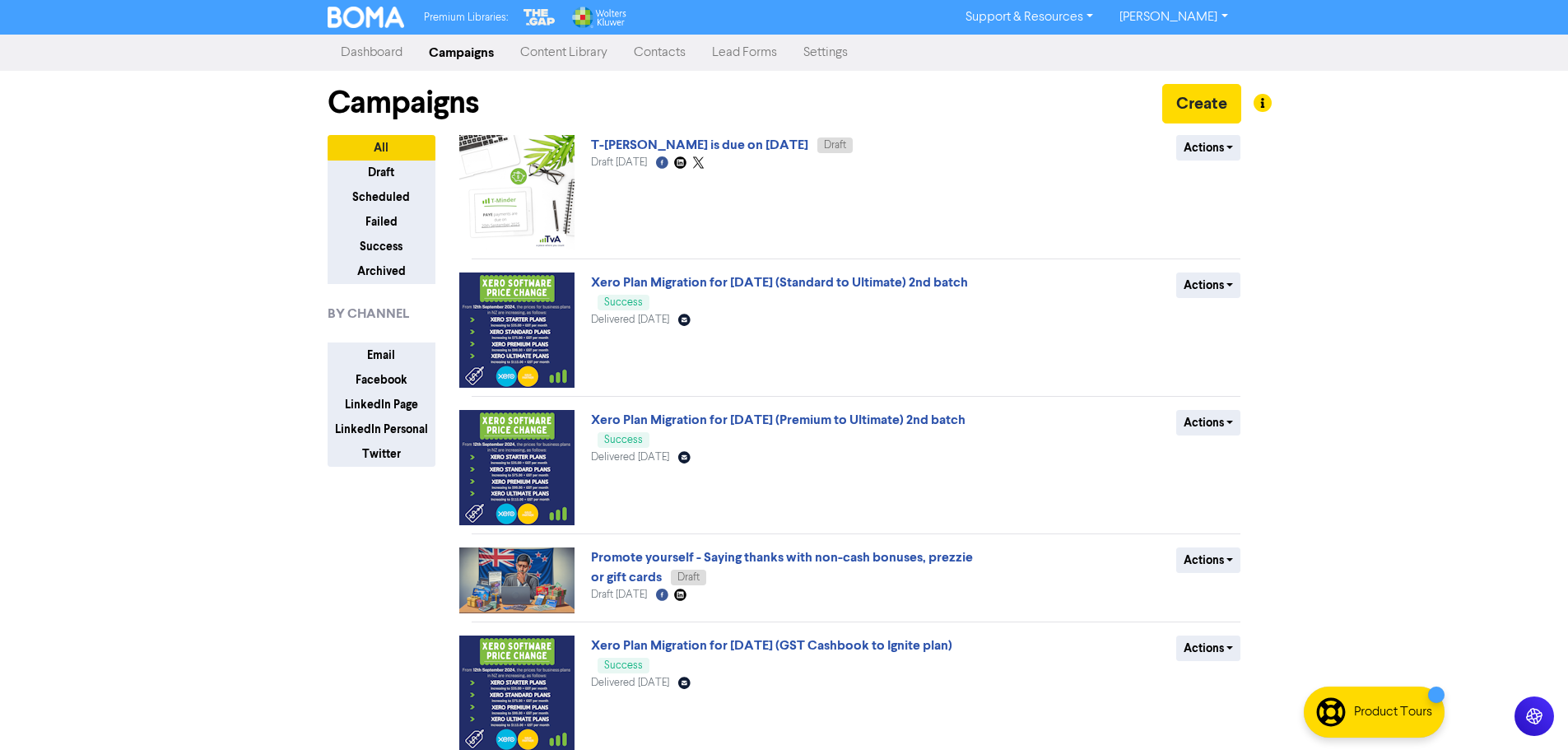
click at [586, 50] on link "Content Library" at bounding box center [564, 52] width 114 height 33
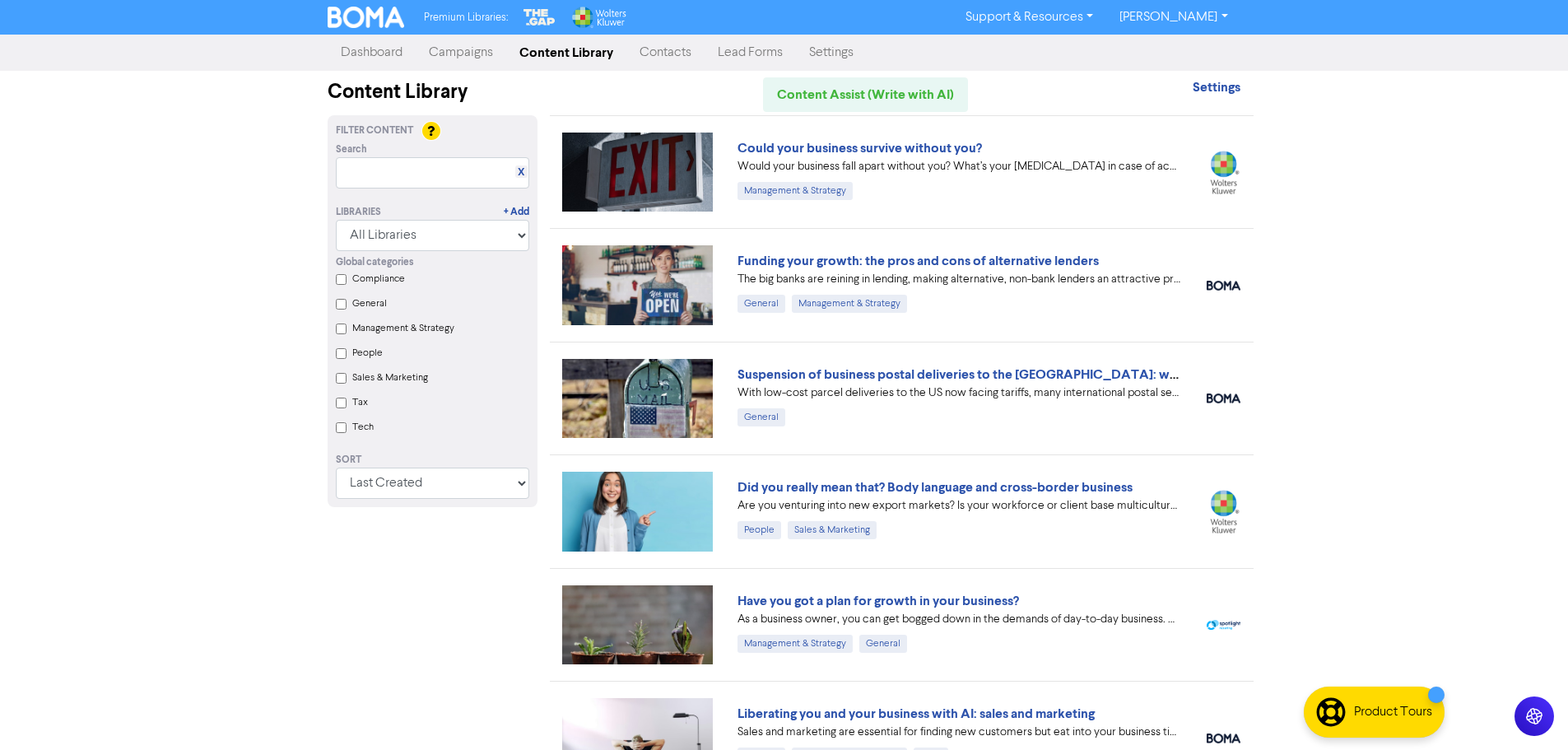
click at [459, 56] on link "Campaigns" at bounding box center [460, 52] width 90 height 33
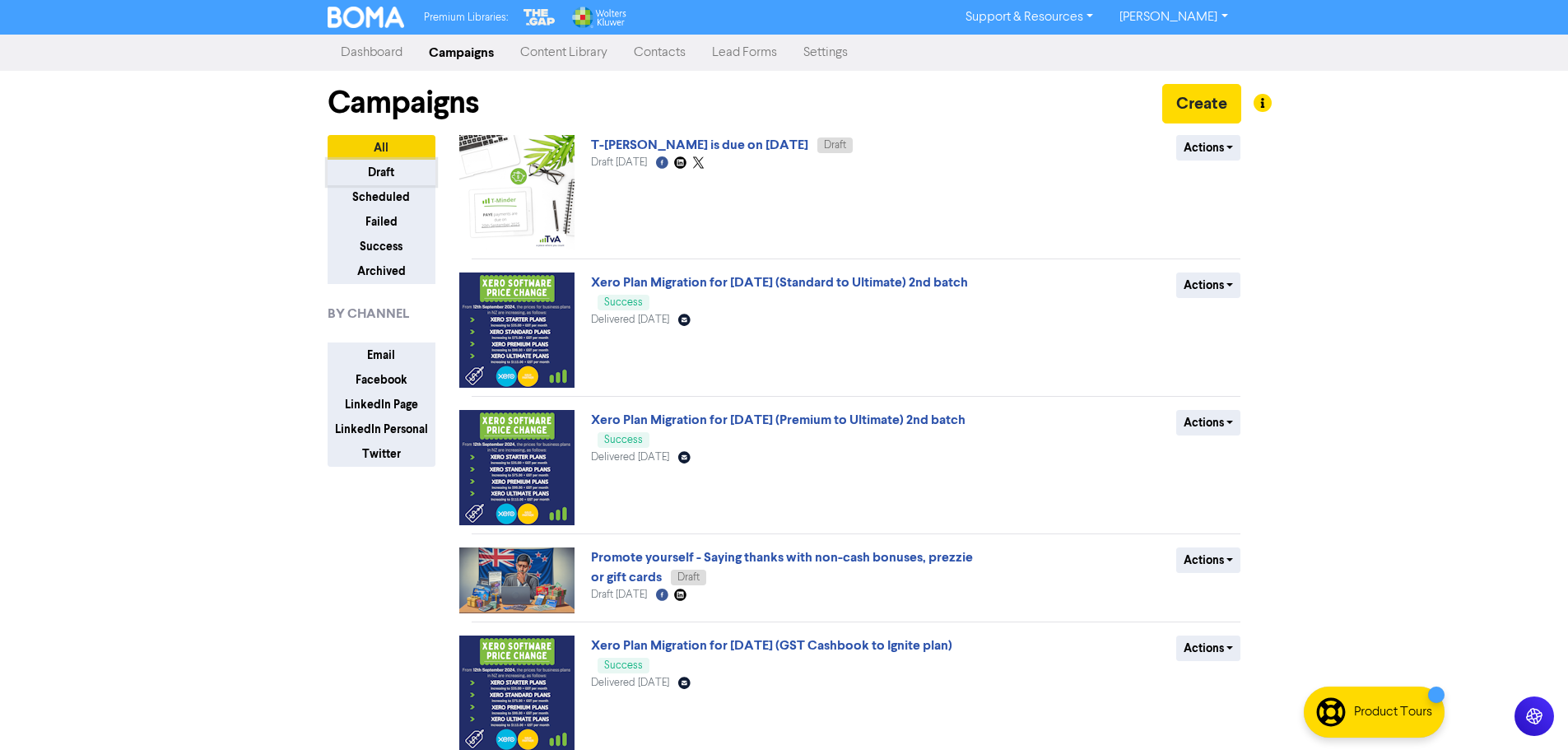
click at [383, 178] on button "Draft" at bounding box center [382, 172] width 108 height 26
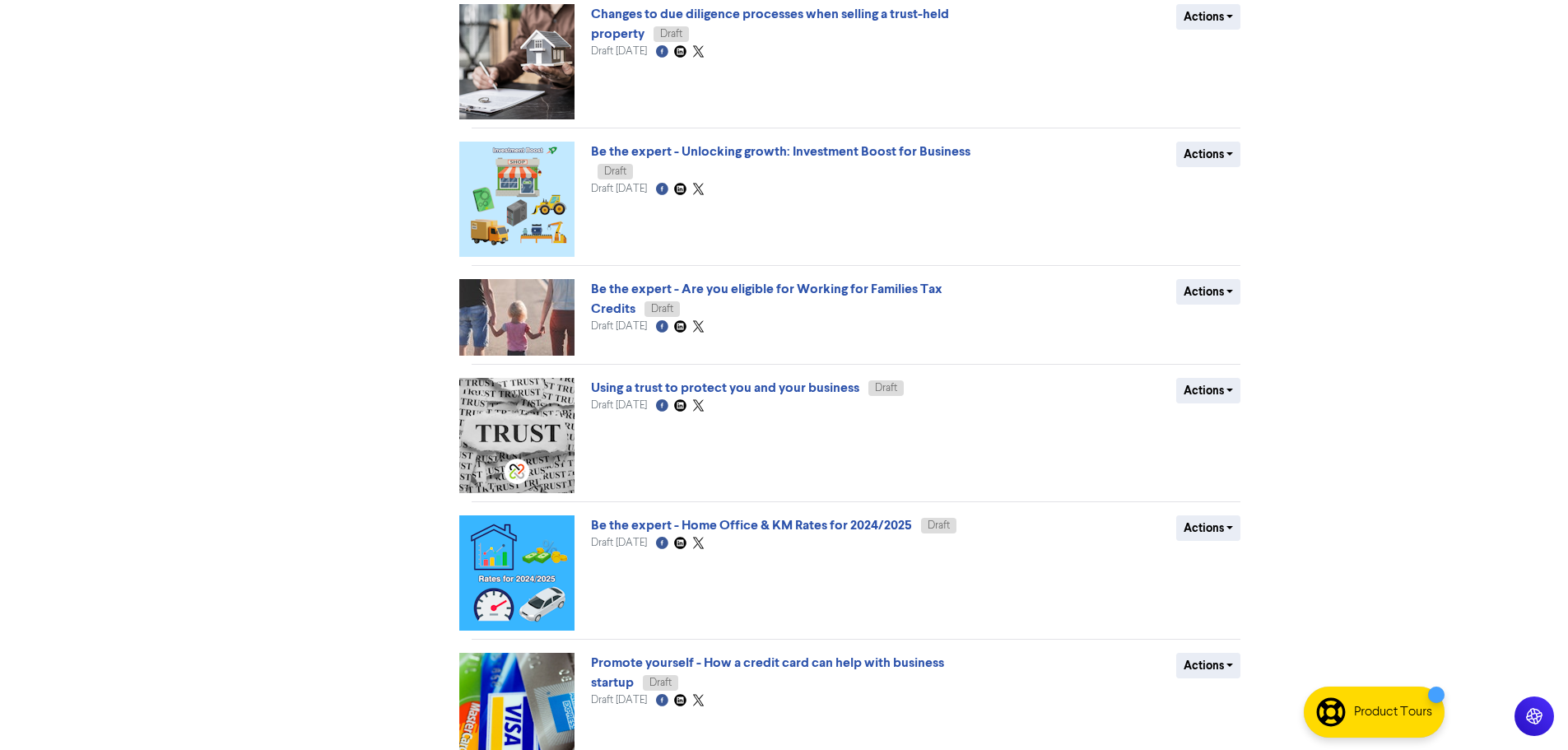
scroll to position [576, 0]
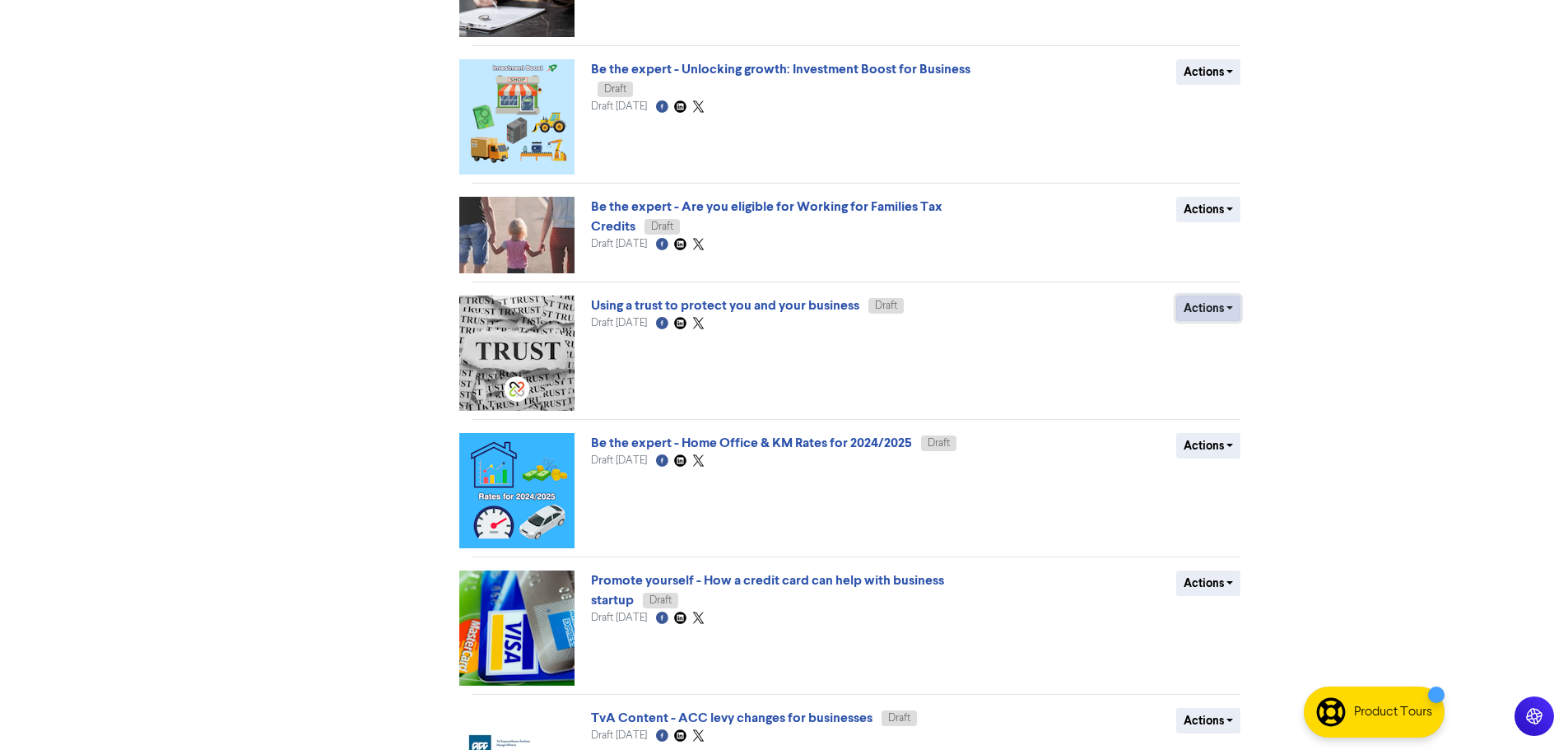
click at [1234, 304] on button "Actions" at bounding box center [1209, 308] width 65 height 26
click at [1230, 311] on button "Actions" at bounding box center [1209, 308] width 65 height 26
click at [1235, 389] on button "Rename" at bounding box center [1241, 396] width 130 height 27
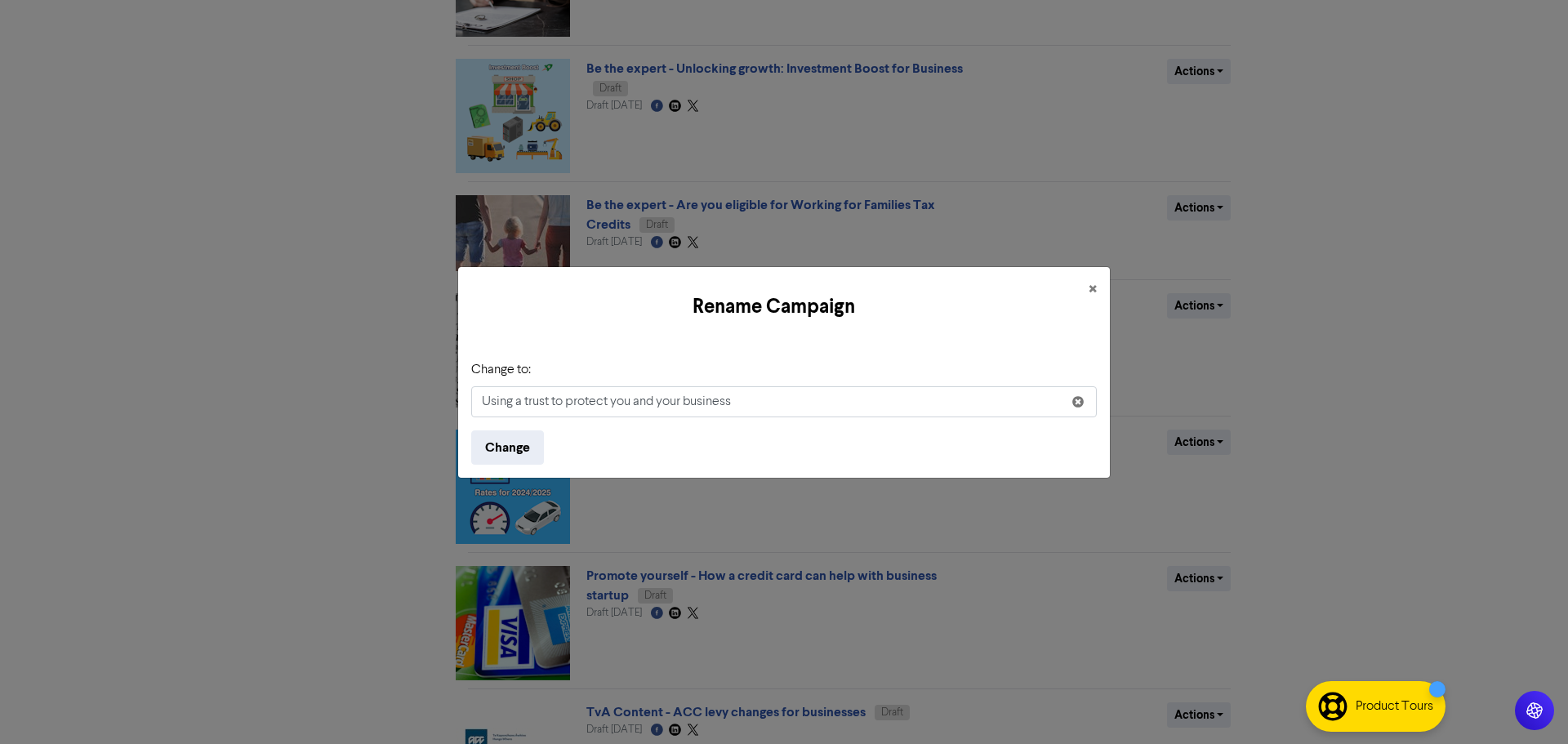
click at [480, 403] on input "Using a trust to protect you and your business" at bounding box center [784, 401] width 625 height 31
type input "Promote yourself - Using a trust to protect you and your business"
click at [509, 439] on button "Change" at bounding box center [507, 447] width 73 height 34
